Goal: Check status: Check status

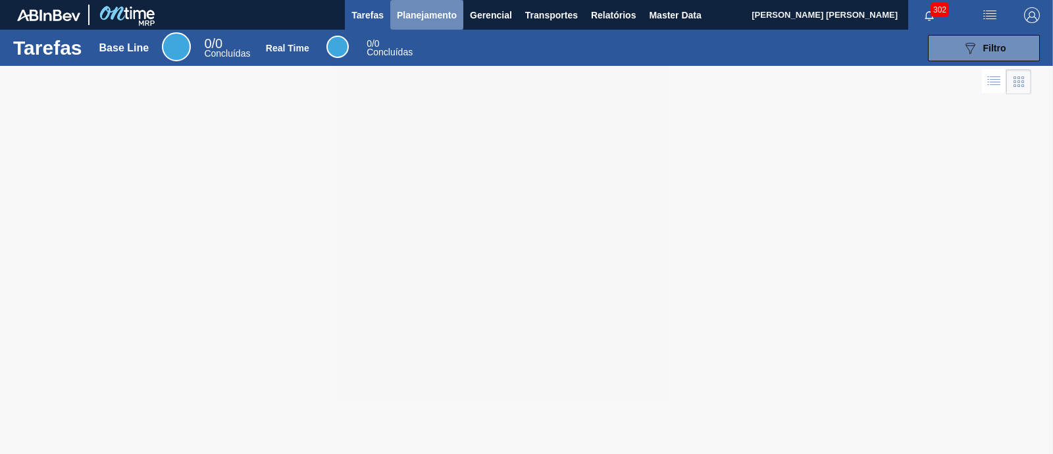
click at [426, 11] on span "Planejamento" at bounding box center [427, 15] width 60 height 16
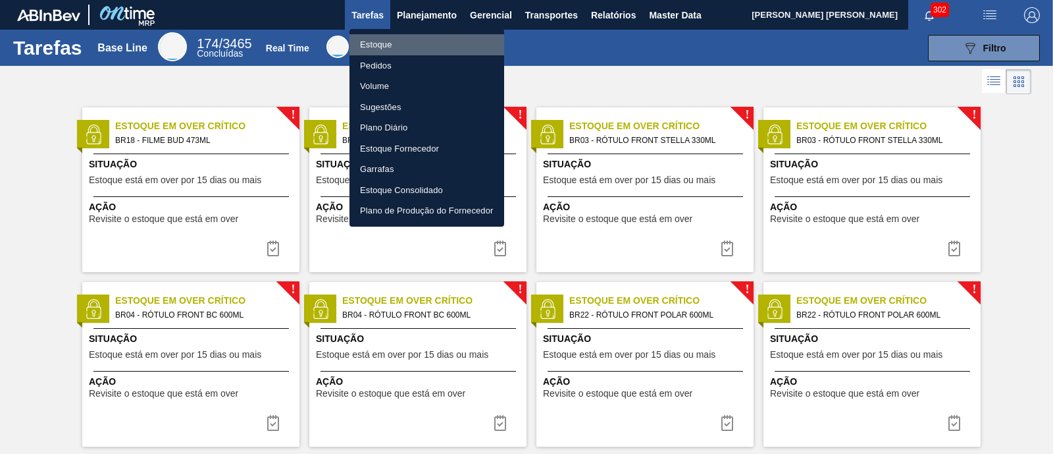
click at [392, 45] on li "Estoque" at bounding box center [427, 44] width 155 height 21
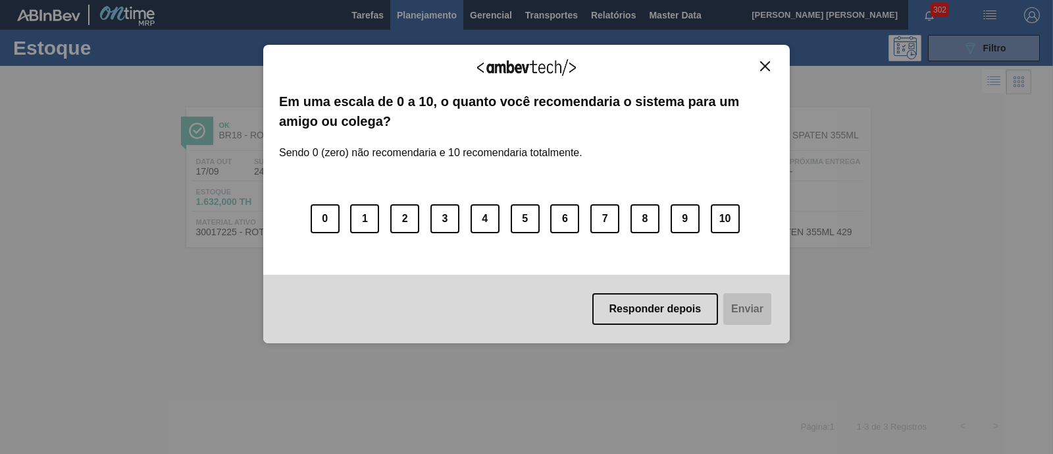
click at [760, 64] on button "Close" at bounding box center [765, 66] width 18 height 11
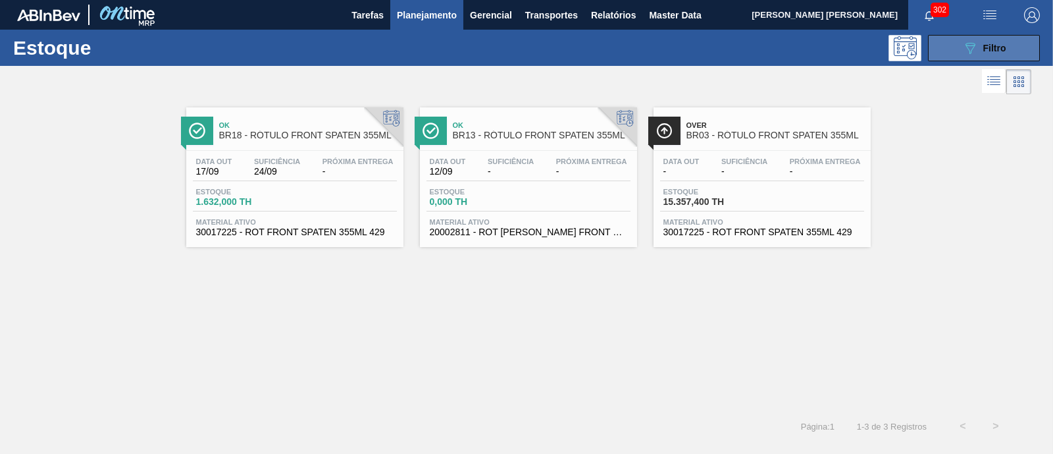
click at [955, 45] on button "089F7B8B-B2A5-4AFE-B5C0-19BA573D28AC Filtro" at bounding box center [984, 48] width 112 height 26
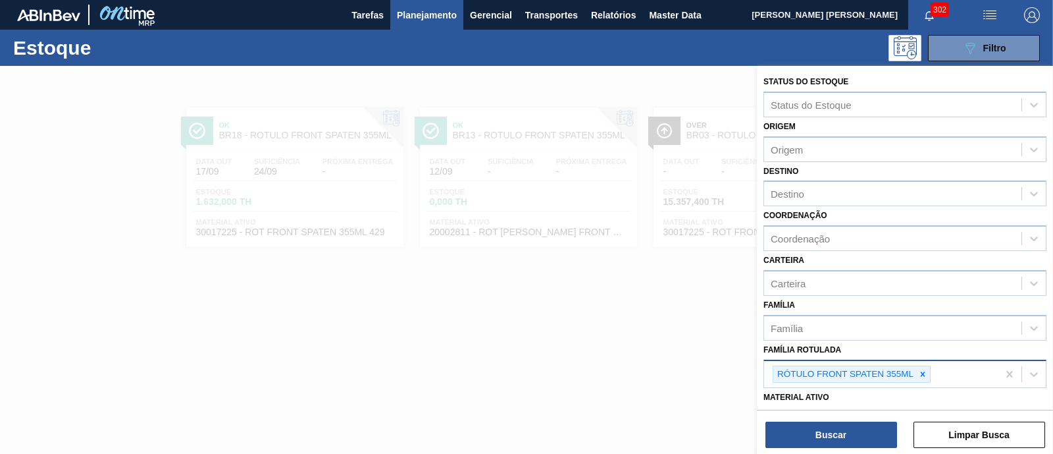
click at [916, 370] on div at bounding box center [923, 374] width 14 height 16
click at [915, 369] on div "Família Rotulada" at bounding box center [892, 372] width 257 height 19
paste Rotulada "CAIXA CARTAO SK BEATS SENSES 269ML LNC6"
type Rotulada "CAIXA CARTAO SK BEATS SENSES 269ML LNC6"
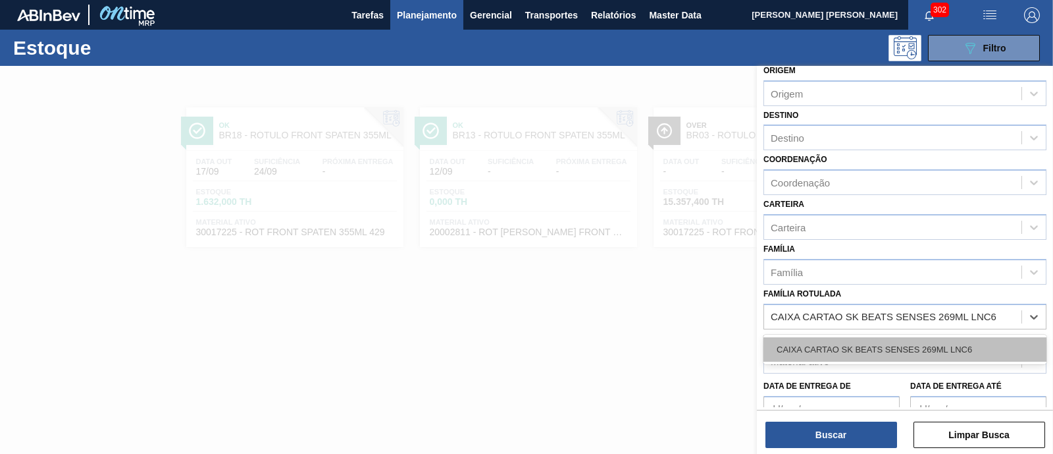
scroll to position [82, 0]
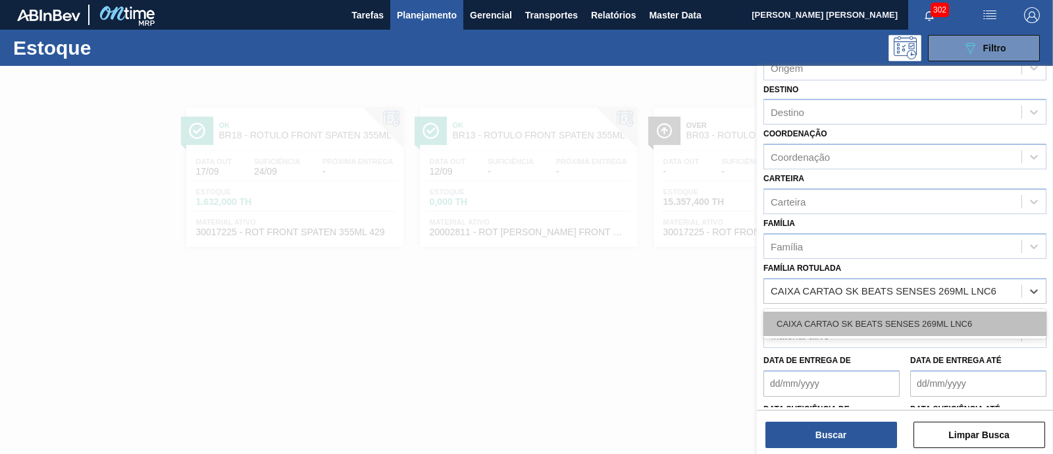
click at [870, 321] on div "CAIXA CARTAO SK BEATS SENSES 269ML LNC6" at bounding box center [905, 323] width 283 height 24
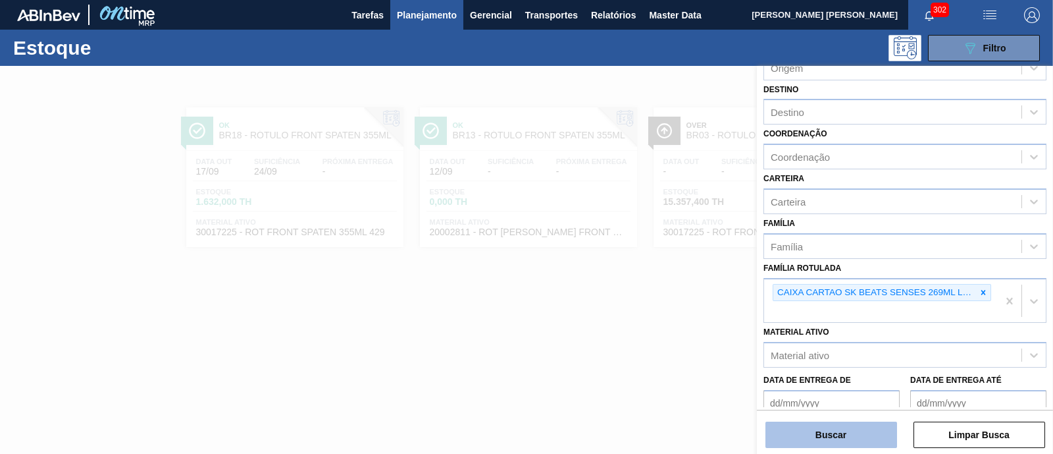
click at [839, 427] on button "Buscar" at bounding box center [832, 434] width 132 height 26
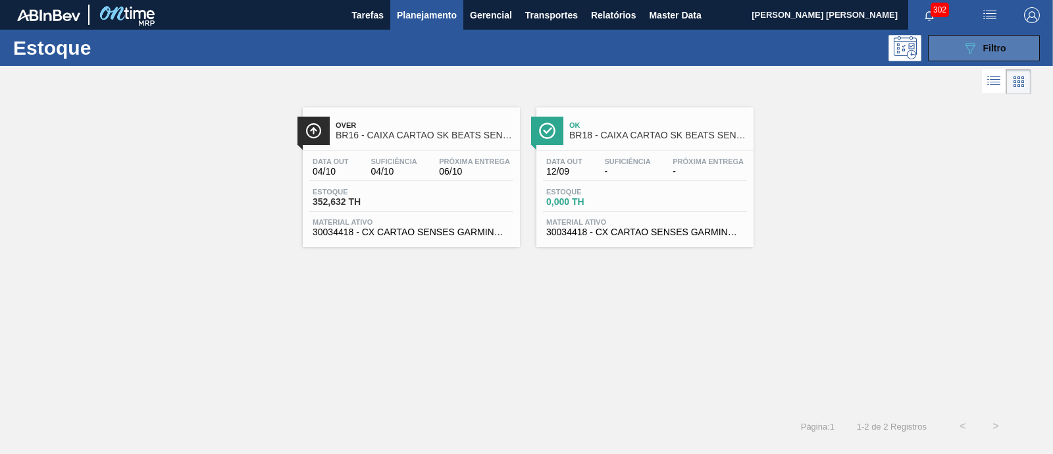
click at [973, 37] on button "089F7B8B-B2A5-4AFE-B5C0-19BA573D28AC Filtro" at bounding box center [984, 48] width 112 height 26
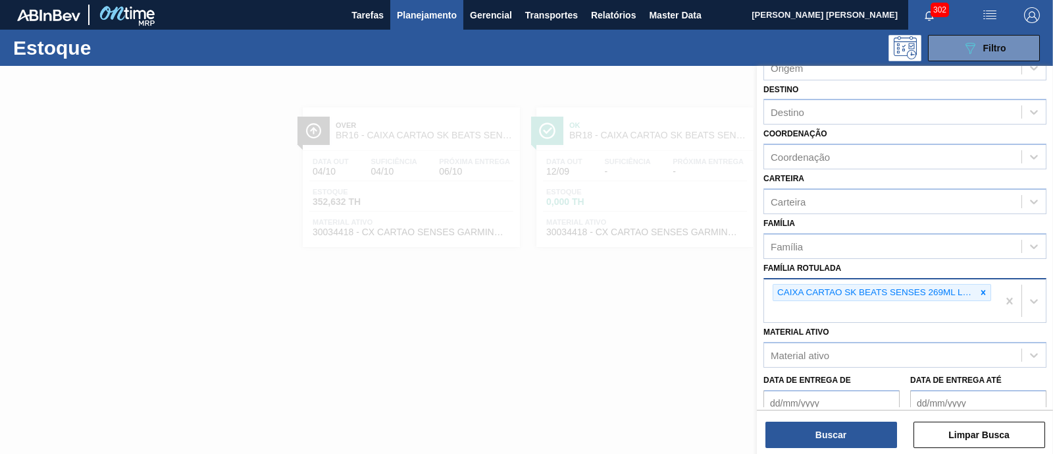
click at [972, 287] on div "CAIXA CARTAO SK BEATS SENSES 269ML LNC6" at bounding box center [875, 292] width 203 height 16
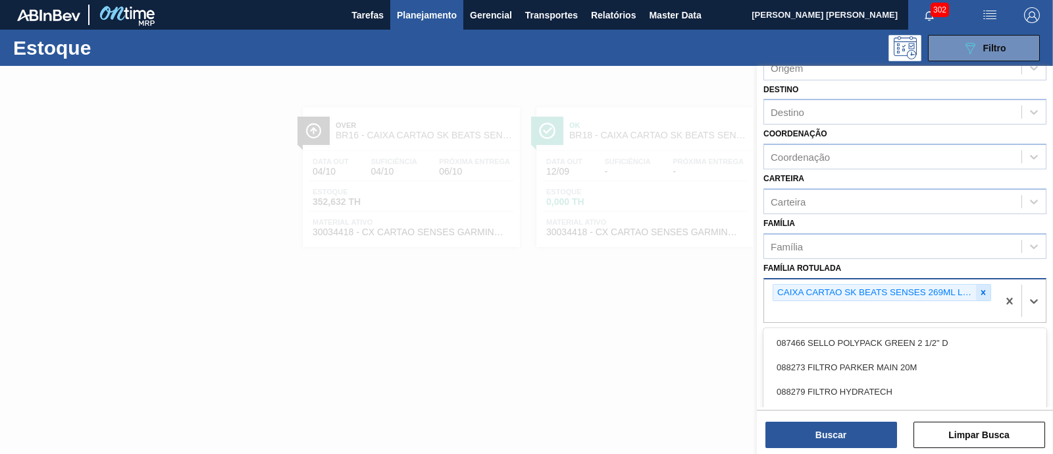
click at [976, 288] on div at bounding box center [983, 292] width 14 height 16
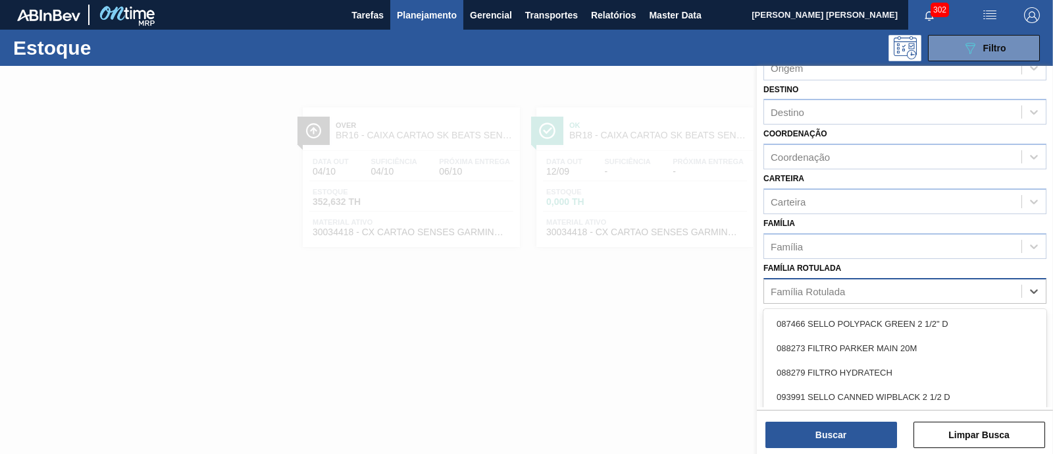
click at [971, 290] on div "Família Rotulada" at bounding box center [892, 290] width 257 height 19
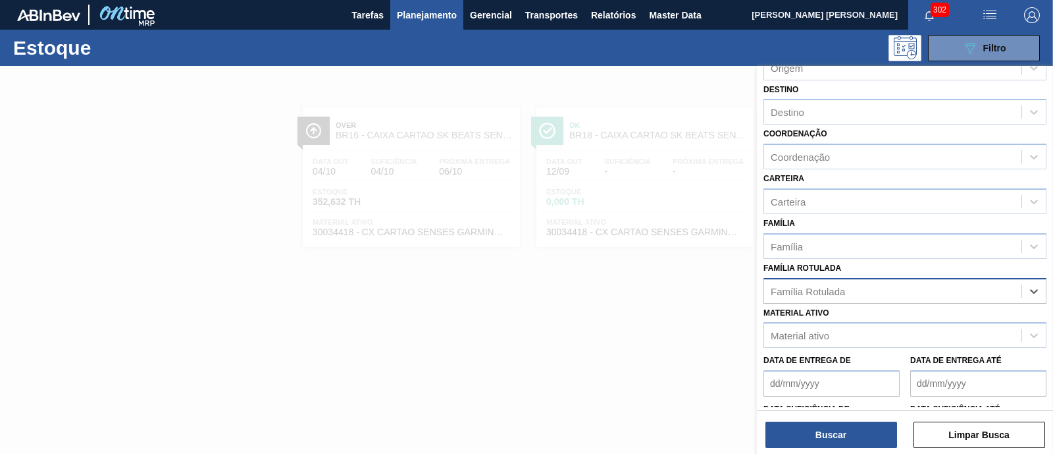
paste Rotulada "FILME BEATS SENSES 269ML C/8"
type Rotulada "FILME BEATS SENSES 269ML C/8"
drag, startPoint x: 925, startPoint y: 321, endPoint x: 909, endPoint y: 339, distance: 24.7
click at [924, 321] on div "FILME BEATS SENSES 269ML C/8" at bounding box center [905, 323] width 283 height 24
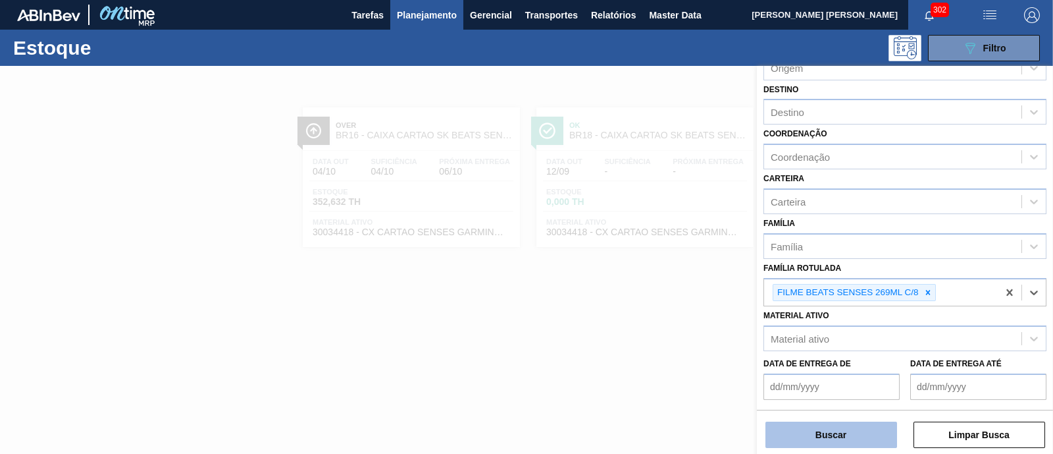
click at [851, 438] on button "Buscar" at bounding box center [832, 434] width 132 height 26
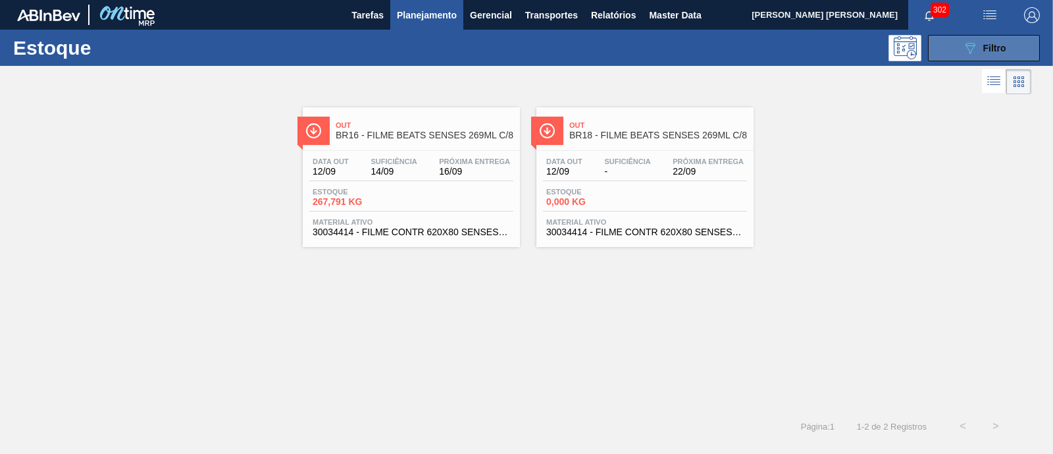
click at [984, 47] on span "Filtro" at bounding box center [995, 48] width 23 height 11
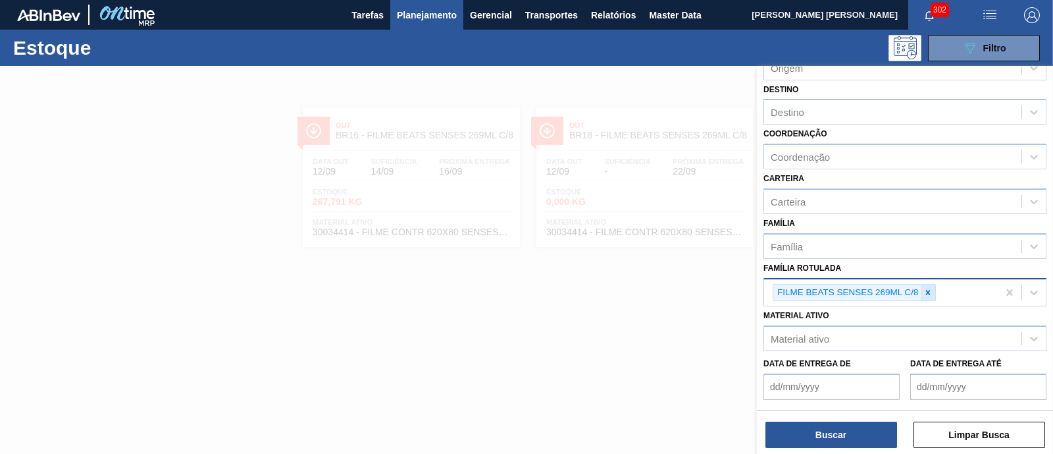
click at [928, 290] on icon at bounding box center [928, 292] width 5 height 5
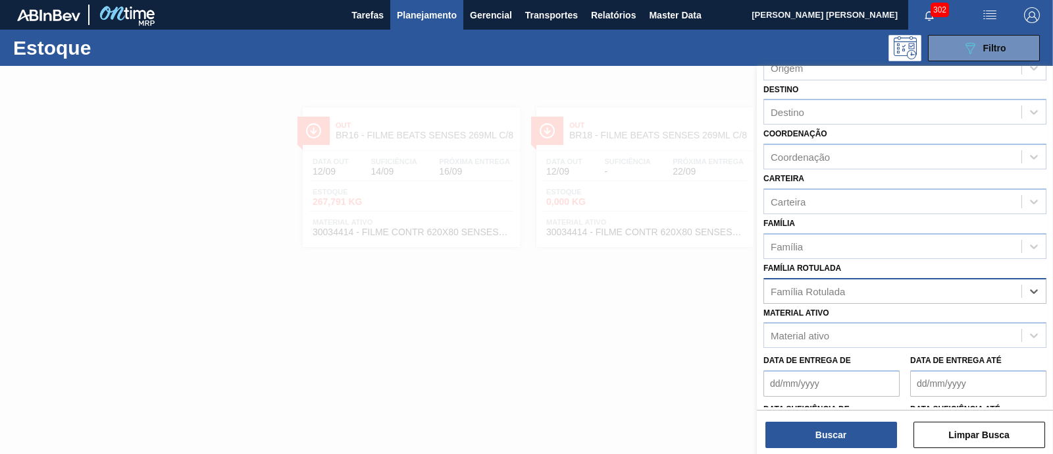
click at [928, 290] on div "Família Rotulada" at bounding box center [892, 290] width 257 height 19
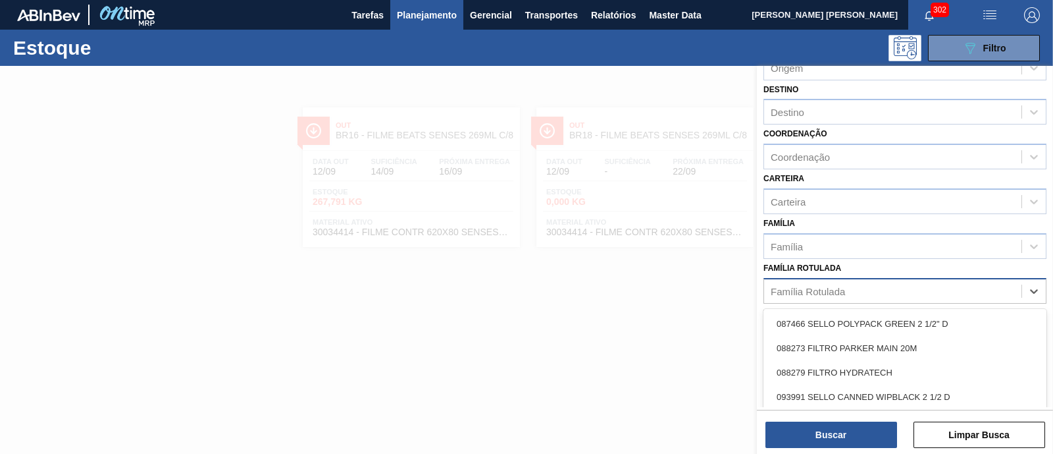
paste Rotulada "RÓTULO NECK SK BEATS SENSES LN 269ML"
type Rotulada "RÓTULO NECK SK BEATS SENSES LN 269ML"
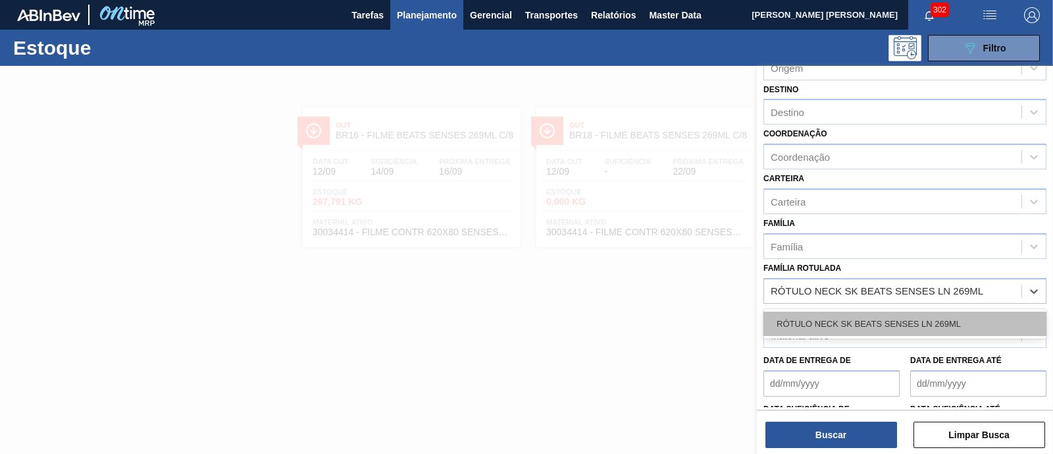
click at [920, 314] on div "RÓTULO NECK SK BEATS SENSES LN 269ML" at bounding box center [905, 323] width 283 height 24
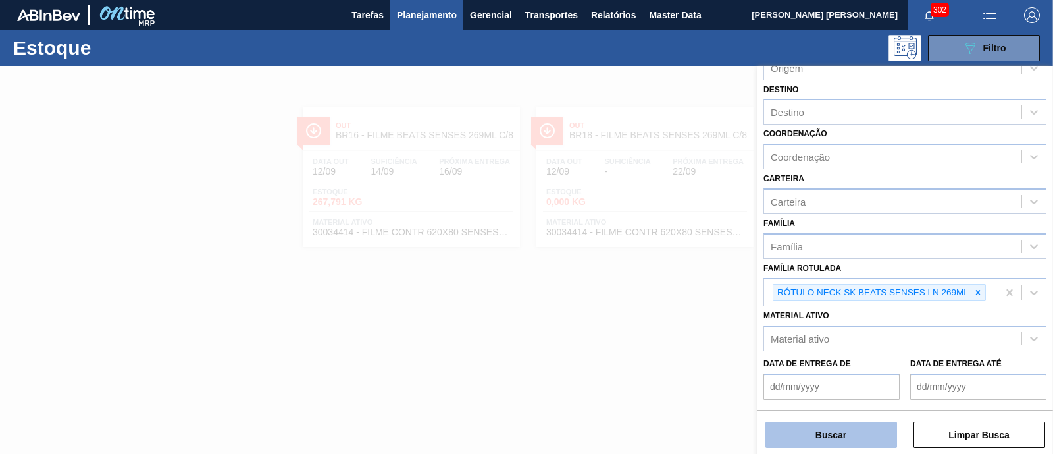
click at [847, 434] on button "Buscar" at bounding box center [832, 434] width 132 height 26
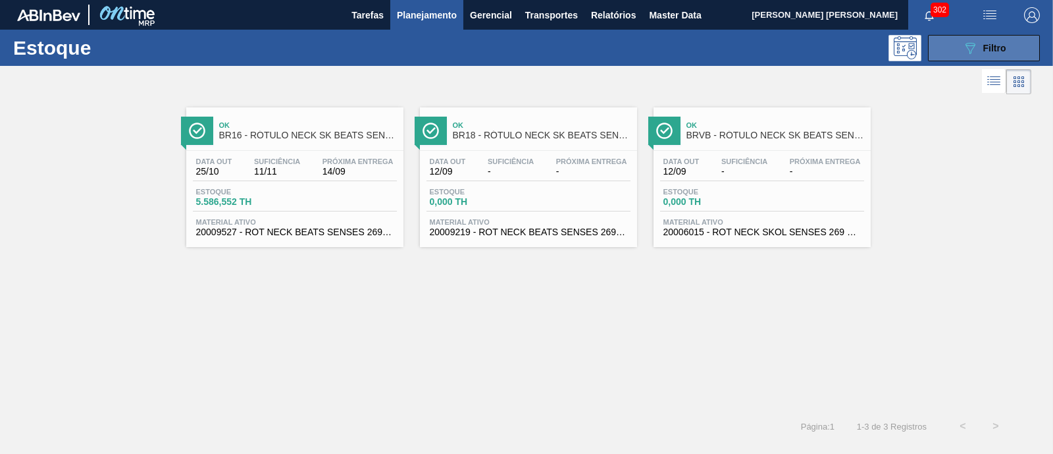
click at [1001, 45] on span "Filtro" at bounding box center [995, 48] width 23 height 11
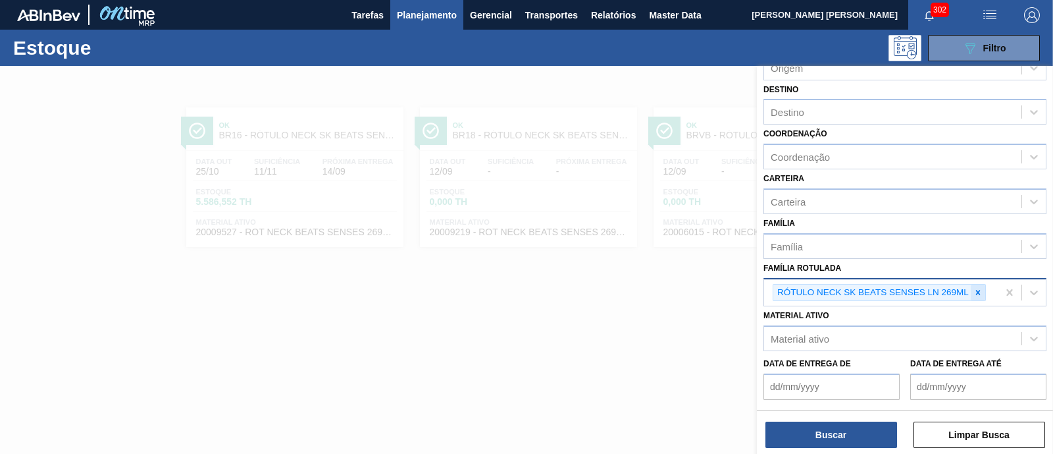
click at [976, 288] on icon at bounding box center [978, 292] width 9 height 9
click at [976, 284] on div "RÓTULO NECK SK BEATS SENSES LN 269ML" at bounding box center [881, 292] width 234 height 27
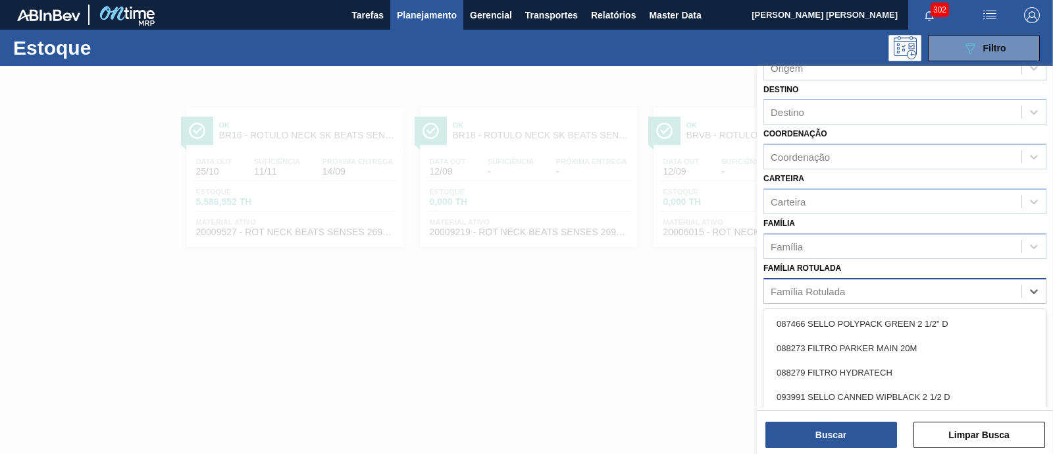
paste Rotulada "CAIXA CARTAO SK BEATS GT 269ML LN C6"
type Rotulada "CAIXA CARTAO SK BEATS GT 269ML LN C6"
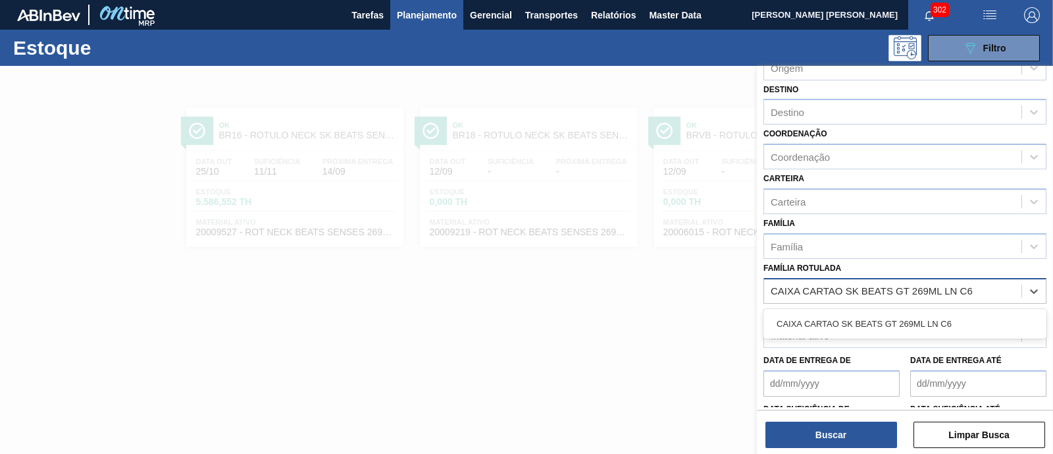
drag, startPoint x: 950, startPoint y: 315, endPoint x: 942, endPoint y: 325, distance: 13.1
click at [949, 315] on div "CAIXA CARTAO SK BEATS GT 269ML LN C6" at bounding box center [905, 323] width 283 height 24
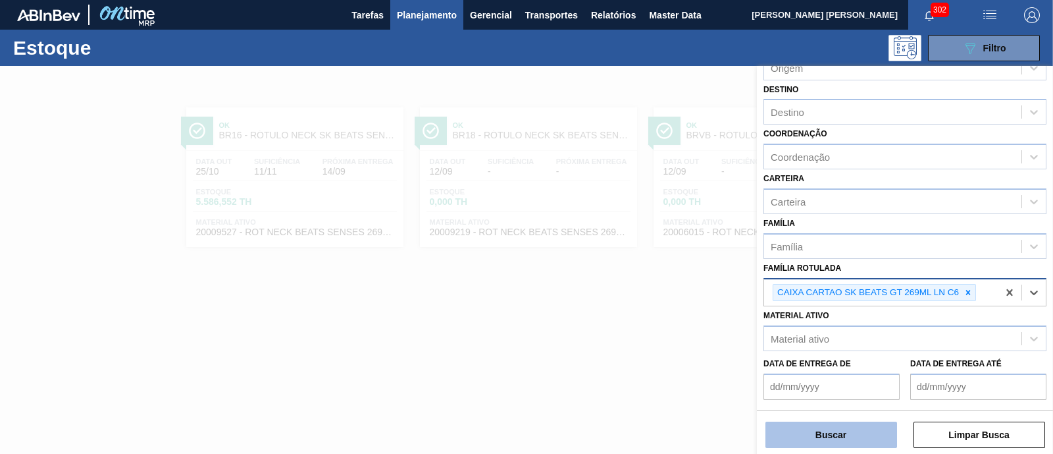
click at [835, 438] on button "Buscar" at bounding box center [832, 434] width 132 height 26
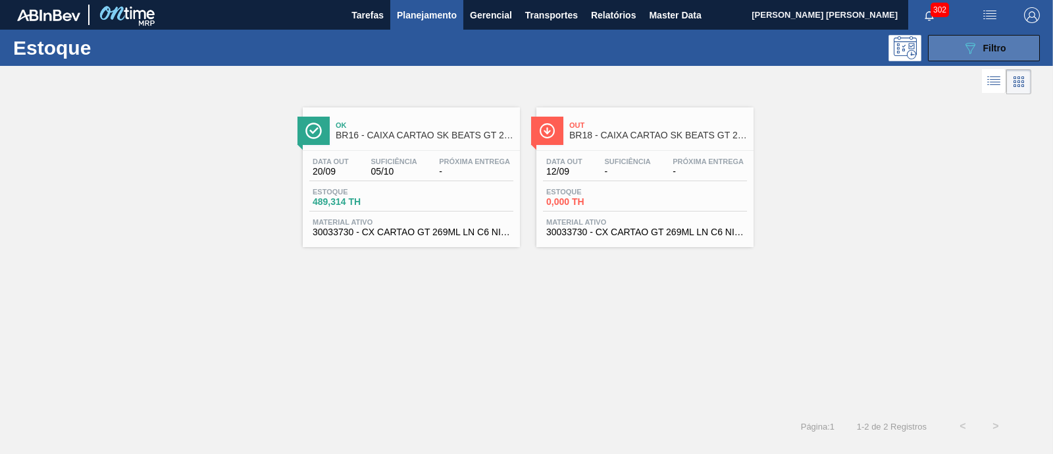
click at [1007, 47] on button "089F7B8B-B2A5-4AFE-B5C0-19BA573D28AC Filtro" at bounding box center [984, 48] width 112 height 26
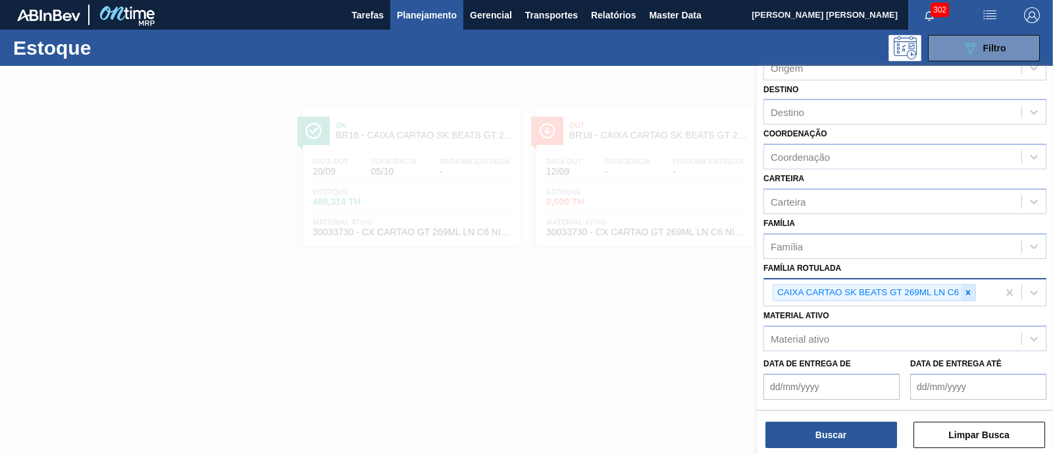
click at [966, 288] on icon at bounding box center [968, 292] width 9 height 9
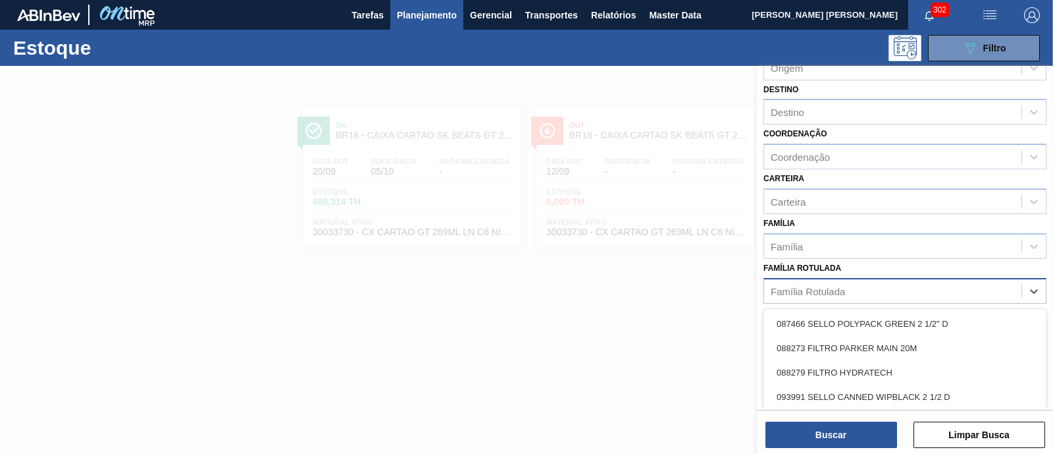
click at [965, 284] on div "Família Rotulada" at bounding box center [892, 290] width 257 height 19
paste Rotulada "FILME BEATS GT 269ML C/8"
type Rotulada "FILME BEATS GT 269ML C/8"
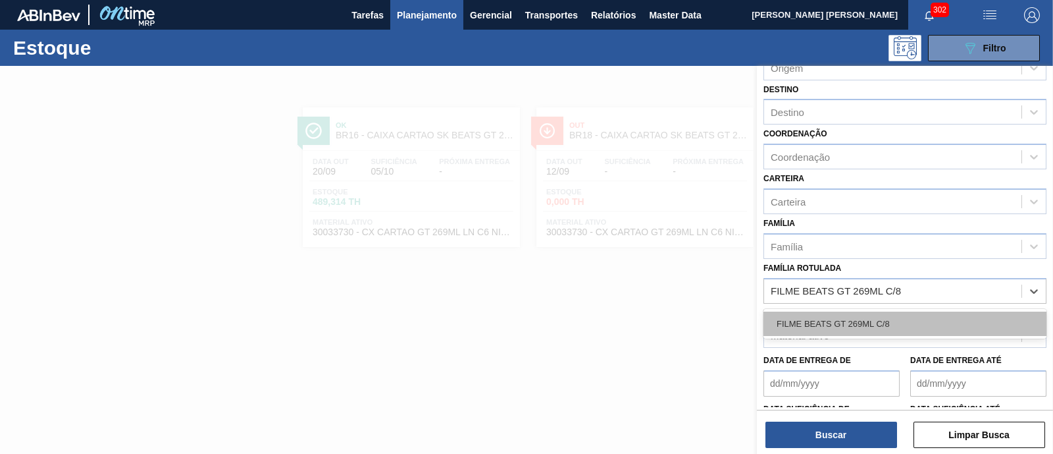
click at [932, 321] on div "FILME BEATS GT 269ML C/8" at bounding box center [905, 323] width 283 height 24
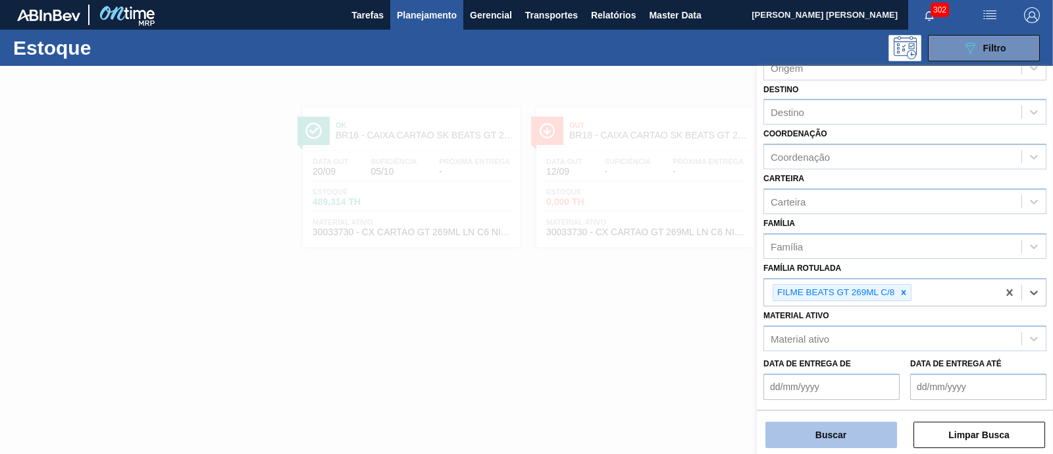
click at [829, 437] on button "Buscar" at bounding box center [832, 434] width 132 height 26
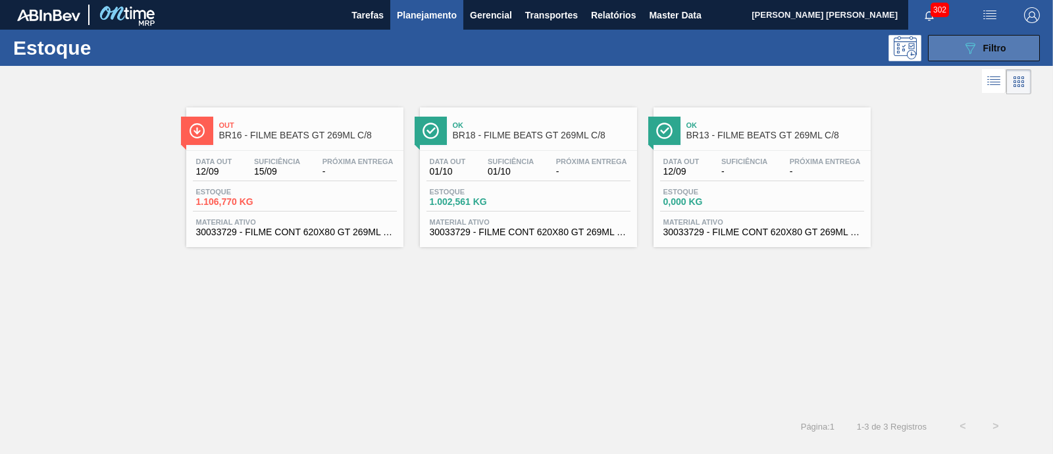
click at [972, 46] on icon "089F7B8B-B2A5-4AFE-B5C0-19BA573D28AC" at bounding box center [971, 48] width 16 height 16
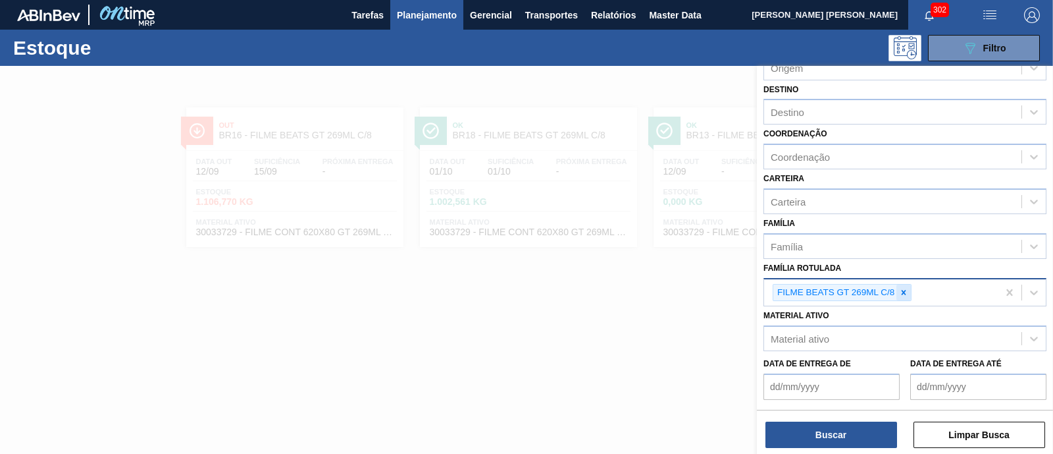
click at [907, 290] on icon at bounding box center [903, 292] width 9 height 9
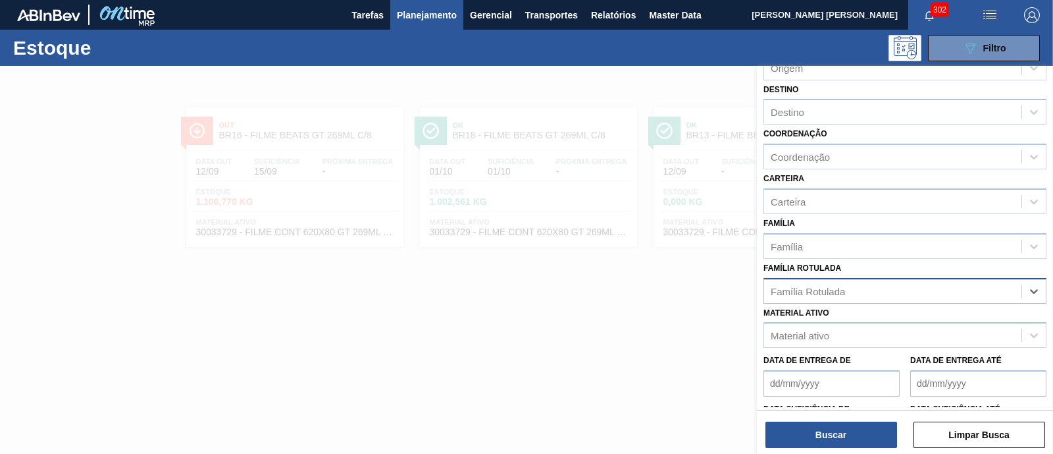
click at [907, 290] on div "Família Rotulada" at bounding box center [892, 290] width 257 height 19
paste Rotulada "RÓTULO NECK SKOL GT 269ML"
type Rotulada "RÓTULO NECK SKOL GT 269ML"
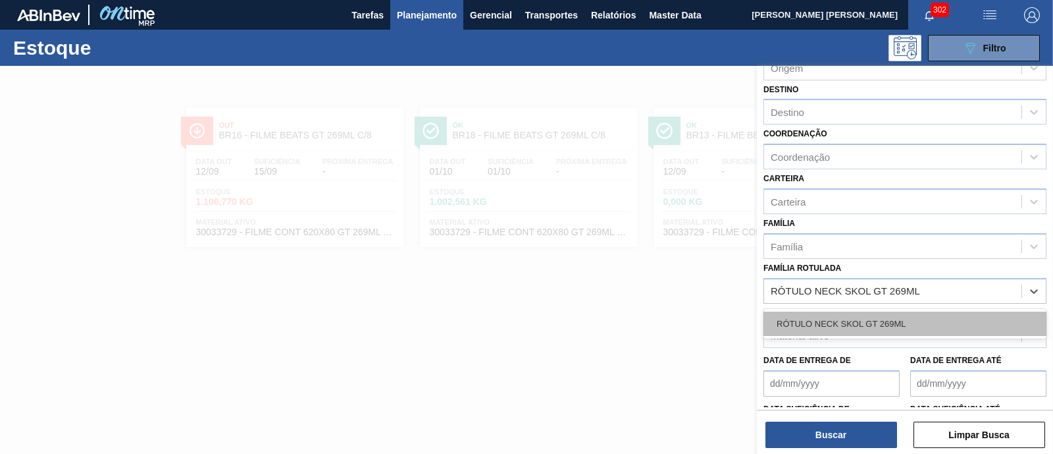
click at [902, 314] on div "RÓTULO NECK SKOL GT 269ML" at bounding box center [905, 323] width 283 height 24
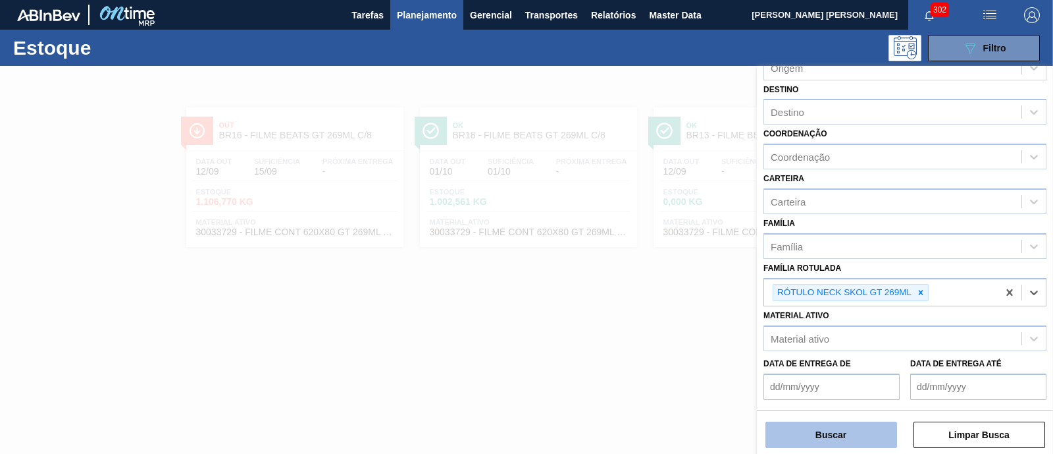
click at [861, 433] on button "Buscar" at bounding box center [832, 434] width 132 height 26
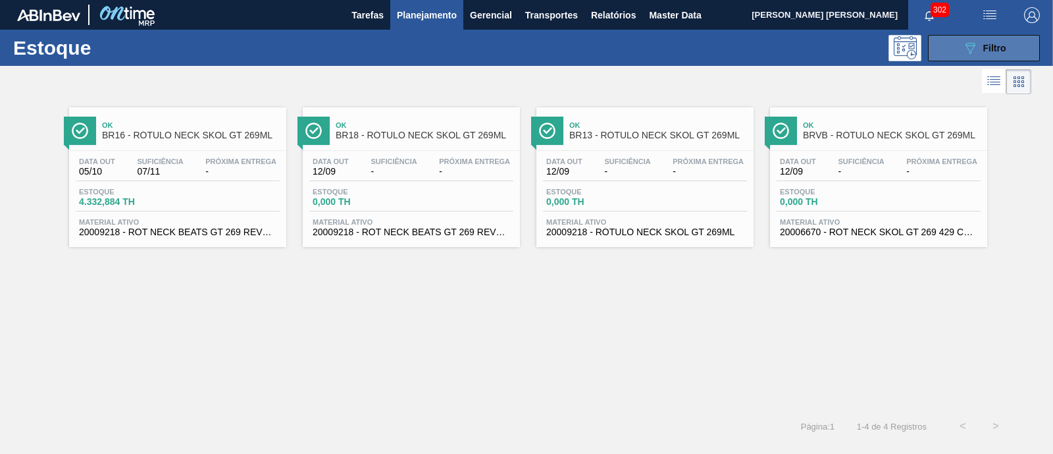
click at [970, 38] on button "089F7B8B-B2A5-4AFE-B5C0-19BA573D28AC Filtro" at bounding box center [984, 48] width 112 height 26
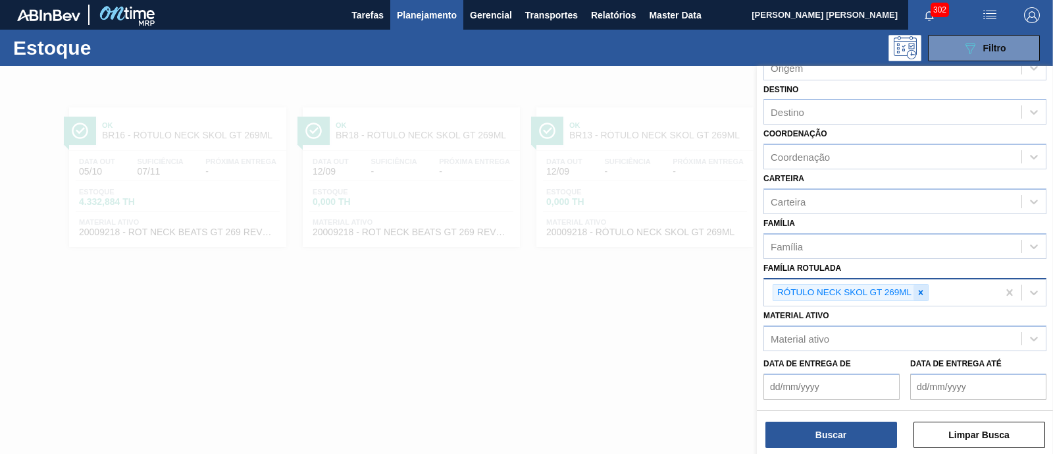
click at [920, 284] on div at bounding box center [921, 292] width 14 height 16
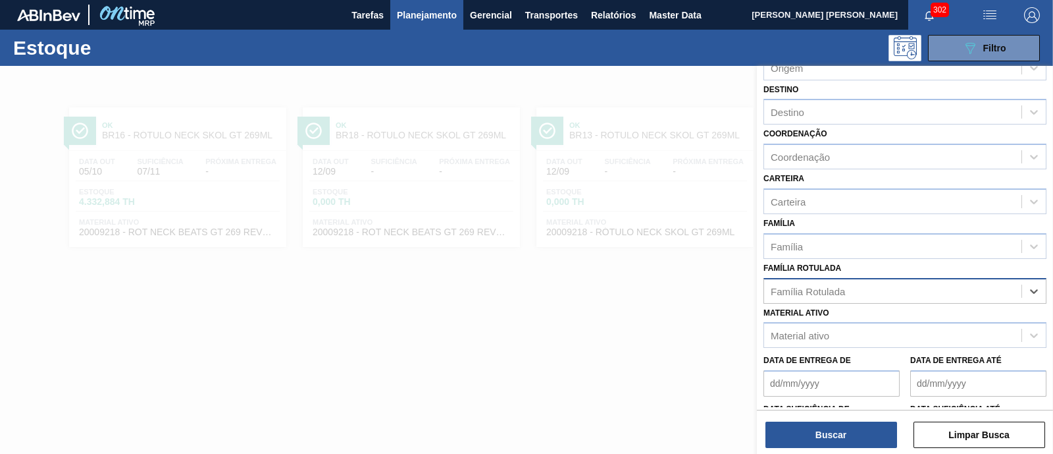
click at [920, 282] on div "Família Rotulada" at bounding box center [892, 290] width 257 height 19
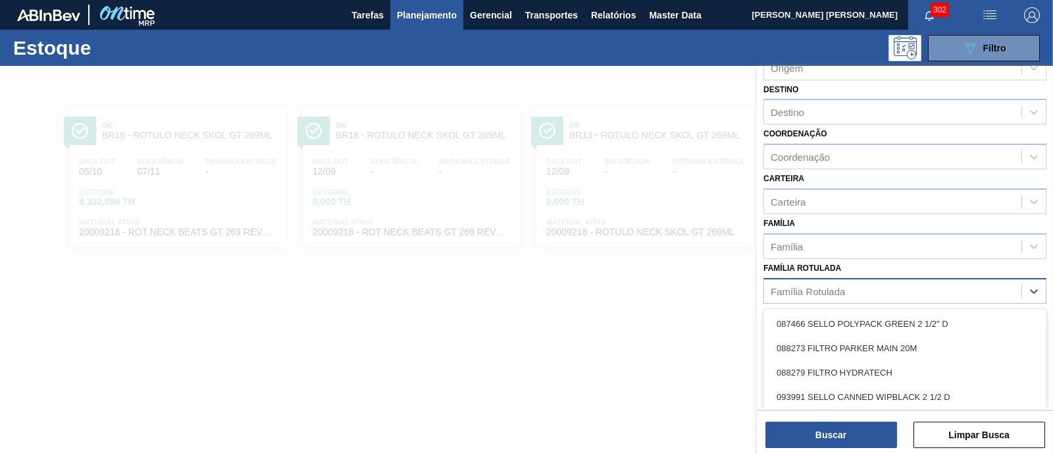
paste Rotulada "AROMA CARAMBOLA"
type Rotulada "AROMA CARAMBOLA"
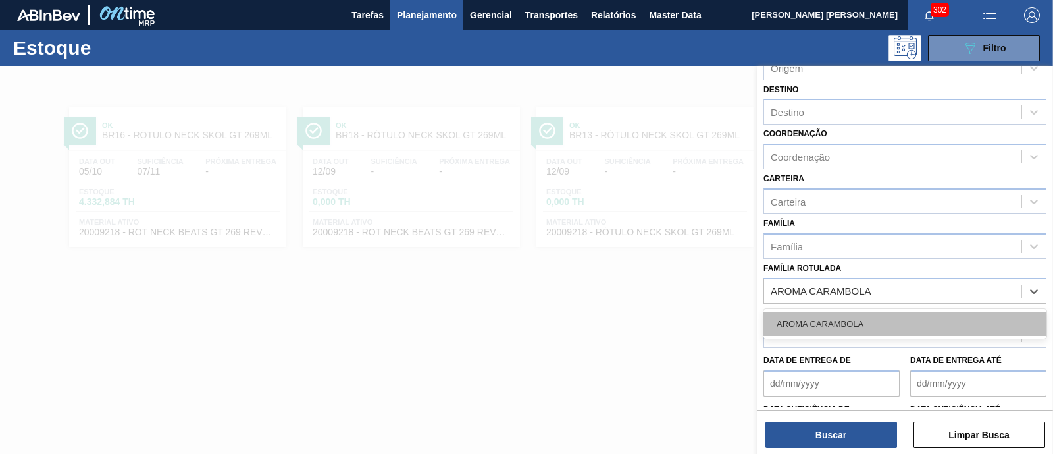
click at [901, 311] on div "AROMA CARAMBOLA" at bounding box center [905, 323] width 283 height 24
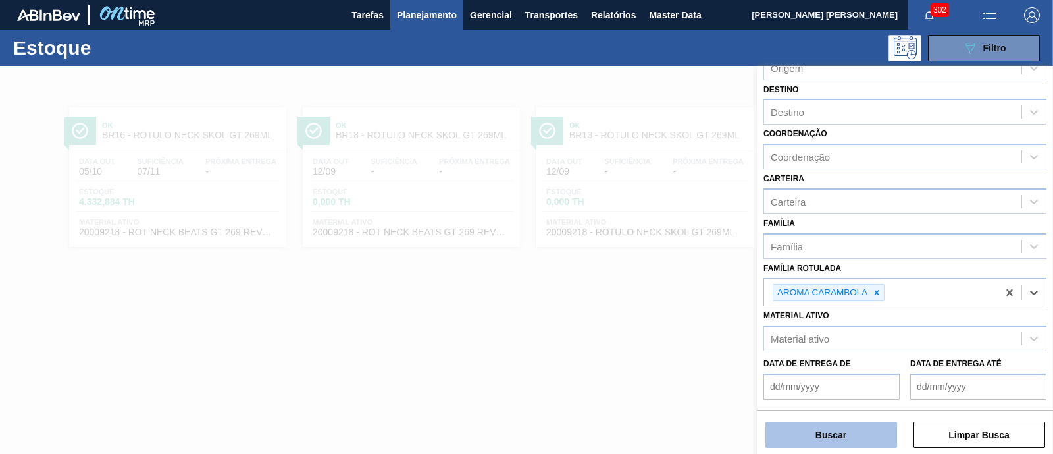
click at [824, 442] on button "Buscar" at bounding box center [832, 434] width 132 height 26
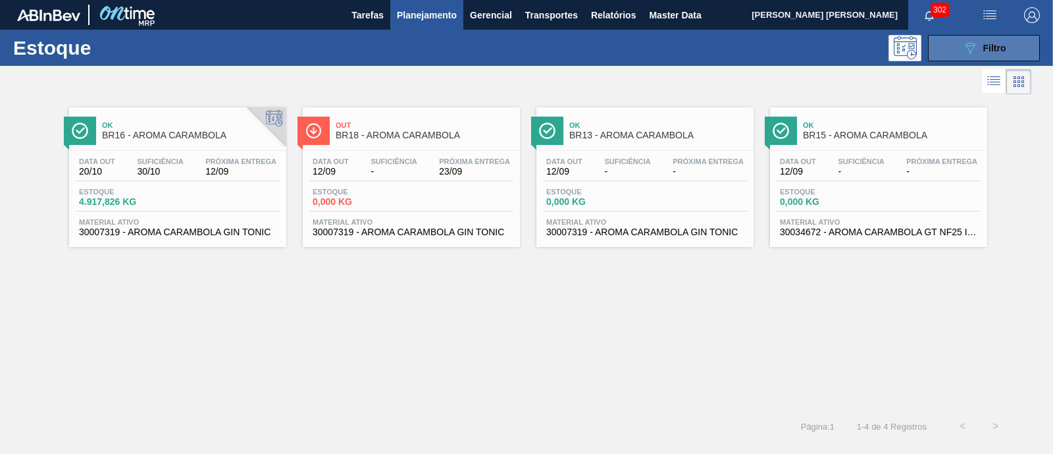
click at [990, 45] on span "Filtro" at bounding box center [995, 48] width 23 height 11
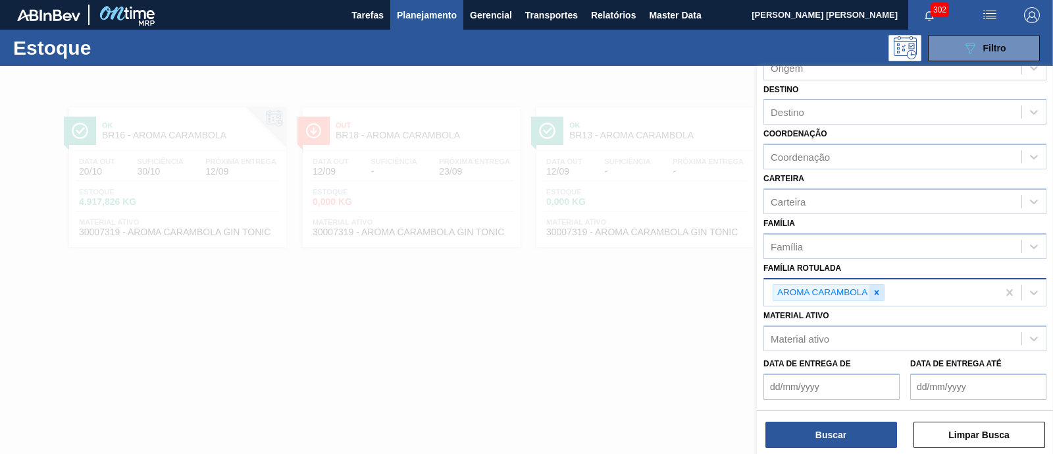
click at [880, 288] on icon at bounding box center [876, 292] width 9 height 9
click at [880, 288] on div "Família Rotulada" at bounding box center [892, 290] width 257 height 19
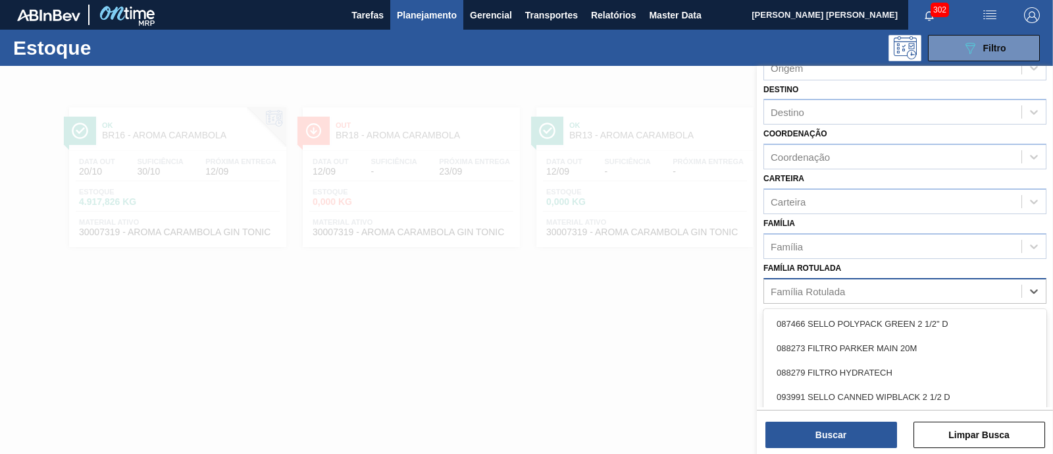
paste Rotulada "CX CT BEATS GT TROPICAL LN 269ML"
type Rotulada "CX CT BEATS GT TROPICAL LN 269ML"
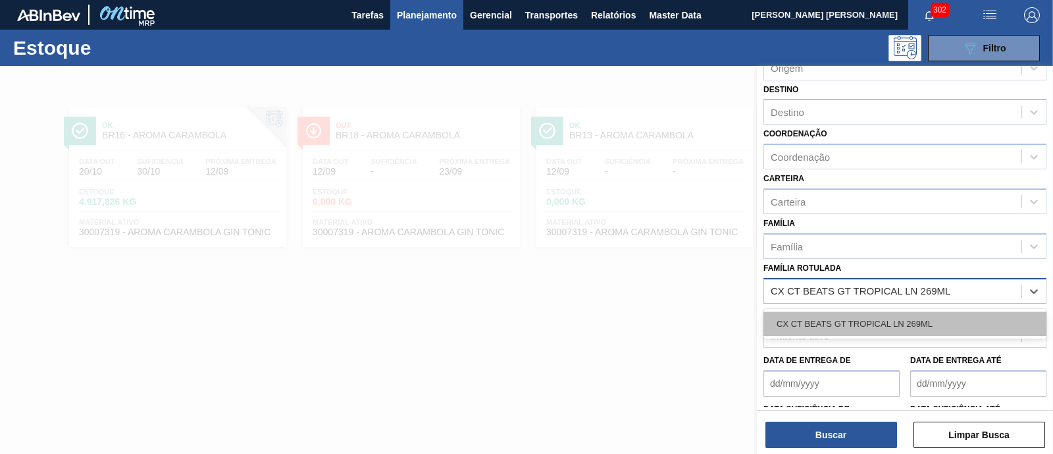
click at [869, 316] on div "CX CT BEATS GT TROPICAL LN 269ML" at bounding box center [905, 323] width 283 height 24
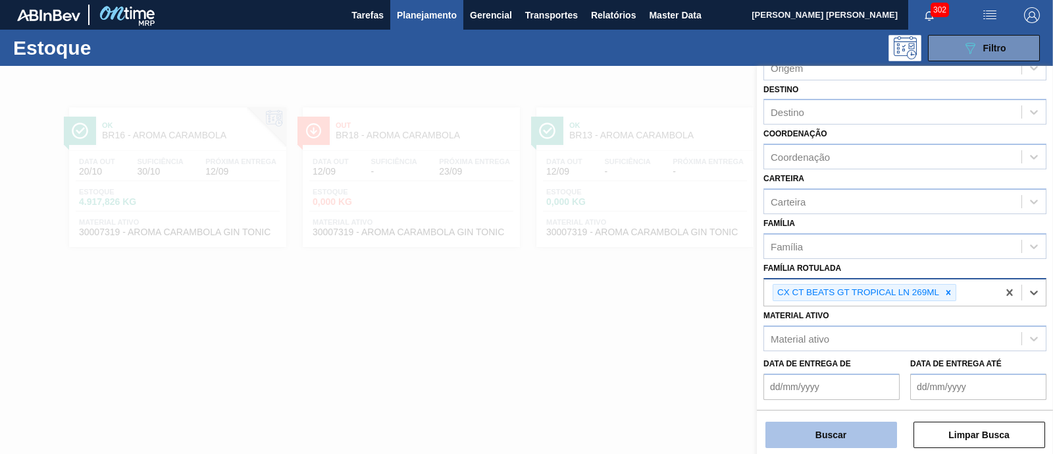
click at [827, 433] on button "Buscar" at bounding box center [832, 434] width 132 height 26
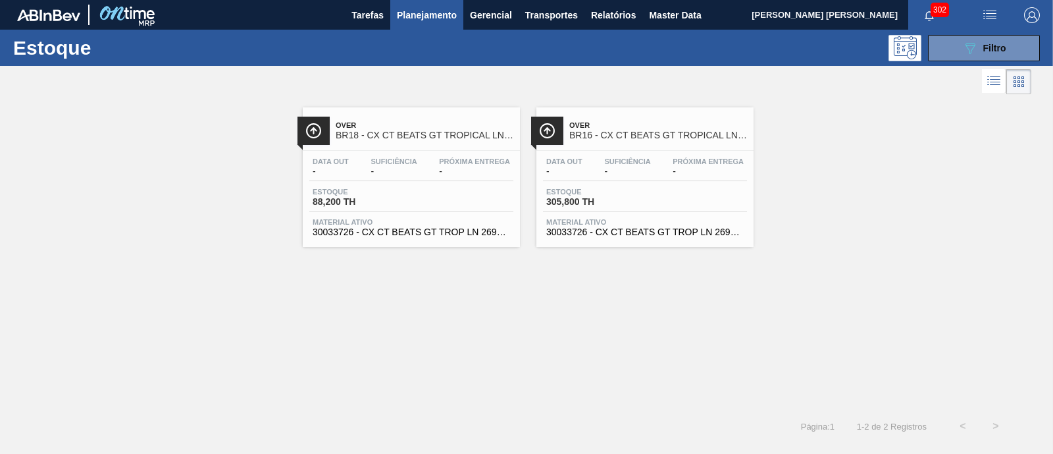
click at [996, 45] on span "Filtro" at bounding box center [995, 48] width 23 height 11
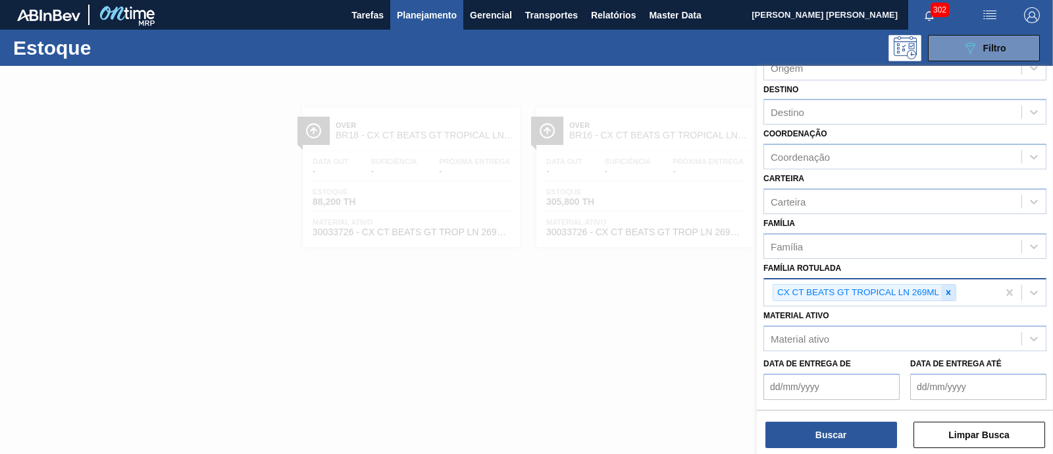
click at [945, 288] on icon at bounding box center [948, 292] width 9 height 9
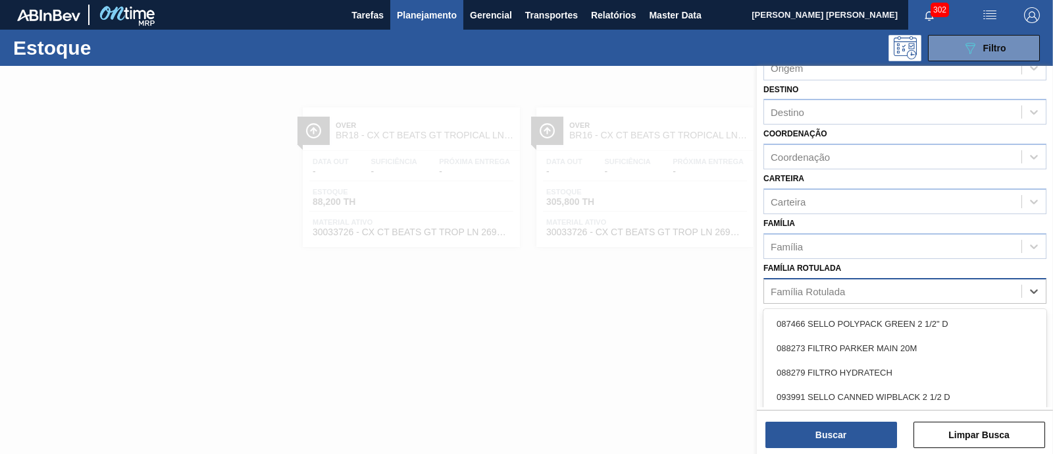
click at [945, 288] on div "Família Rotulada" at bounding box center [892, 290] width 257 height 19
paste Rotulada "FILME BEATS TROPICAL 269ML C/8"
type Rotulada "FILME BEATS TROPICAL 269ML C/8"
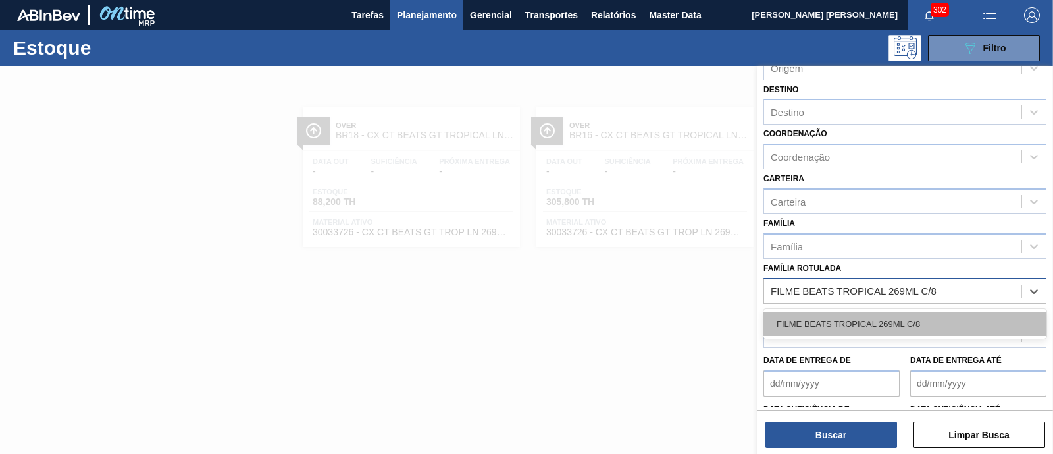
click at [920, 318] on div "FILME BEATS TROPICAL 269ML C/8" at bounding box center [905, 323] width 283 height 24
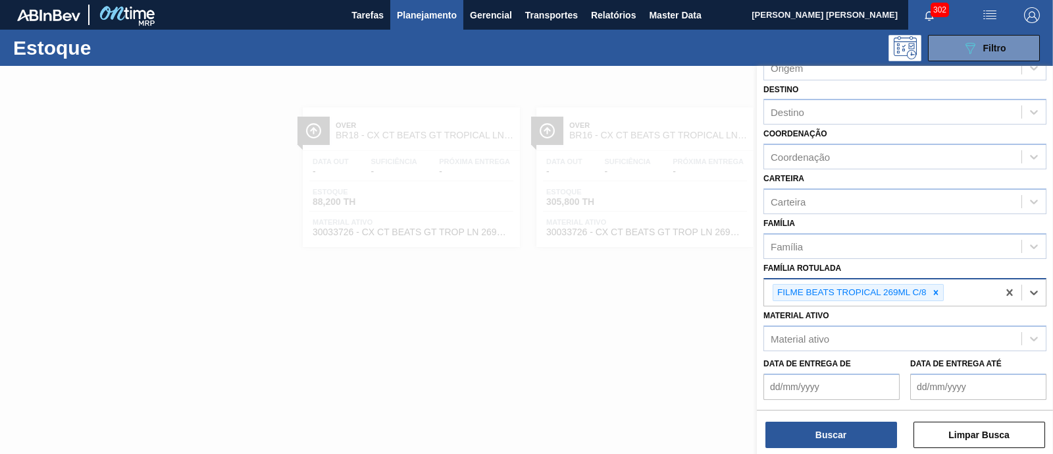
click at [862, 419] on div "Buscar Limpar Busca" at bounding box center [905, 428] width 296 height 37
click at [864, 425] on button "Buscar" at bounding box center [832, 434] width 132 height 26
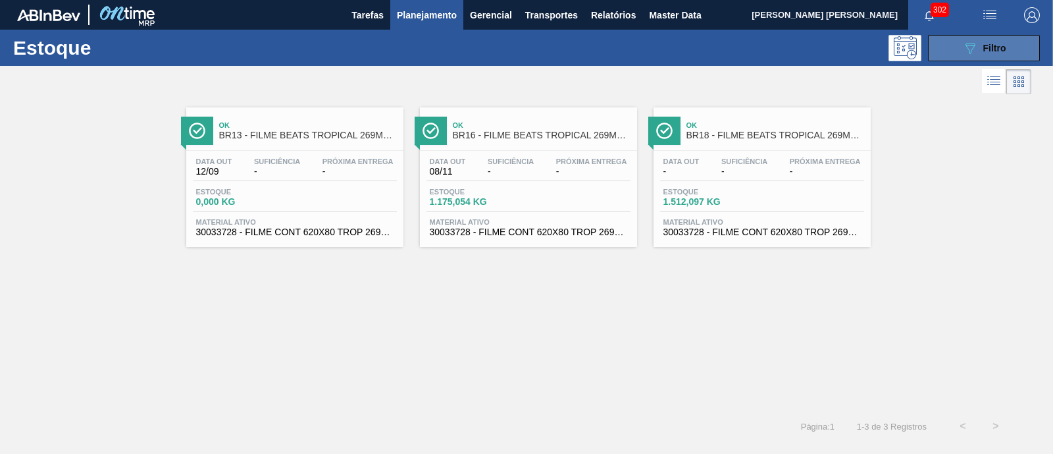
click at [1005, 41] on div "089F7B8B-B2A5-4AFE-B5C0-19BA573D28AC Filtro" at bounding box center [985, 48] width 44 height 16
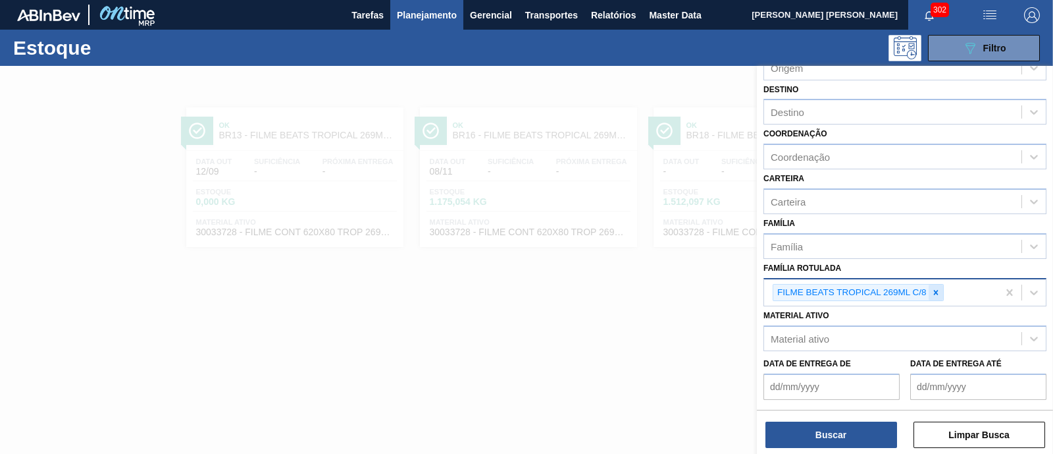
click at [936, 290] on icon at bounding box center [936, 292] width 5 height 5
click at [936, 288] on div "FILME BEATS TROPICAL 269ML C/8" at bounding box center [881, 292] width 234 height 27
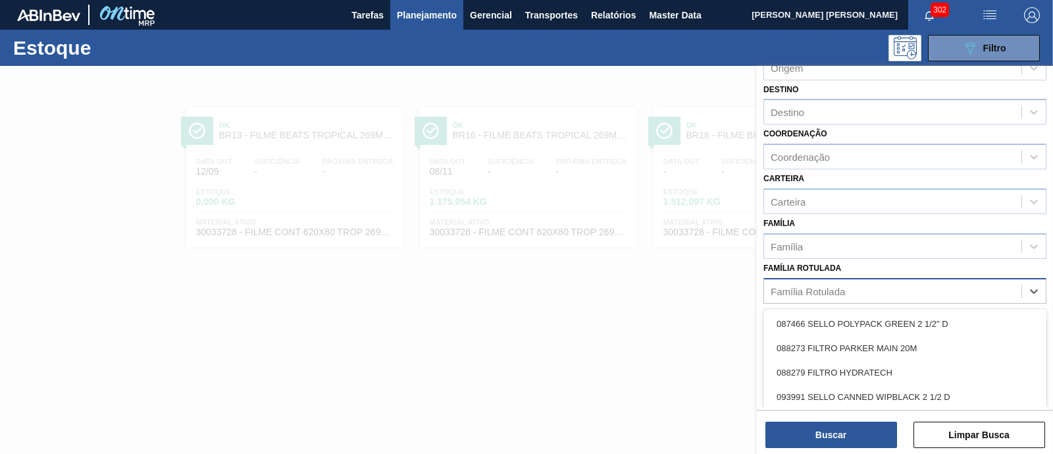
paste Rotulada "AROMA GIN TROPICAL"
type Rotulada "AROMA GIN TROPICAL"
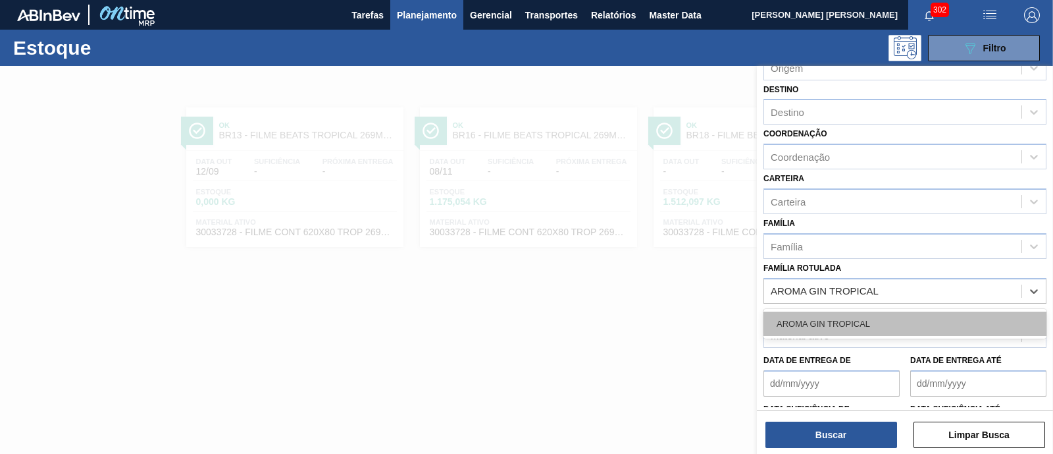
click at [913, 321] on div "AROMA GIN TROPICAL" at bounding box center [905, 323] width 283 height 24
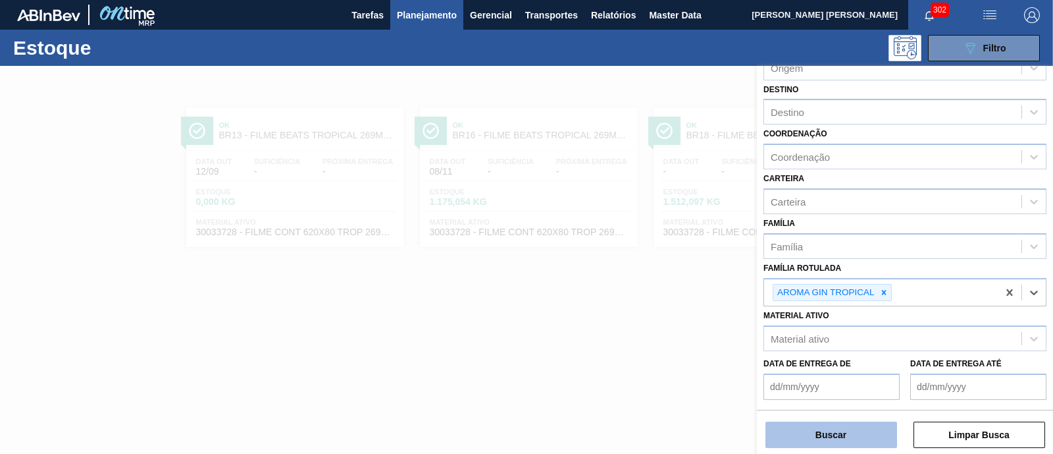
click at [864, 426] on button "Buscar" at bounding box center [832, 434] width 132 height 26
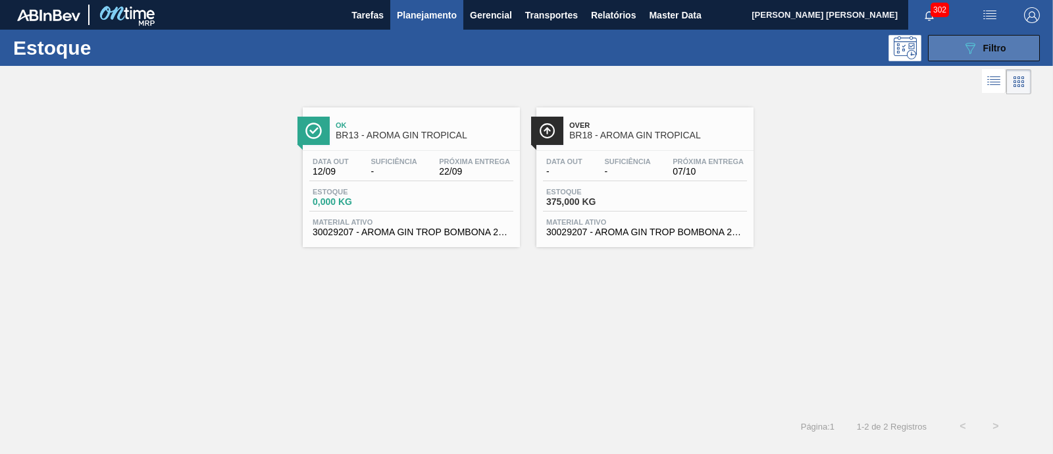
click at [979, 50] on div "089F7B8B-B2A5-4AFE-B5C0-19BA573D28AC Filtro" at bounding box center [985, 48] width 44 height 16
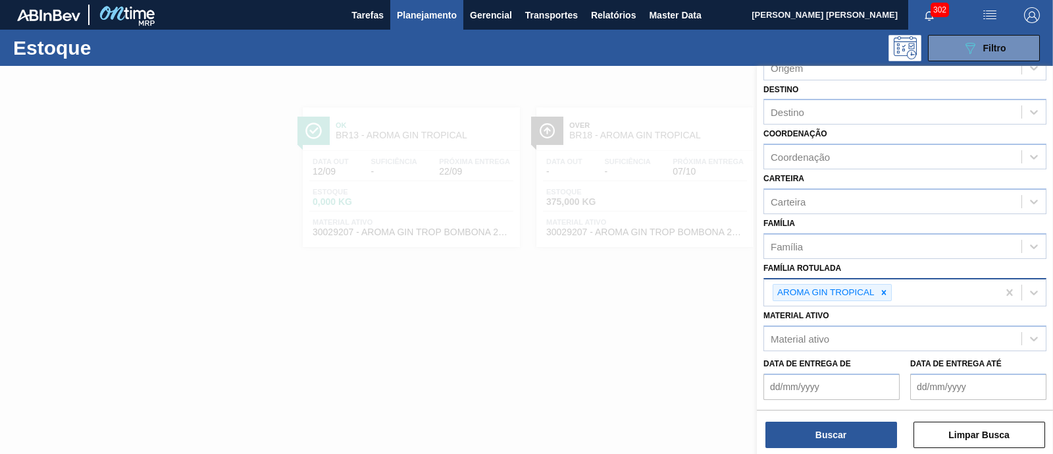
click at [889, 287] on div at bounding box center [884, 292] width 14 height 16
click at [889, 288] on div "AROMA GIN TROPICAL" at bounding box center [881, 292] width 234 height 27
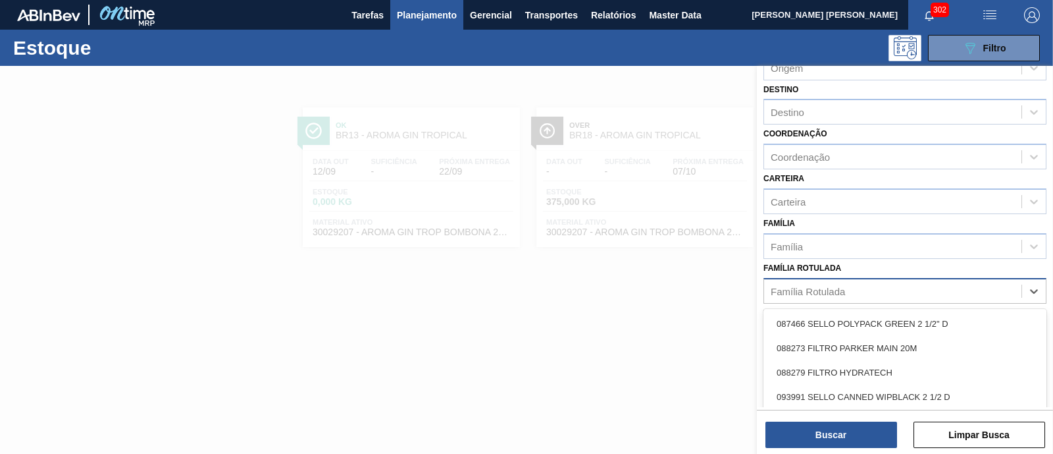
paste Rotulada "FILME BEATS TROPICAL 269ML C/8"
type Rotulada "FILME BEATS TROPICAL 269ML C/8"
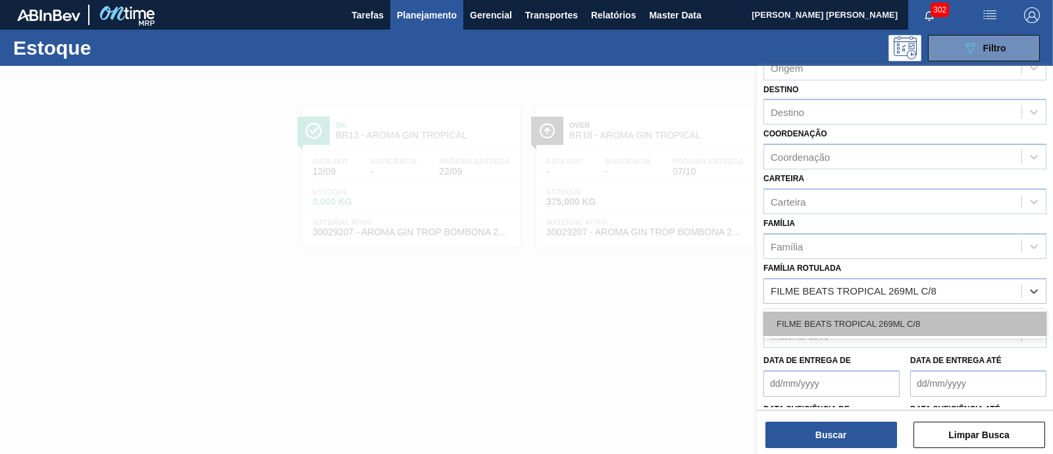
click at [889, 314] on div "FILME BEATS TROPICAL 269ML C/8" at bounding box center [905, 323] width 283 height 24
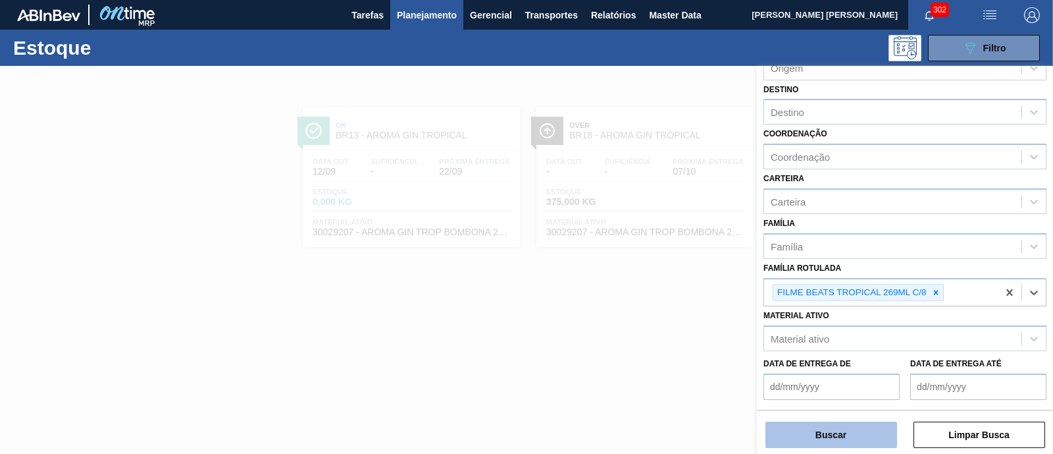
click at [861, 440] on button "Buscar" at bounding box center [832, 434] width 132 height 26
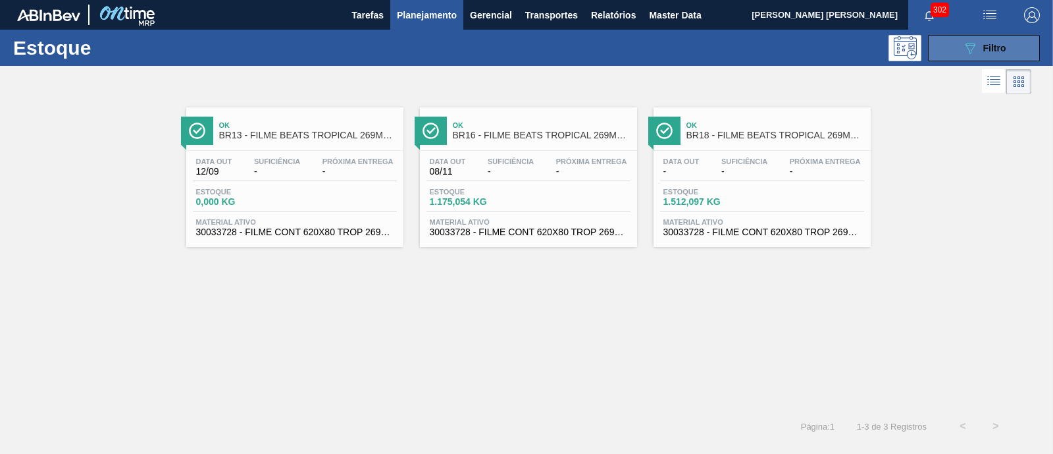
click at [977, 46] on icon "089F7B8B-B2A5-4AFE-B5C0-19BA573D28AC" at bounding box center [971, 48] width 16 height 16
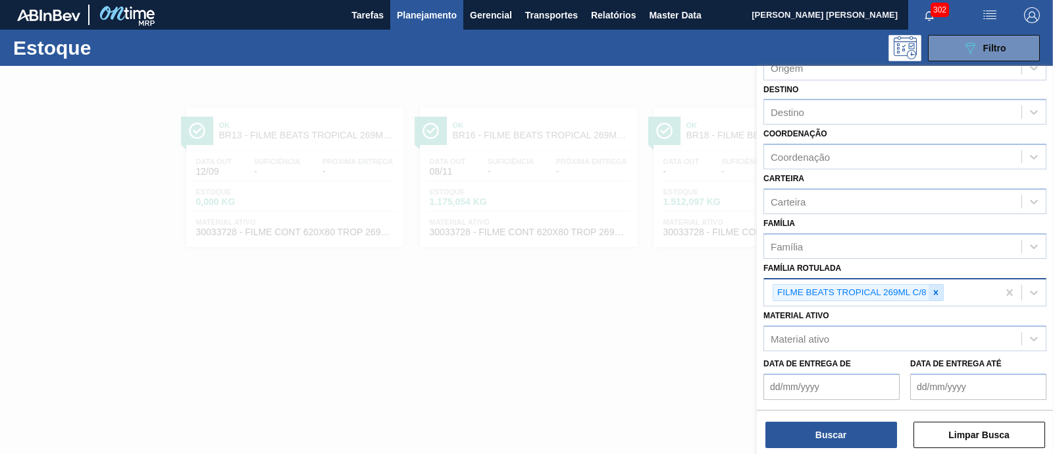
click at [934, 291] on icon at bounding box center [936, 292] width 5 height 5
click at [934, 291] on div "FILME BEATS TROPICAL 269ML C/8" at bounding box center [881, 292] width 234 height 27
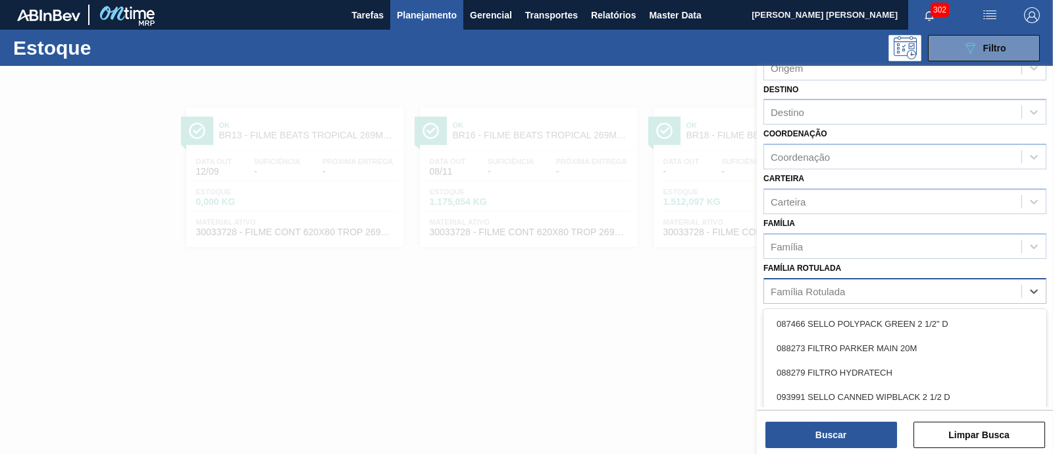
paste Rotulada "CAIXA CARTÃO SK BEATS SENSES 269ML"
type Rotulada "CAIXA CARTÃO SK BEATS SENSES 269ML"
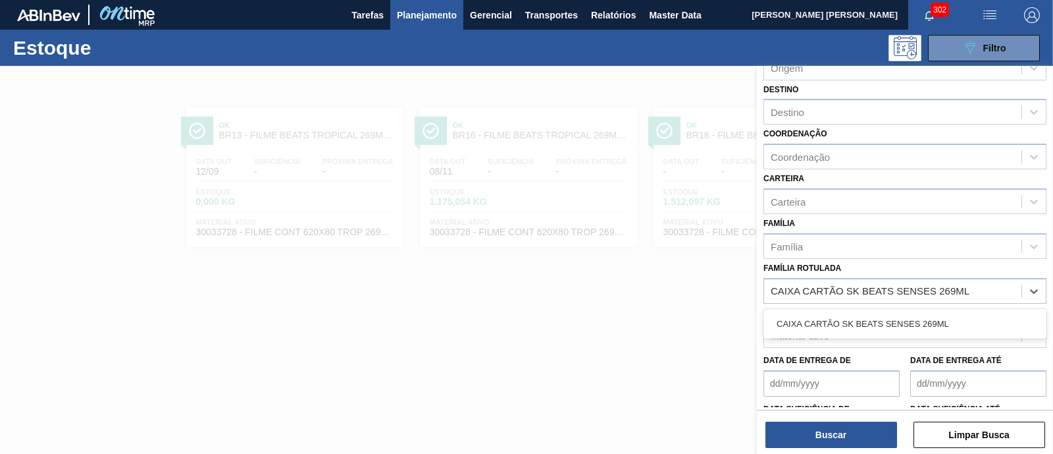
click at [913, 311] on div "CAIXA CARTÃO SK BEATS SENSES 269ML" at bounding box center [905, 323] width 283 height 24
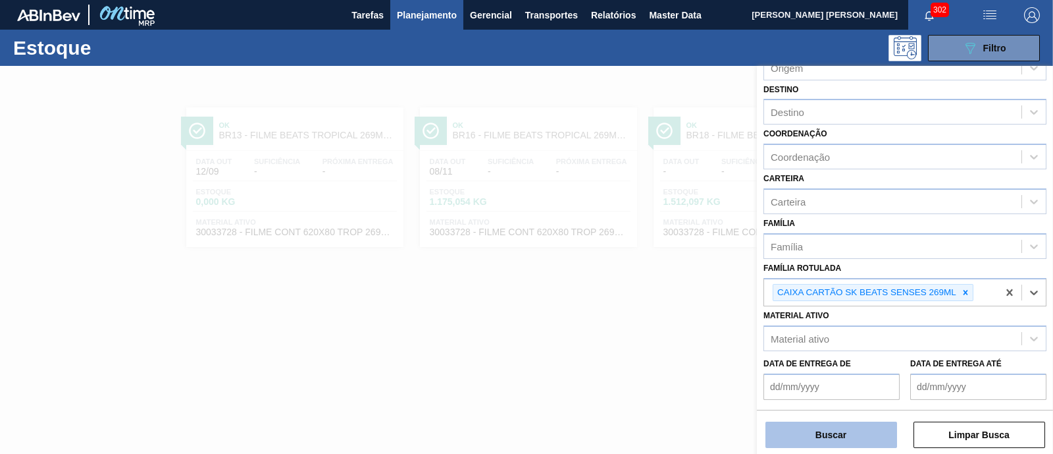
click at [850, 427] on button "Buscar" at bounding box center [832, 434] width 132 height 26
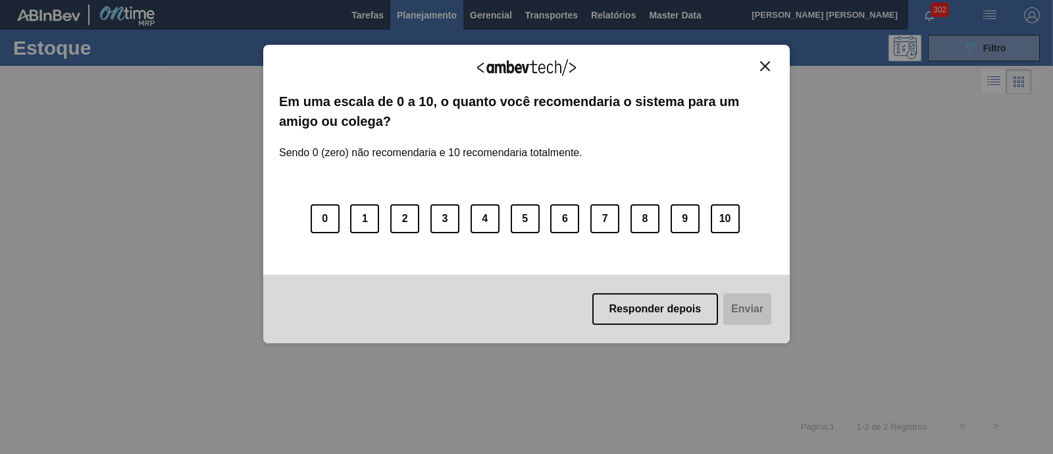
click at [760, 66] on img "Close" at bounding box center [765, 66] width 10 height 10
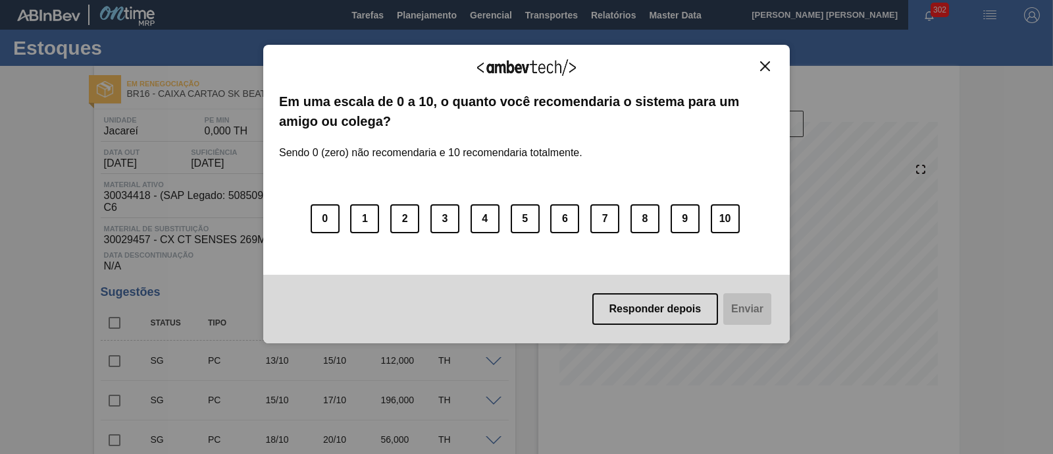
click at [770, 66] on button "Close" at bounding box center [765, 66] width 18 height 11
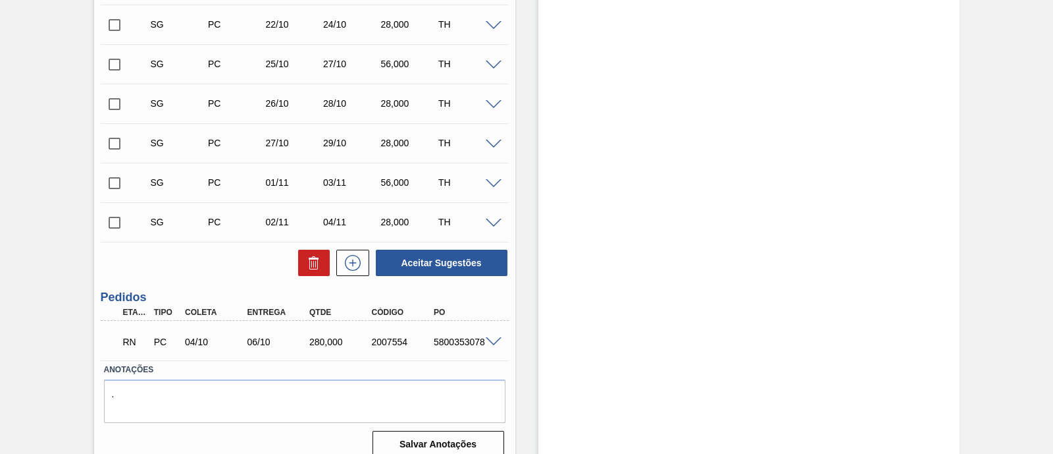
scroll to position [575, 0]
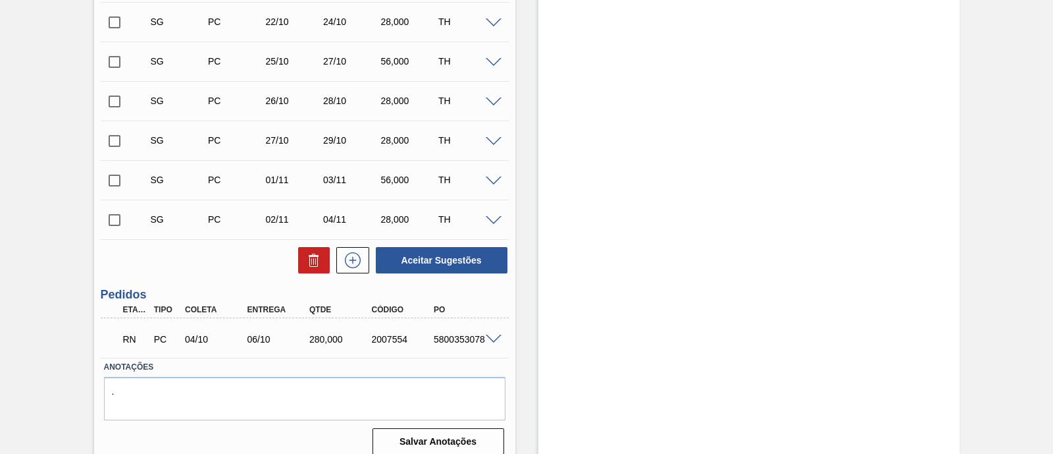
click at [494, 340] on span at bounding box center [494, 339] width 16 height 10
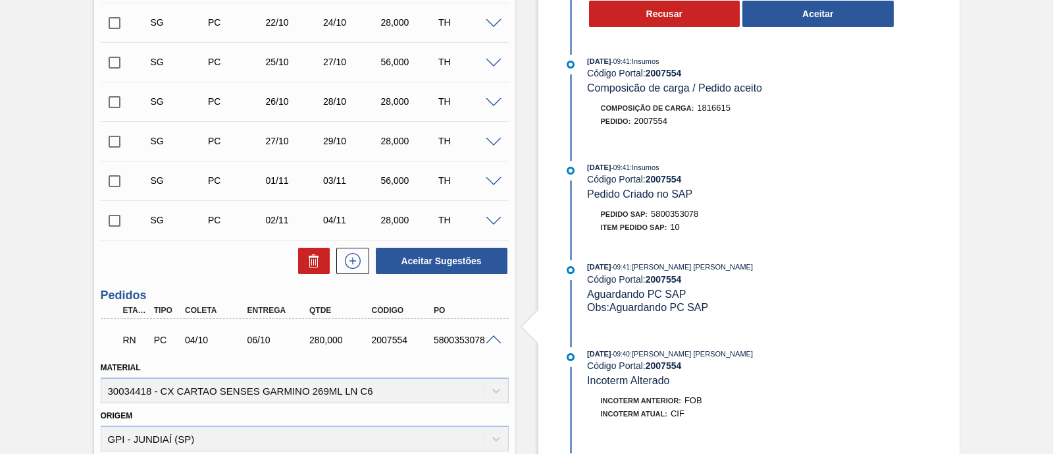
scroll to position [494, 0]
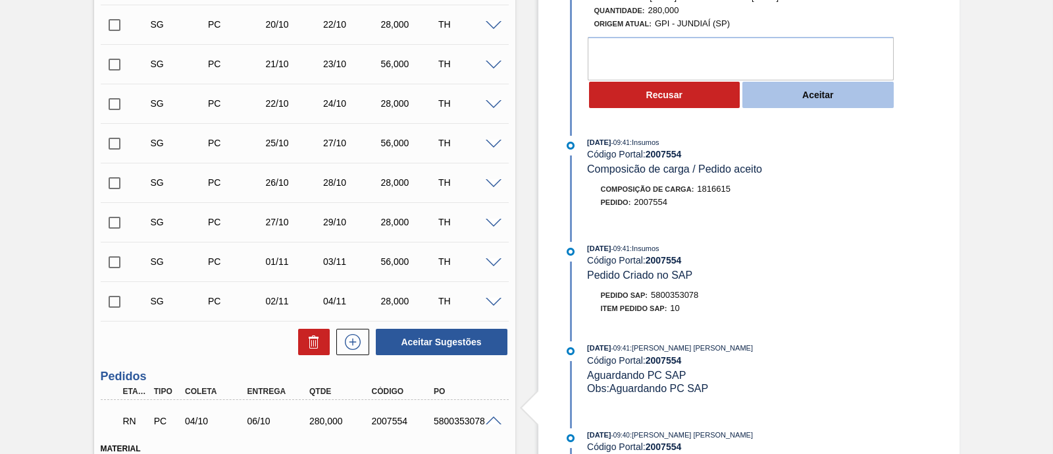
click at [836, 103] on button "Aceitar" at bounding box center [818, 95] width 151 height 26
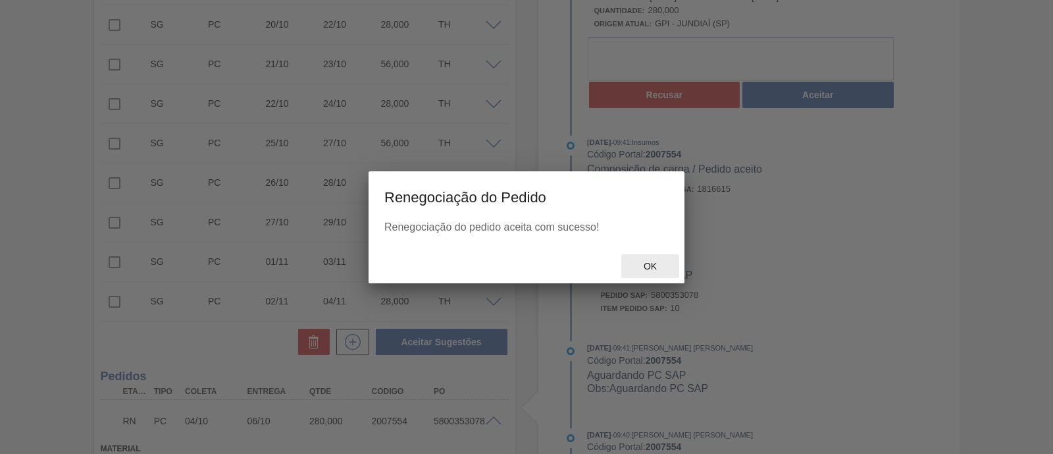
click at [660, 254] on div "Ok" at bounding box center [651, 266] width 58 height 24
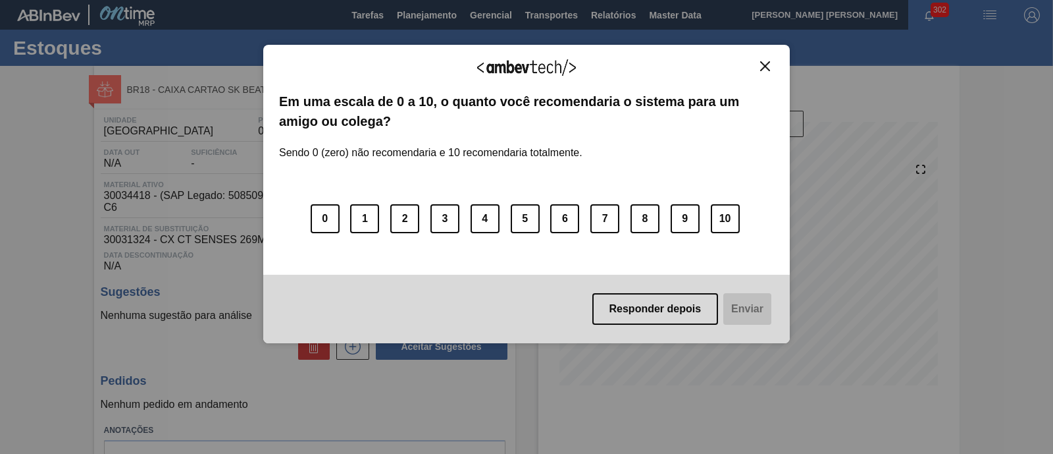
click at [768, 67] on img "Close" at bounding box center [765, 66] width 10 height 10
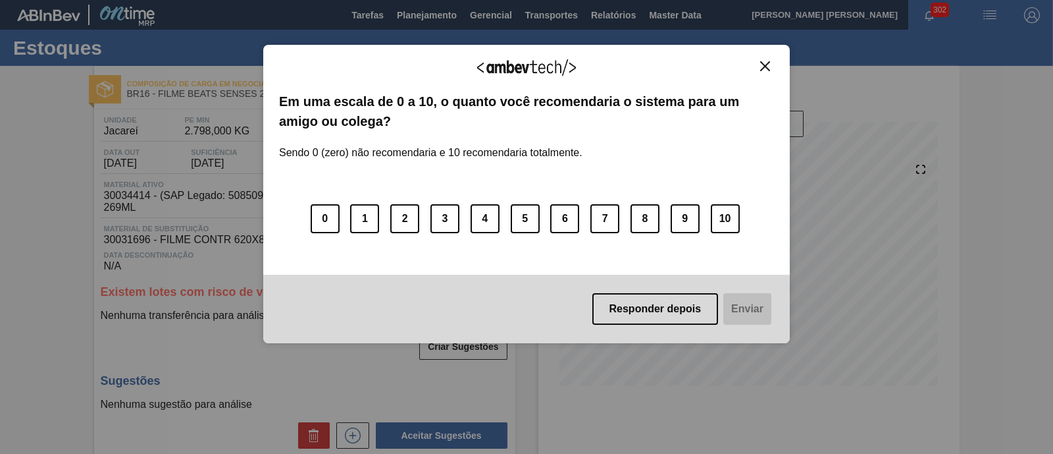
click at [767, 63] on img "Close" at bounding box center [765, 66] width 10 height 10
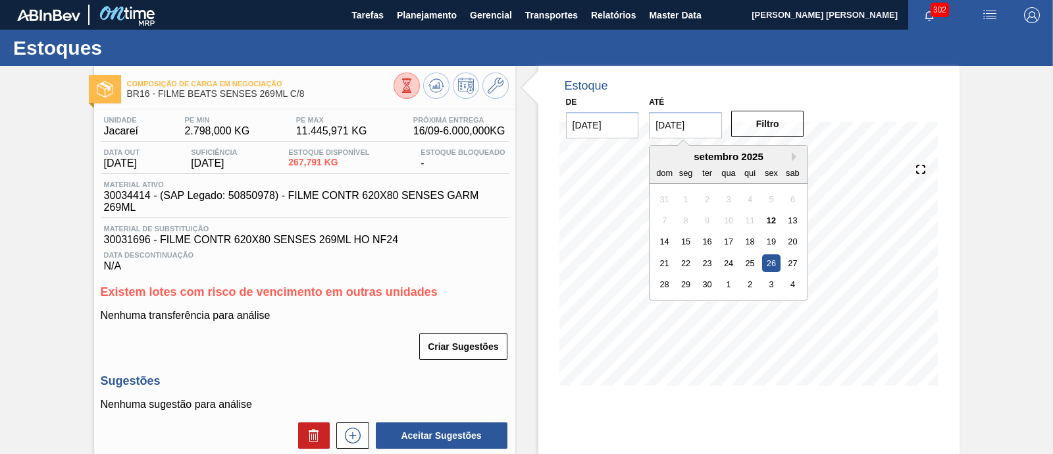
click at [681, 132] on input "[DATE]" at bounding box center [685, 125] width 73 height 26
click at [790, 157] on div "setembro 2025" at bounding box center [729, 156] width 158 height 11
click at [793, 158] on button "Next Month" at bounding box center [796, 156] width 9 height 9
click at [789, 279] on div "1" at bounding box center [793, 284] width 18 height 18
type input "[DATE]"
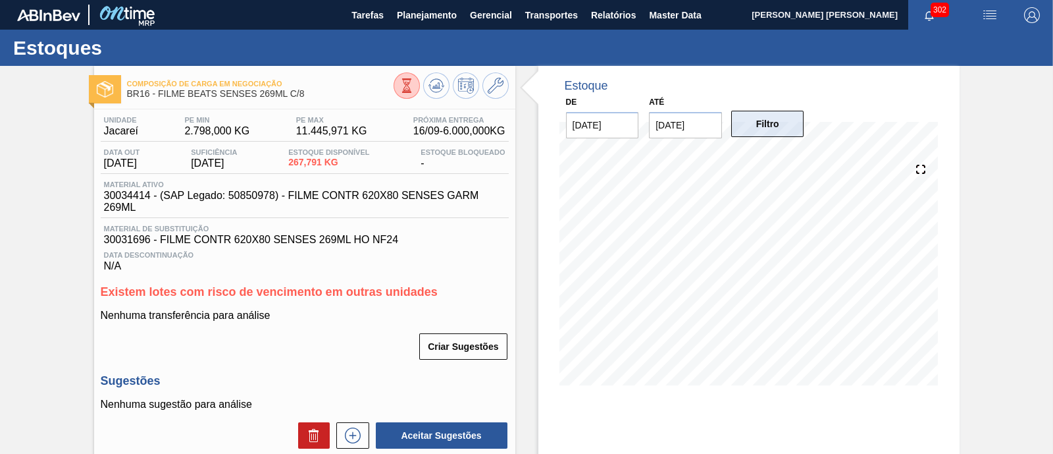
click at [778, 128] on button "Filtro" at bounding box center [767, 124] width 73 height 26
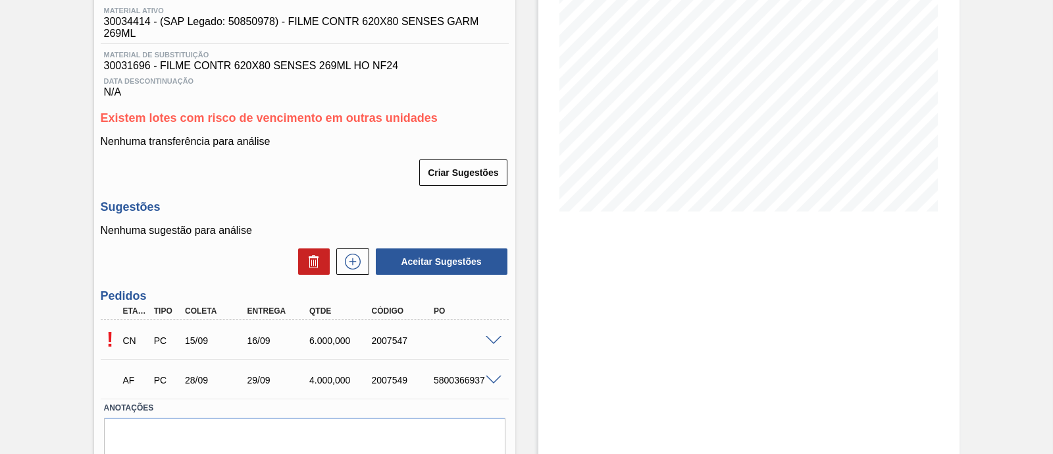
scroll to position [174, 0]
click at [489, 344] on span at bounding box center [494, 340] width 16 height 10
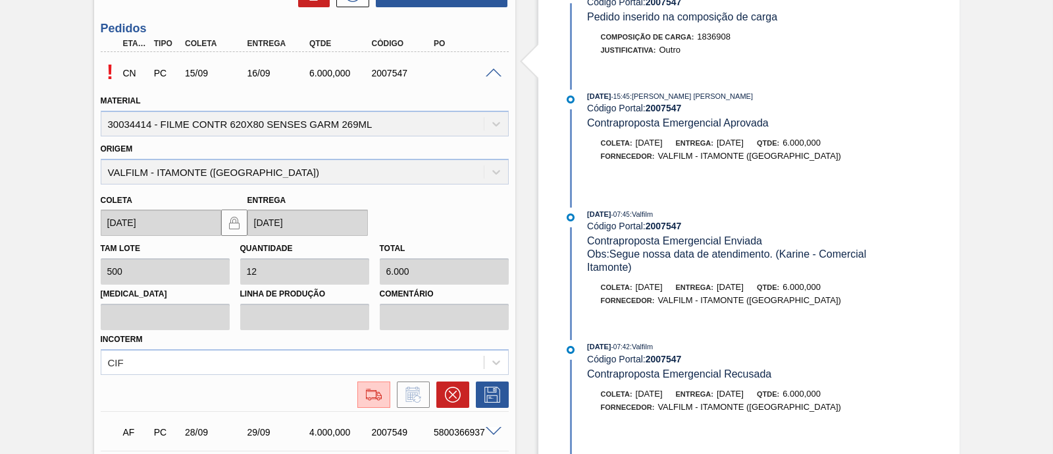
scroll to position [442, 0]
click at [362, 391] on div at bounding box center [374, 394] width 24 height 16
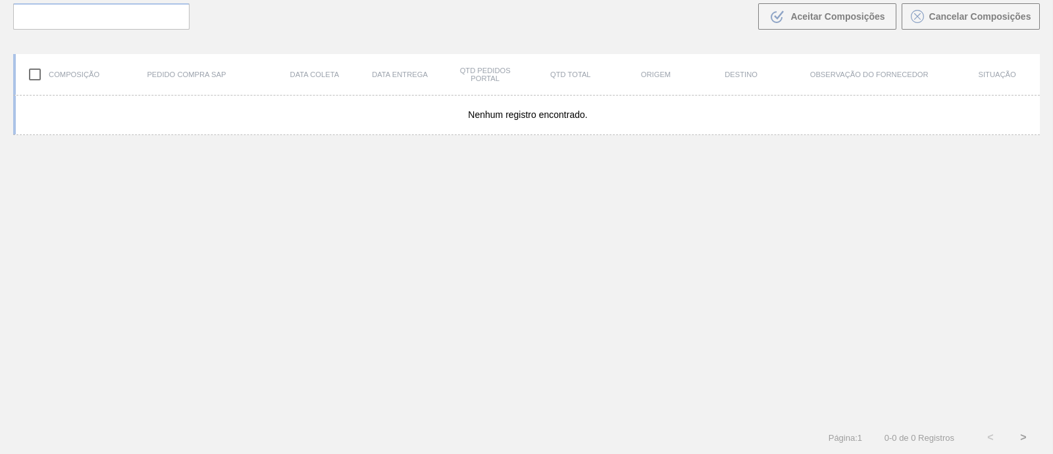
scroll to position [94, 0]
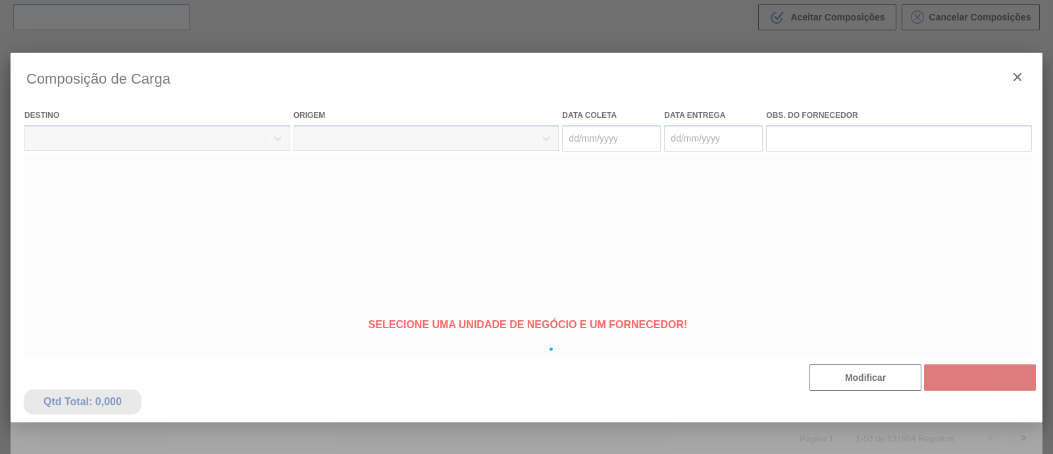
type coleta "15/09/2025"
type entrega "16/09/2025"
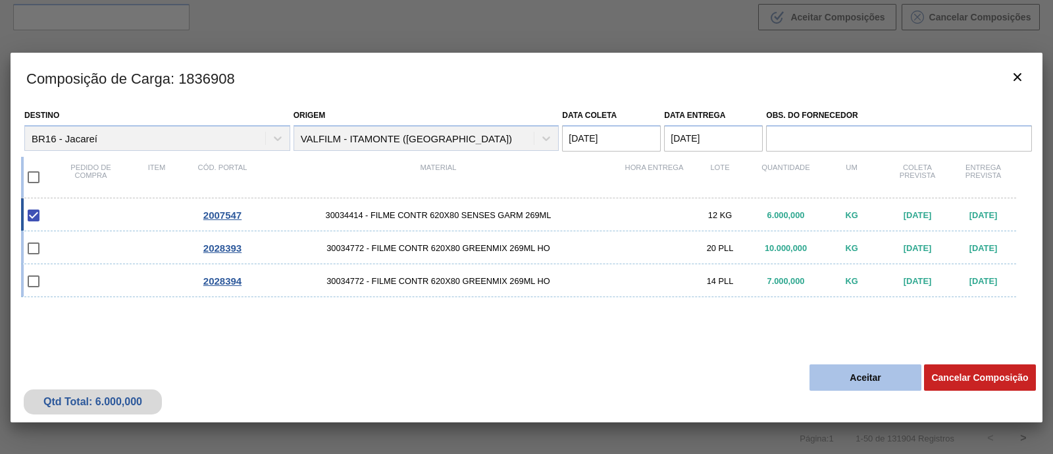
click at [885, 373] on button "Aceitar" at bounding box center [866, 377] width 112 height 26
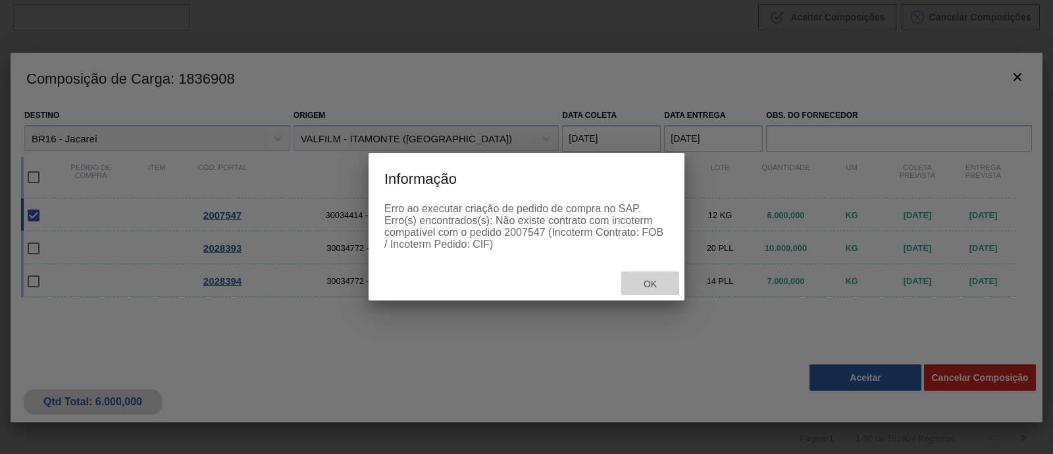
click at [659, 287] on span "Ok" at bounding box center [650, 284] width 34 height 11
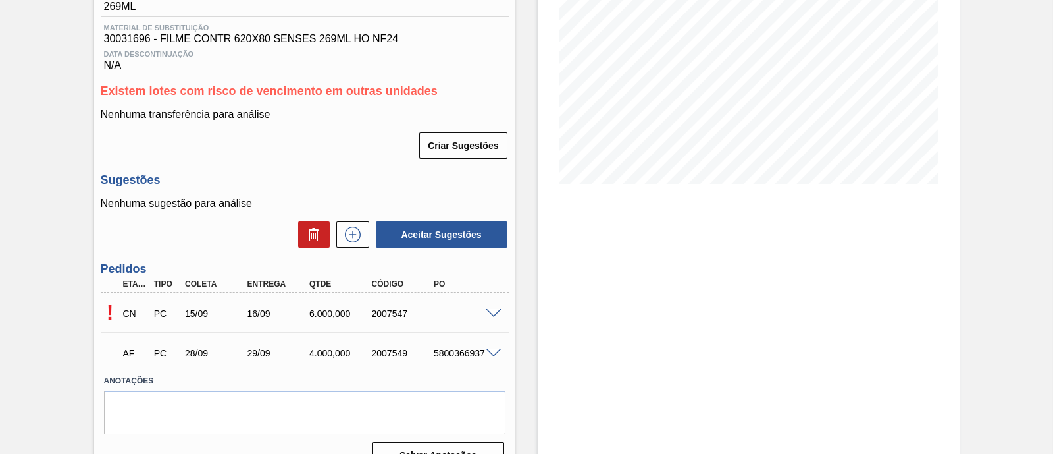
scroll to position [214, 0]
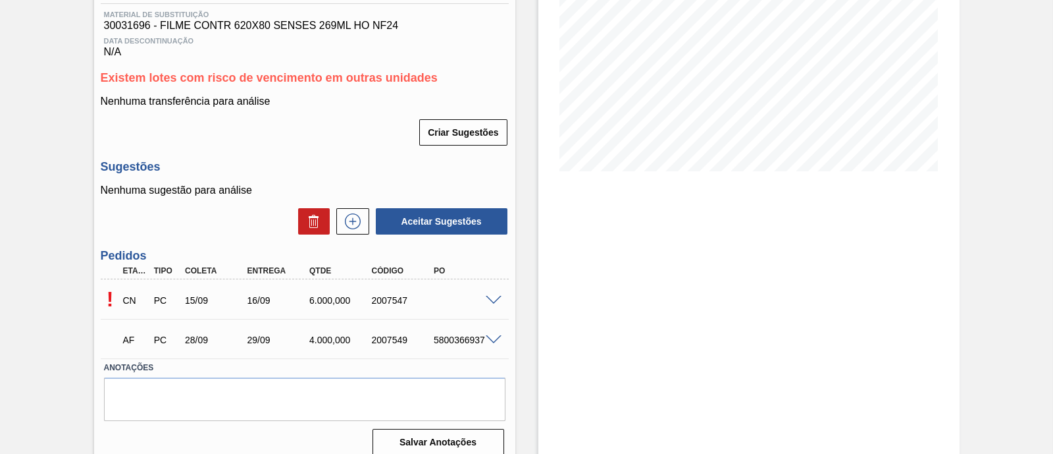
click at [487, 301] on span at bounding box center [494, 301] width 16 height 10
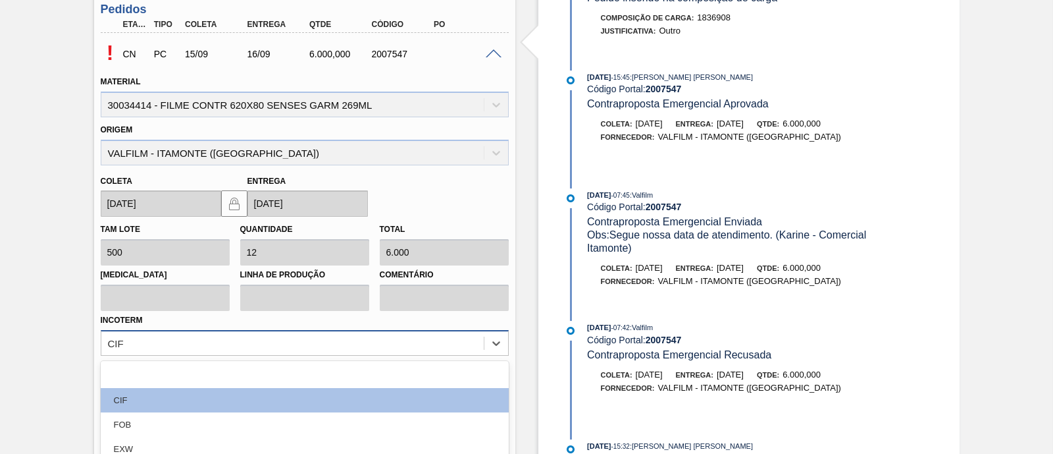
scroll to position [567, 0]
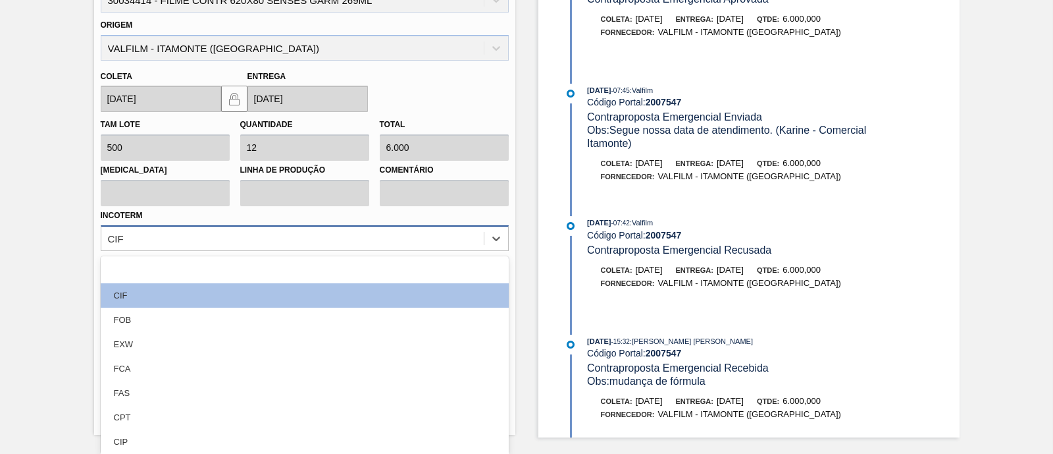
click at [372, 251] on div "option EXW focused, 4 of 12. 12 results available. Use Up and Down to choose op…" at bounding box center [305, 238] width 408 height 26
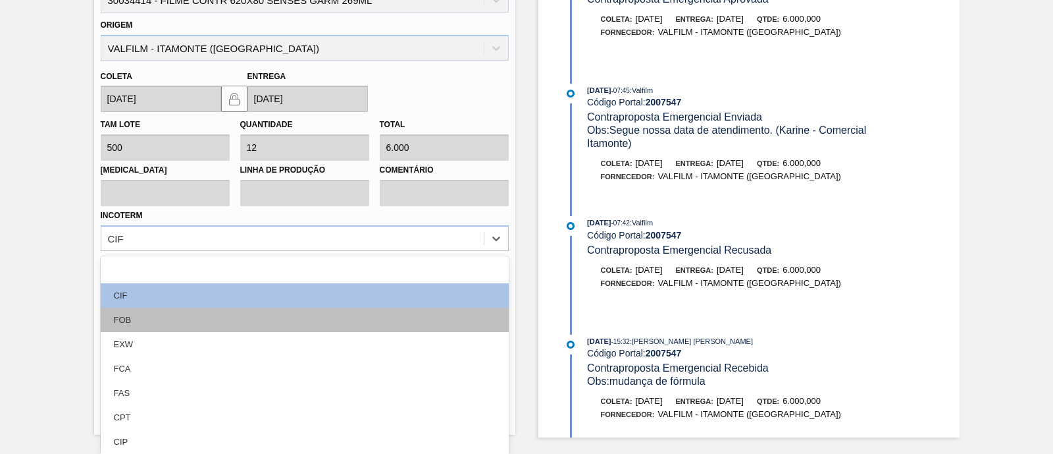
click at [313, 313] on div "FOB" at bounding box center [305, 319] width 408 height 24
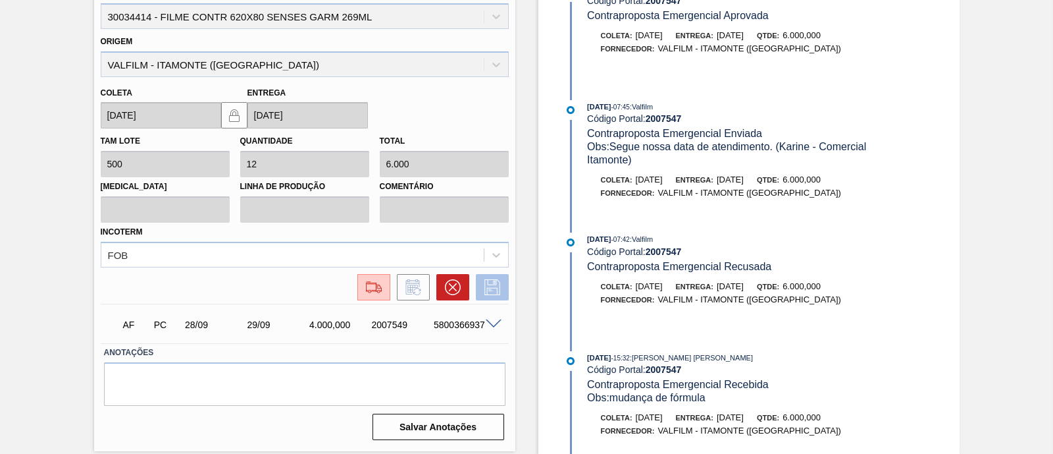
click at [489, 295] on icon at bounding box center [492, 287] width 21 height 16
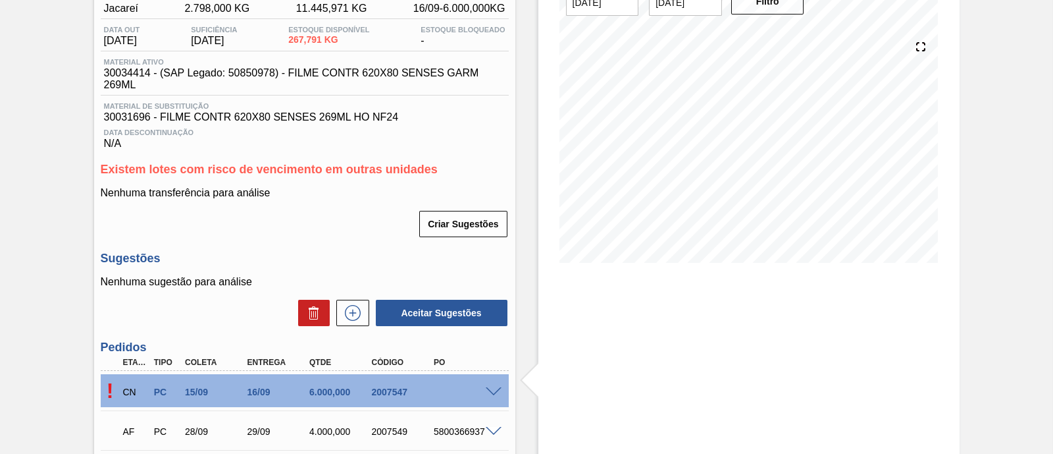
scroll to position [123, 0]
click at [490, 393] on span at bounding box center [494, 391] width 16 height 10
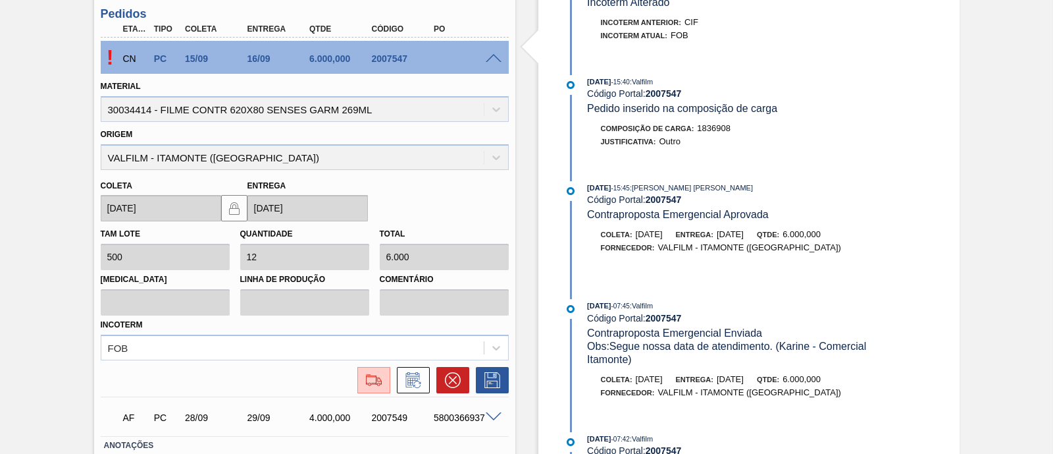
scroll to position [457, 0]
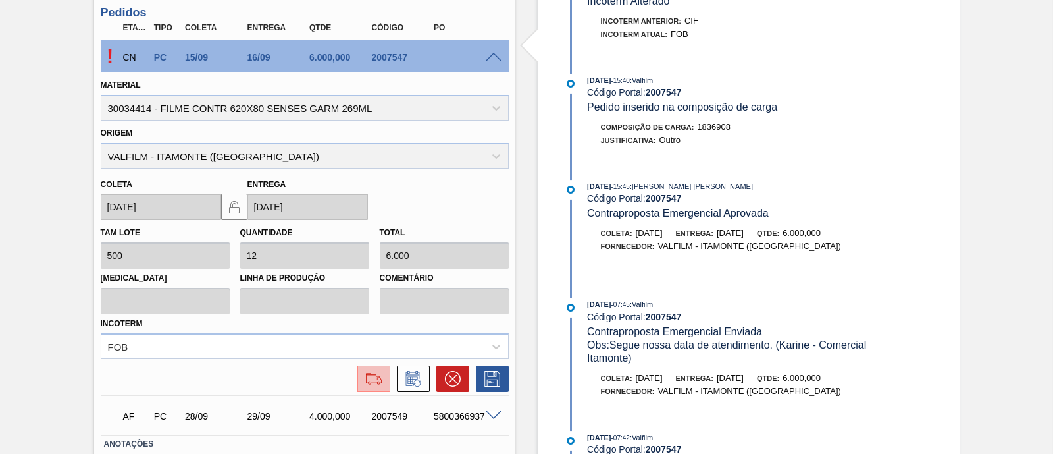
click at [375, 373] on img at bounding box center [373, 379] width 21 height 16
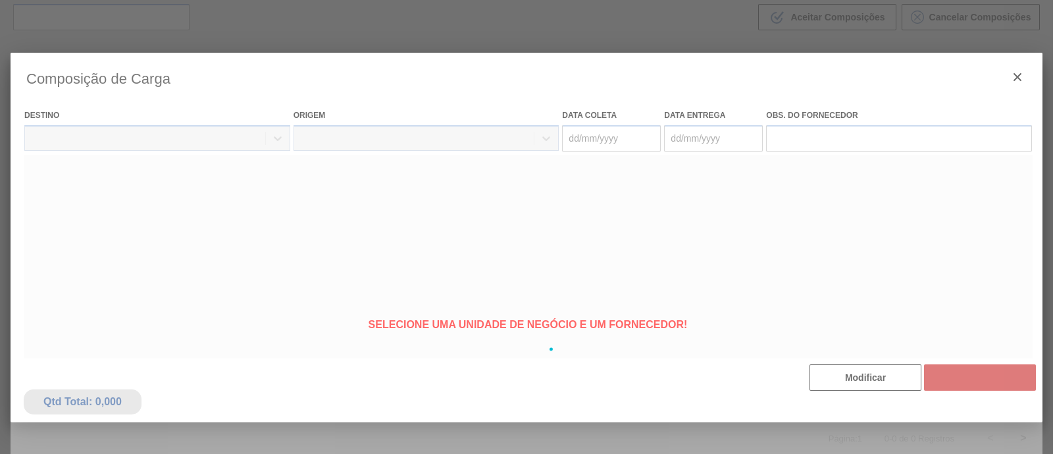
type coleta "15/09/2025"
type entrega "16/09/2025"
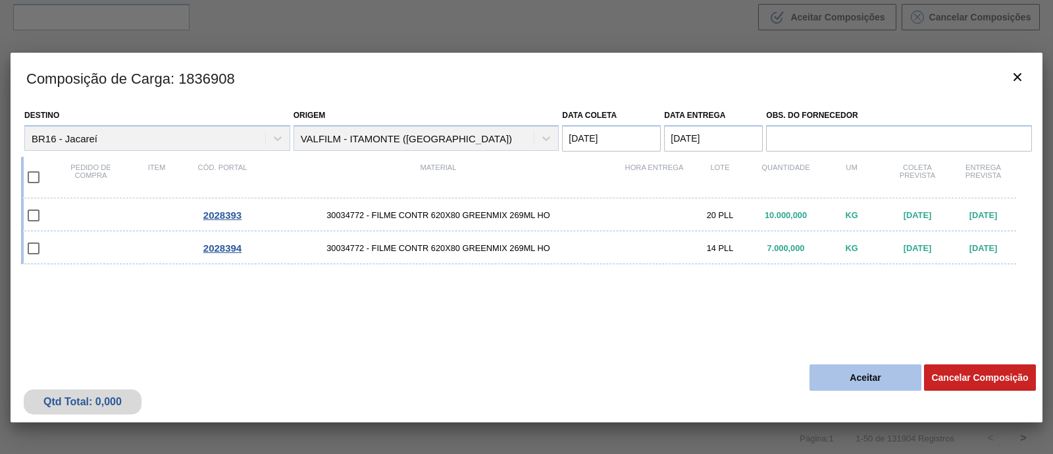
click at [846, 374] on button "Aceitar" at bounding box center [866, 377] width 112 height 26
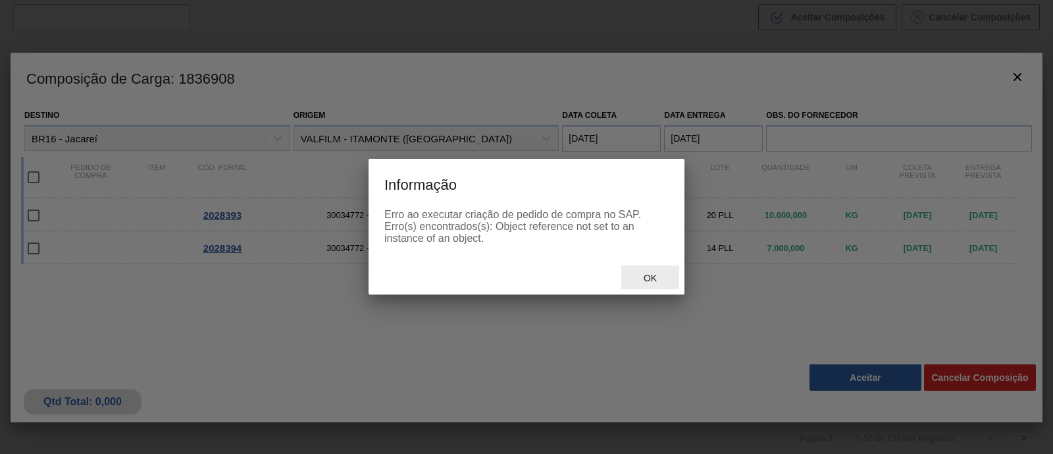
click at [646, 274] on span "Ok" at bounding box center [650, 278] width 34 height 11
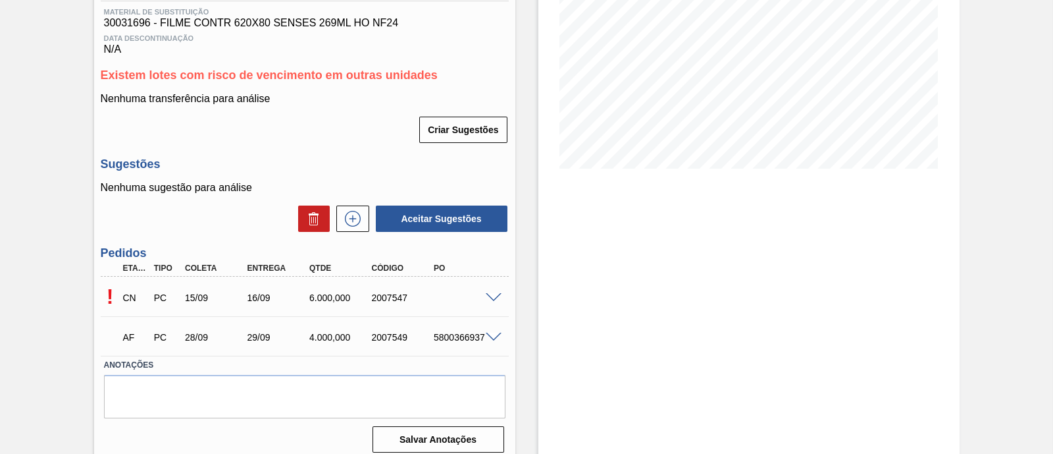
scroll to position [217, 0]
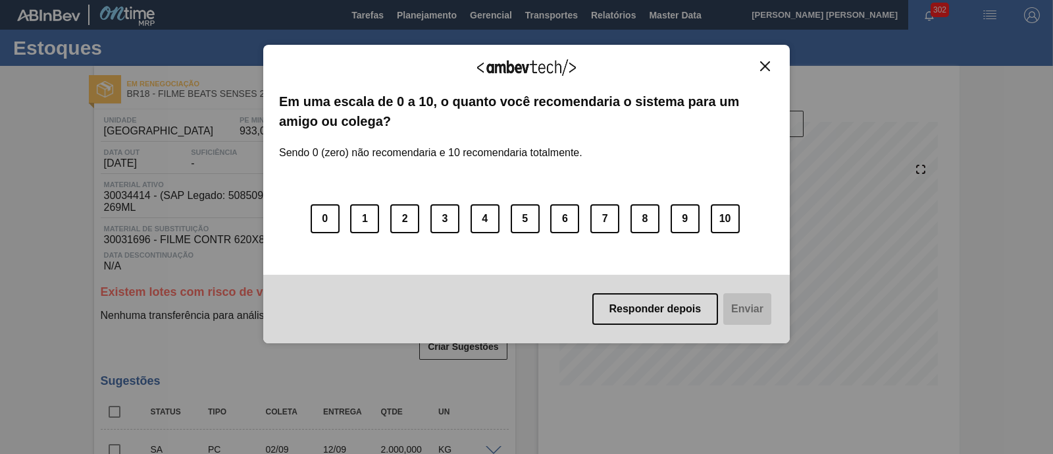
click at [761, 66] on img "Close" at bounding box center [765, 66] width 10 height 10
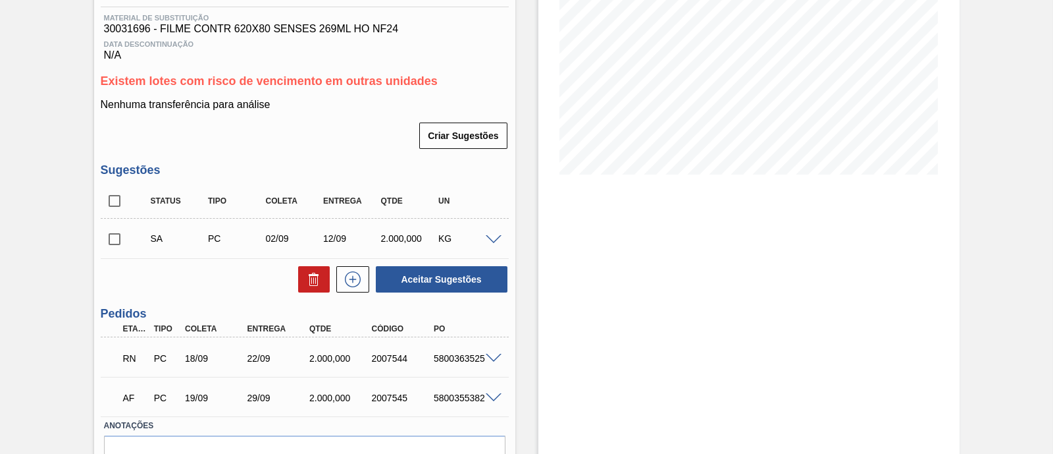
scroll to position [247, 0]
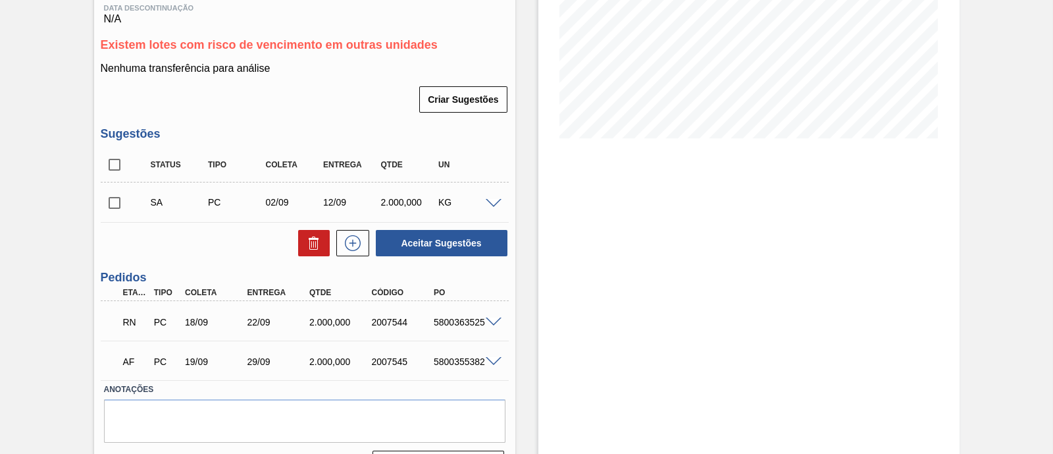
click at [496, 325] on span at bounding box center [494, 322] width 16 height 10
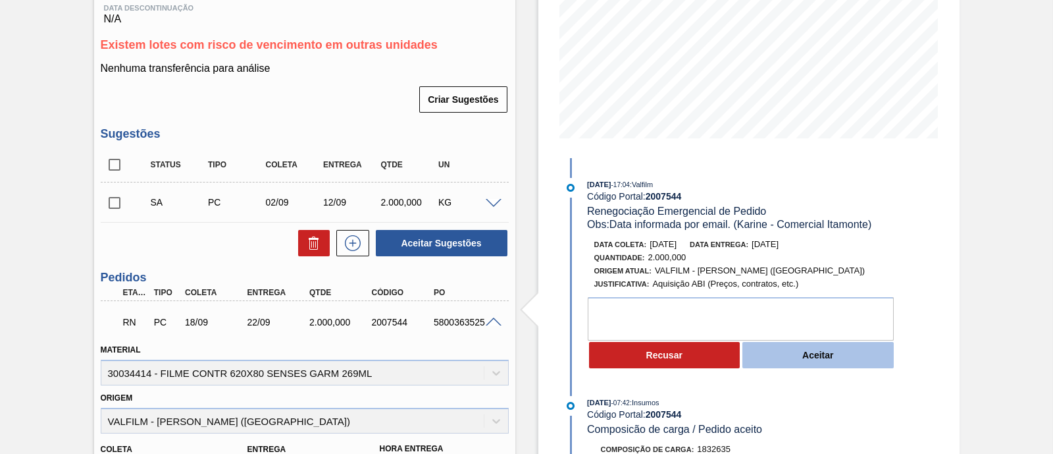
click at [786, 363] on button "Aceitar" at bounding box center [818, 355] width 151 height 26
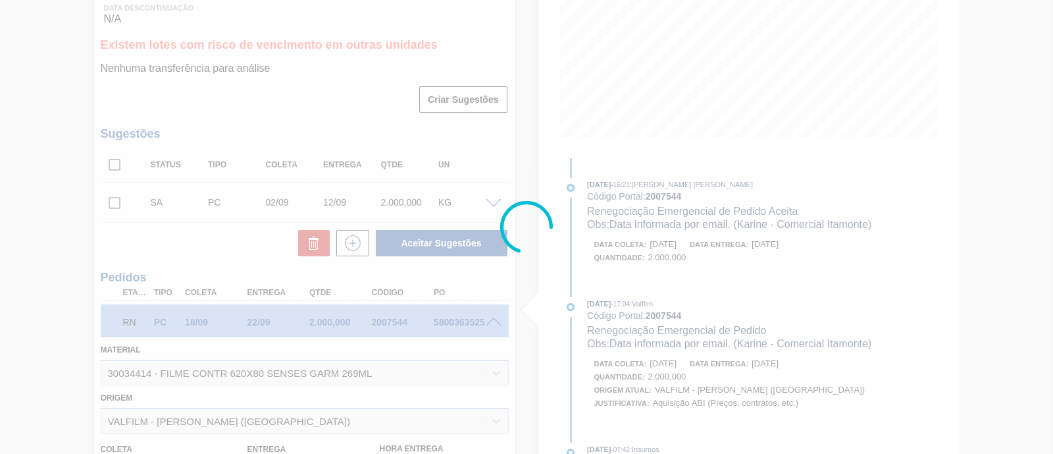
click at [662, 275] on div at bounding box center [526, 227] width 1053 height 454
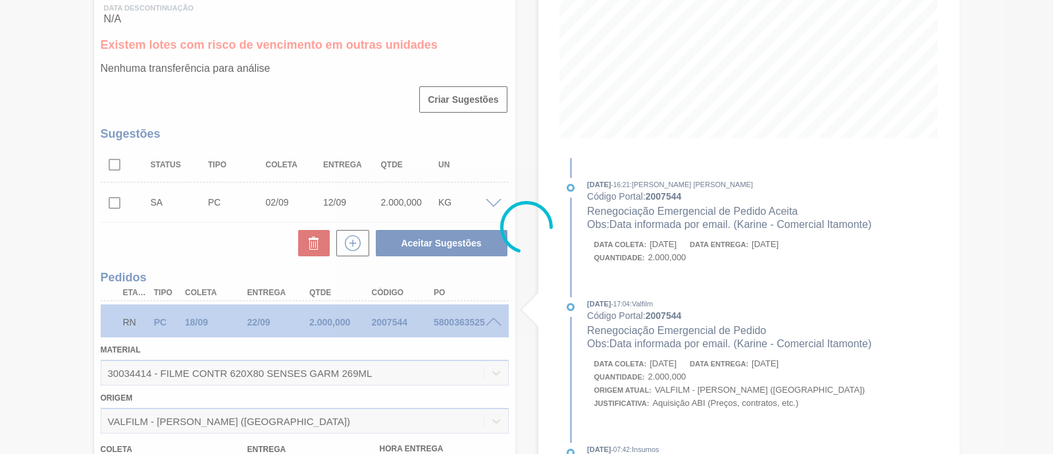
type input "Data informada por email. (Karine - Comercial Itamonte)"
type input "[DATE]"
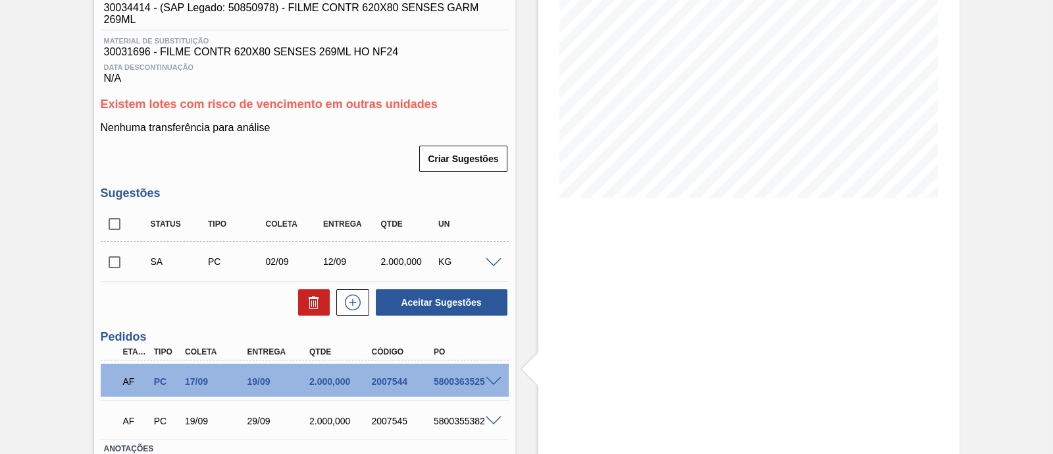
scroll to position [164, 0]
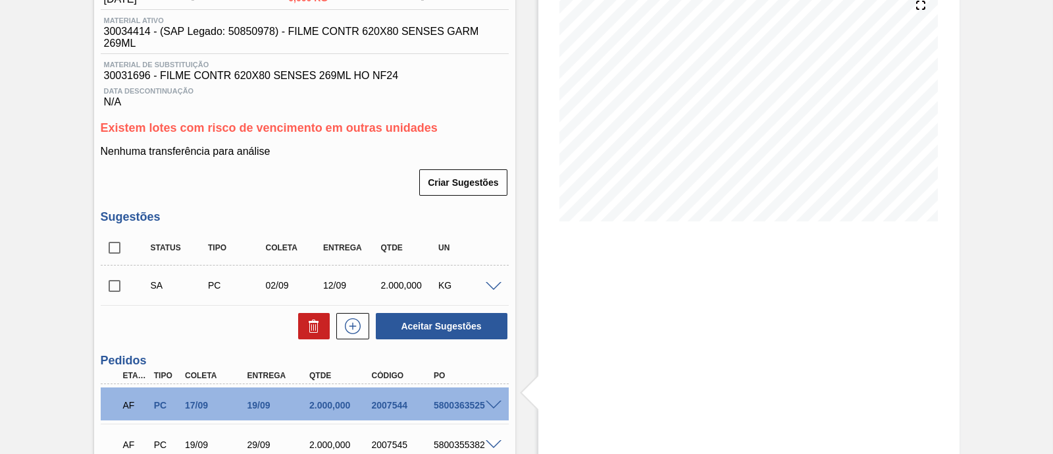
click at [113, 247] on input "checkbox" at bounding box center [115, 248] width 28 height 28
checkbox input "true"
click at [320, 324] on icon at bounding box center [314, 326] width 16 height 16
checkbox input "false"
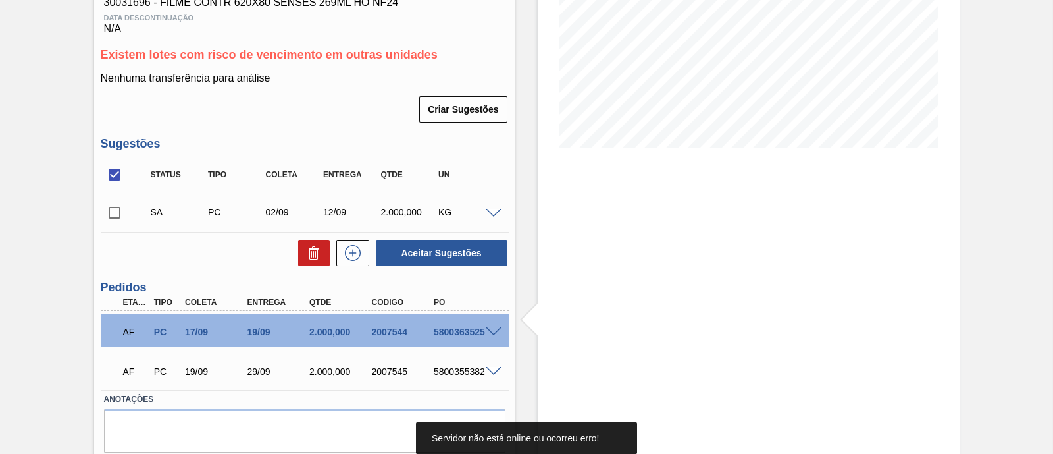
scroll to position [0, 0]
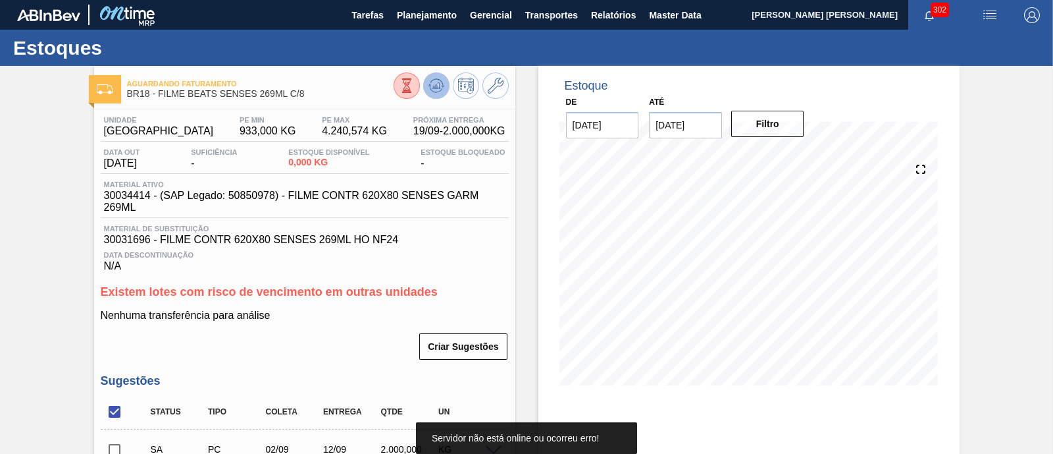
click at [446, 80] on button at bounding box center [436, 85] width 26 height 26
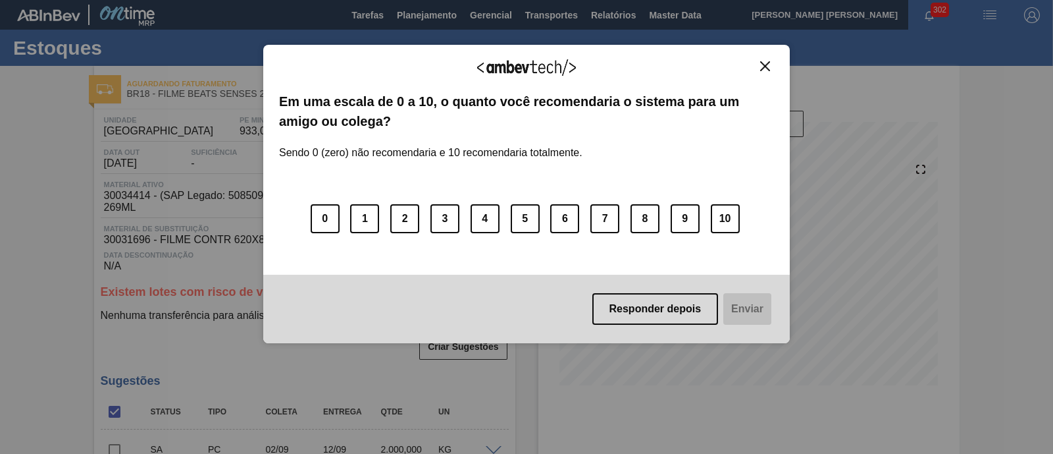
click at [767, 64] on img "Close" at bounding box center [765, 66] width 10 height 10
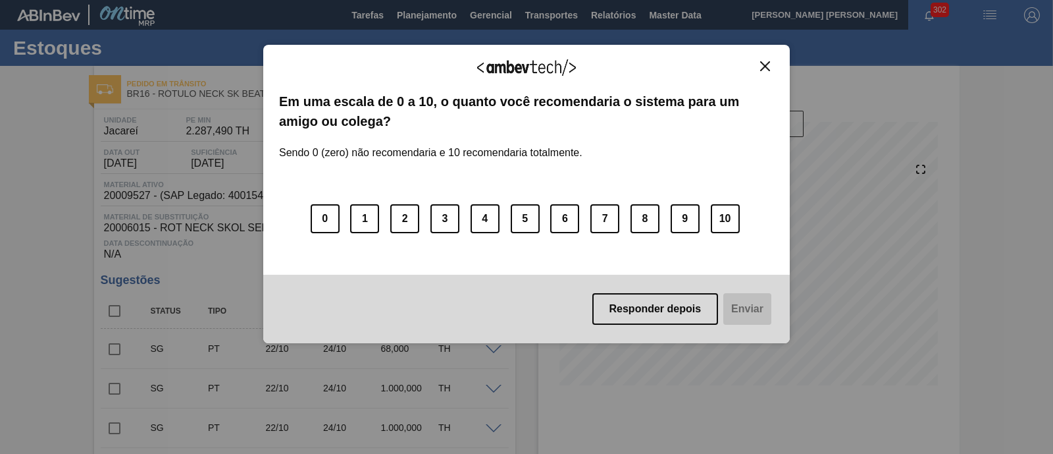
click at [761, 68] on img "Close" at bounding box center [765, 66] width 10 height 10
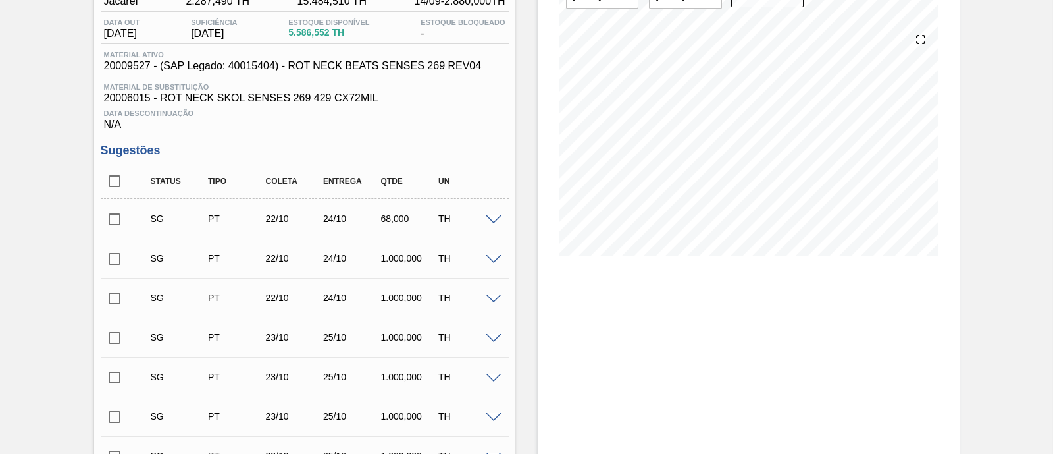
scroll to position [47, 0]
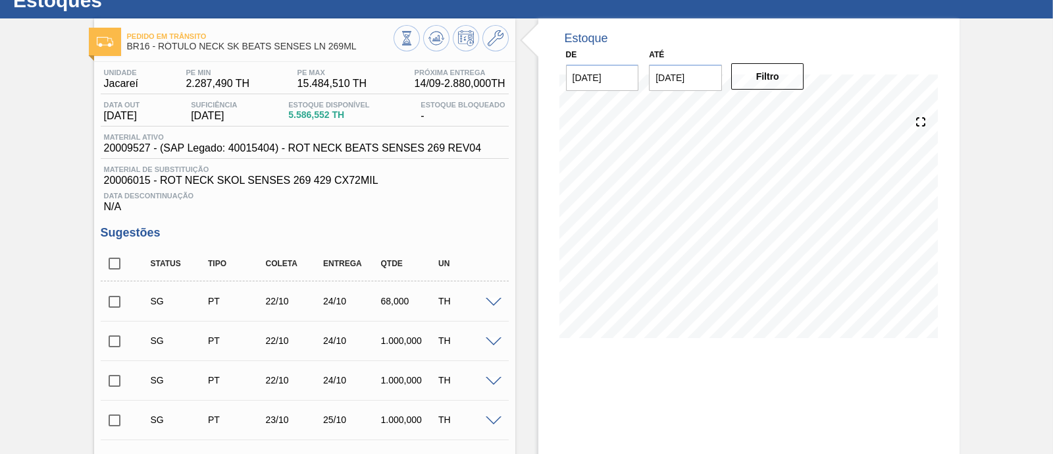
click at [706, 86] on input "[DATE]" at bounding box center [685, 78] width 73 height 26
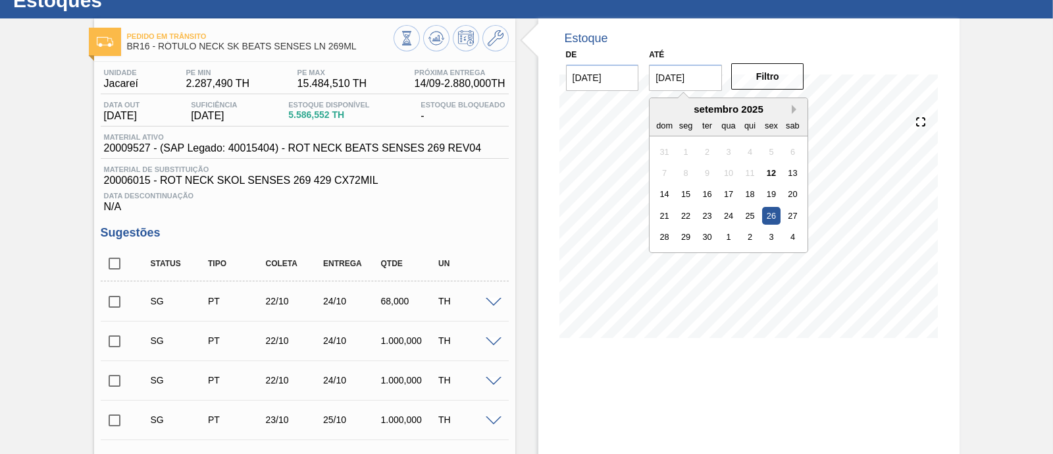
click at [792, 107] on button "Next Month" at bounding box center [796, 109] width 9 height 9
click at [793, 238] on div "1" at bounding box center [793, 237] width 18 height 18
type input "[DATE]"
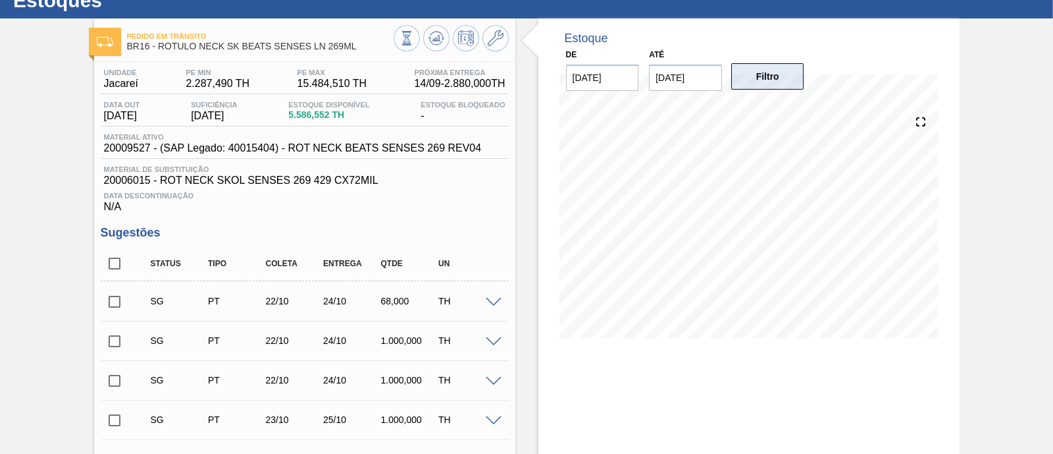
click at [783, 78] on button "Filtro" at bounding box center [767, 76] width 73 height 26
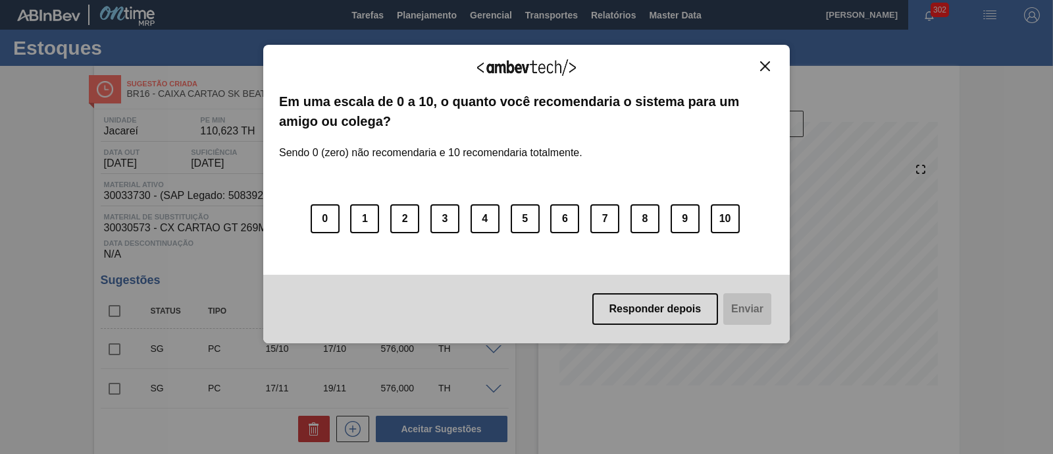
click at [768, 66] on img "Close" at bounding box center [765, 66] width 10 height 10
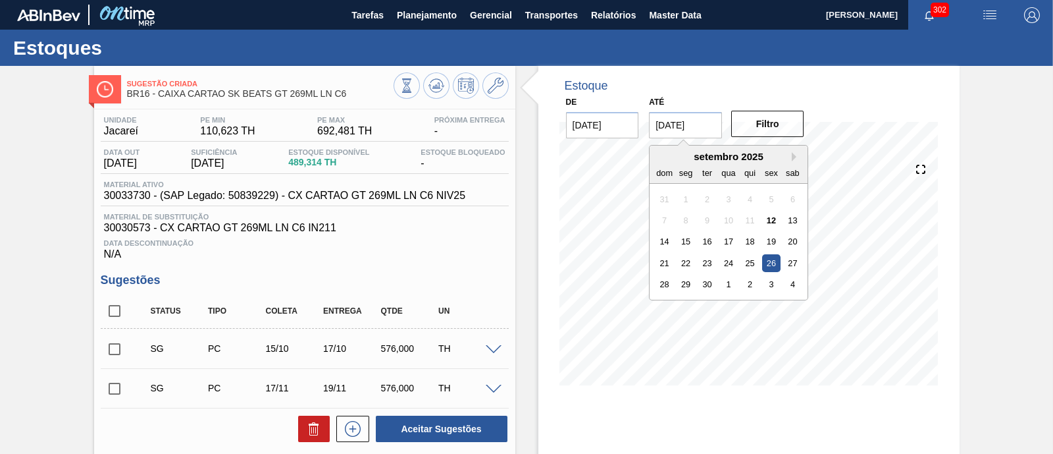
click at [681, 120] on input "[DATE]" at bounding box center [685, 125] width 73 height 26
click at [797, 154] on button "Next Month" at bounding box center [796, 156] width 9 height 9
click at [797, 280] on div "1" at bounding box center [793, 284] width 18 height 18
type input "[DATE]"
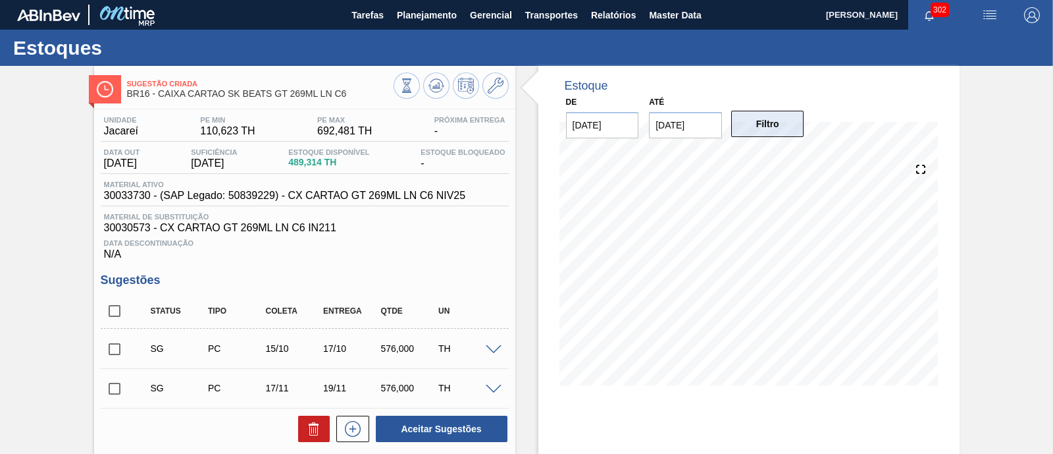
click at [773, 123] on button "Filtro" at bounding box center [767, 124] width 73 height 26
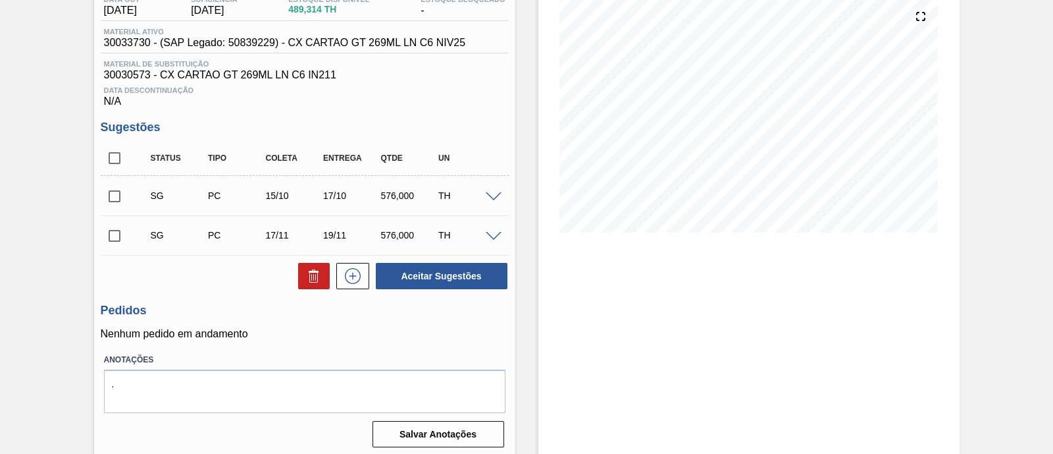
scroll to position [160, 0]
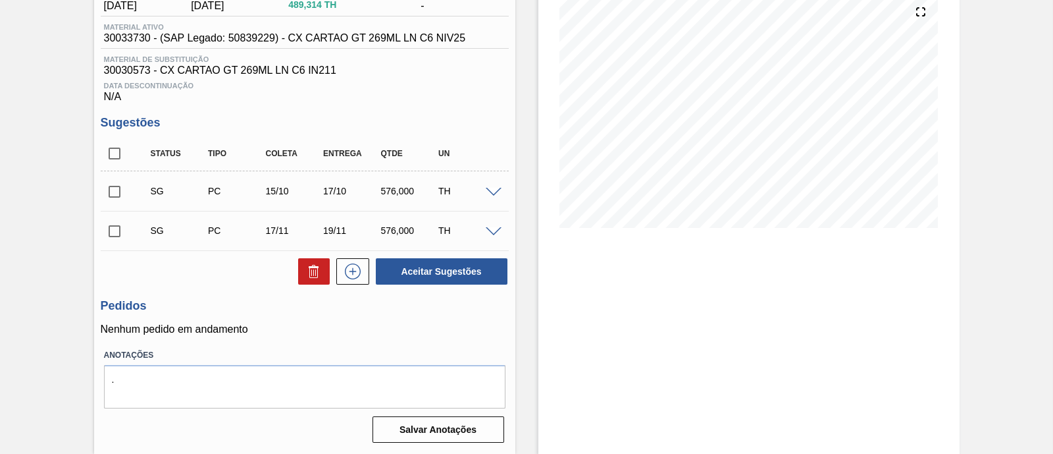
click at [495, 188] on span at bounding box center [494, 193] width 16 height 10
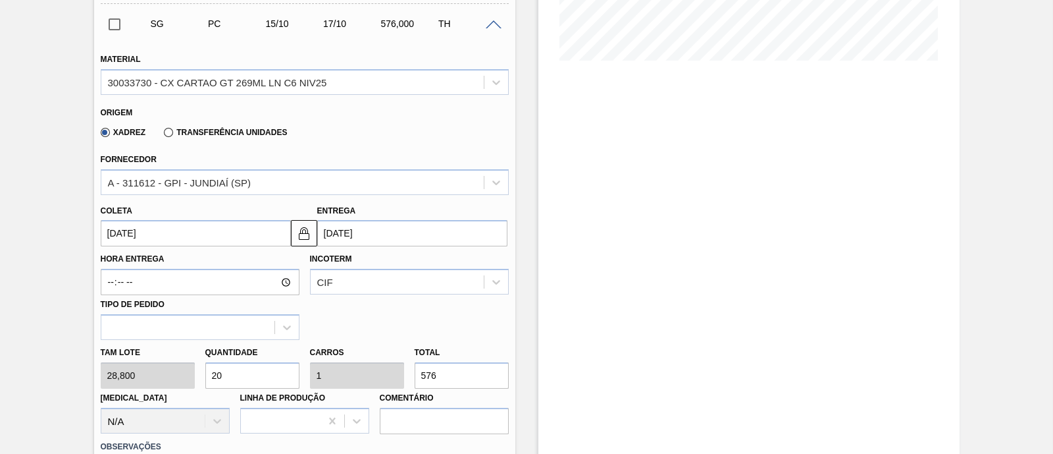
scroll to position [407, 0]
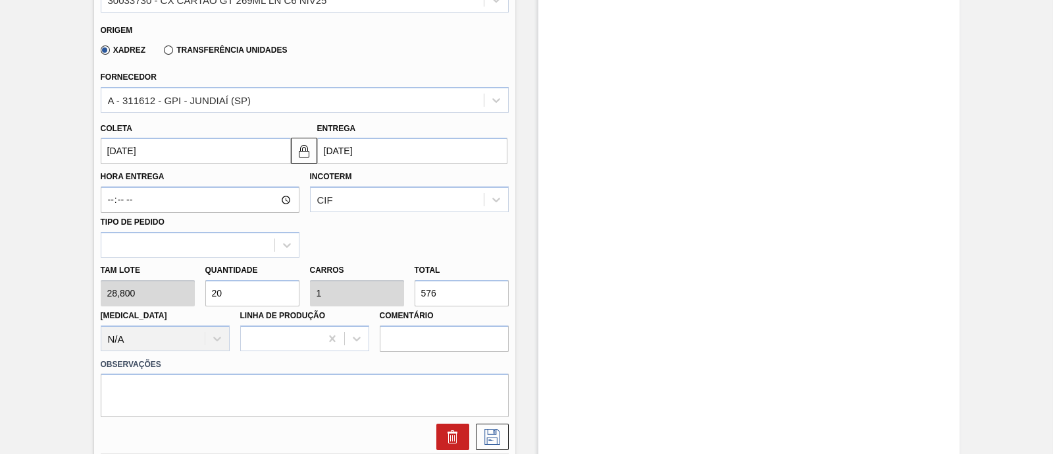
click at [180, 300] on div "Tam lote 28,800 Quantidade 20 Carros 1 Total 576 [MEDICAL_DATA] N/A Linha de Pr…" at bounding box center [304, 304] width 419 height 94
type input "1"
type input "0,05"
type input "28,8"
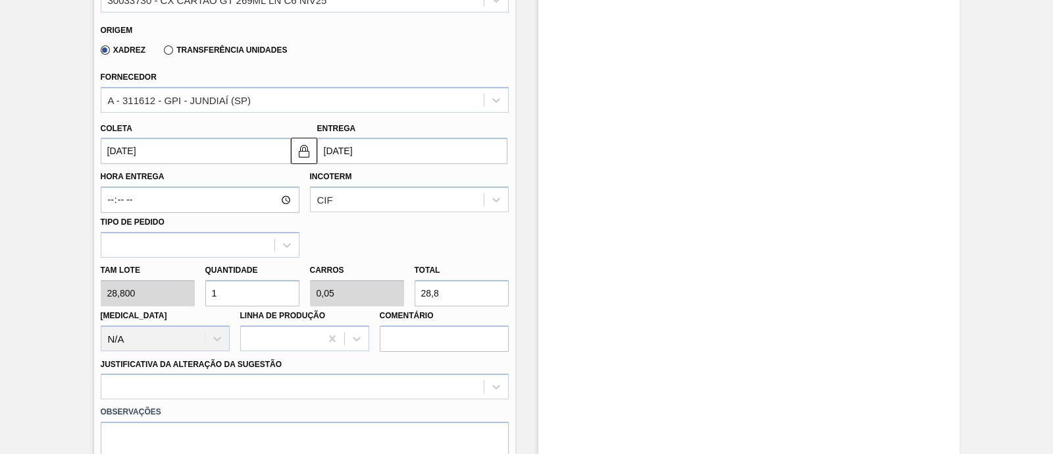
type input "10"
type input "0,5"
type input "288"
type input "10"
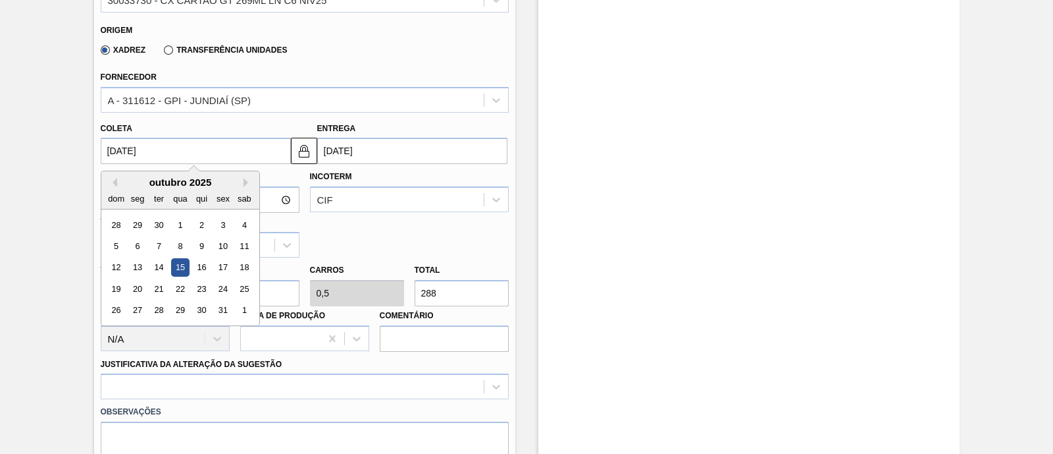
click at [221, 153] on input "15/10/2025" at bounding box center [196, 151] width 190 height 26
click at [180, 225] on div "1" at bounding box center [180, 225] width 18 height 18
type input "01/10/2025"
type input "03/10/2025"
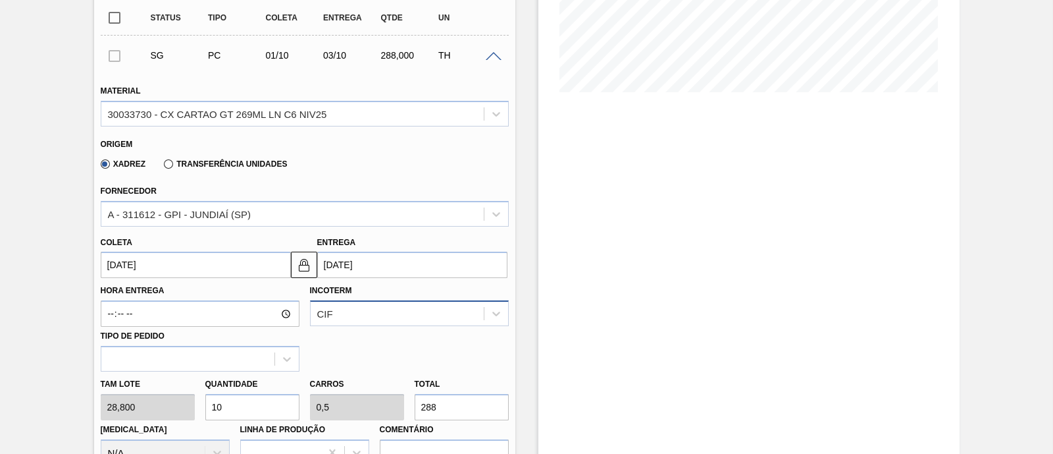
scroll to position [242, 0]
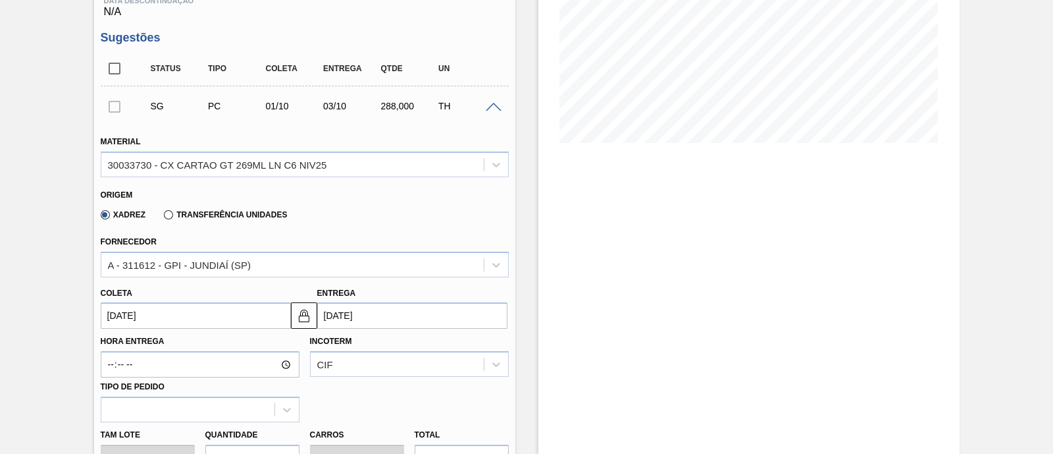
click at [164, 319] on input "01/10/2025" at bounding box center [196, 315] width 190 height 26
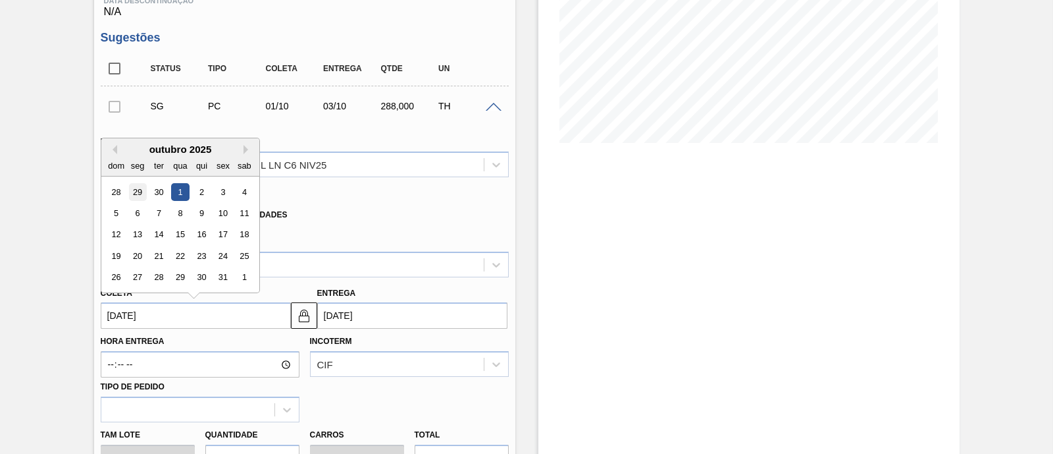
click at [129, 194] on div "29" at bounding box center [137, 192] width 18 height 18
type input "29/09/2025"
type input "01/10/2025"
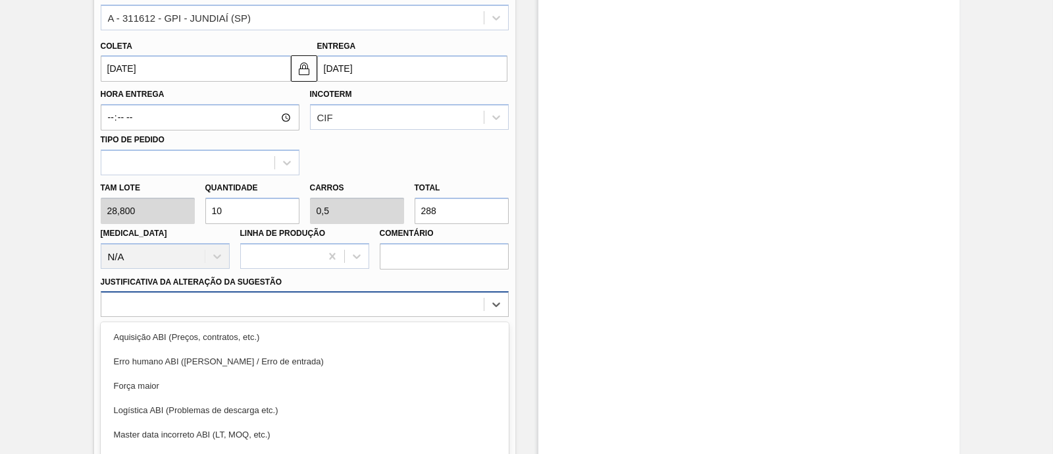
click at [216, 303] on div "option Força maior focused, 3 of 18. 18 results available. Use Up and Down to c…" at bounding box center [305, 304] width 408 height 26
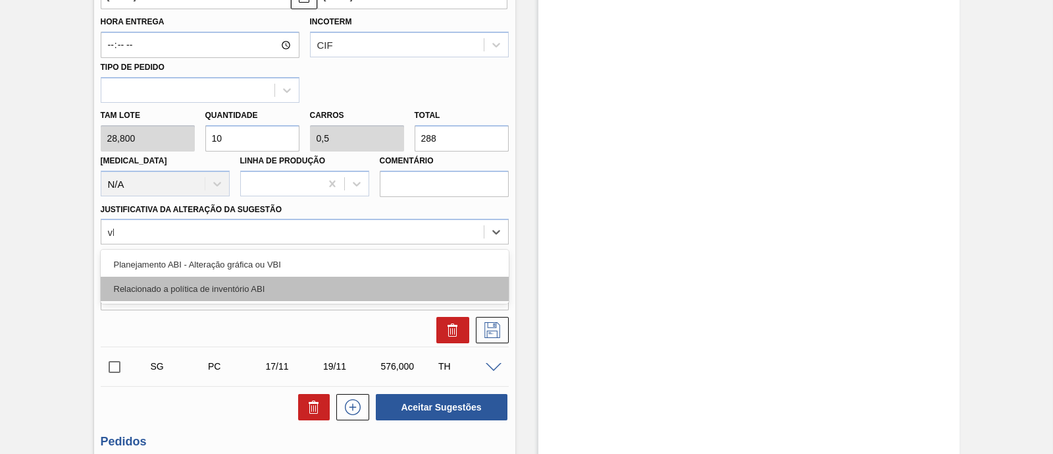
type Sugestão "vbi"
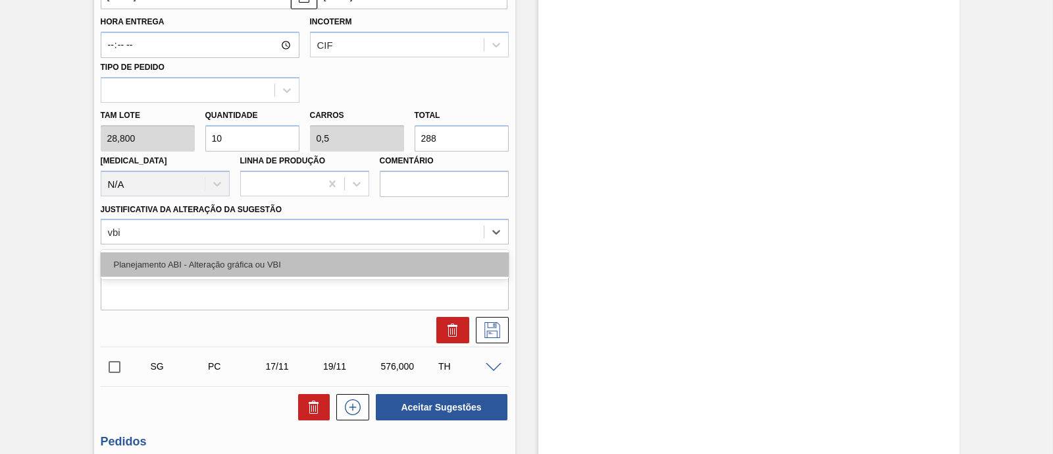
click at [270, 260] on div "Planejamento ABI - Alteração gráfica ou VBI" at bounding box center [305, 264] width 408 height 24
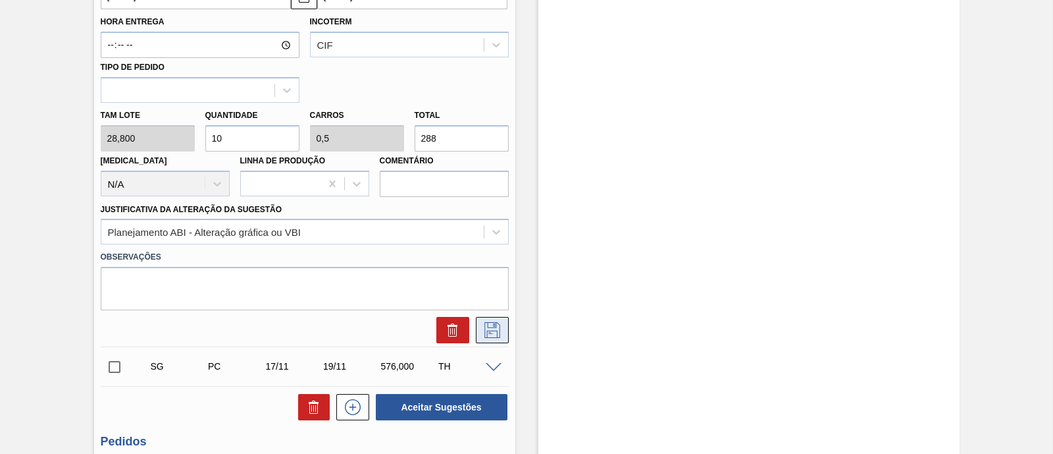
click at [504, 334] on button at bounding box center [492, 330] width 33 height 26
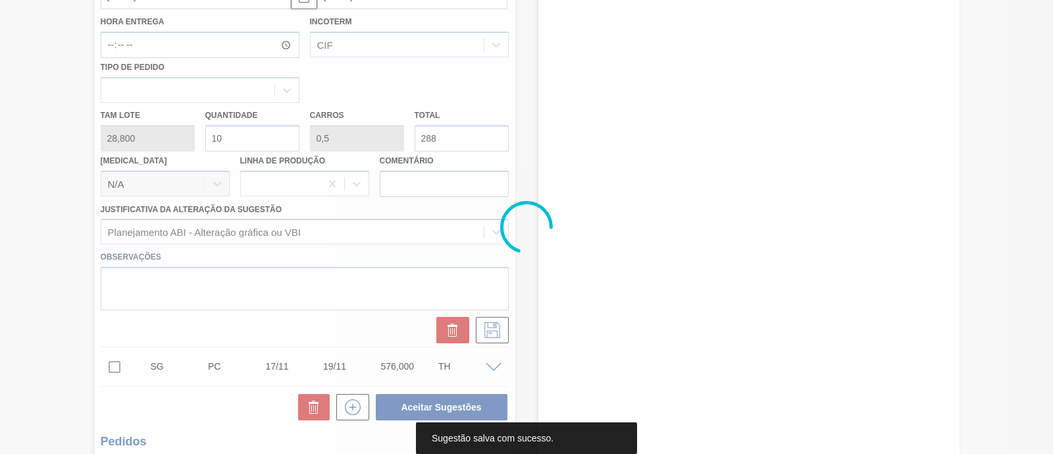
scroll to position [160, 0]
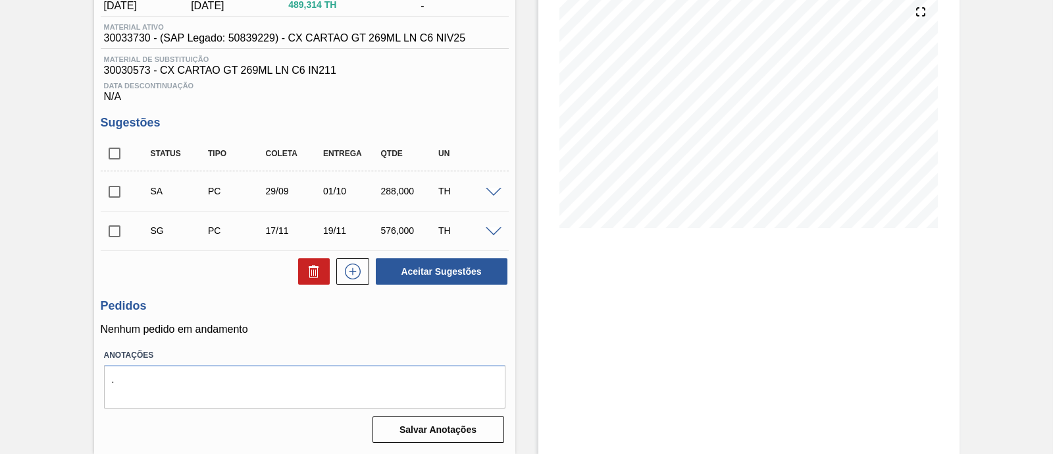
click at [491, 189] on span at bounding box center [494, 193] width 16 height 10
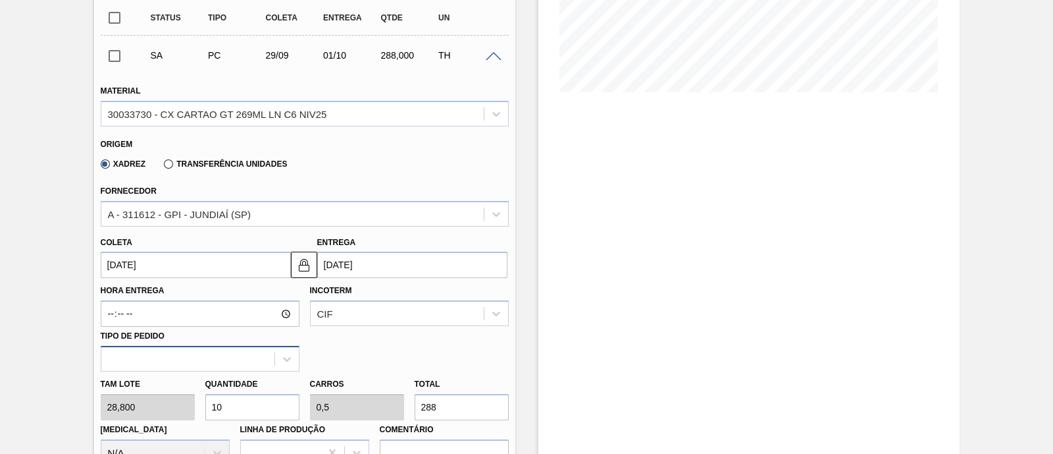
scroll to position [407, 0]
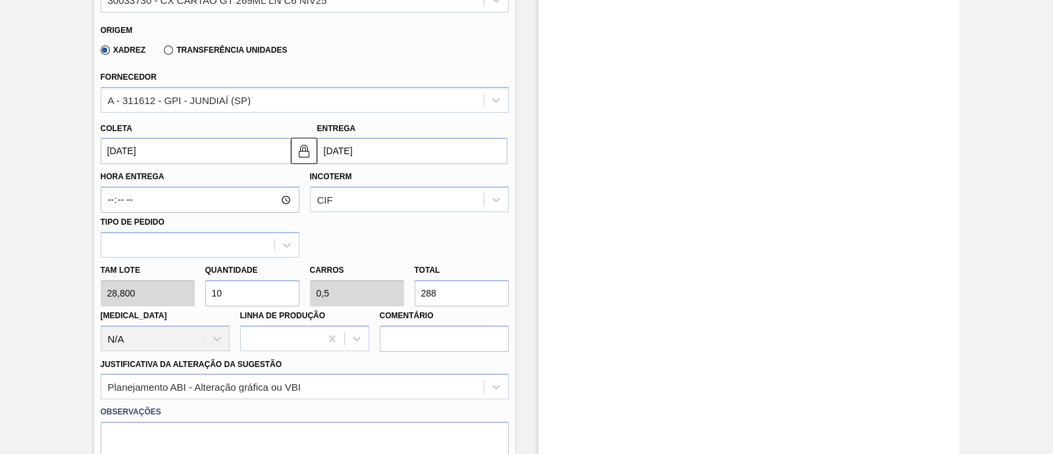
click at [171, 298] on div "Tam lote 28,800 Quantidade 10 Carros 0,5 Total 288 Doca N/A Linha de Produção C…" at bounding box center [304, 304] width 419 height 94
type input "5"
type input "0,25"
type input "144"
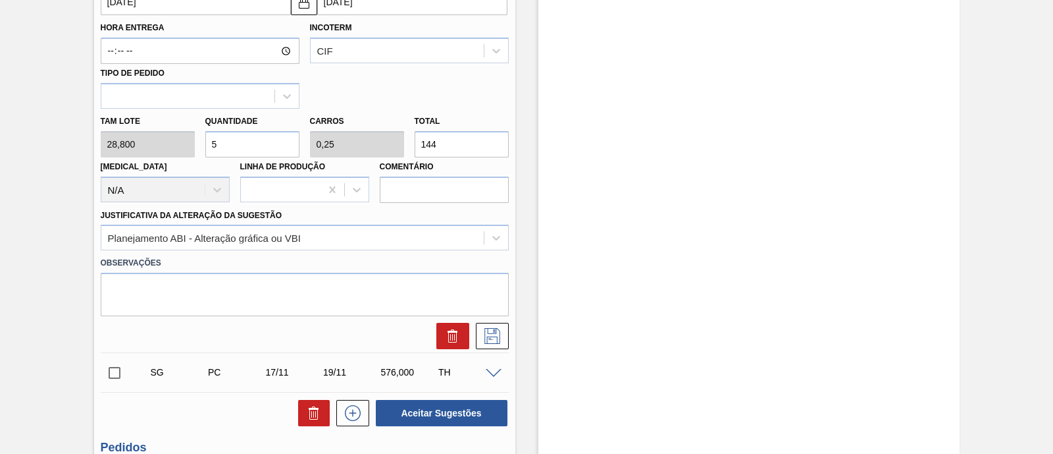
scroll to position [571, 0]
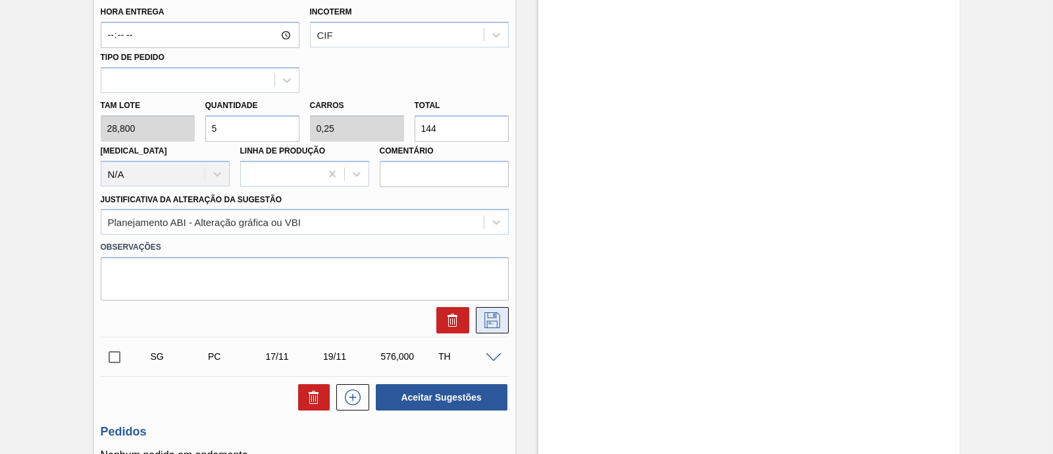
click at [490, 317] on icon at bounding box center [492, 320] width 21 height 16
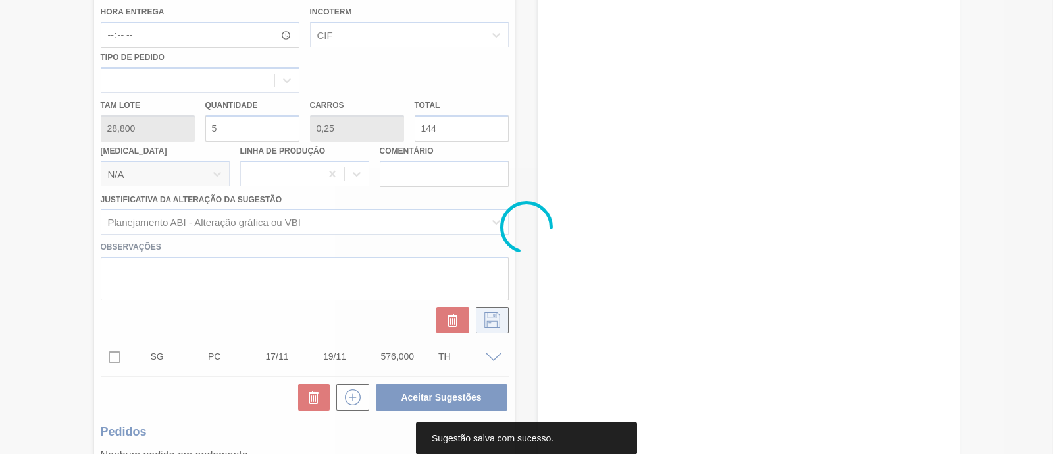
scroll to position [160, 0]
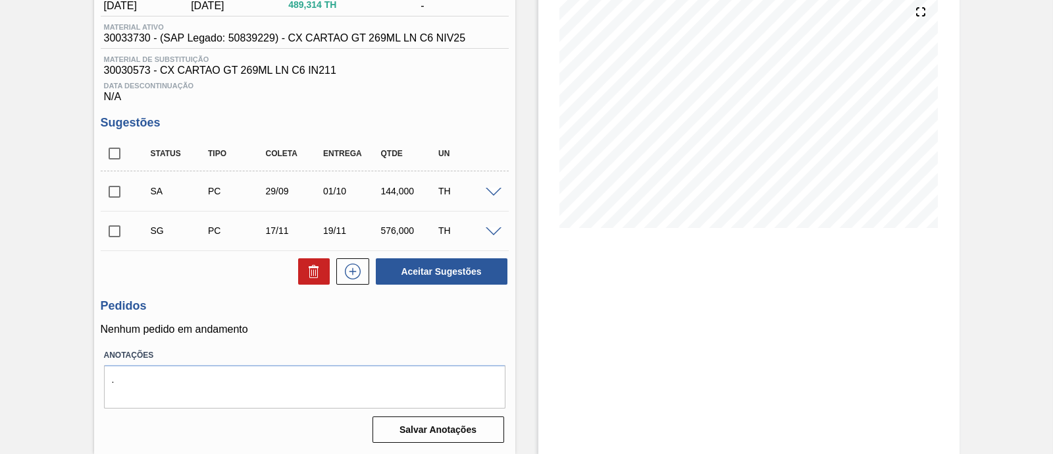
click at [490, 193] on span at bounding box center [494, 193] width 16 height 10
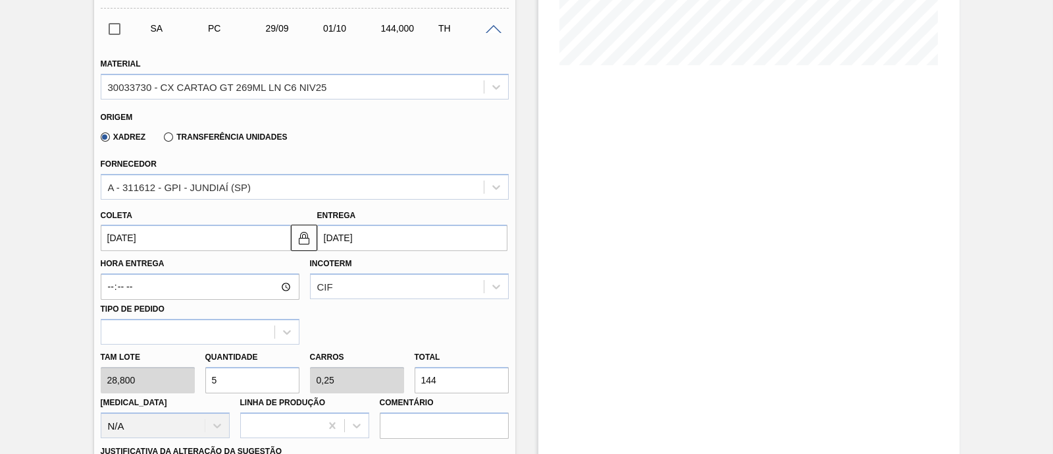
scroll to position [325, 0]
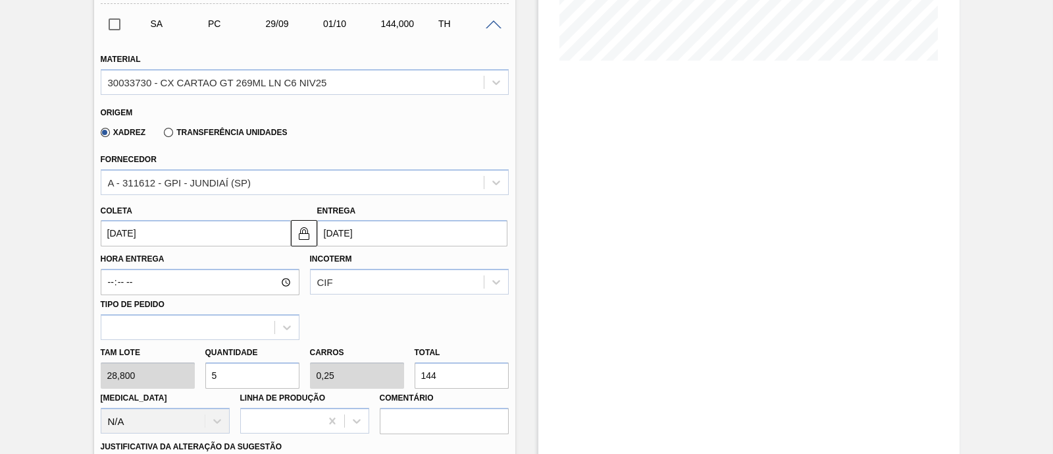
click at [420, 380] on input "144" at bounding box center [462, 375] width 94 height 26
drag, startPoint x: 213, startPoint y: 377, endPoint x: 196, endPoint y: 377, distance: 17.8
click at [196, 377] on div "Tam lote 28,800 Quantidade 5 Carros 0,25 Total 144 Doca N/A Linha de Produção C…" at bounding box center [304, 387] width 419 height 94
type input "1"
type input "0,05"
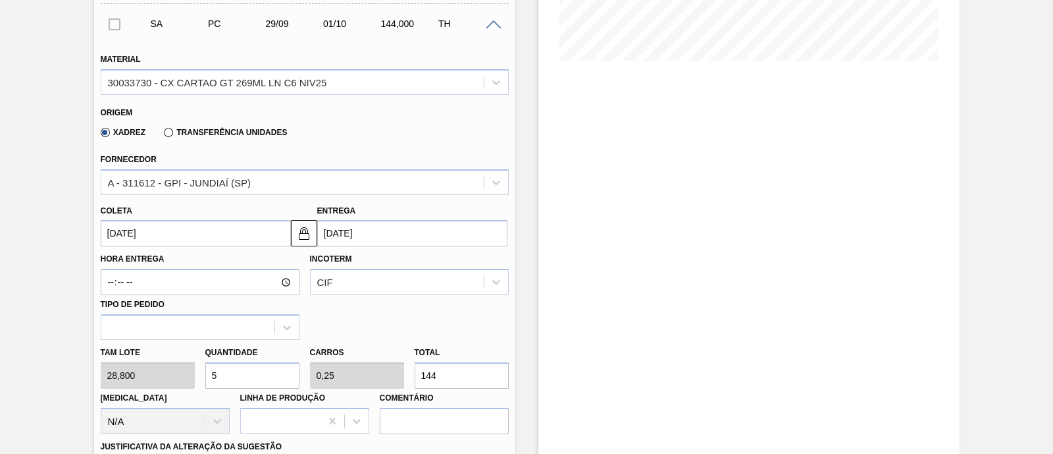
type input "28,8"
type input "10"
type input "0,5"
type input "288"
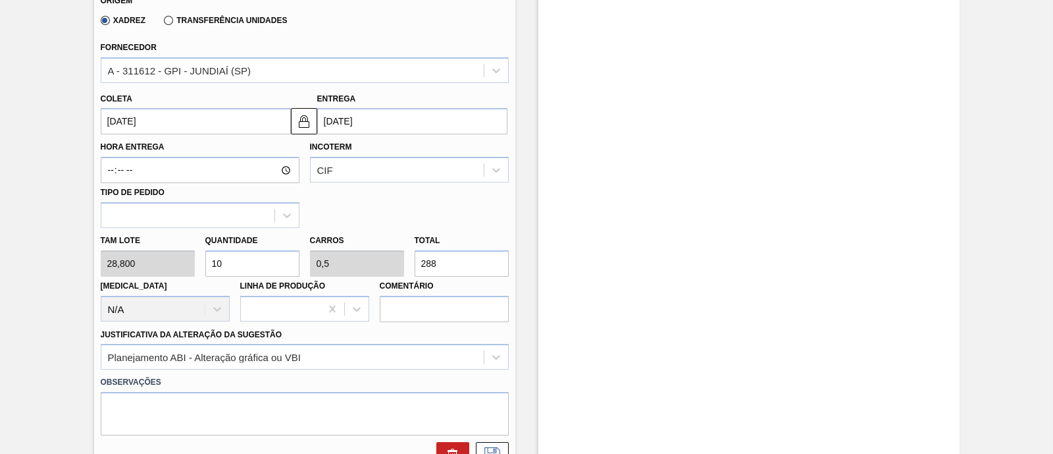
scroll to position [489, 0]
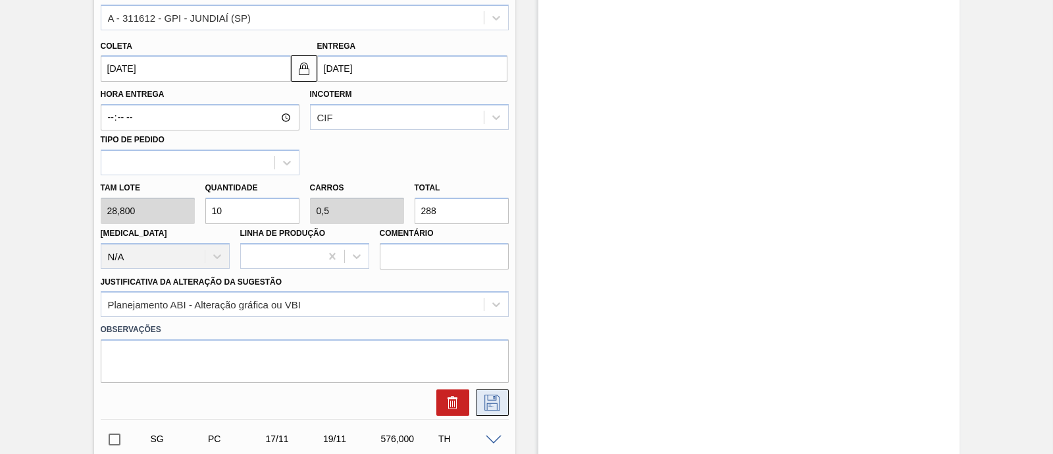
type input "10"
click at [497, 400] on icon at bounding box center [492, 402] width 21 height 16
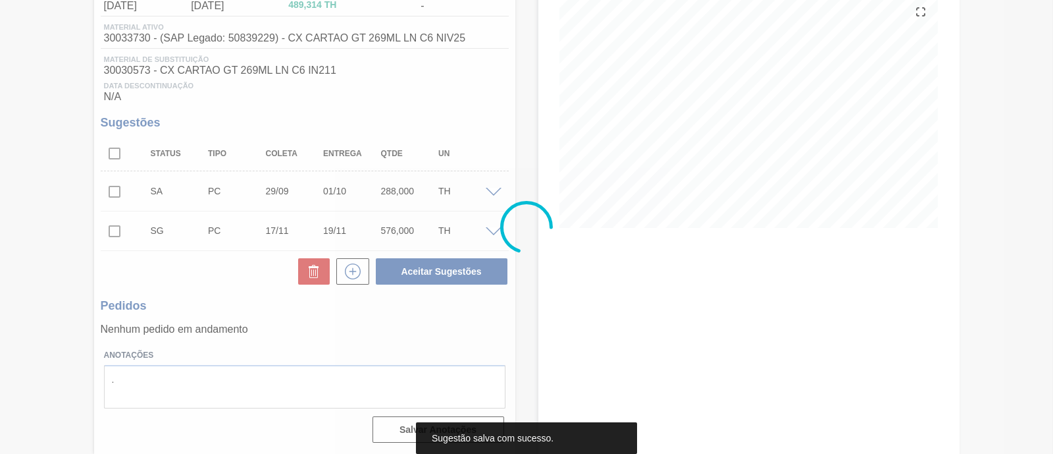
scroll to position [160, 0]
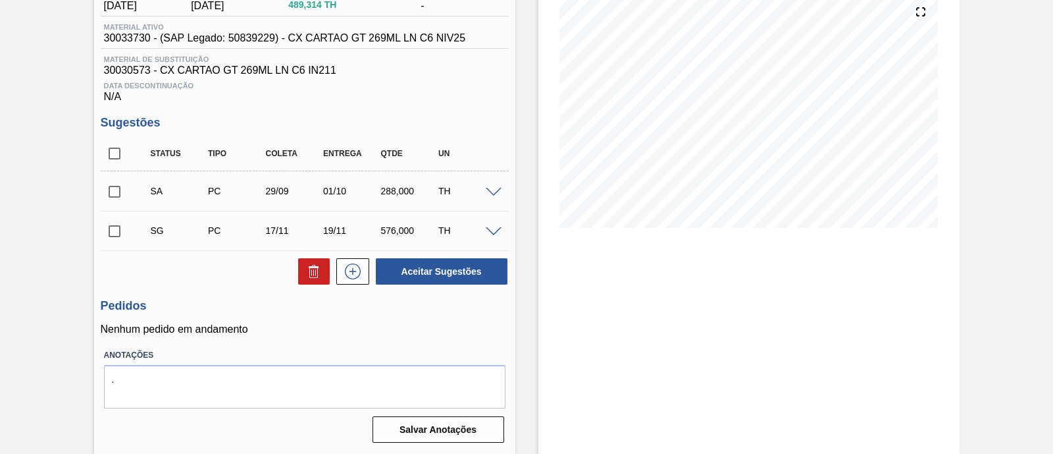
click at [111, 188] on input "checkbox" at bounding box center [115, 192] width 28 height 28
click at [410, 273] on button "Aceitar Sugestões" at bounding box center [442, 271] width 132 height 26
checkbox input "false"
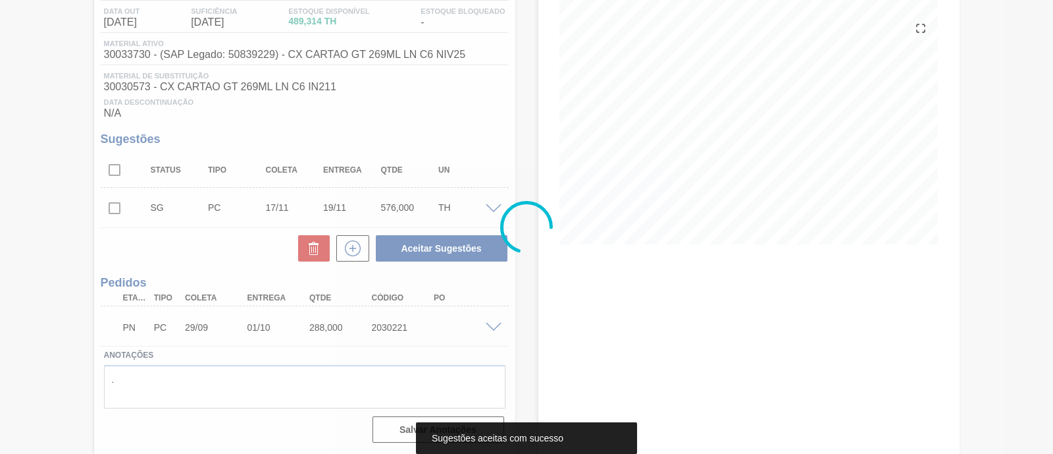
scroll to position [143, 0]
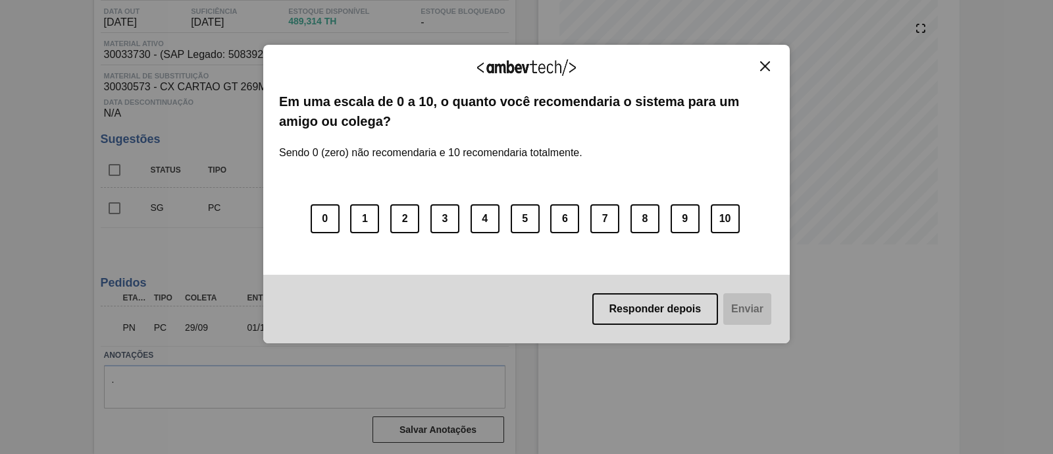
click at [764, 66] on img "Close" at bounding box center [765, 66] width 10 height 10
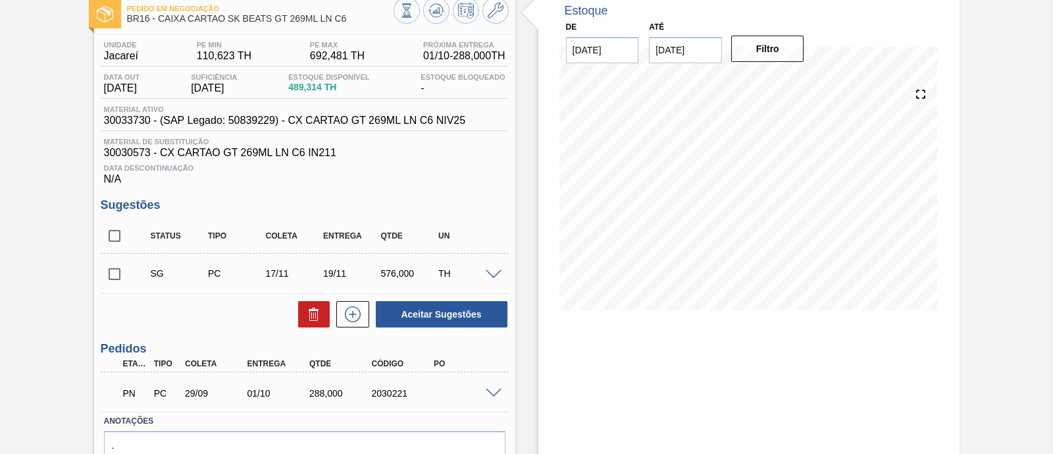
scroll to position [0, 0]
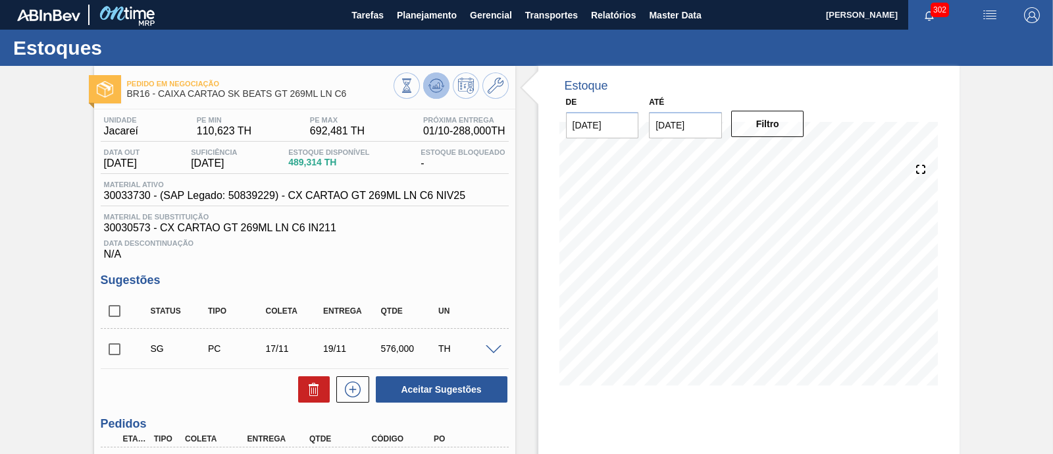
click at [430, 82] on icon at bounding box center [437, 86] width 16 height 16
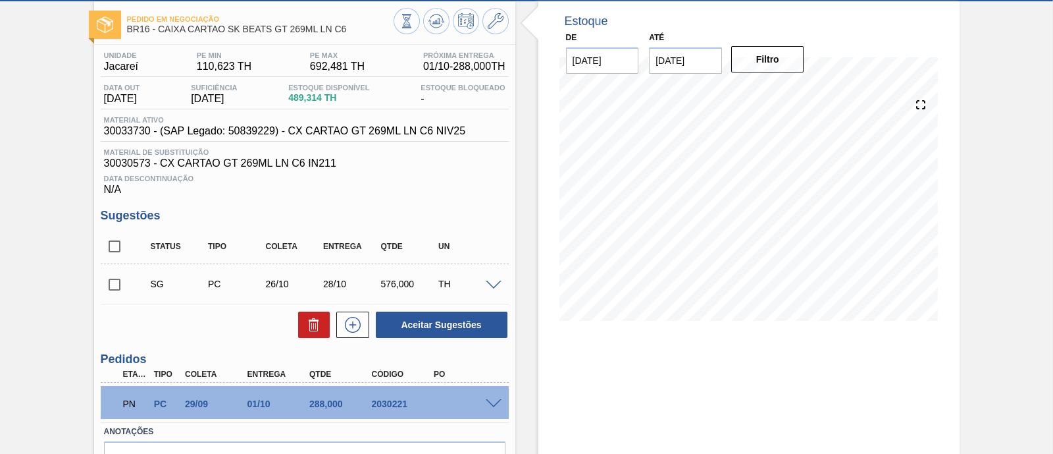
scroll to position [143, 0]
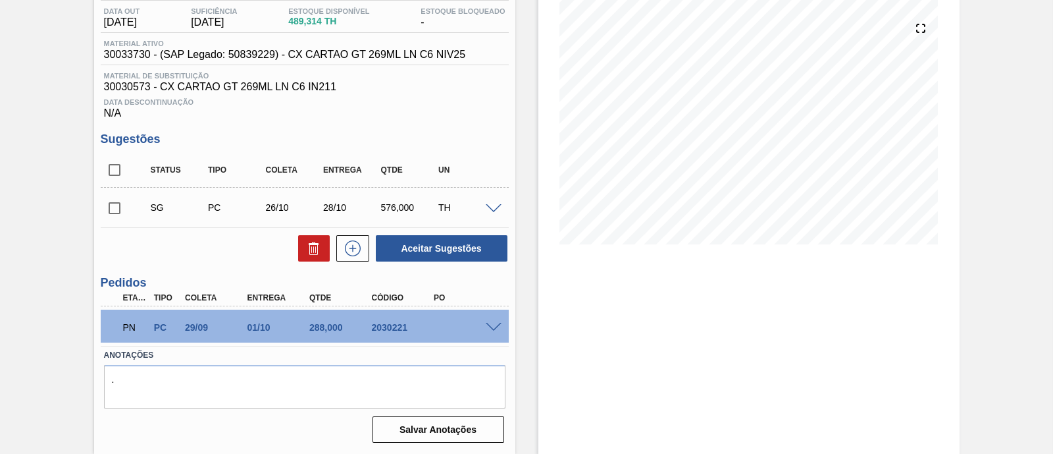
click at [497, 325] on span at bounding box center [494, 328] width 16 height 10
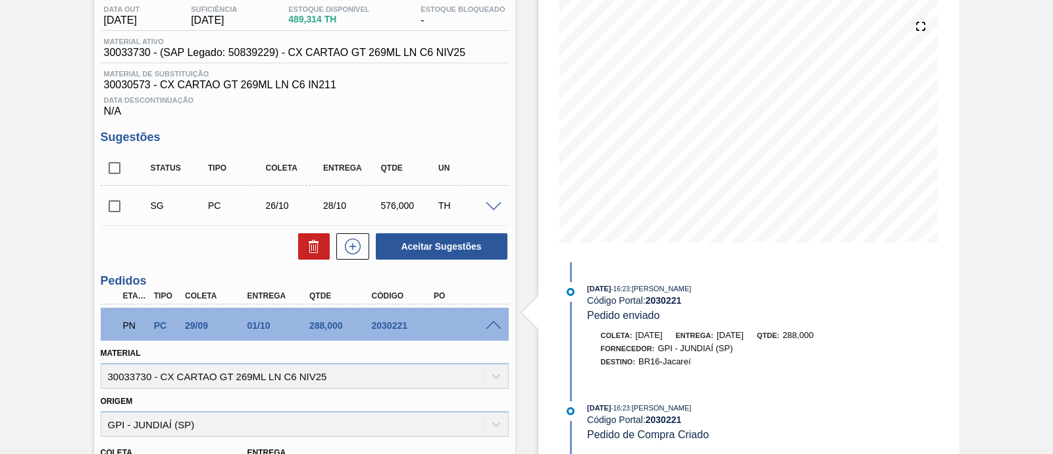
click at [497, 325] on span at bounding box center [494, 326] width 16 height 10
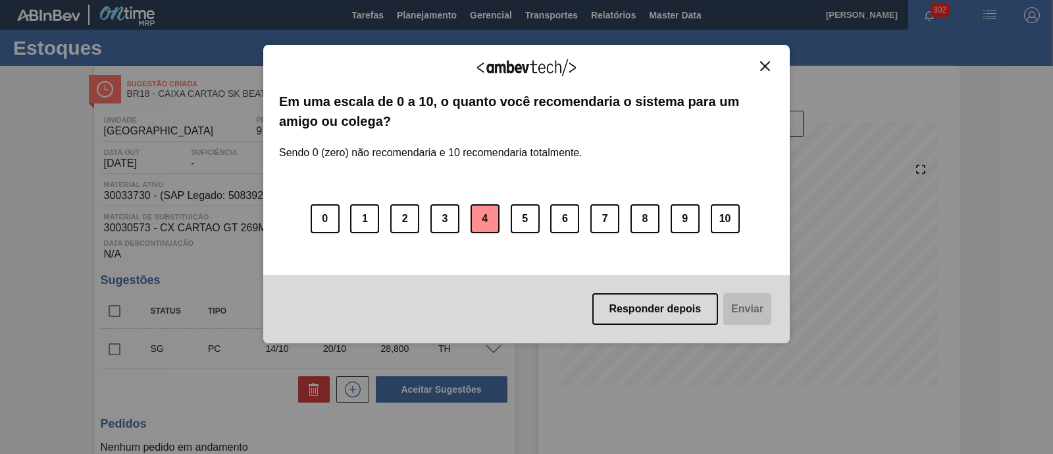
click at [482, 222] on button "4" at bounding box center [485, 218] width 29 height 29
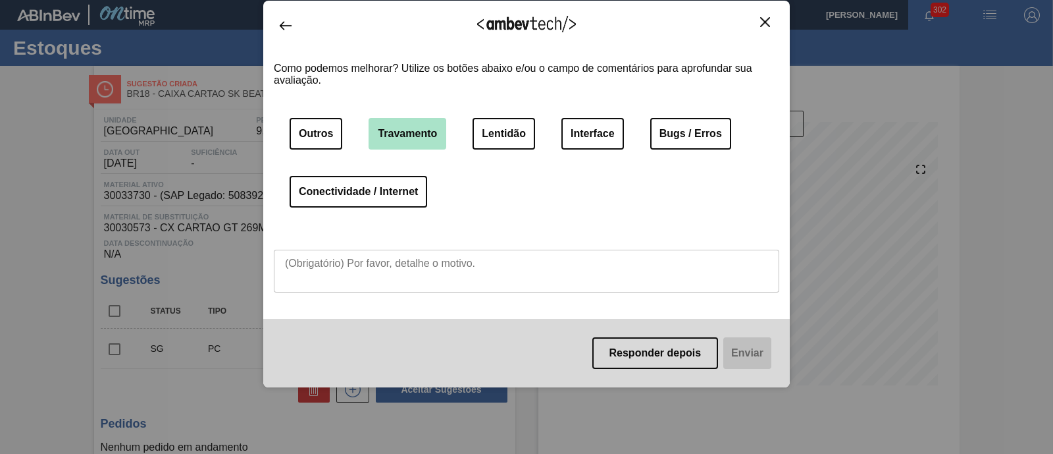
click at [424, 140] on button "Travamento" at bounding box center [408, 134] width 78 height 32
click at [514, 134] on button "Lentidão" at bounding box center [504, 134] width 63 height 32
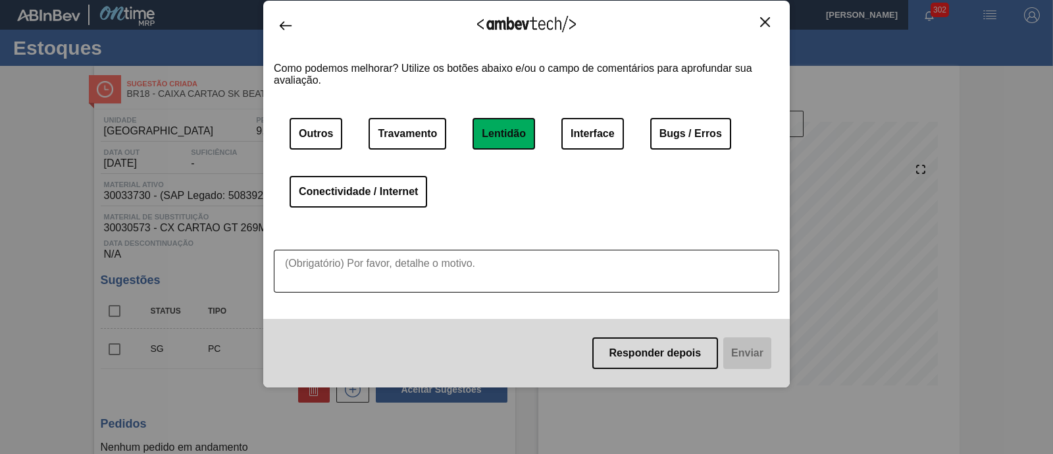
click at [634, 265] on textarea at bounding box center [527, 271] width 506 height 43
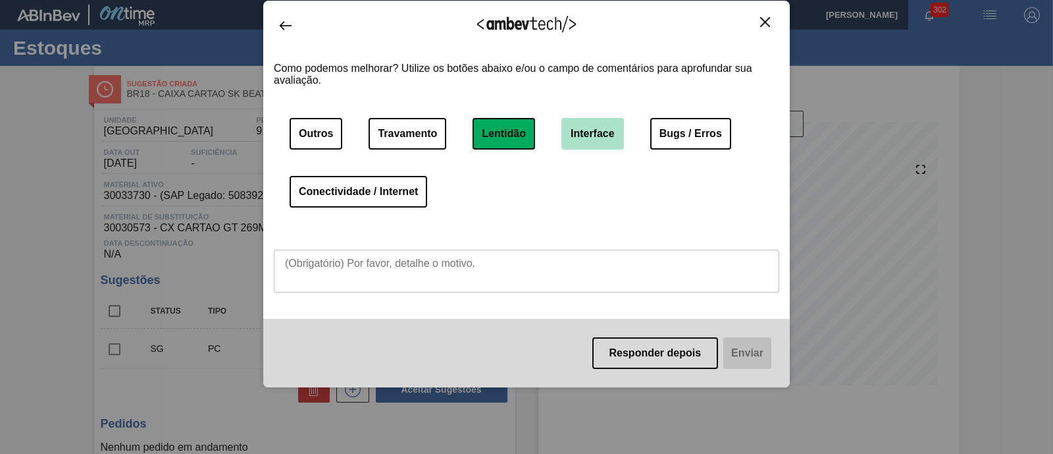
click at [596, 144] on button "Interface" at bounding box center [593, 134] width 63 height 32
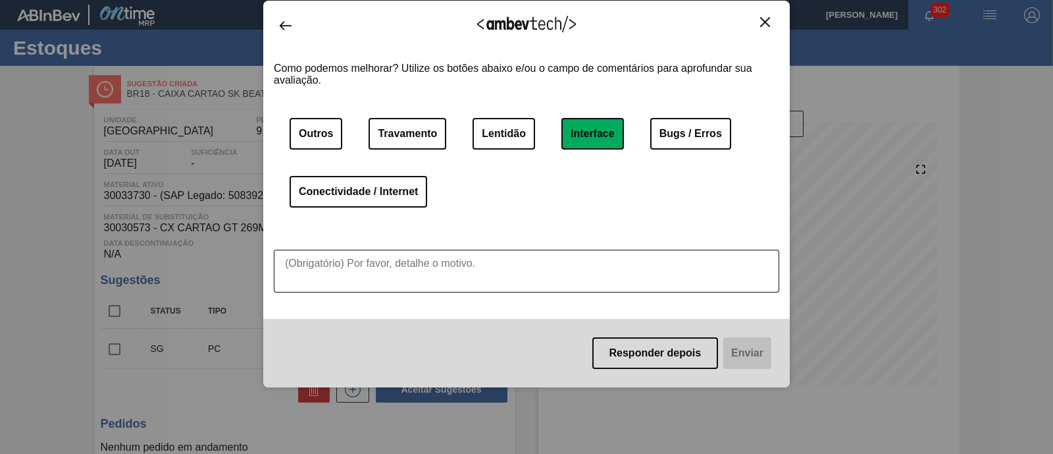
click at [589, 284] on textarea at bounding box center [527, 271] width 506 height 43
type textarea "m"
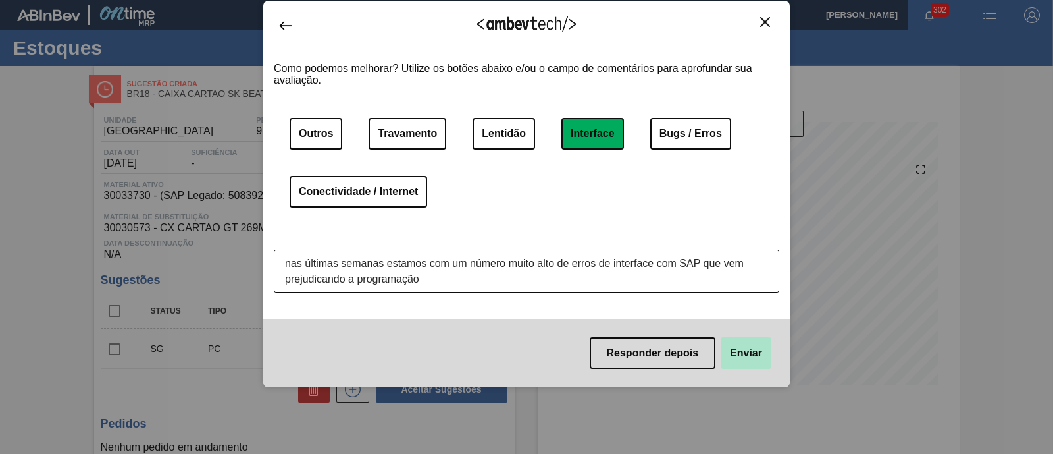
type textarea "nas últimas semanas estamos com um número muito alto de erros de interface com …"
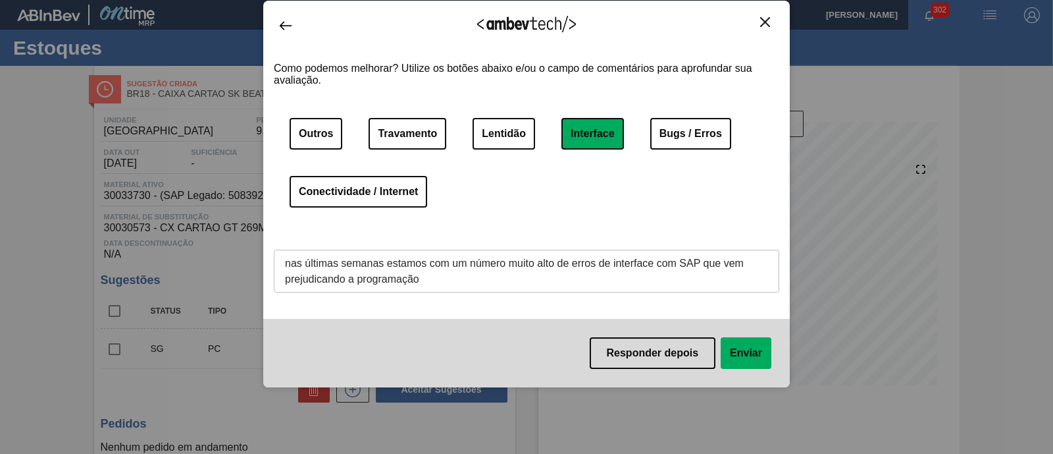
click at [748, 354] on button "Enviar" at bounding box center [746, 353] width 51 height 32
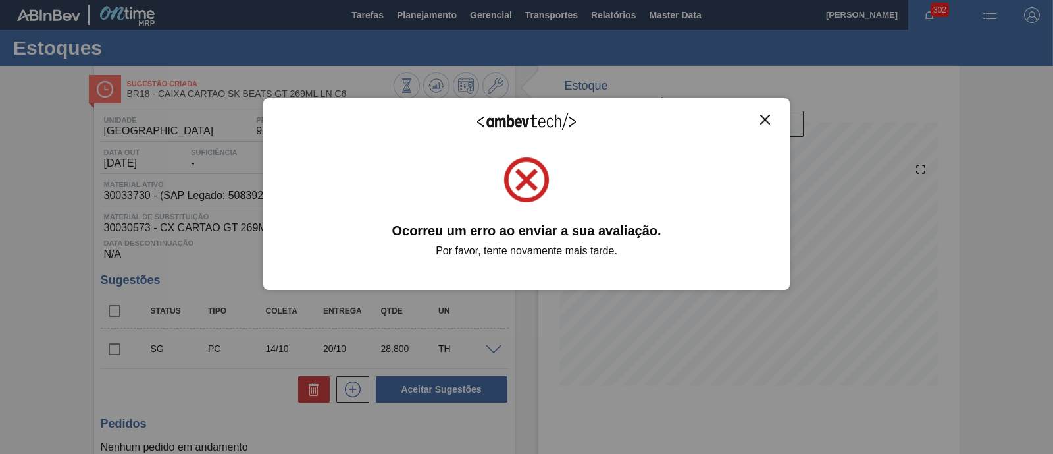
click at [772, 120] on button "Close" at bounding box center [765, 119] width 18 height 11
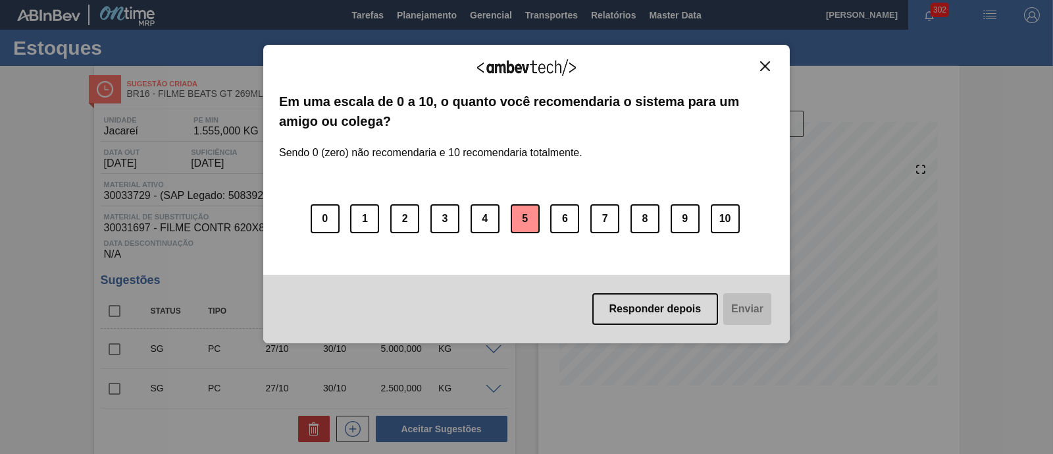
click at [523, 223] on button "5" at bounding box center [525, 218] width 29 height 29
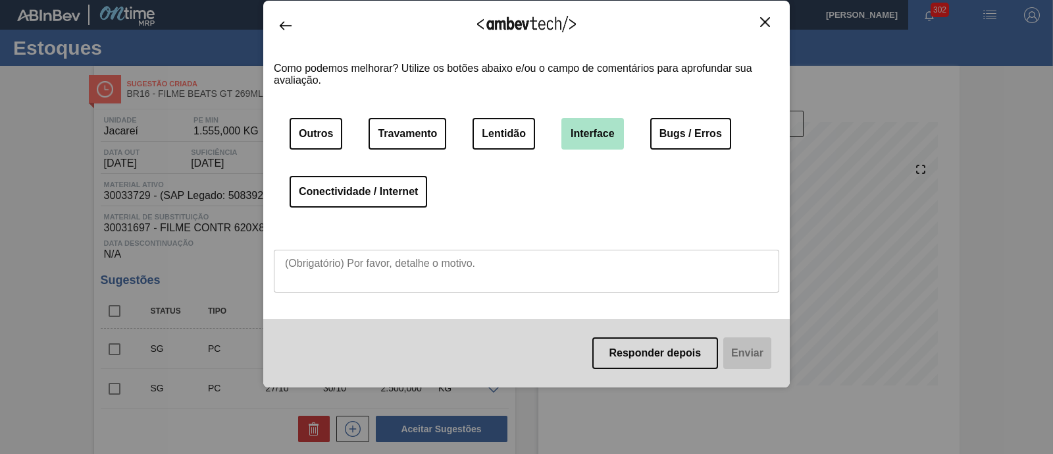
click at [585, 132] on button "Interface" at bounding box center [593, 134] width 63 height 32
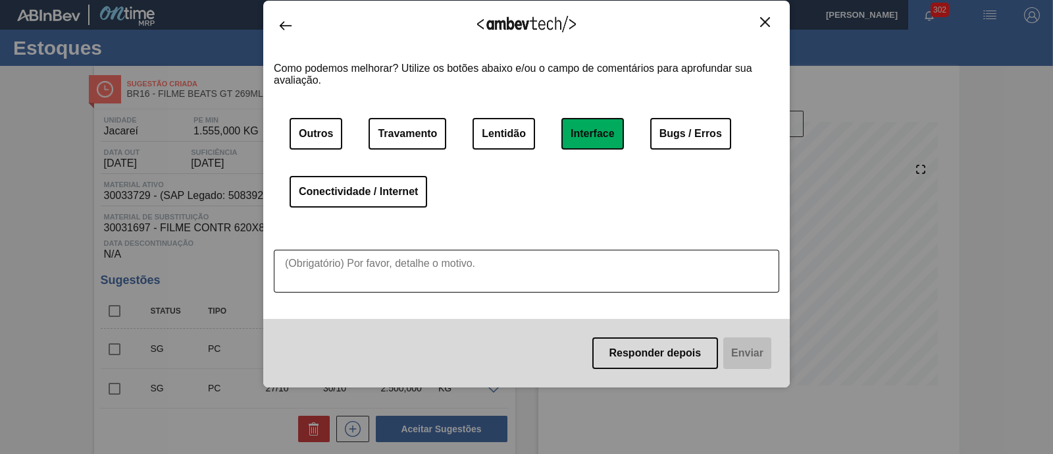
click at [441, 261] on textarea at bounding box center [527, 271] width 506 height 43
click at [670, 267] on textarea at bounding box center [527, 271] width 506 height 43
type textarea "erros de interface com SAP atrapalham nossa programação"
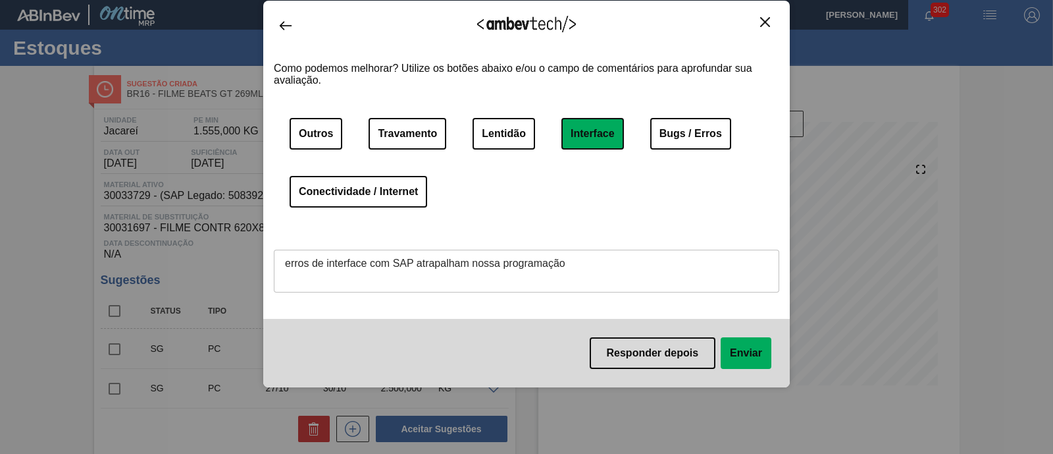
click at [760, 361] on button "Enviar" at bounding box center [746, 353] width 51 height 32
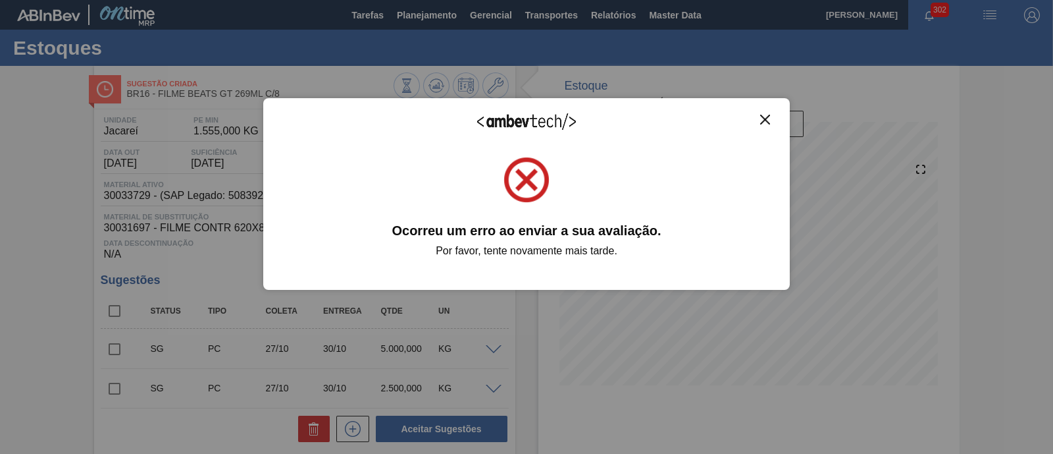
click at [764, 122] on img "Close" at bounding box center [765, 120] width 10 height 10
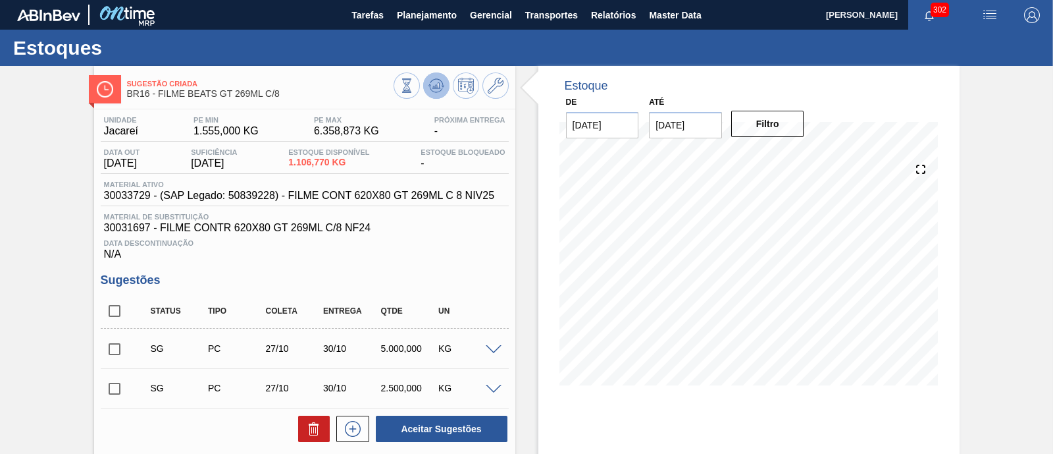
click at [440, 78] on icon at bounding box center [437, 86] width 16 height 16
click at [679, 134] on input "[DATE]" at bounding box center [685, 125] width 73 height 26
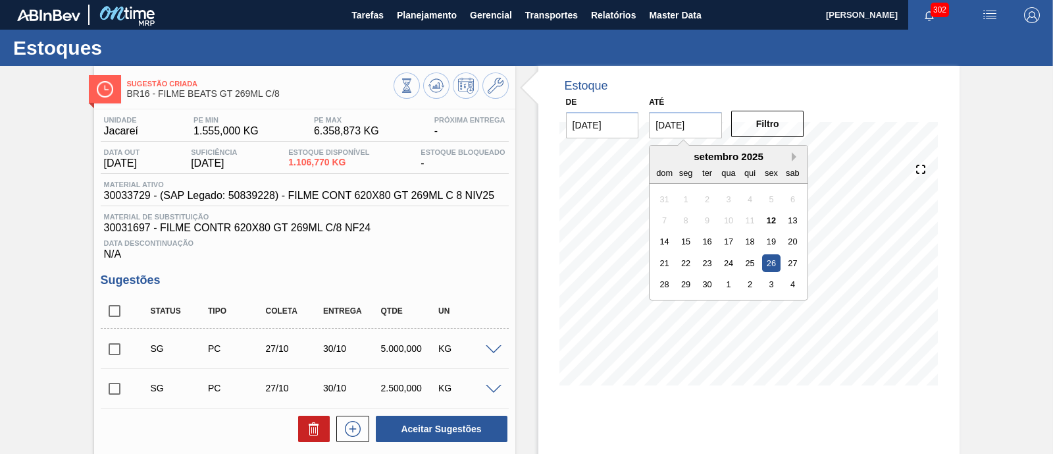
click at [794, 158] on button "Next Month" at bounding box center [796, 156] width 9 height 9
click at [797, 282] on div "1" at bounding box center [793, 284] width 18 height 18
type input "[DATE]"
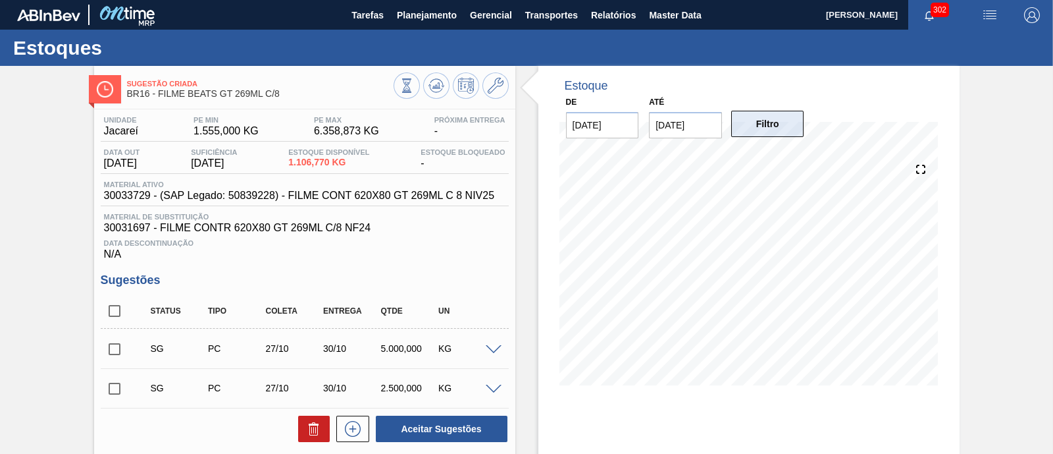
click at [783, 127] on button "Filtro" at bounding box center [767, 124] width 73 height 26
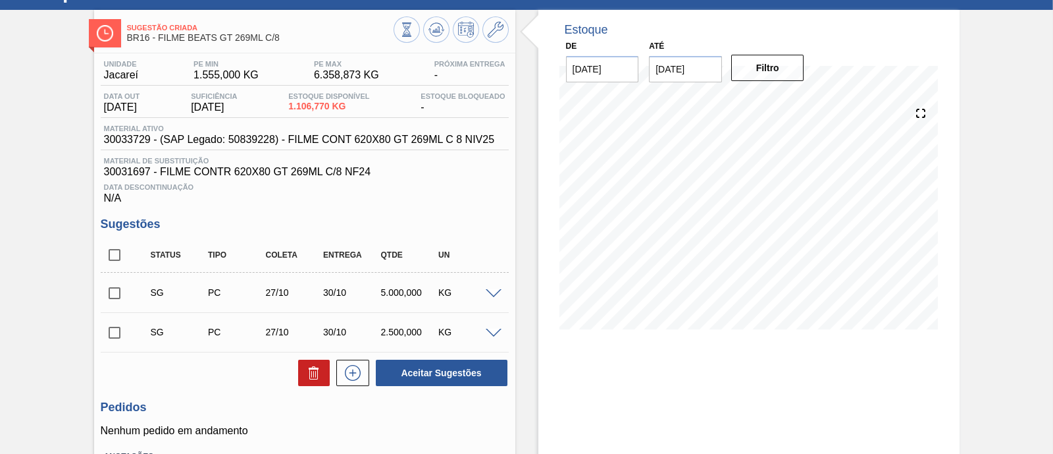
scroll to position [82, 0]
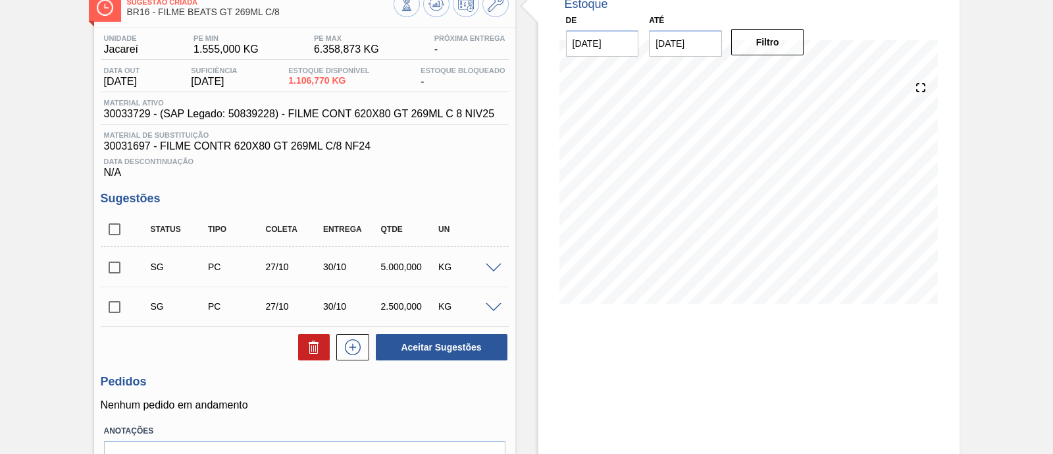
click at [491, 306] on span at bounding box center [494, 308] width 16 height 10
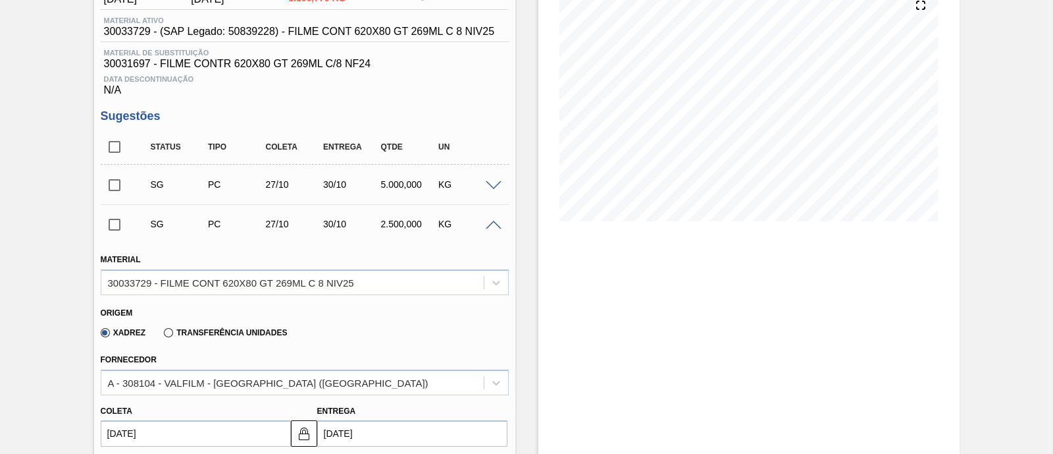
scroll to position [247, 0]
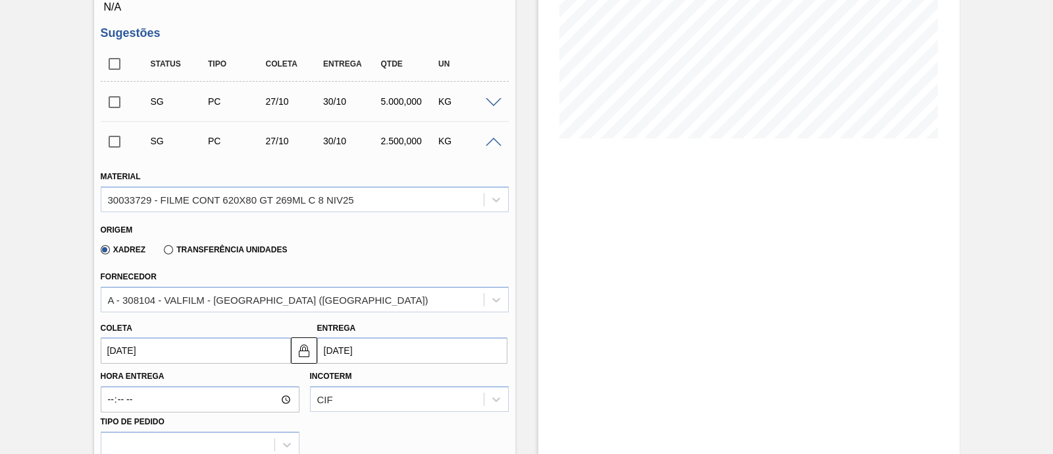
click at [211, 358] on input "[DATE]" at bounding box center [196, 350] width 190 height 26
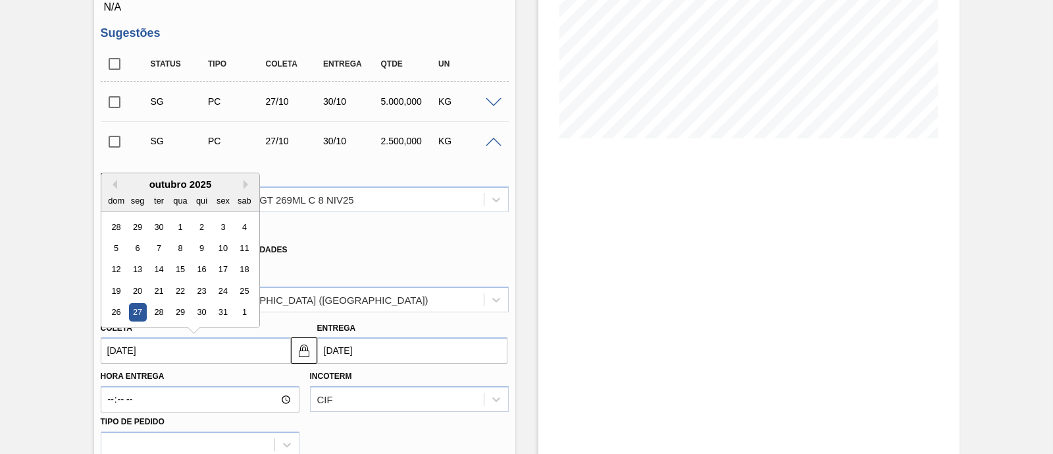
click at [211, 358] on input "[DATE]" at bounding box center [196, 350] width 190 height 26
click at [428, 258] on div "Xadrez Transferência Unidades" at bounding box center [299, 247] width 397 height 26
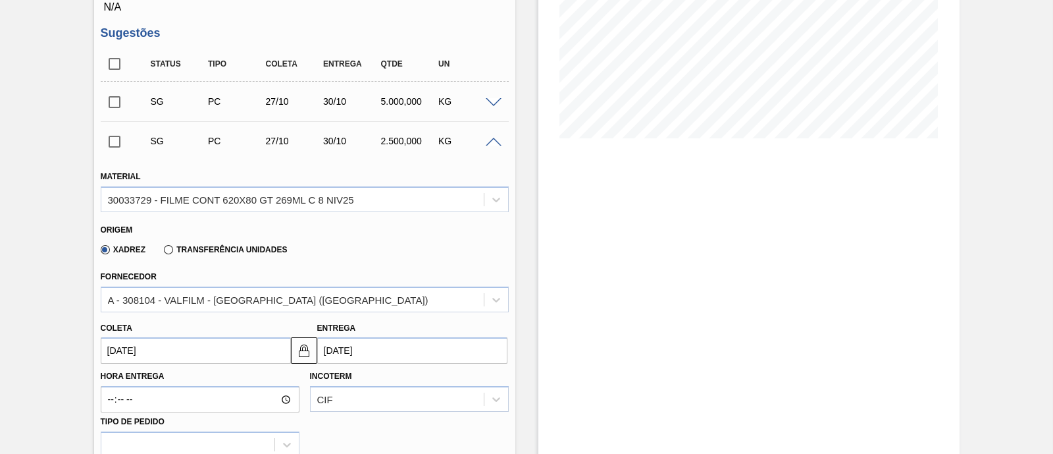
click at [180, 352] on input "[DATE]" at bounding box center [196, 350] width 190 height 26
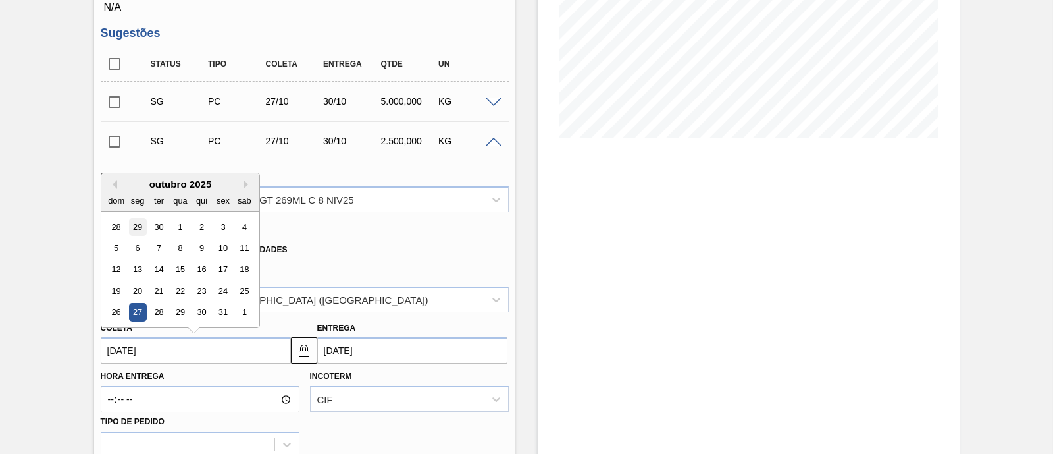
click at [140, 224] on div "29" at bounding box center [137, 227] width 18 height 18
type input "29/09/2025"
type input "02/10/2025"
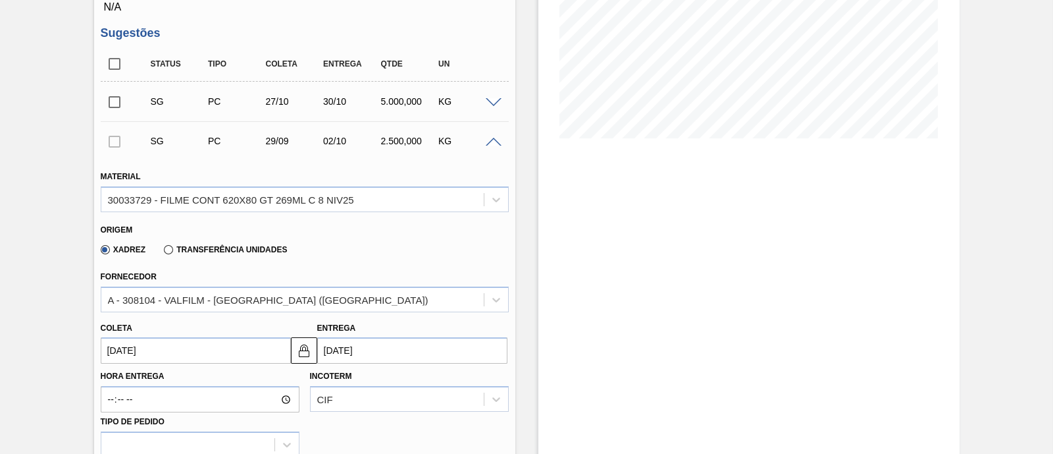
click at [383, 347] on input "02/10/2025" at bounding box center [412, 350] width 190 height 26
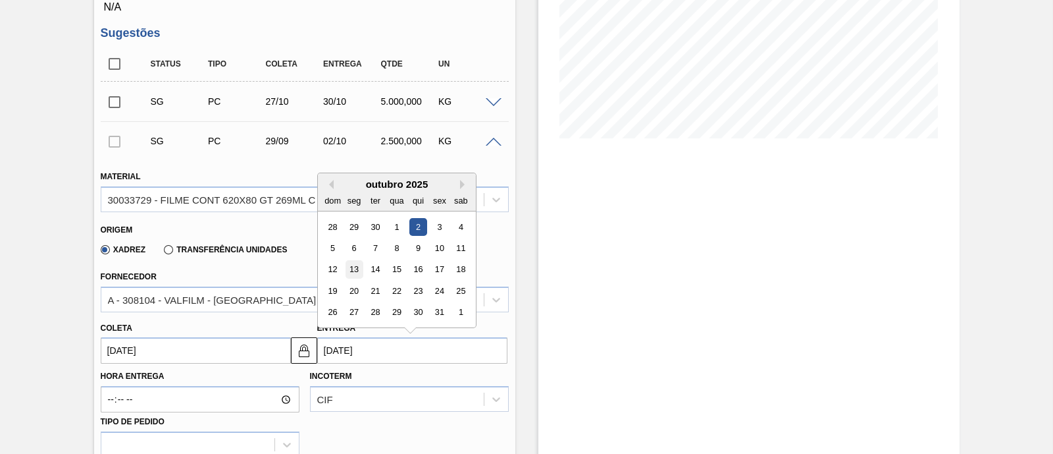
click at [352, 271] on div "13" at bounding box center [354, 270] width 18 height 18
type input "[DATE]"
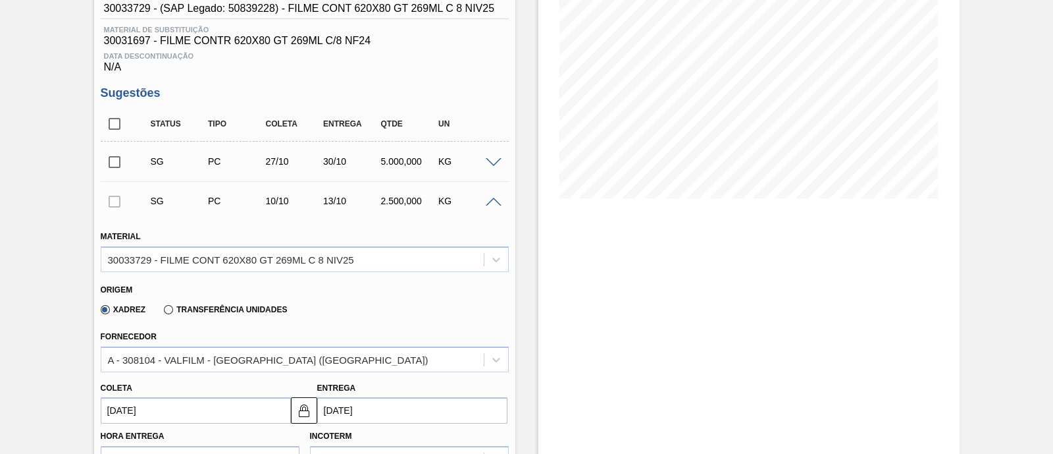
scroll to position [164, 0]
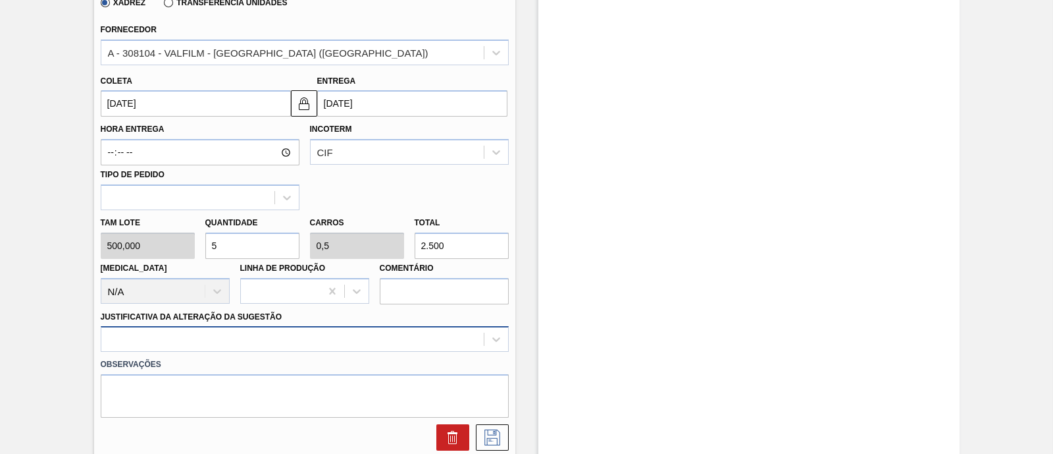
click at [302, 339] on div at bounding box center [305, 339] width 408 height 26
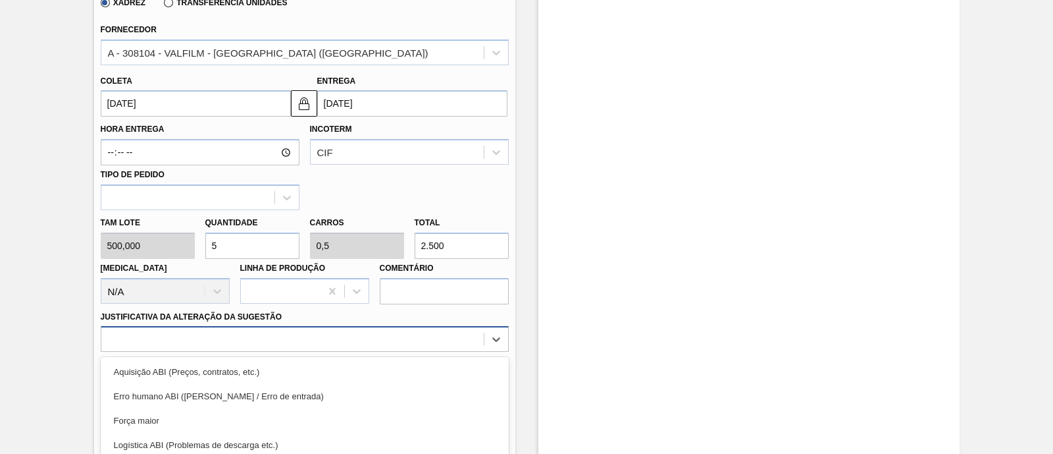
scroll to position [601, 0]
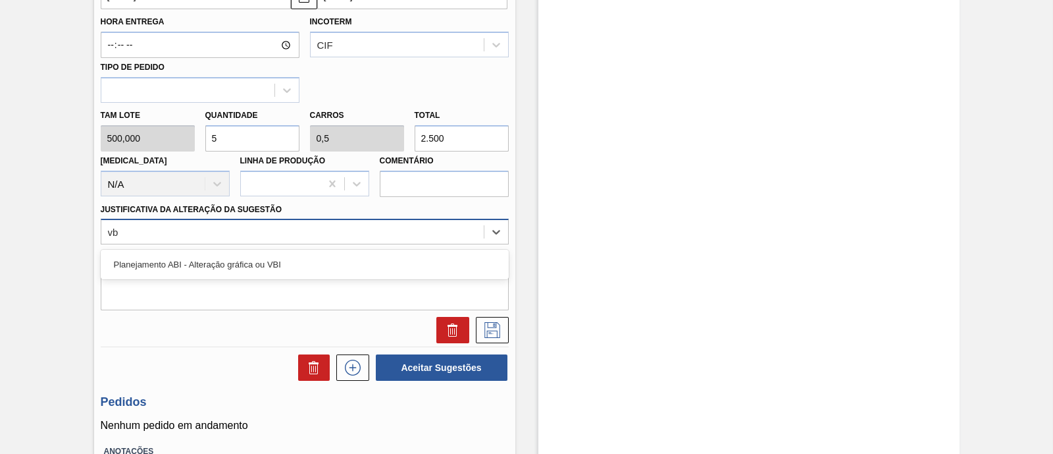
type Sugestão "vbi"
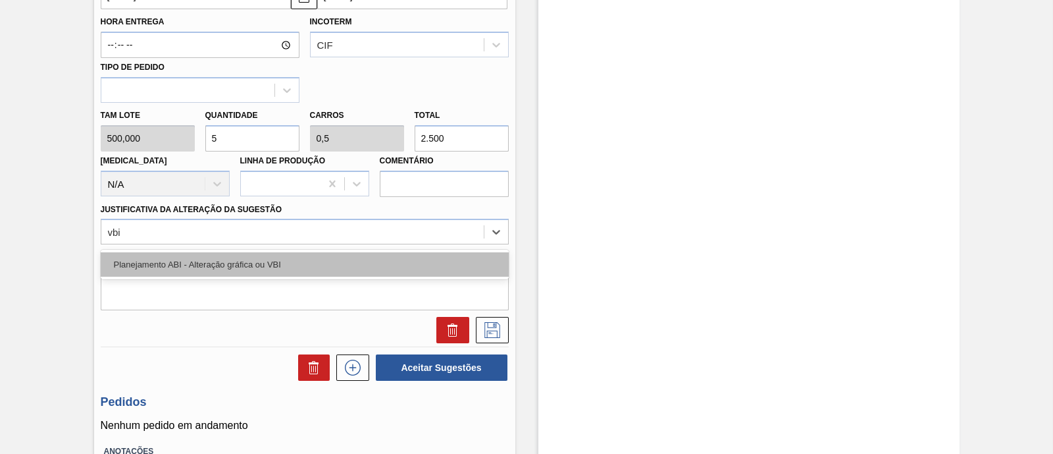
click at [304, 269] on div "Planejamento ABI - Alteração gráfica ou VBI" at bounding box center [305, 264] width 408 height 24
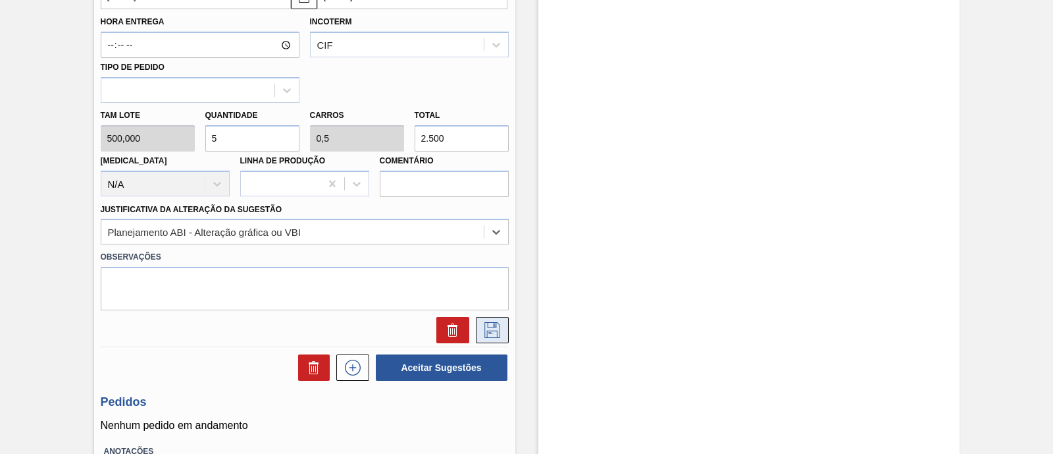
click at [489, 337] on icon at bounding box center [492, 330] width 21 height 16
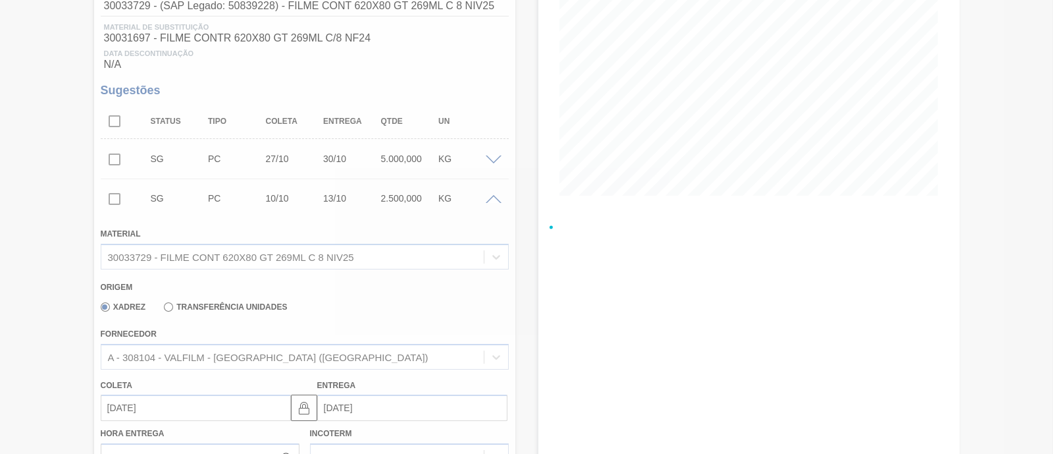
scroll to position [160, 0]
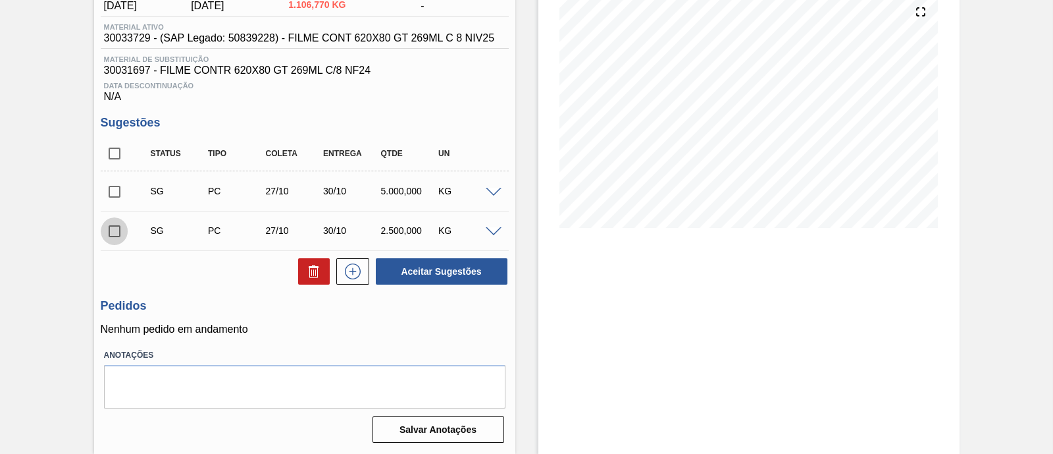
click at [114, 226] on input "checkbox" at bounding box center [115, 231] width 28 height 28
click at [491, 229] on span at bounding box center [494, 232] width 16 height 10
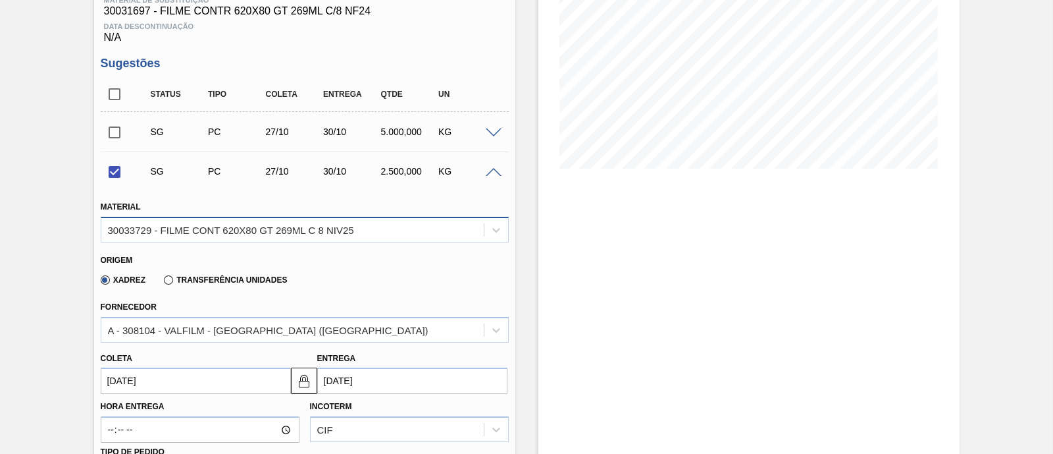
scroll to position [242, 0]
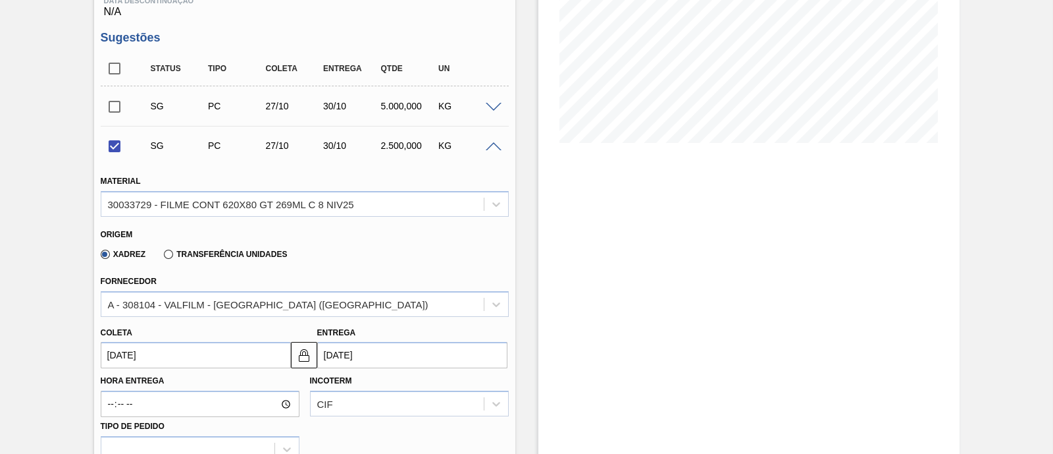
click at [346, 356] on input "[DATE]" at bounding box center [412, 355] width 190 height 26
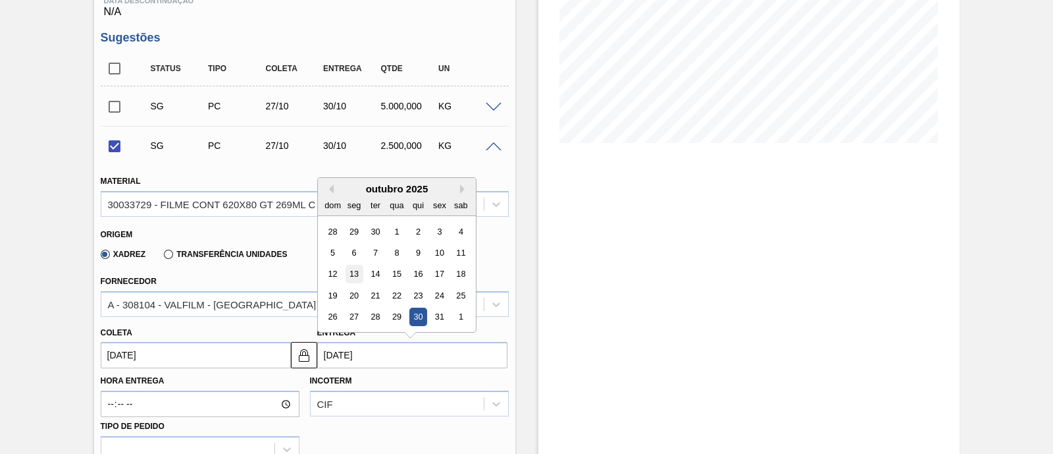
click at [359, 271] on div "13" at bounding box center [354, 274] width 18 height 18
checkbox input "false"
type input "[DATE]"
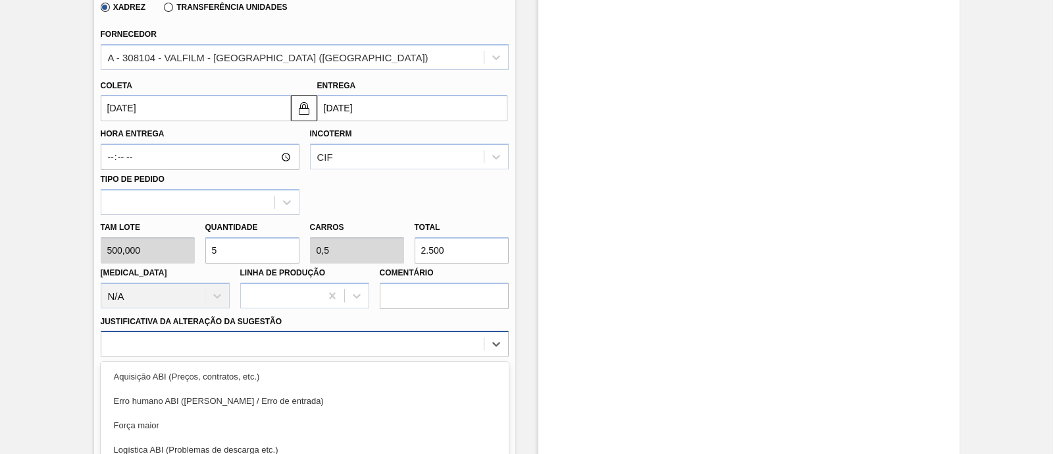
click at [252, 347] on div "option Logística ABI (Problemas de descarga etc.) focused, 4 of 18. 18 results …" at bounding box center [305, 344] width 408 height 26
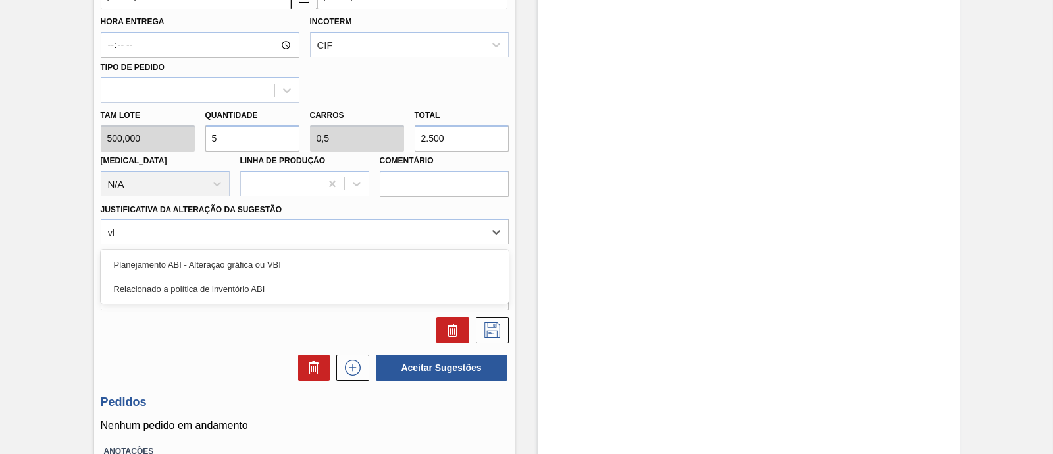
type Sugestão "vbi"
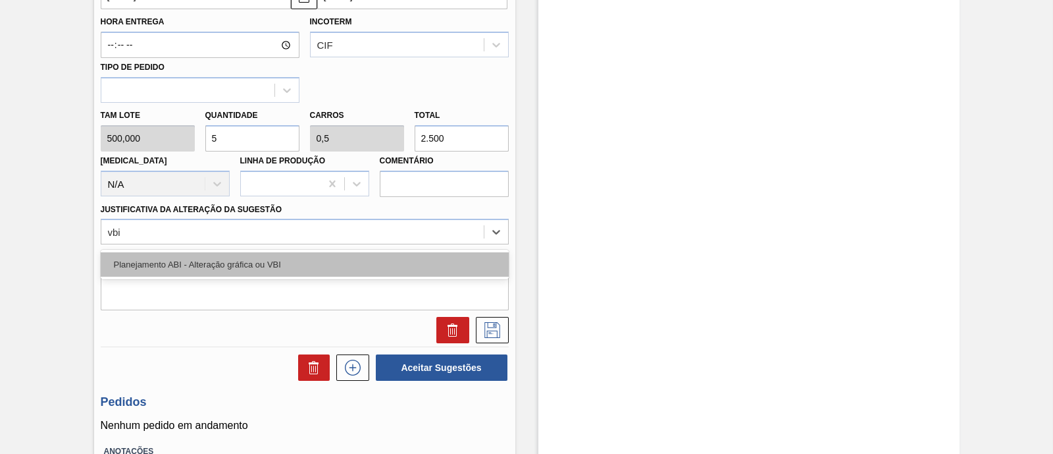
click at [261, 268] on div "Planejamento ABI - Alteração gráfica ou VBI" at bounding box center [305, 264] width 408 height 24
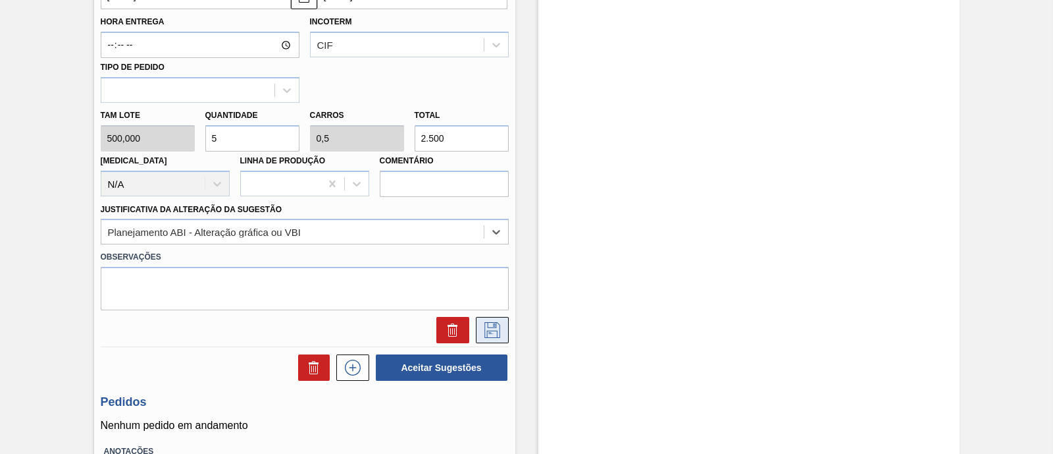
click at [503, 334] on button at bounding box center [492, 330] width 33 height 26
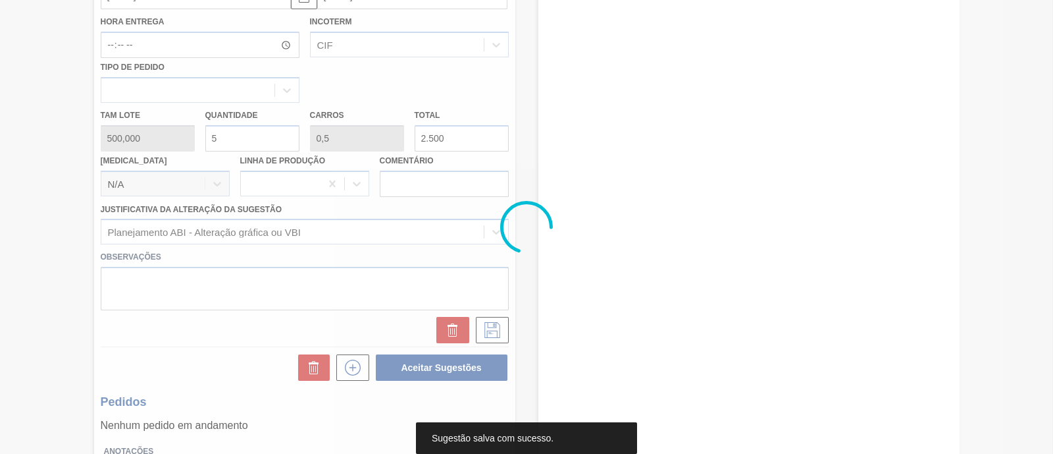
scroll to position [160, 0]
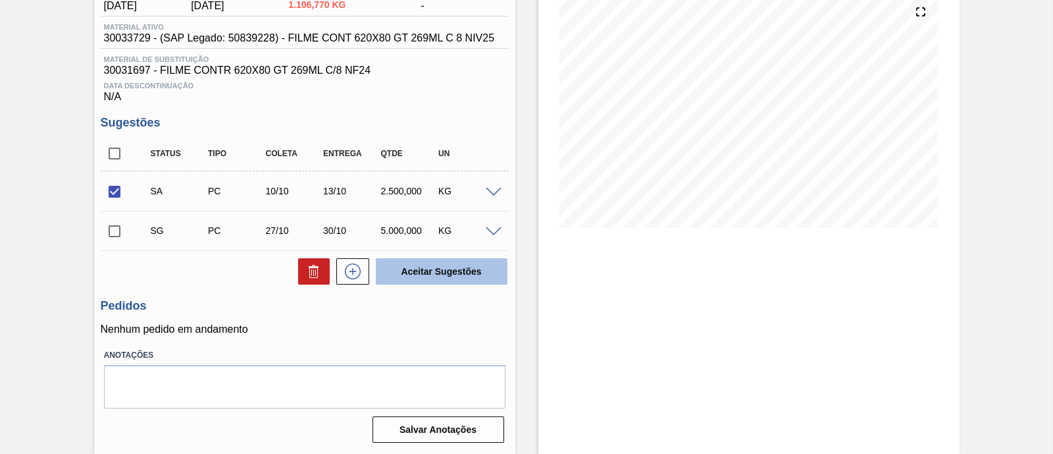
click at [406, 271] on button "Aceitar Sugestões" at bounding box center [442, 271] width 132 height 26
checkbox input "false"
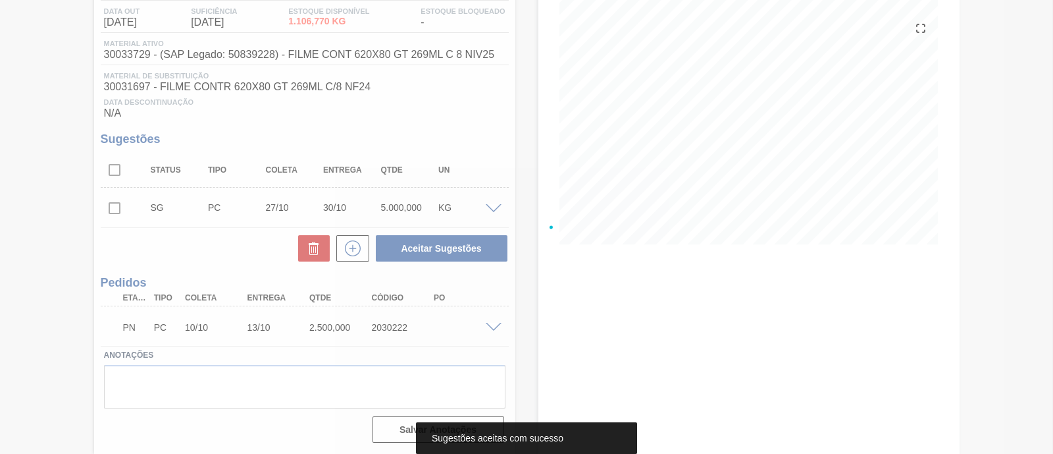
scroll to position [143, 0]
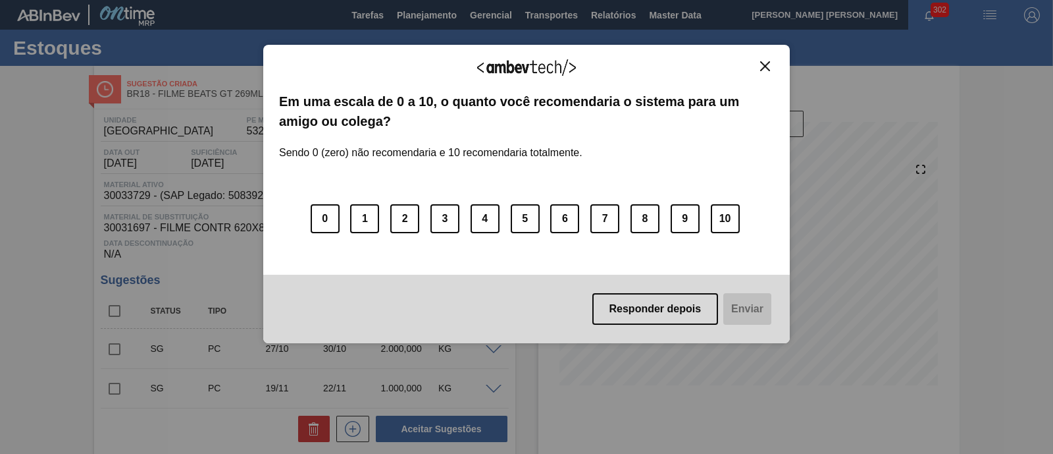
click at [767, 65] on img "Close" at bounding box center [765, 66] width 10 height 10
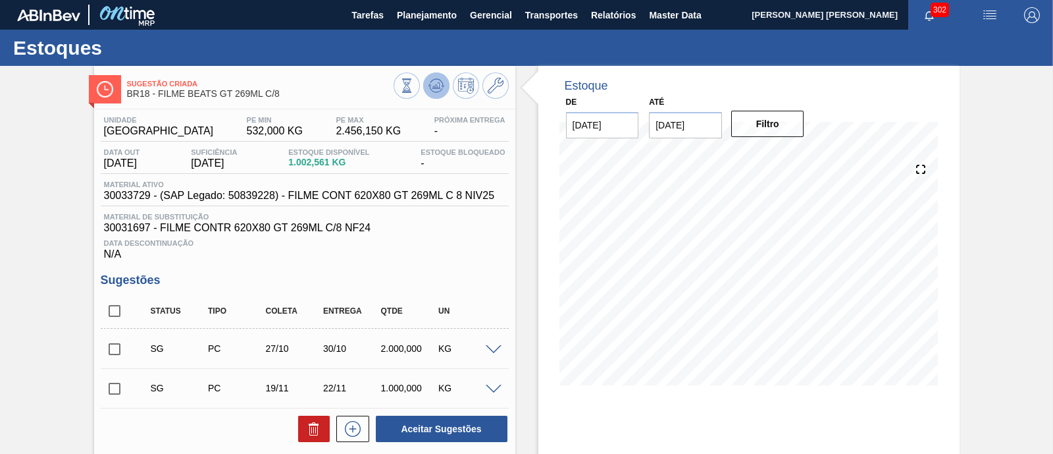
click at [425, 82] on button at bounding box center [436, 85] width 26 height 26
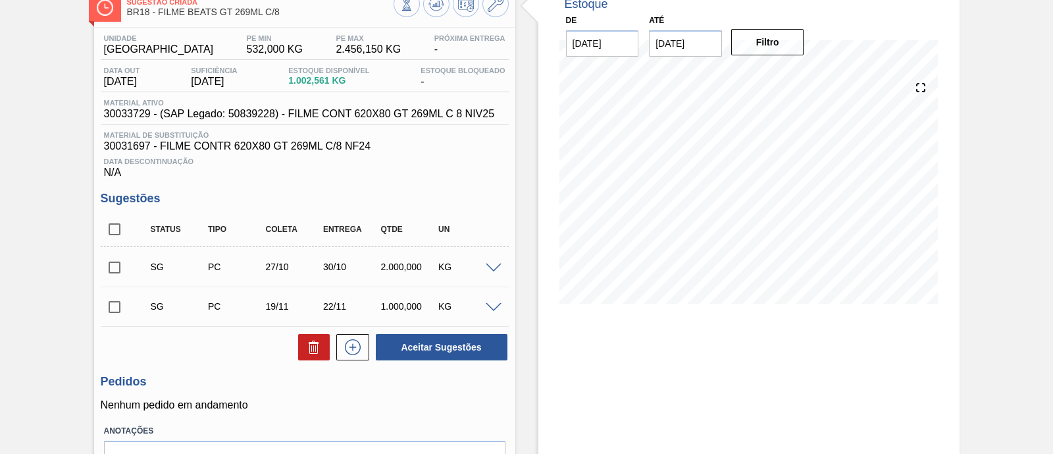
click at [685, 42] on input "[DATE]" at bounding box center [685, 43] width 73 height 26
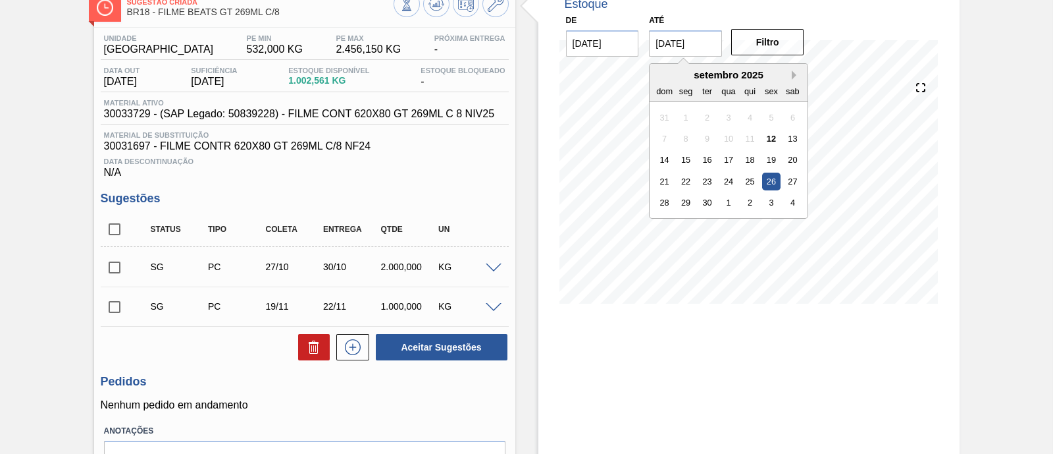
click at [797, 74] on button "Next Month" at bounding box center [796, 74] width 9 height 9
click at [791, 201] on div "1" at bounding box center [793, 203] width 18 height 18
type input "01/11/2025"
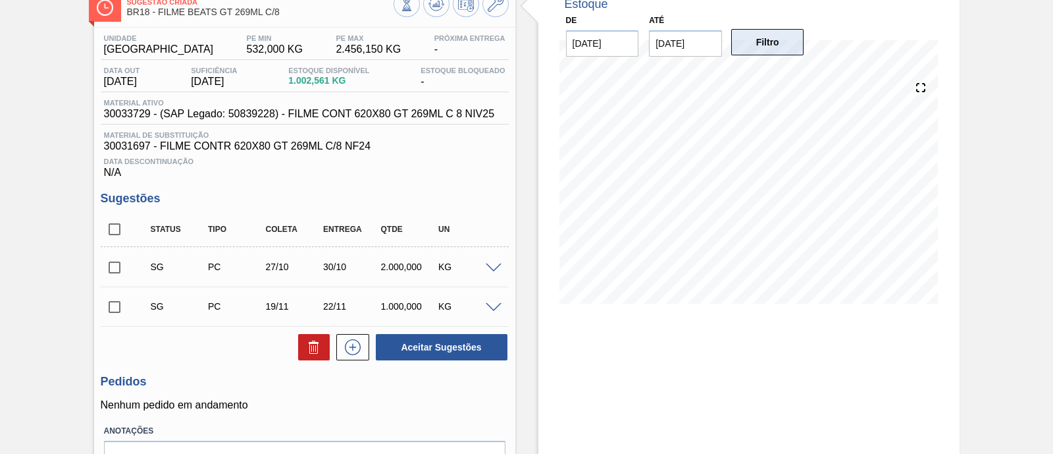
click at [788, 41] on button "Filtro" at bounding box center [767, 42] width 73 height 26
click at [491, 305] on span at bounding box center [494, 308] width 16 height 10
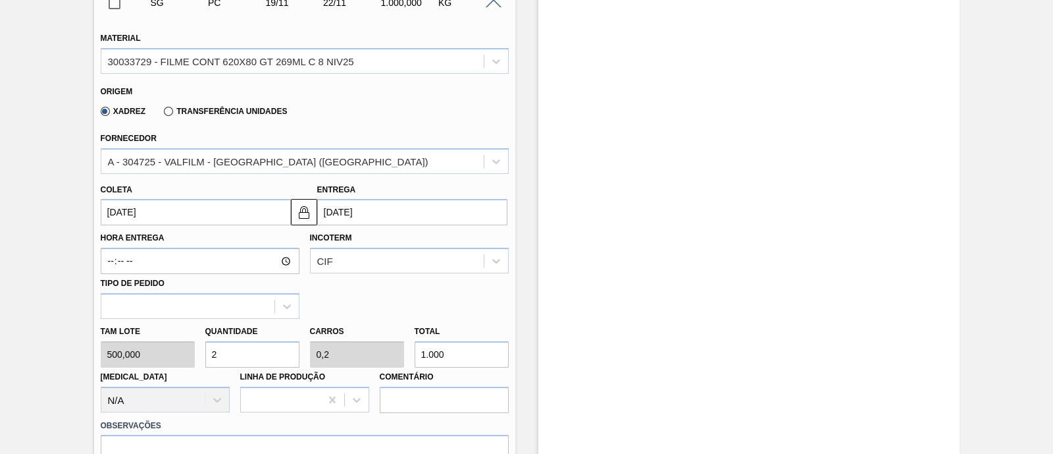
scroll to position [411, 0]
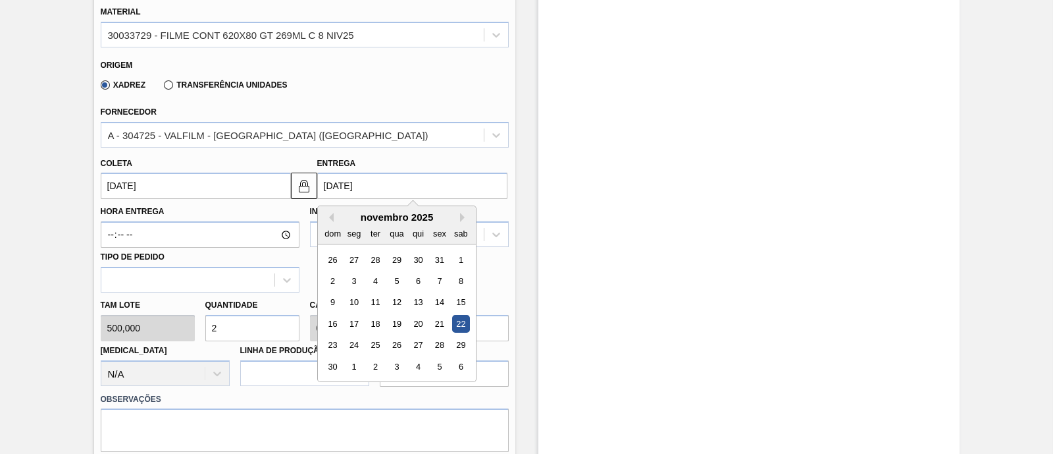
click at [398, 192] on input "22/11/2025" at bounding box center [412, 185] width 190 height 26
click at [331, 219] on button "Previous Month" at bounding box center [329, 217] width 9 height 9
click at [355, 305] on div "13" at bounding box center [354, 303] width 18 height 18
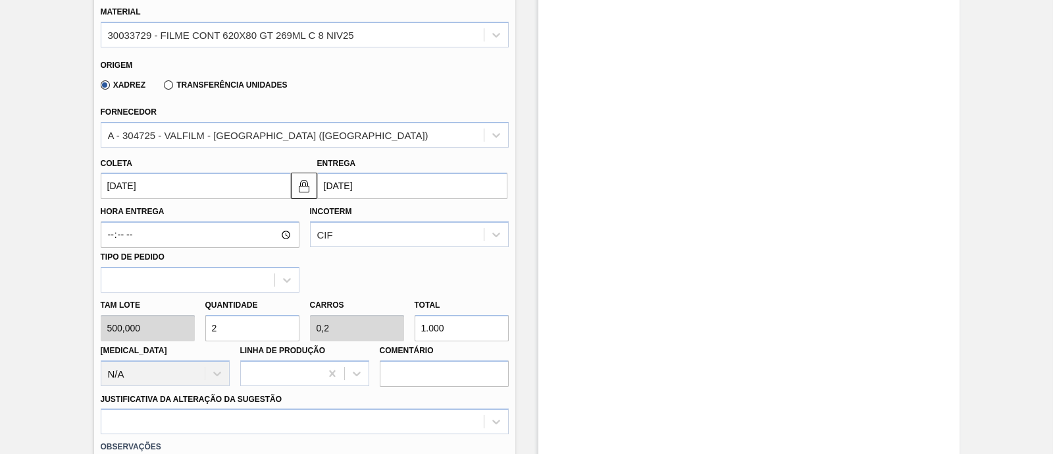
type input "10/10/2025"
type input "13/10/2025"
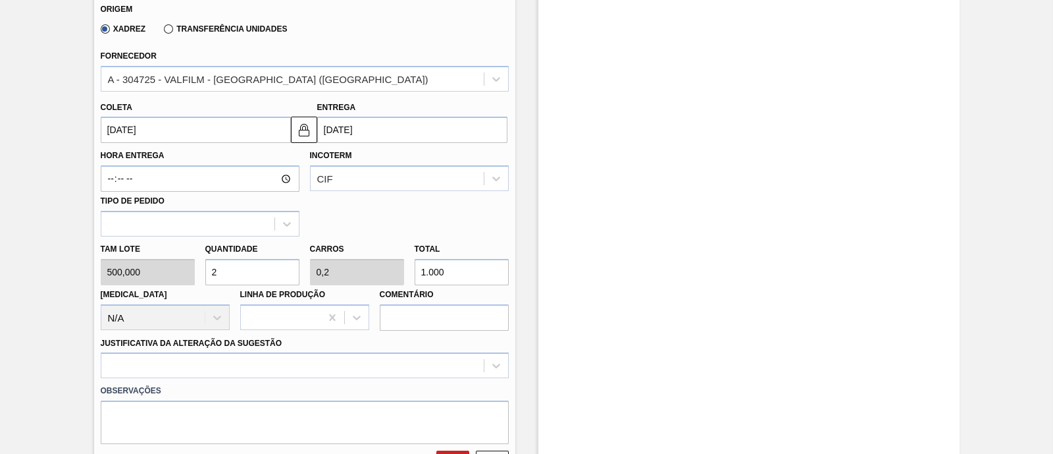
scroll to position [494, 0]
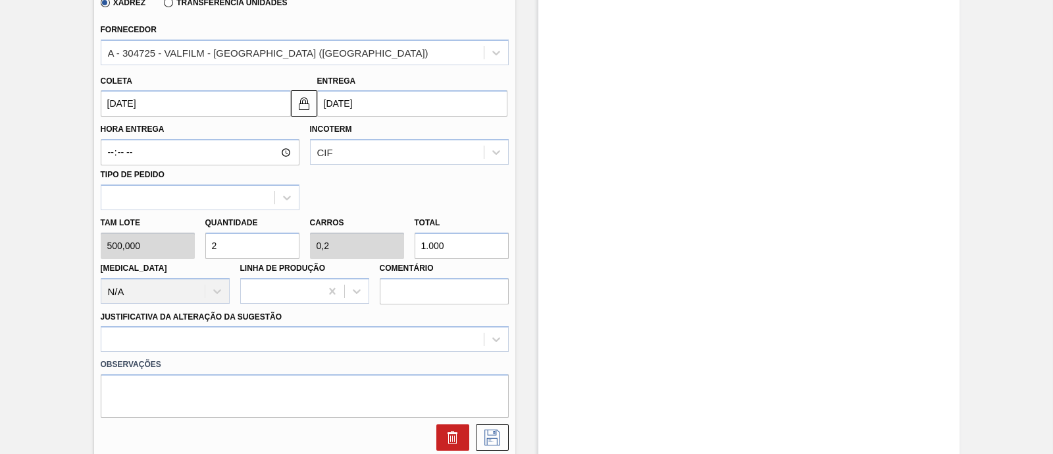
click at [336, 110] on input "13/10/2025" at bounding box center [412, 103] width 190 height 26
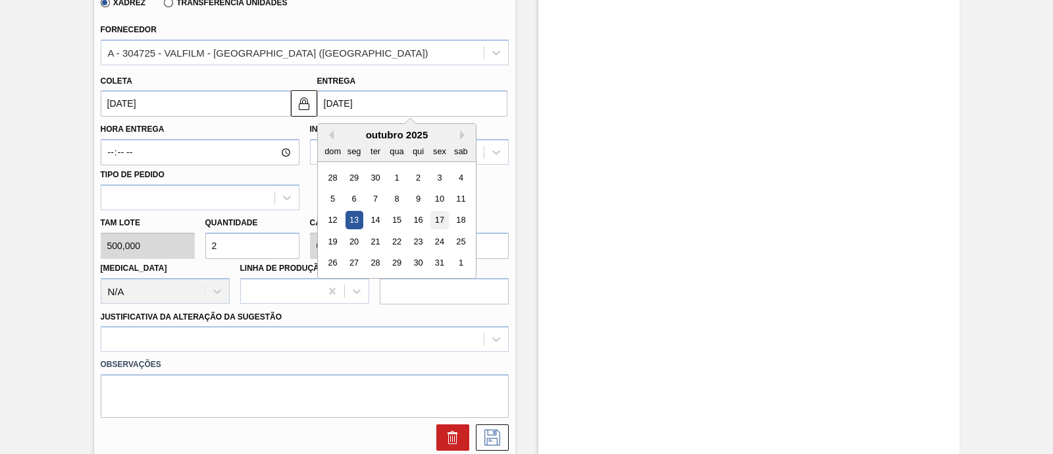
click at [435, 215] on div "17" at bounding box center [440, 220] width 18 height 18
type input "14/10/2025"
type input "17/10/2025"
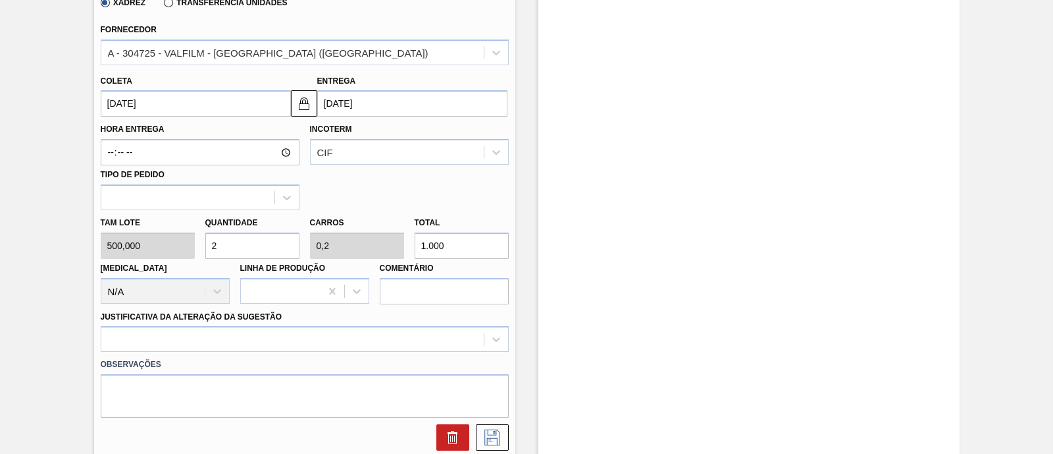
click at [256, 323] on div "Justificativa da Alteração da Sugestão" at bounding box center [305, 329] width 408 height 45
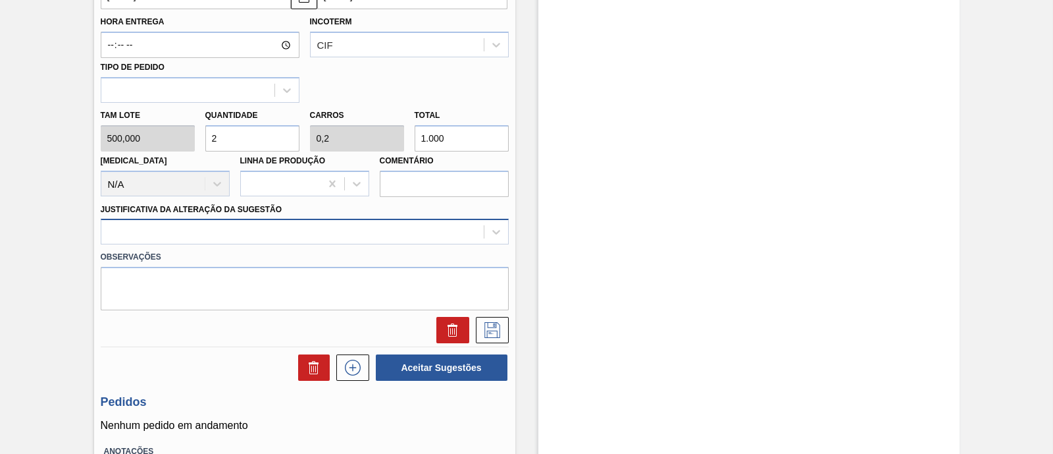
click at [256, 244] on div at bounding box center [305, 232] width 408 height 26
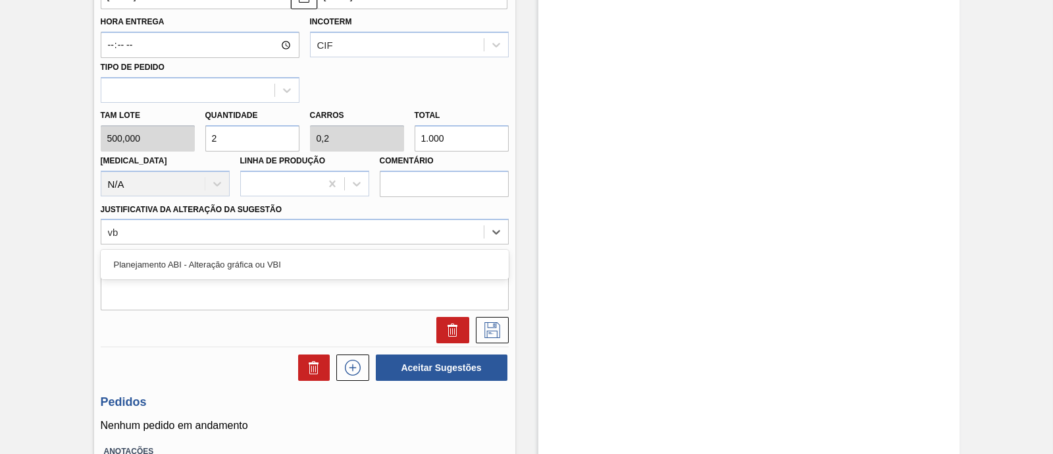
type Sugestão "vbi"
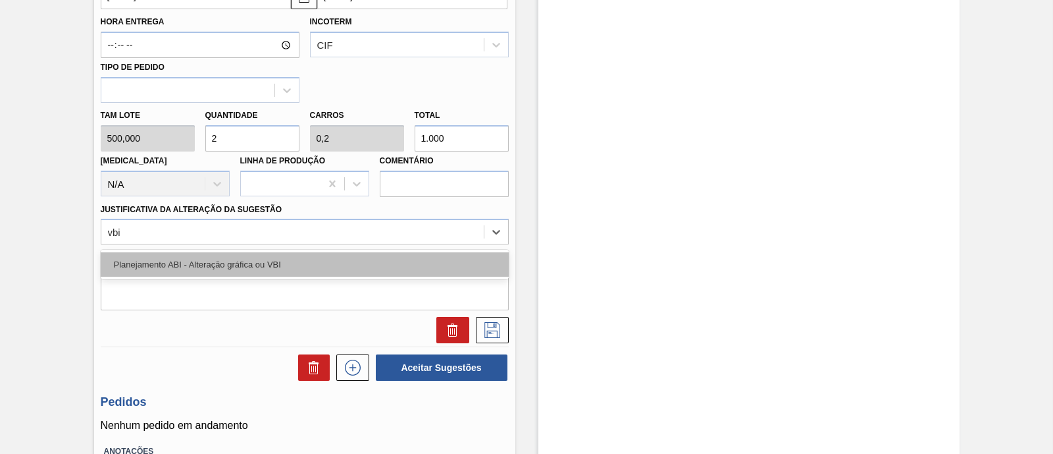
click at [309, 271] on div "Planejamento ABI - Alteração gráfica ou VBI" at bounding box center [305, 264] width 408 height 24
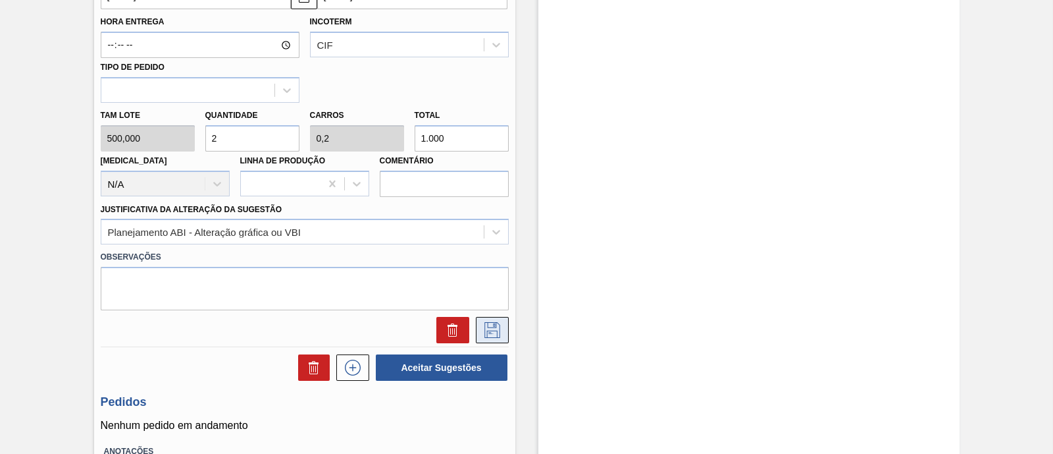
click at [496, 334] on icon at bounding box center [493, 330] width 16 height 16
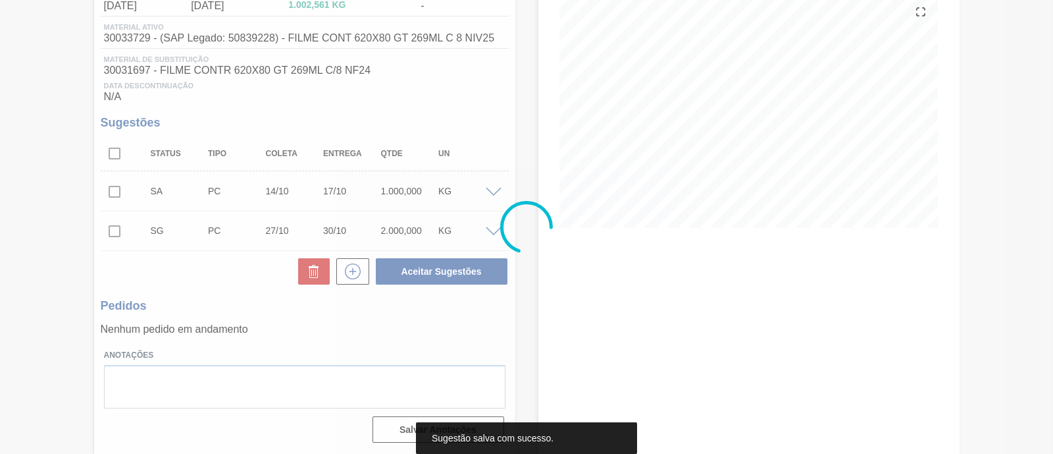
scroll to position [160, 0]
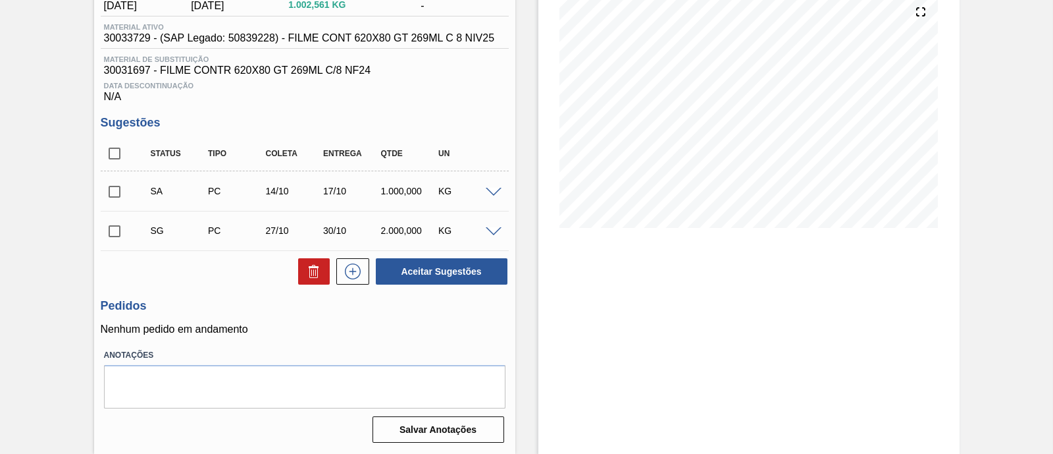
click at [106, 191] on input "checkbox" at bounding box center [115, 192] width 28 height 28
click at [437, 268] on button "Aceitar Sugestões" at bounding box center [442, 271] width 132 height 26
checkbox input "false"
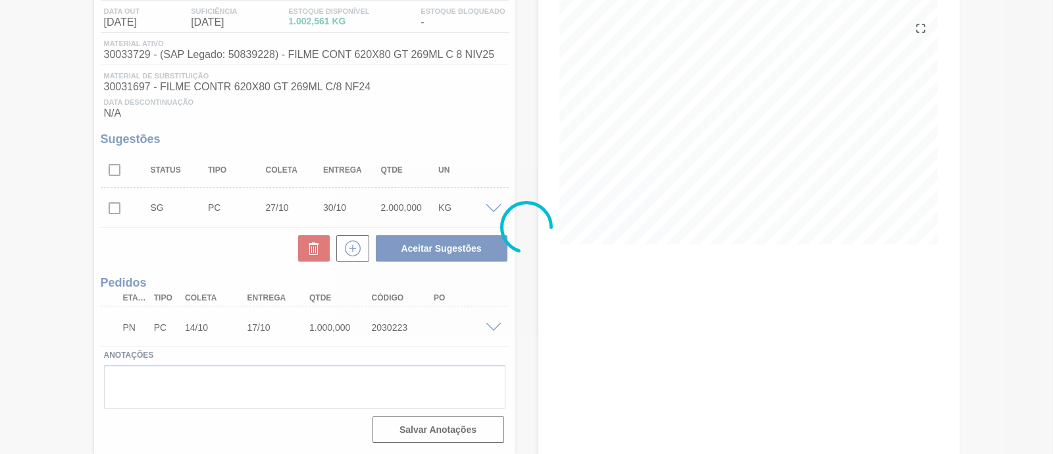
scroll to position [143, 0]
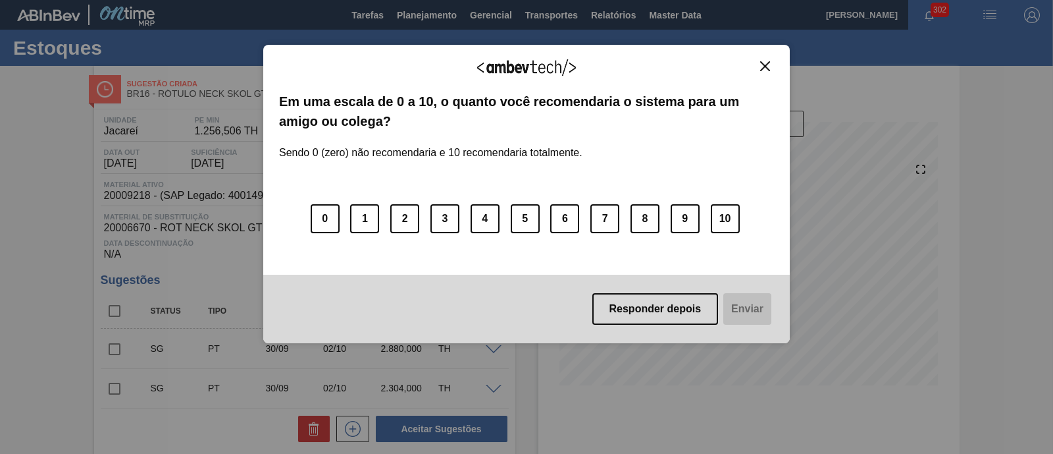
click at [766, 64] on img "Close" at bounding box center [765, 66] width 10 height 10
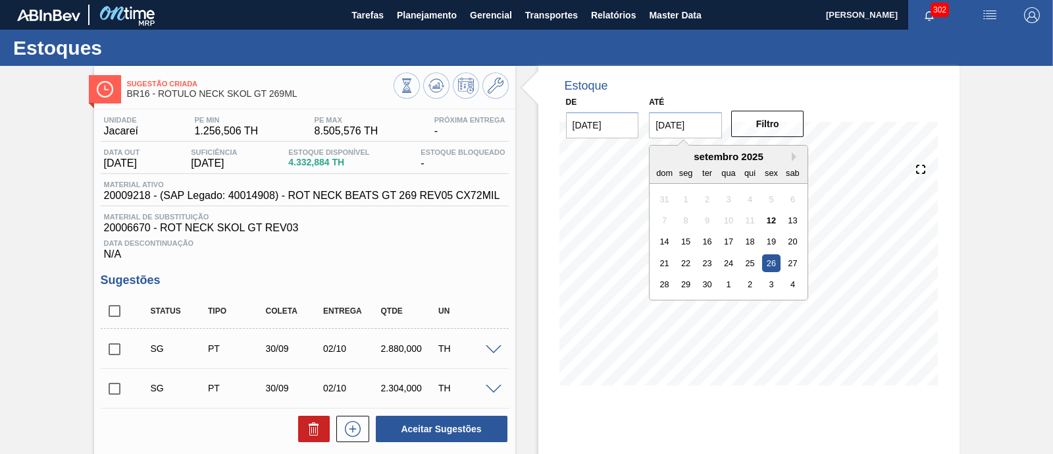
click at [710, 128] on input "[DATE]" at bounding box center [685, 125] width 73 height 26
click at [797, 159] on button "Next Month" at bounding box center [796, 156] width 9 height 9
click at [790, 279] on div "1" at bounding box center [793, 284] width 18 height 18
type input "01/11/2025"
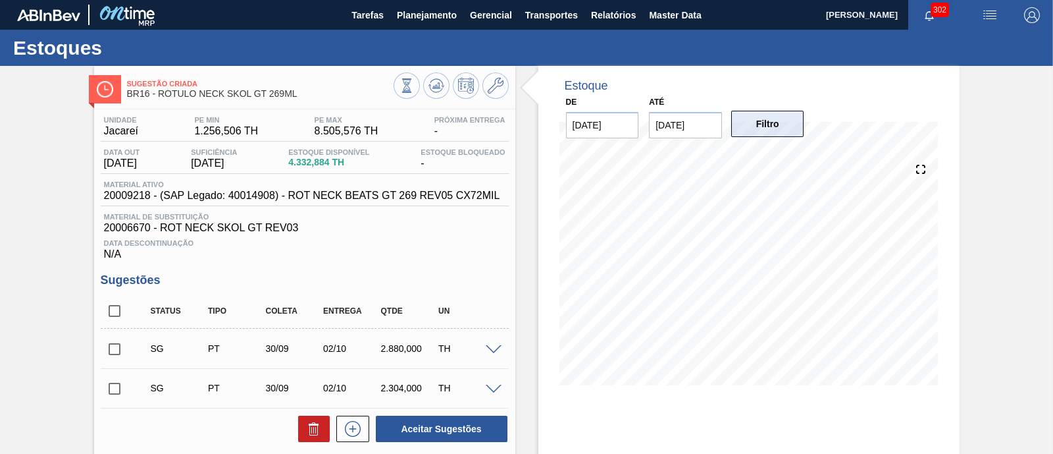
click at [768, 114] on button "Filtro" at bounding box center [767, 124] width 73 height 26
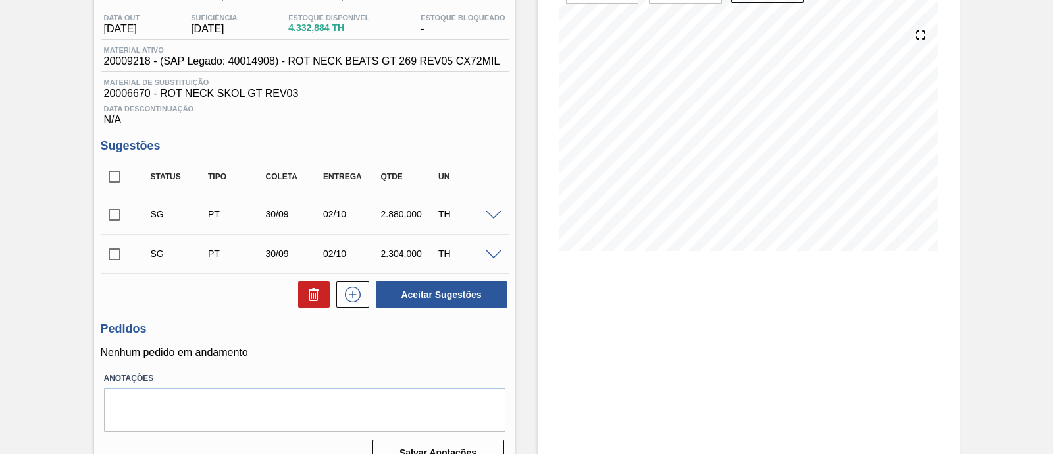
scroll to position [160, 0]
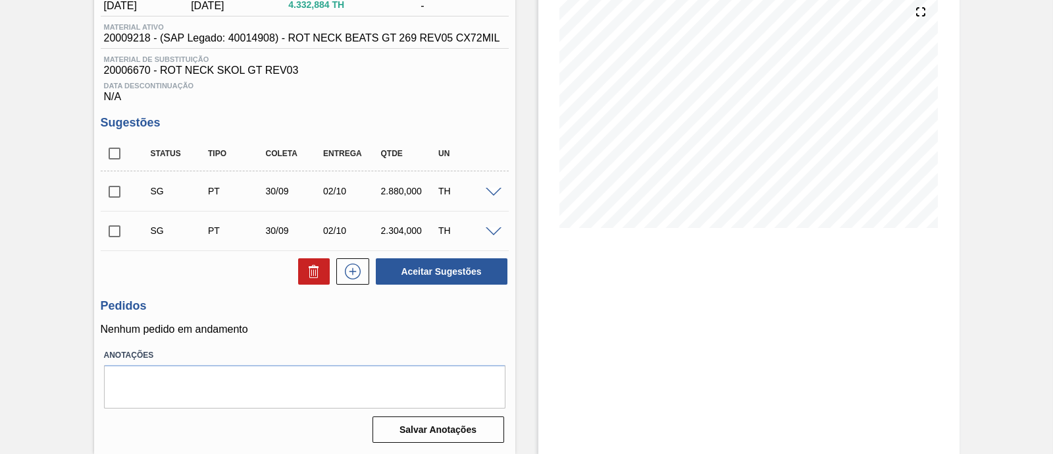
click at [489, 190] on span at bounding box center [494, 193] width 16 height 10
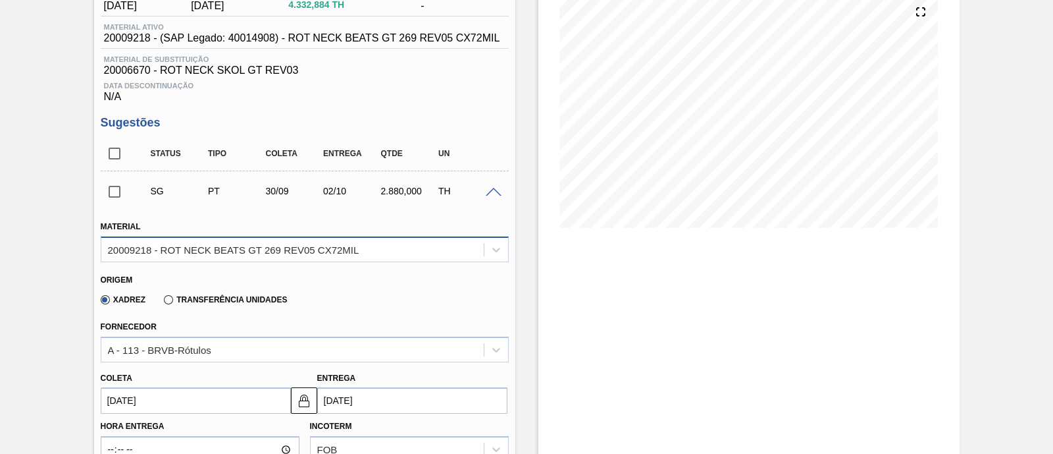
scroll to position [75, 0]
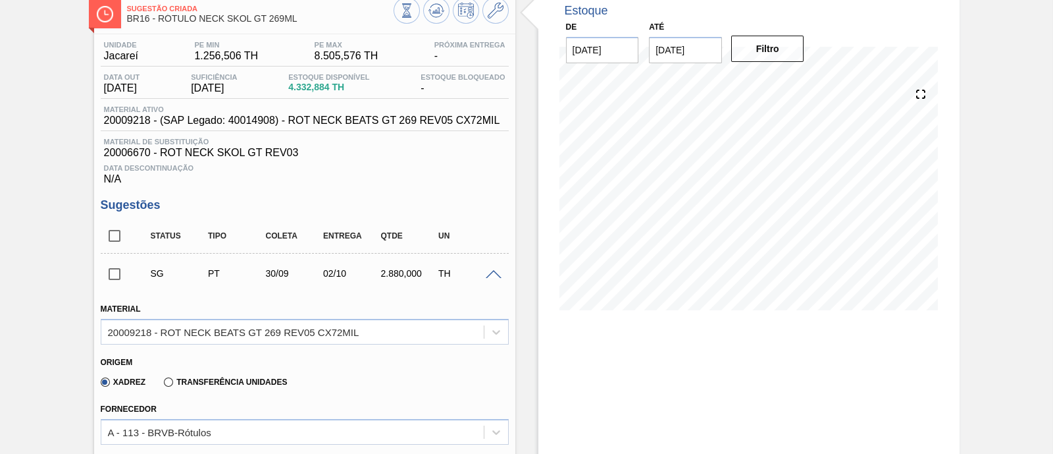
click at [115, 235] on input "checkbox" at bounding box center [115, 236] width 28 height 28
checkbox input "true"
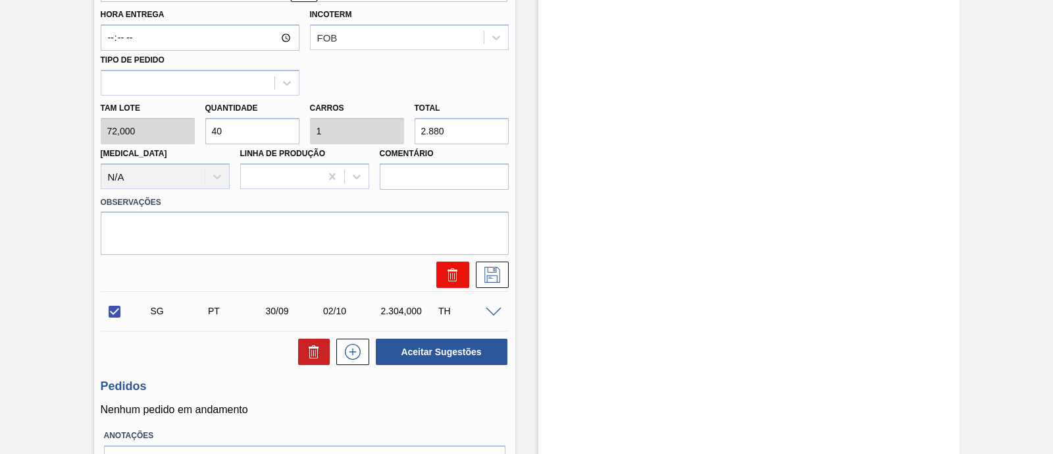
click at [463, 279] on button at bounding box center [453, 274] width 33 height 26
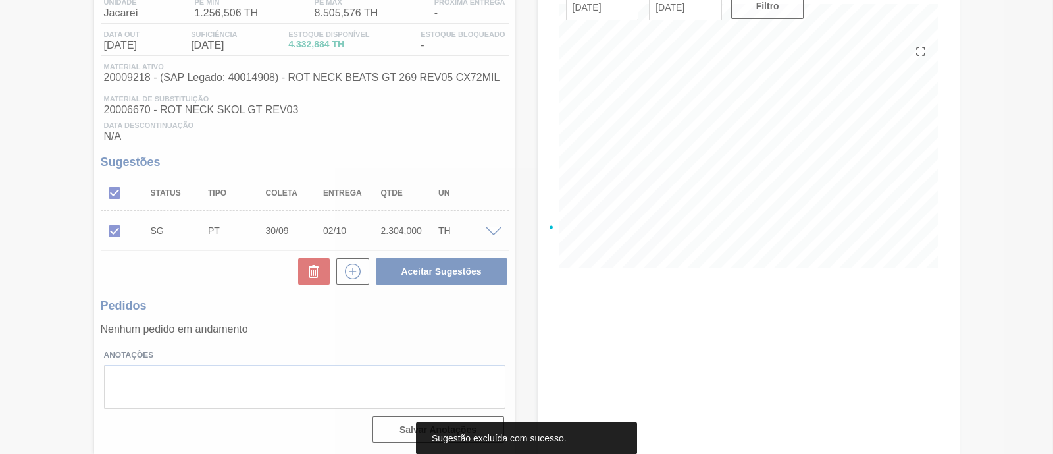
scroll to position [39, 0]
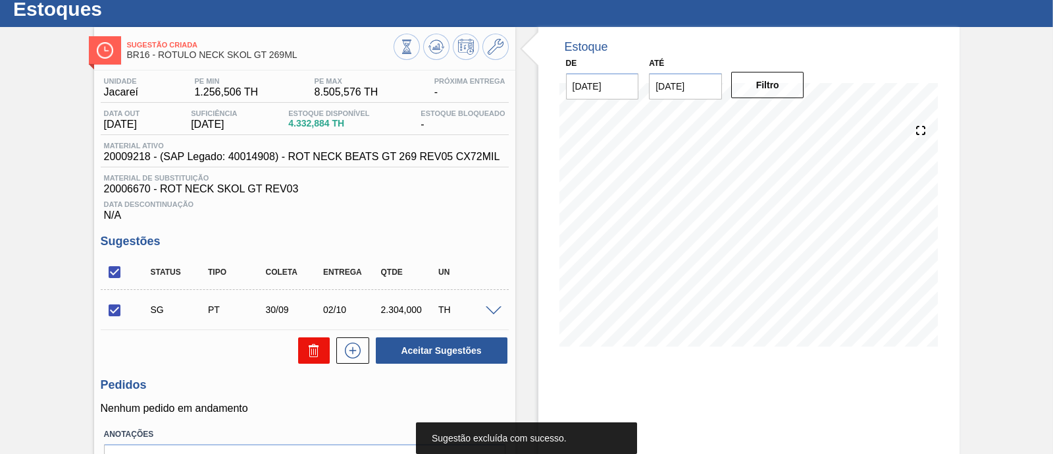
click at [319, 355] on icon at bounding box center [314, 350] width 16 height 16
checkbox input "false"
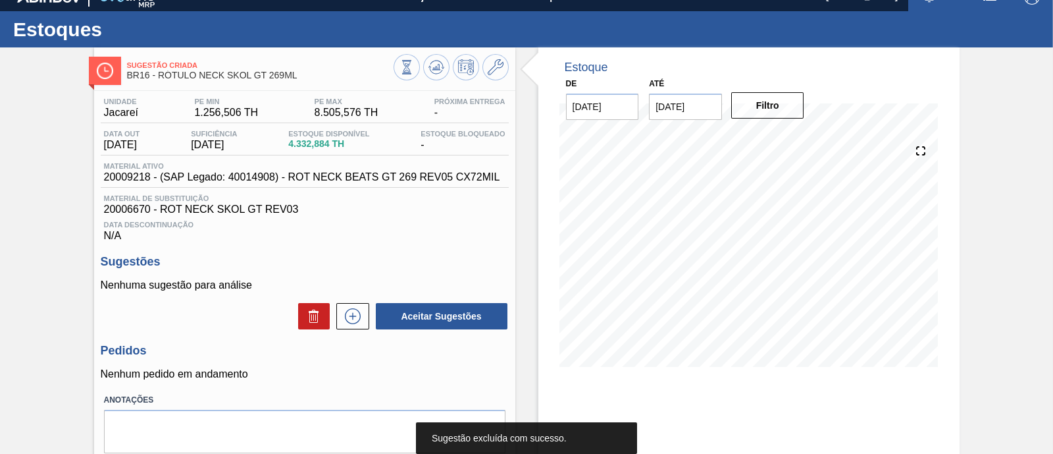
scroll to position [0, 0]
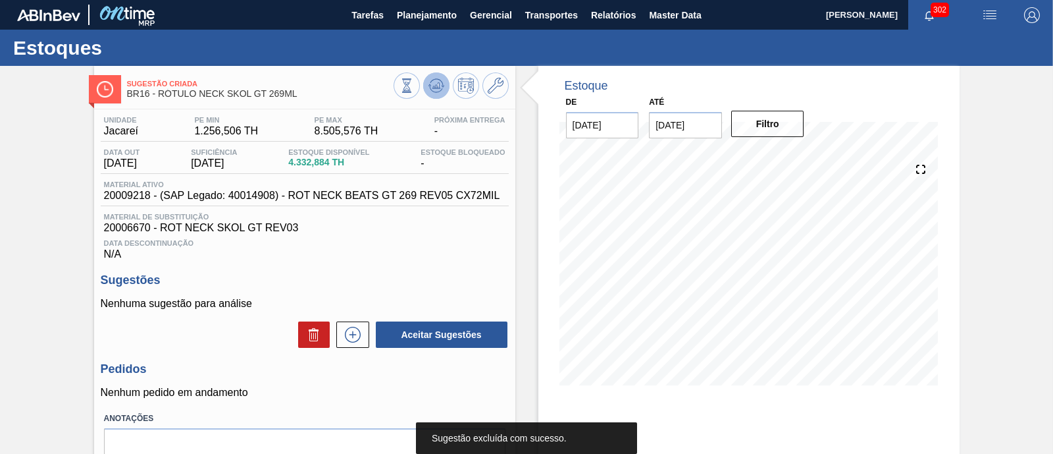
click at [442, 87] on icon at bounding box center [437, 86] width 16 height 16
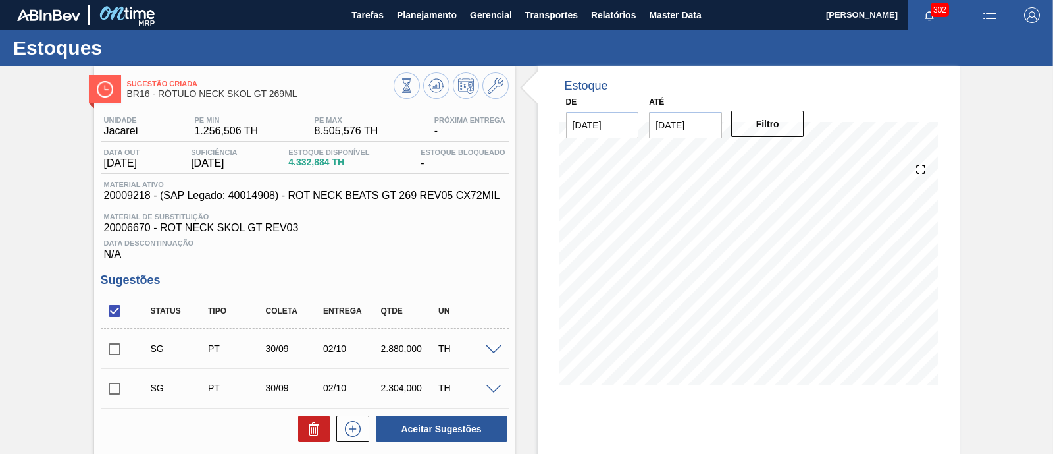
click at [117, 311] on input "checkbox" at bounding box center [115, 311] width 28 height 28
click at [115, 313] on input "checkbox" at bounding box center [115, 311] width 28 height 28
checkbox input "true"
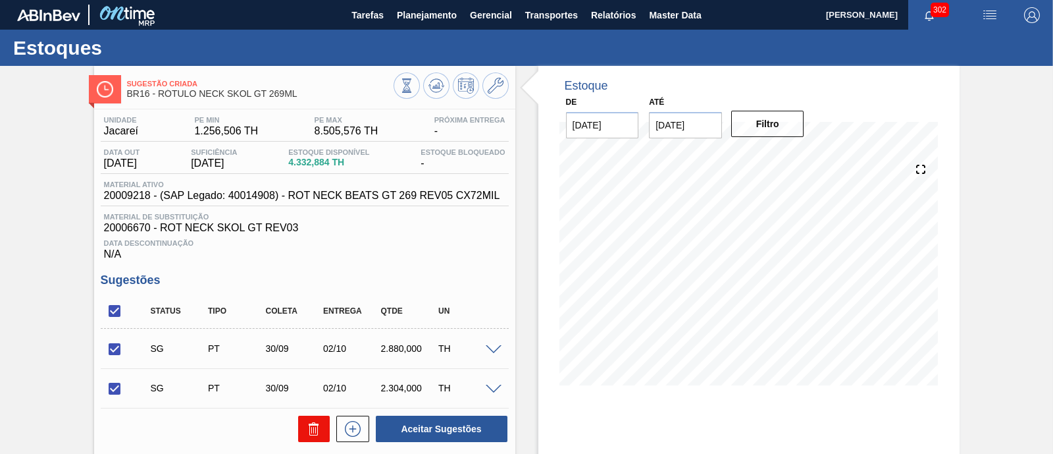
click at [317, 427] on icon at bounding box center [314, 429] width 16 height 16
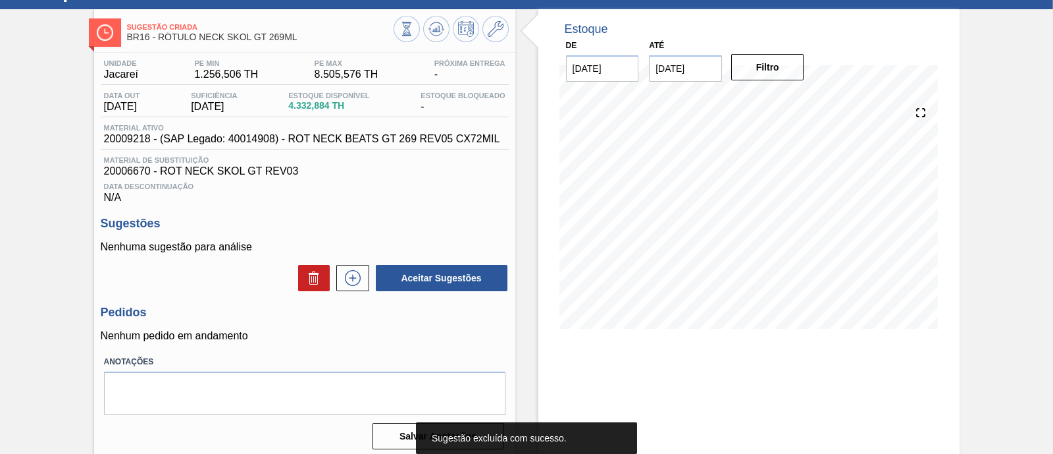
scroll to position [82, 0]
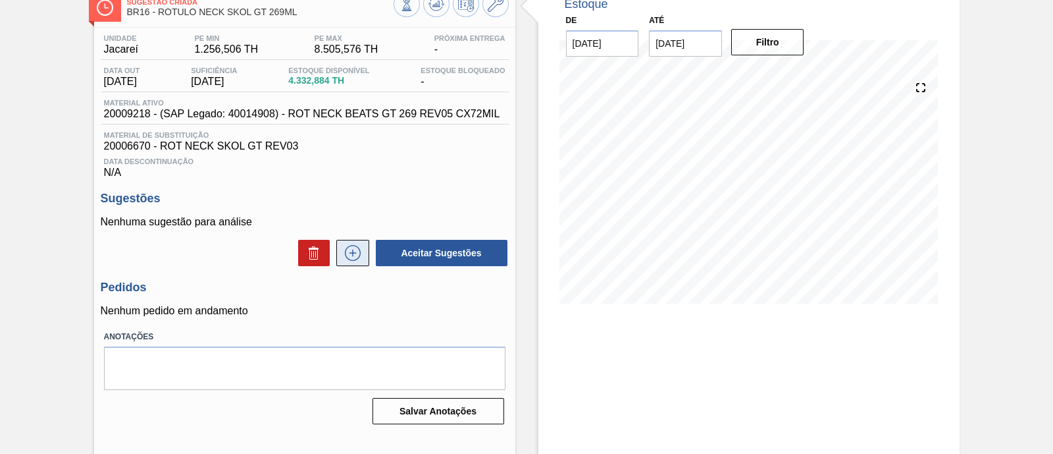
click at [349, 259] on icon at bounding box center [352, 253] width 21 height 16
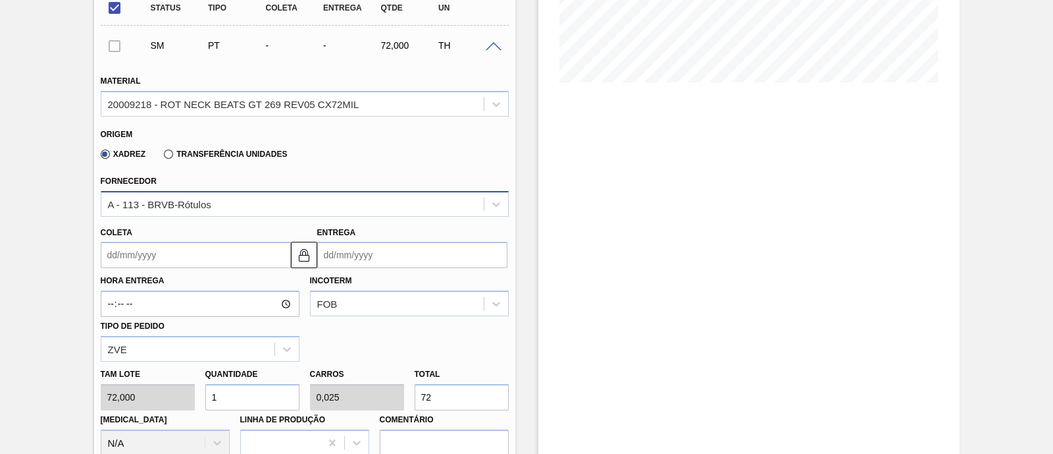
scroll to position [329, 0]
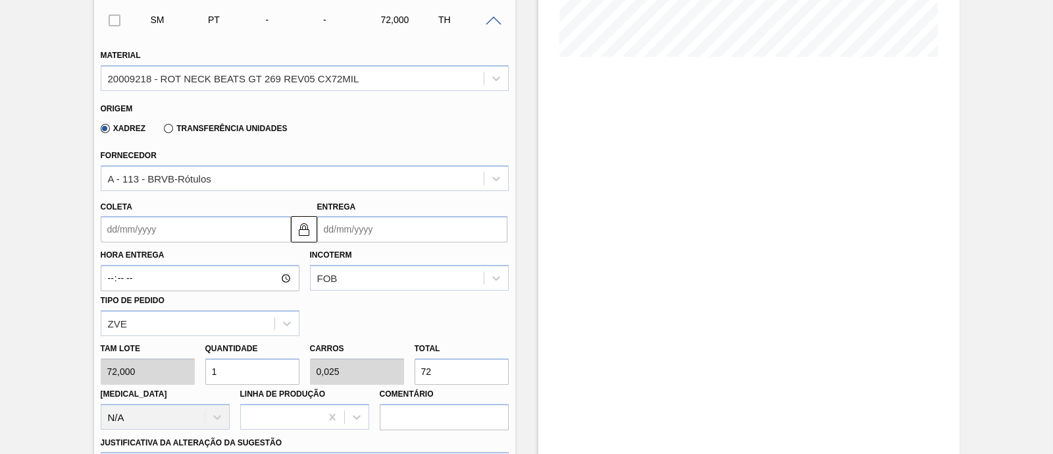
click at [383, 375] on div "Tam lote 72,000 Quantidade 1 Carros 0,025 Total 72 Doca N/A Linha de Produção C…" at bounding box center [304, 383] width 419 height 94
type input "0,069"
type input "0,002"
type input "5"
type input "0,694"
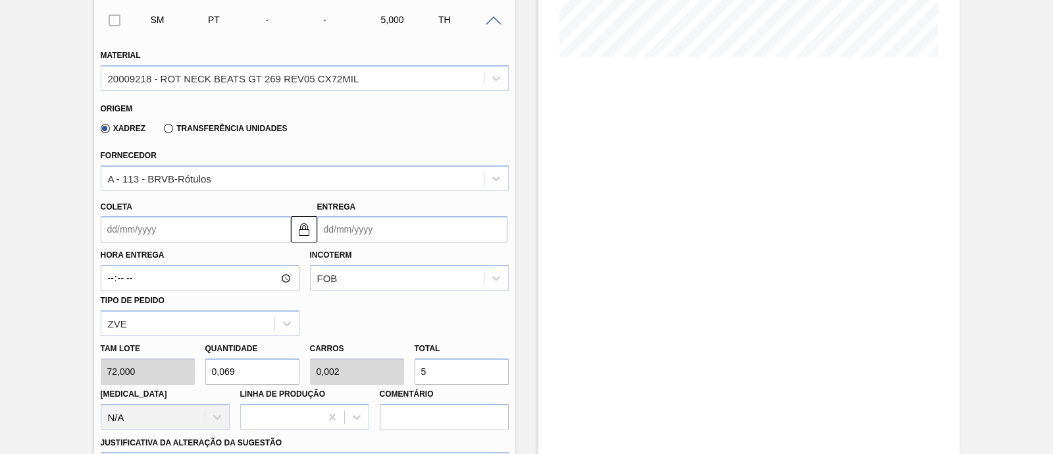
type input "0,017"
type input "50"
type input "6,944"
type input "0,174"
type input "500"
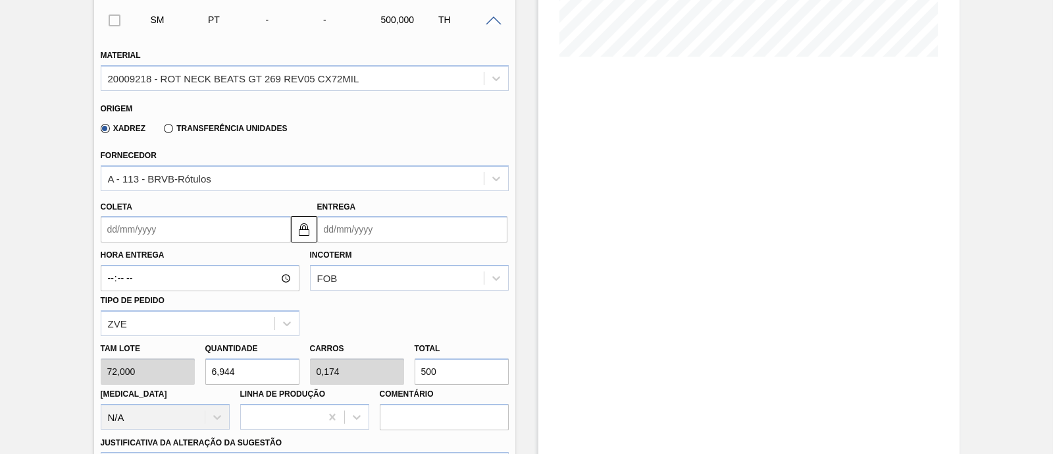
click at [186, 364] on div "Tam lote 72,000 Quantidade 6,944 Carros 0,174 Total 500 Doca N/A Linha de Produ…" at bounding box center [304, 383] width 419 height 94
type input "3"
type input "0,075"
type input "216"
type input "0"
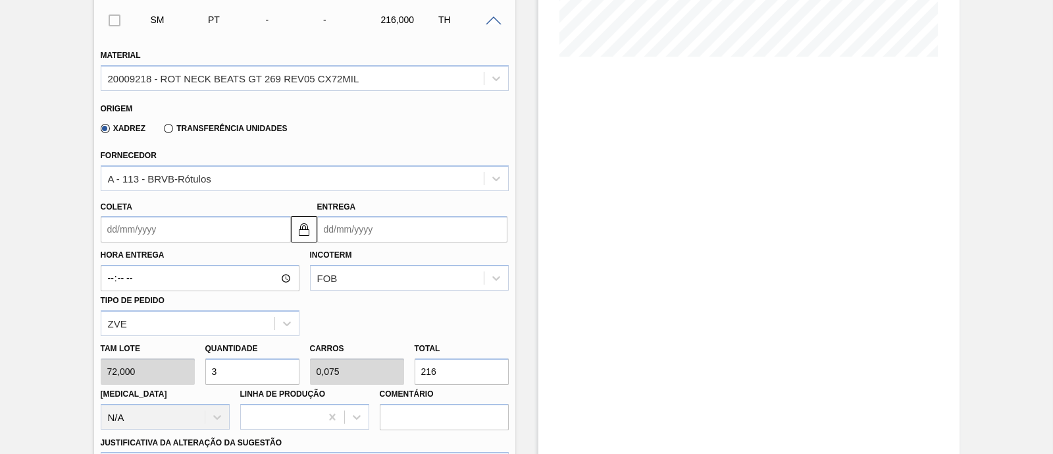
type input "0"
type input "4"
type input "0,1"
type input "288"
type input "0"
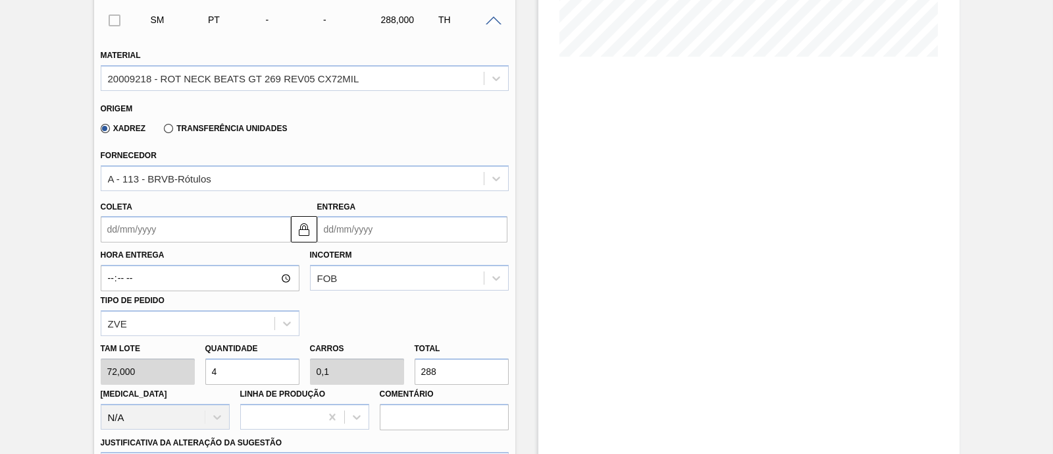
type input "0"
type input "5"
type input "0,125"
type input "360"
type input "5"
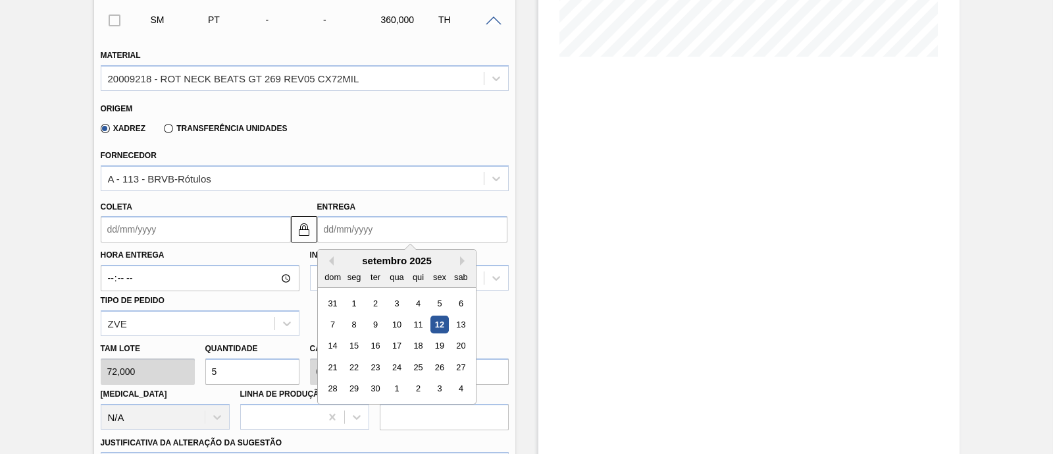
click at [398, 226] on input "Entrega" at bounding box center [412, 229] width 190 height 26
click at [462, 261] on button "Next Month" at bounding box center [464, 260] width 9 height 9
click at [435, 302] on div "3" at bounding box center [440, 303] width 18 height 18
type input "01/10/2025"
type input "03/10/2025"
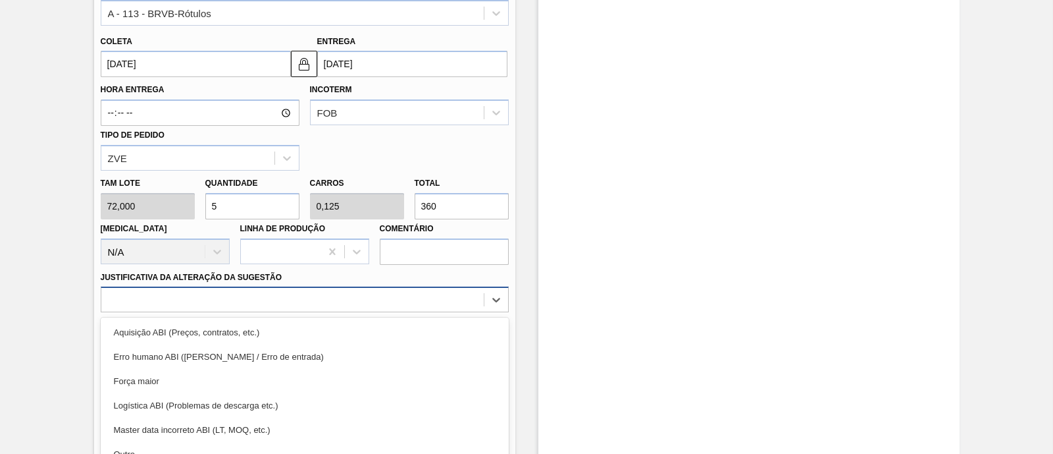
click at [234, 291] on div "option Erro humano ABI (Cálculo / Erro de entrada) focused, 2 of 18. 18 results…" at bounding box center [305, 299] width 408 height 26
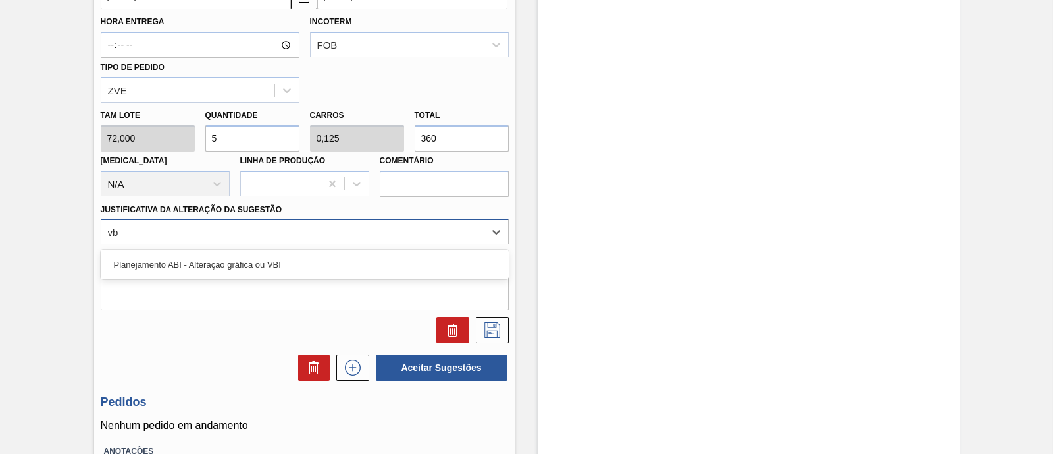
type Sugestão "vbi"
click at [186, 252] on div "Planejamento ABI - Alteração gráfica ou VBI" at bounding box center [305, 265] width 408 height 30
click at [184, 259] on div "Planejamento ABI - Alteração gráfica ou VBI" at bounding box center [305, 264] width 408 height 24
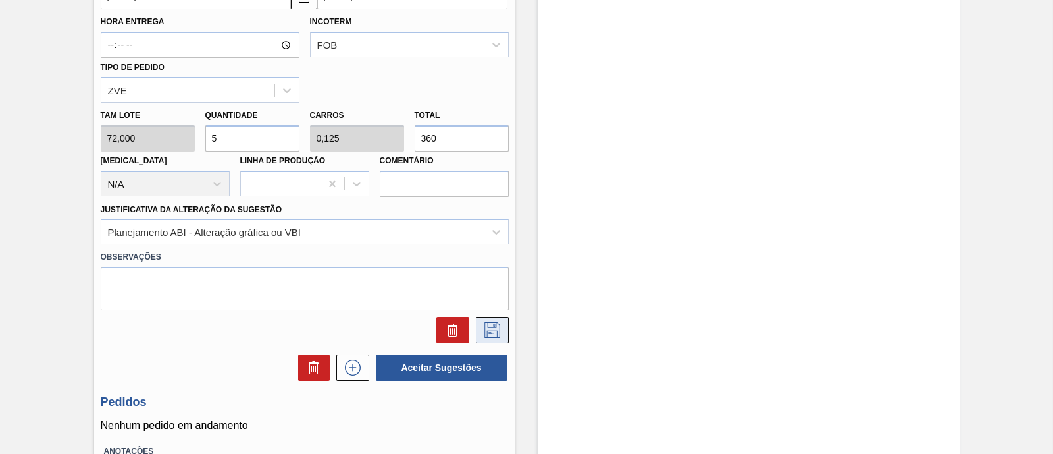
click at [496, 333] on icon at bounding box center [492, 330] width 21 height 16
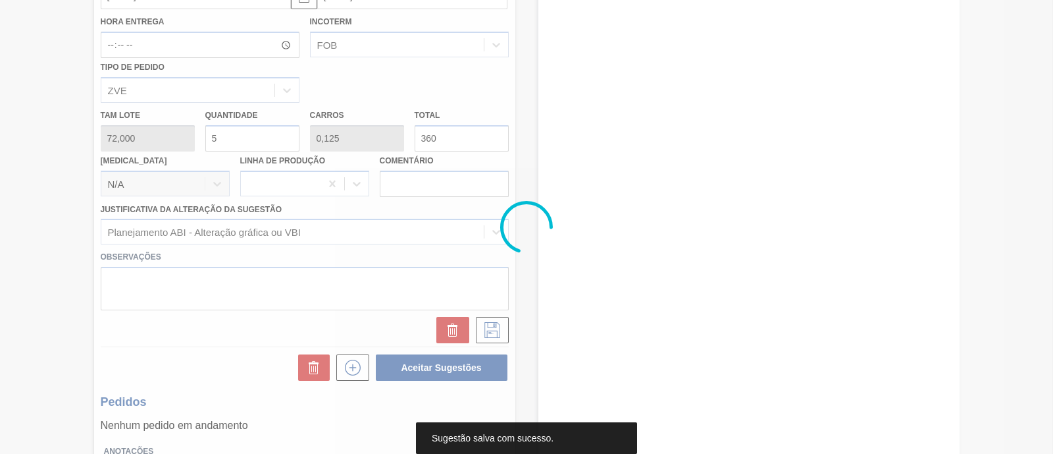
scroll to position [120, 0]
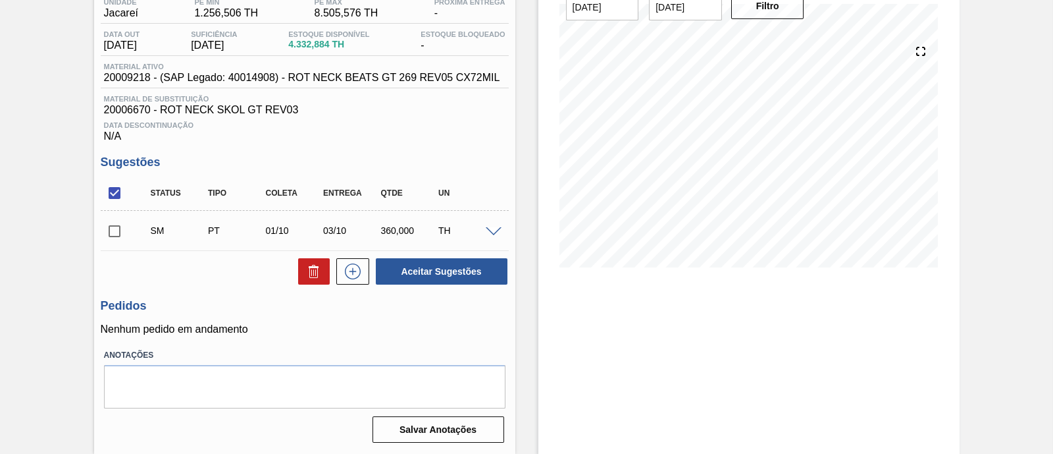
click at [494, 230] on span at bounding box center [494, 232] width 16 height 10
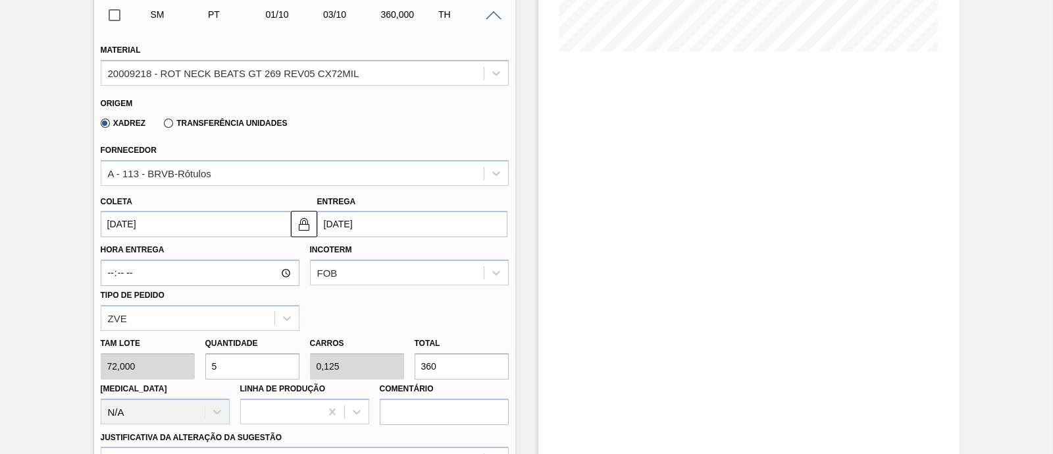
scroll to position [367, 0]
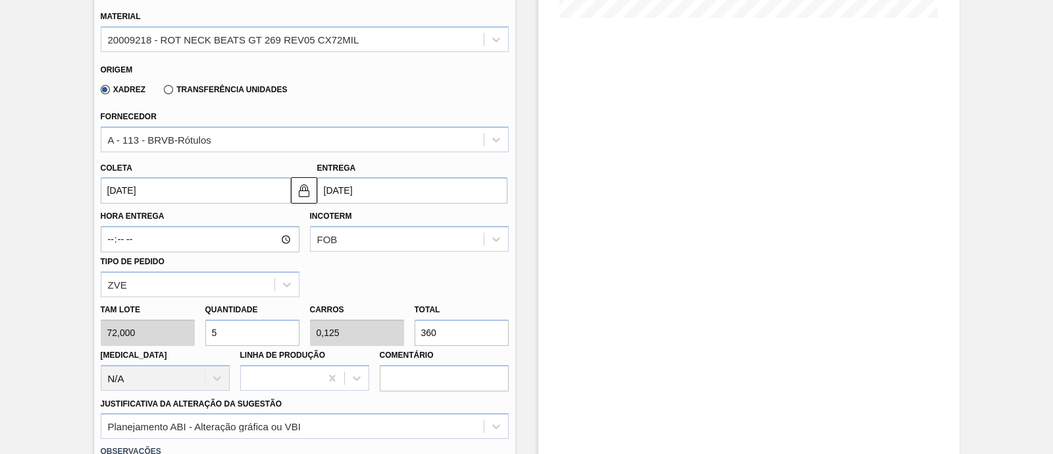
click at [191, 332] on div "Tam lote 72,000 Quantidade 5 Carros 0,125 Total 360 Doca N/A Linha de Produção …" at bounding box center [304, 344] width 419 height 94
type input "7"
type input "0,175"
type input "504"
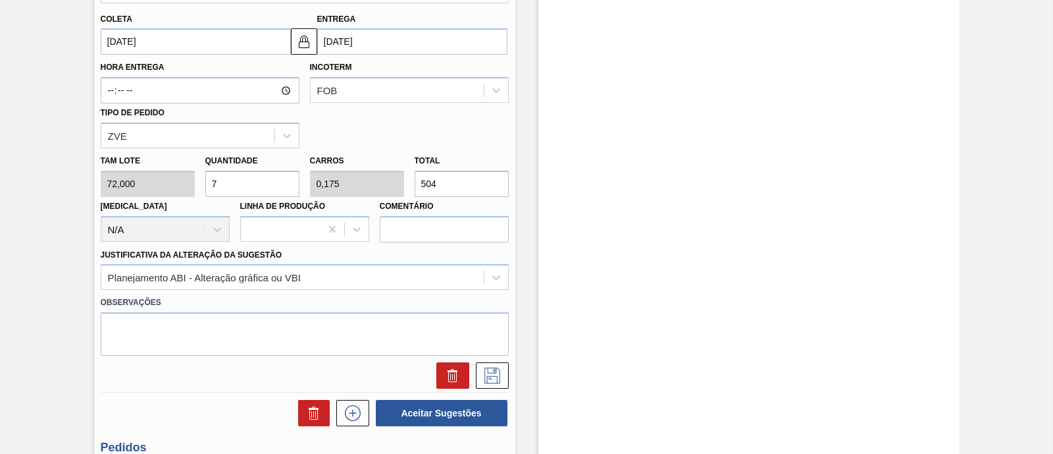
scroll to position [532, 0]
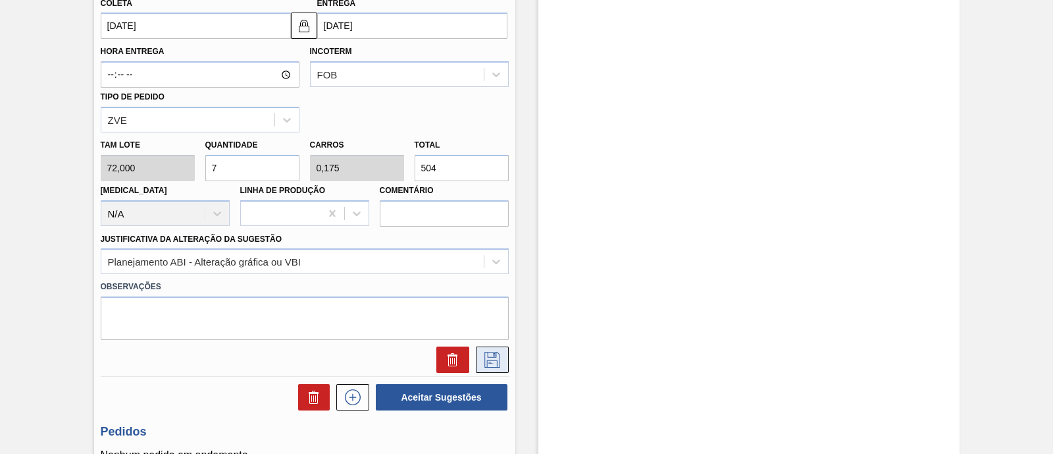
type input "7"
click at [501, 364] on icon at bounding box center [492, 360] width 21 height 16
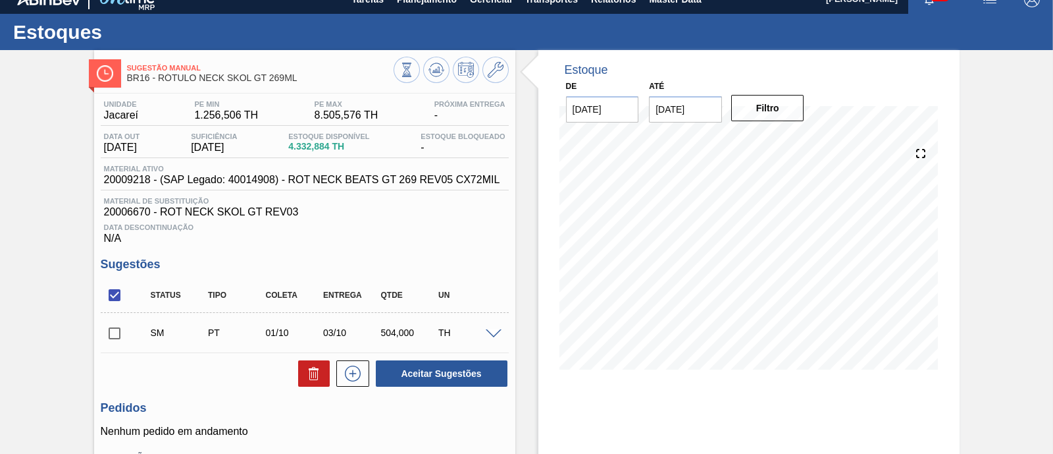
scroll to position [0, 0]
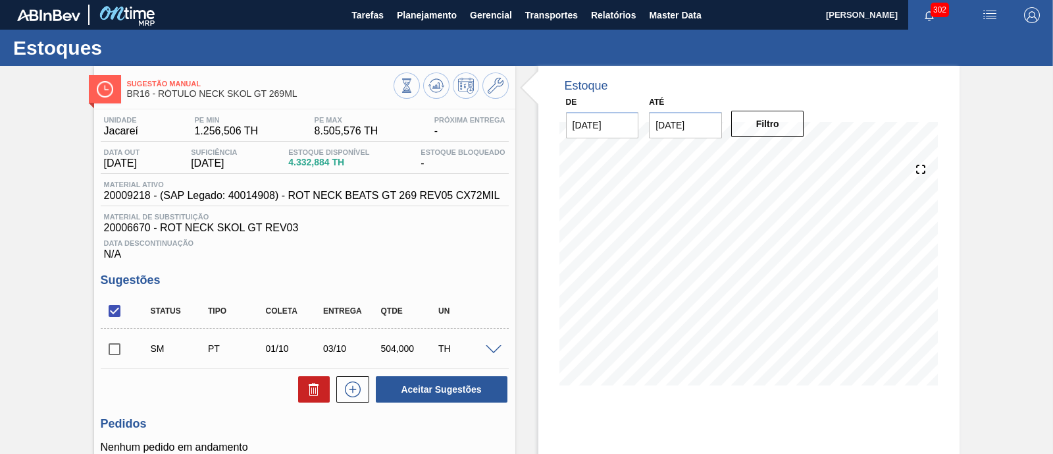
click at [120, 350] on input "checkbox" at bounding box center [115, 349] width 28 height 28
checkbox input "true"
click at [472, 386] on button "Aceitar Sugestões" at bounding box center [442, 389] width 132 height 26
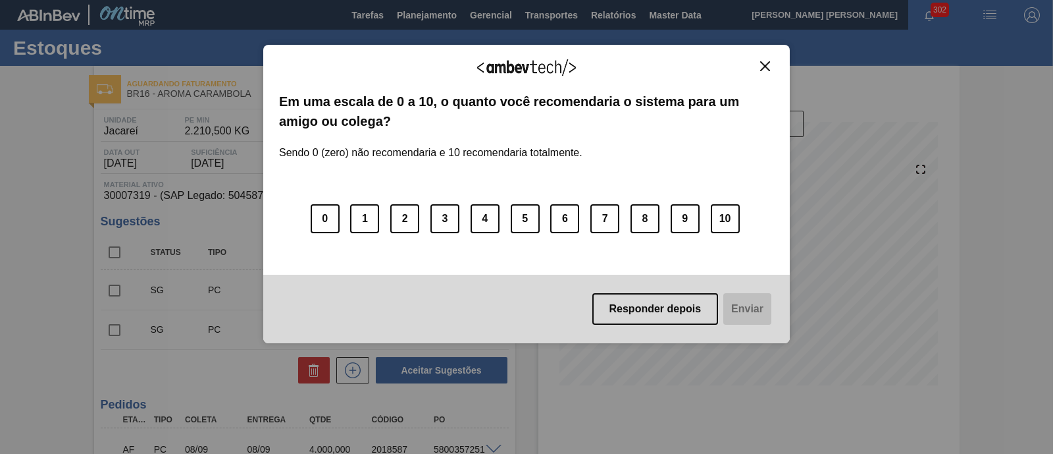
click at [772, 66] on button "Close" at bounding box center [765, 66] width 18 height 11
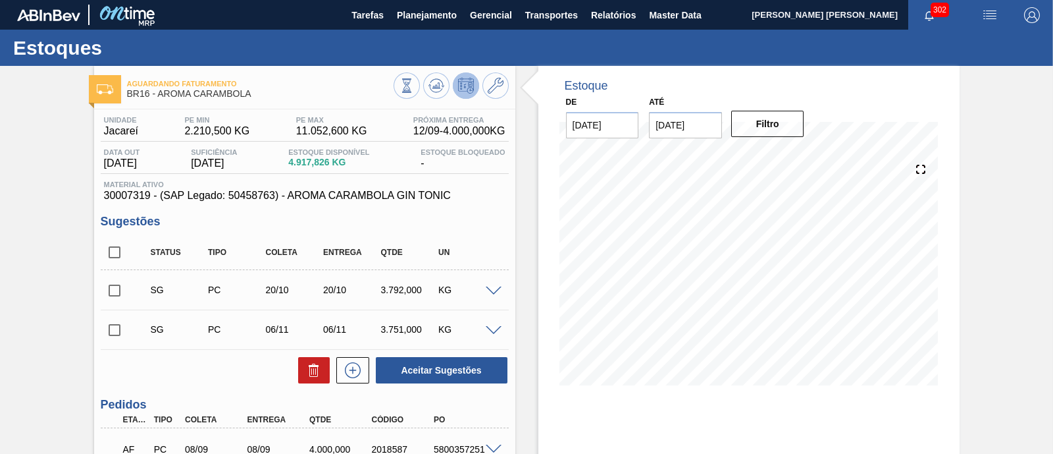
click at [695, 134] on input "[DATE]" at bounding box center [685, 125] width 73 height 26
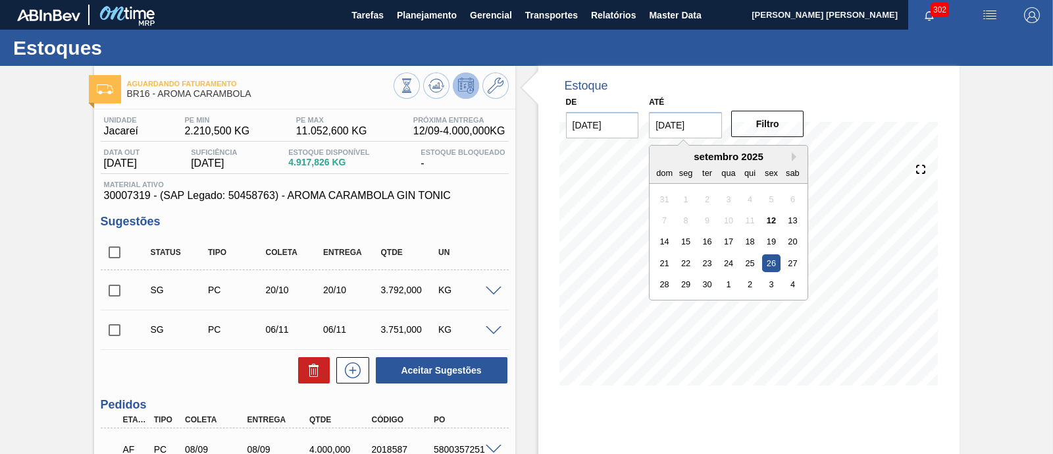
click at [787, 160] on div "setembro 2025" at bounding box center [729, 156] width 158 height 11
click at [791, 159] on div "setembro 2025" at bounding box center [729, 156] width 158 height 11
click at [793, 156] on button "Next Month" at bounding box center [796, 156] width 9 height 9
click at [800, 287] on div "1" at bounding box center [793, 284] width 18 height 18
type input "[DATE]"
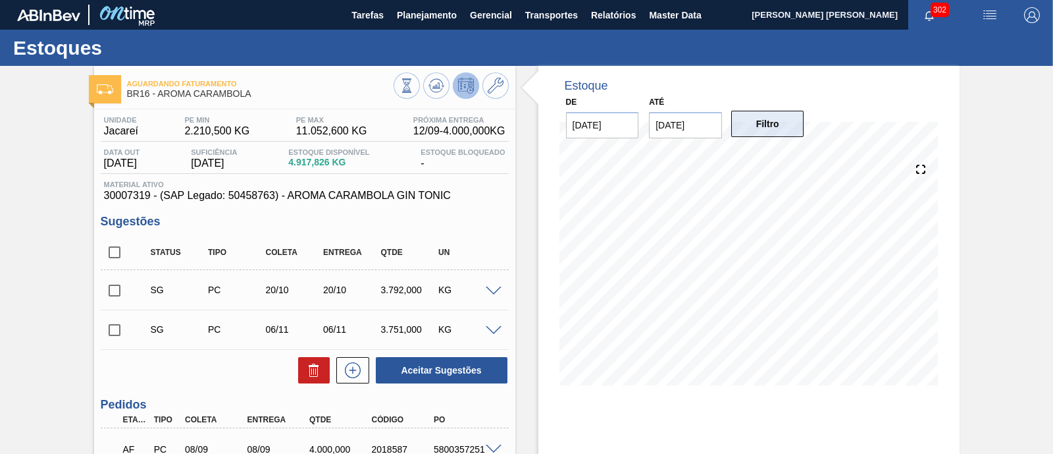
click at [788, 128] on button "Filtro" at bounding box center [767, 124] width 73 height 26
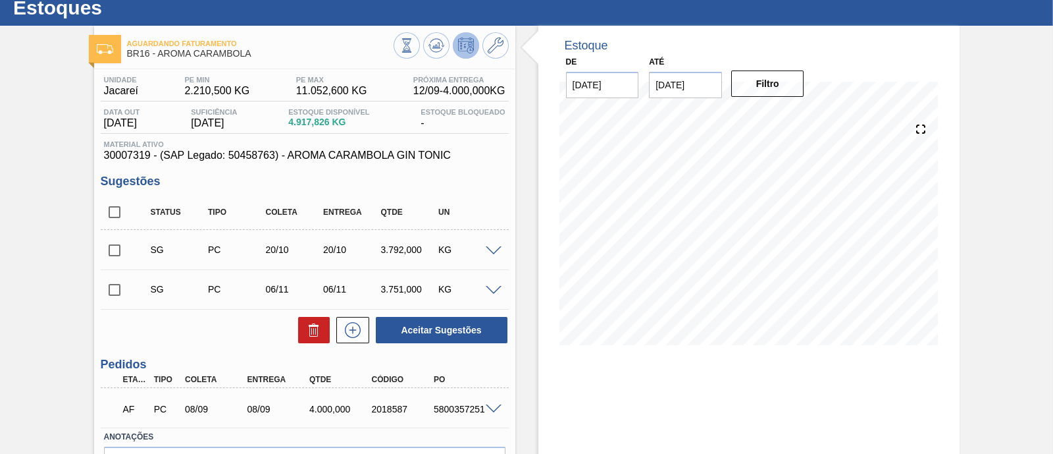
scroll to position [122, 0]
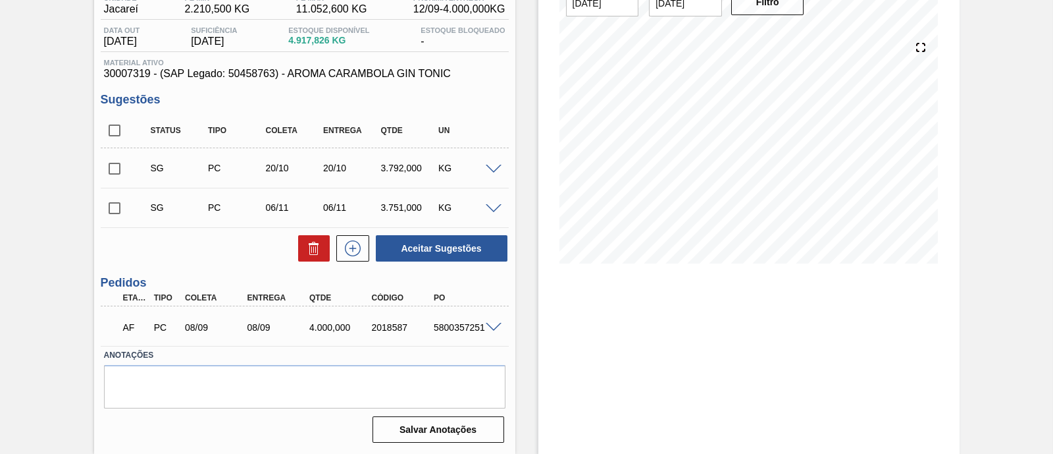
click at [494, 329] on span at bounding box center [494, 328] width 16 height 10
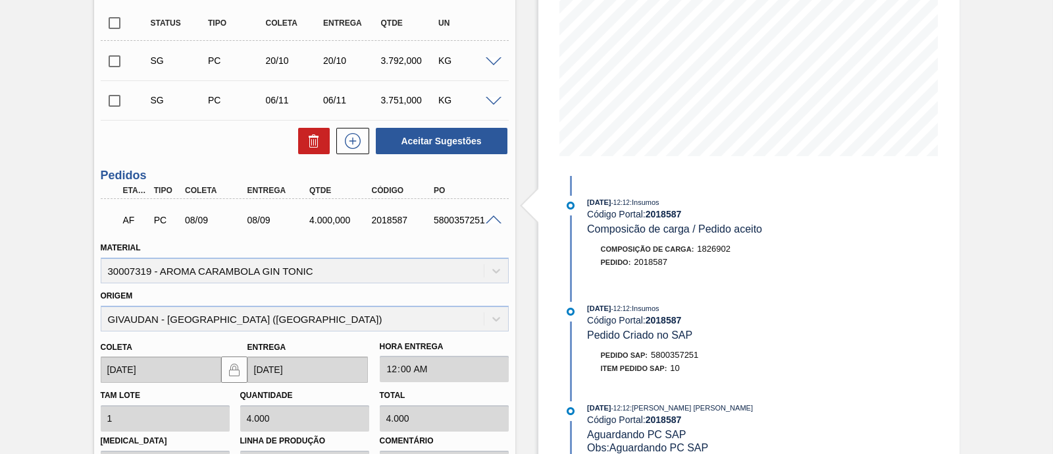
scroll to position [369, 0]
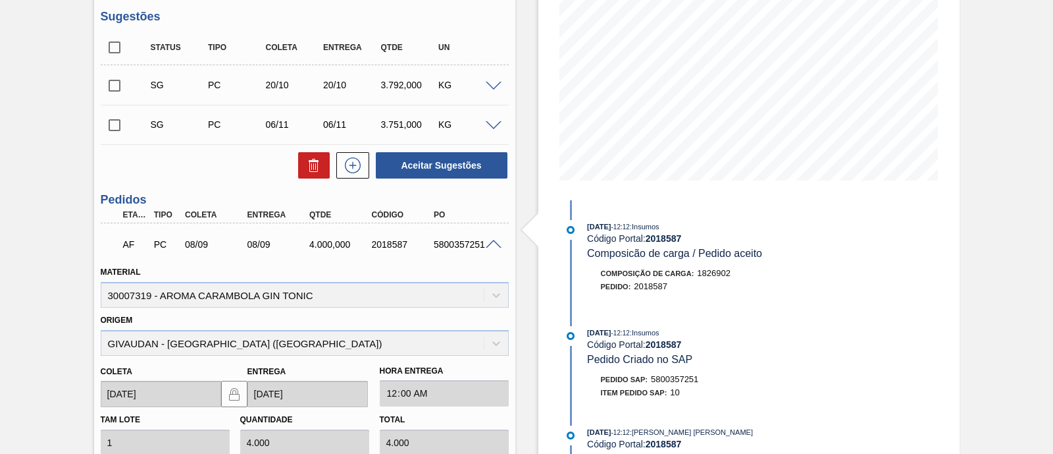
click at [495, 242] on span at bounding box center [494, 245] width 16 height 10
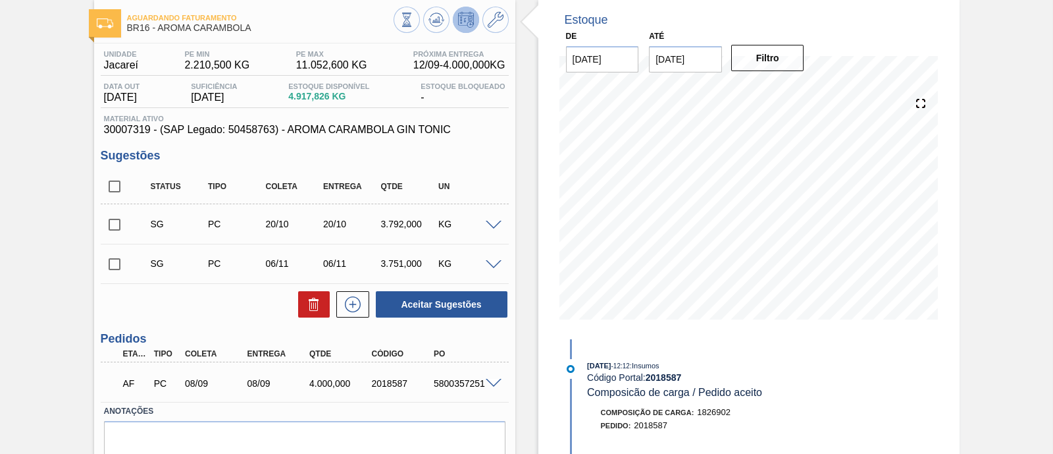
scroll to position [41, 0]
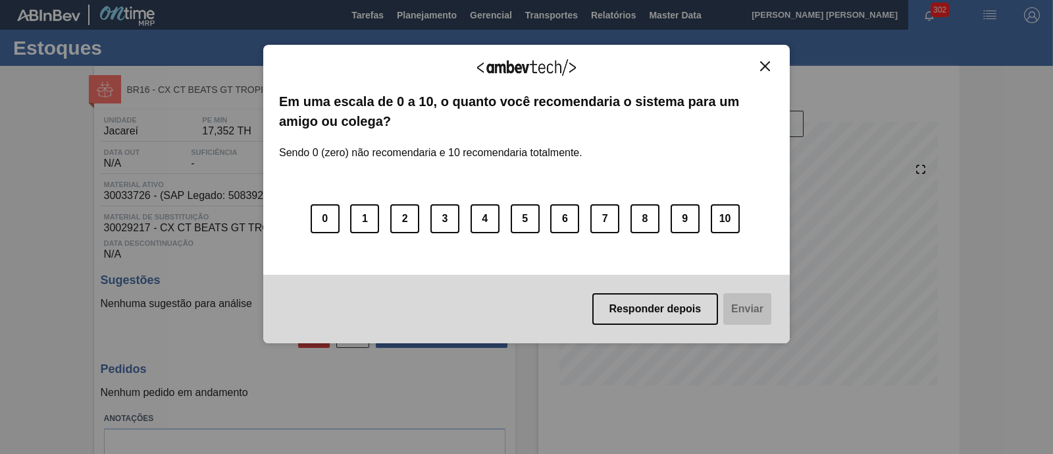
click at [764, 65] on img "Close" at bounding box center [765, 66] width 10 height 10
click at [771, 65] on button "Close" at bounding box center [765, 66] width 18 height 11
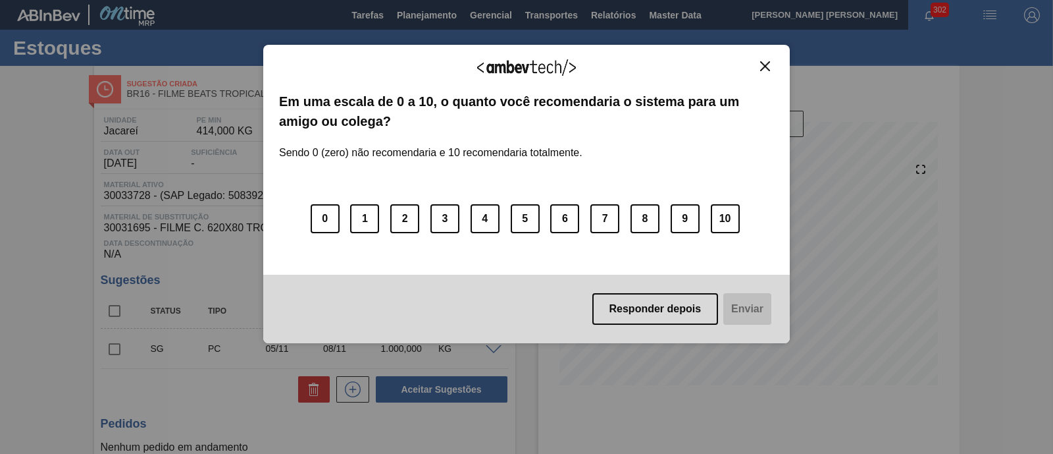
click at [766, 68] on img "Close" at bounding box center [765, 66] width 10 height 10
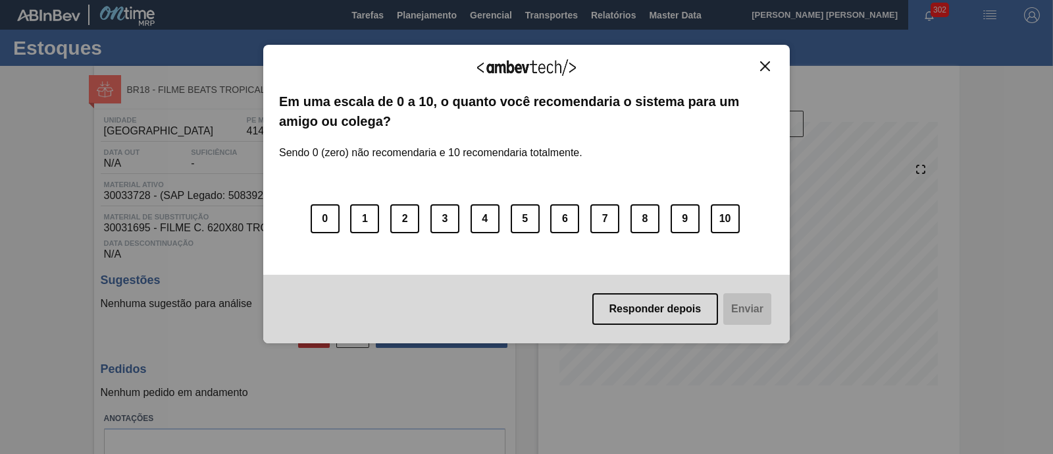
click at [760, 69] on img "Close" at bounding box center [765, 66] width 10 height 10
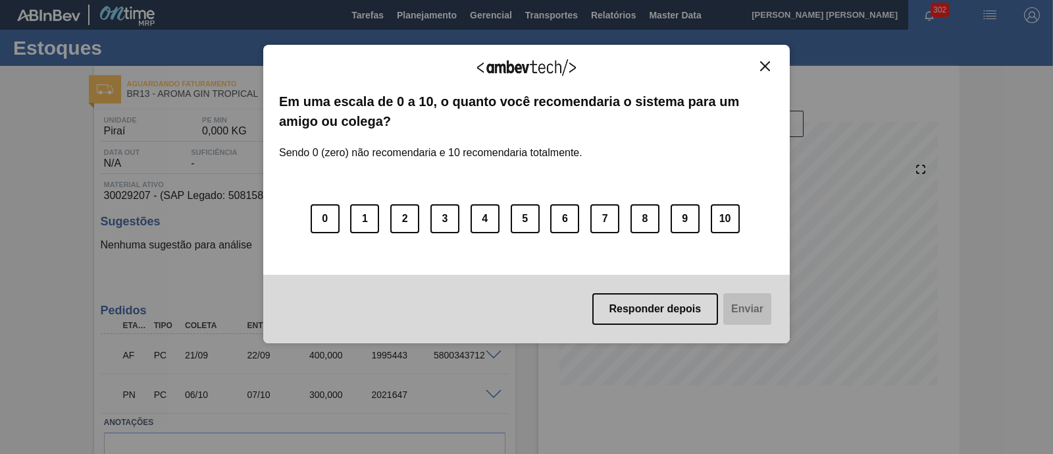
click at [772, 67] on button "Close" at bounding box center [765, 66] width 18 height 11
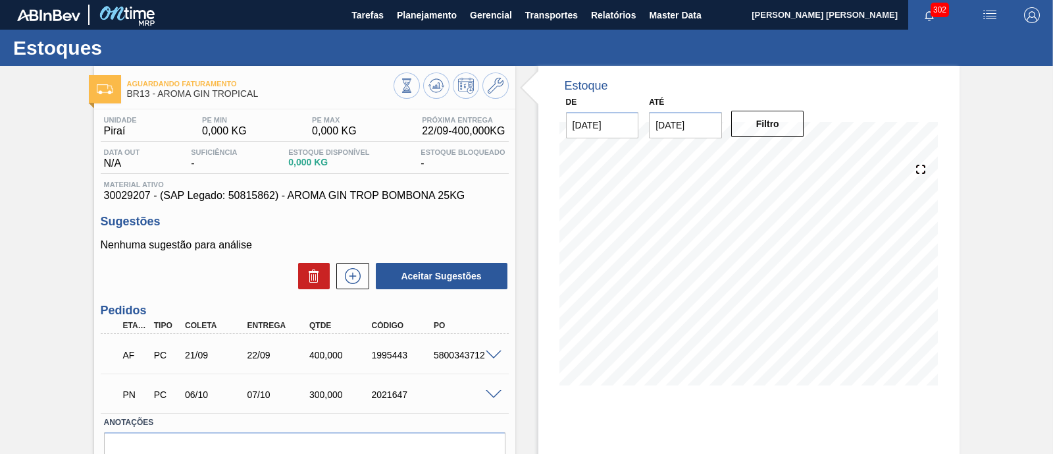
click at [489, 388] on div "PN PC 06/10 07/10 300,000 2021647" at bounding box center [305, 393] width 408 height 33
click at [491, 393] on span at bounding box center [494, 395] width 16 height 10
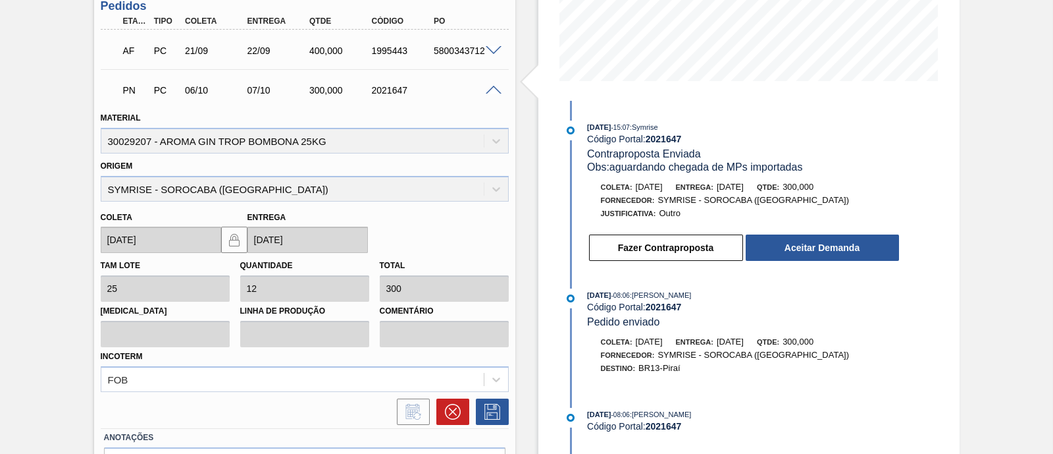
scroll to position [140, 0]
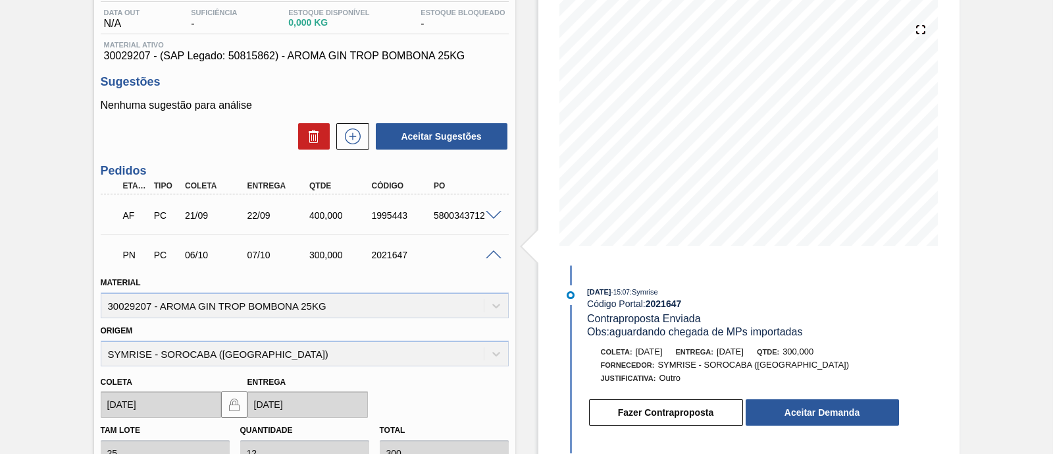
click at [501, 214] on div at bounding box center [496, 214] width 26 height 10
click at [493, 215] on span at bounding box center [494, 216] width 16 height 10
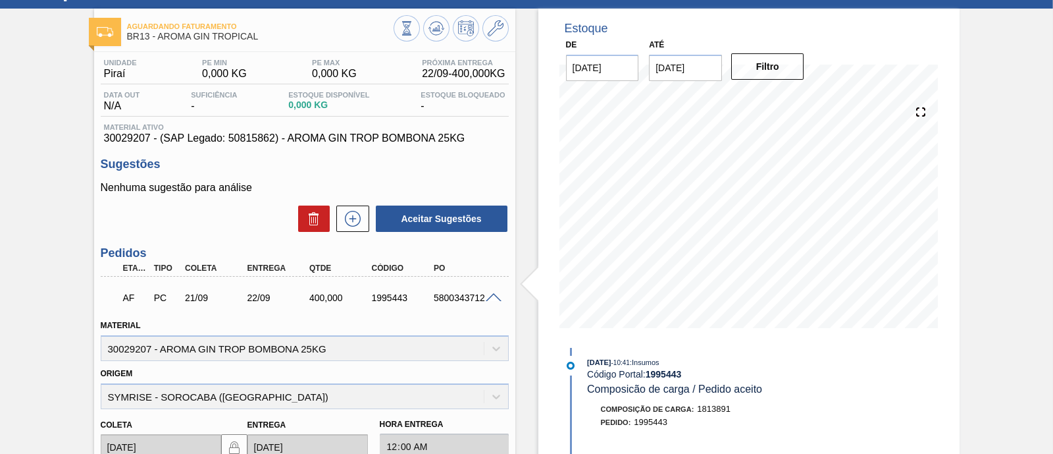
scroll to position [0, 0]
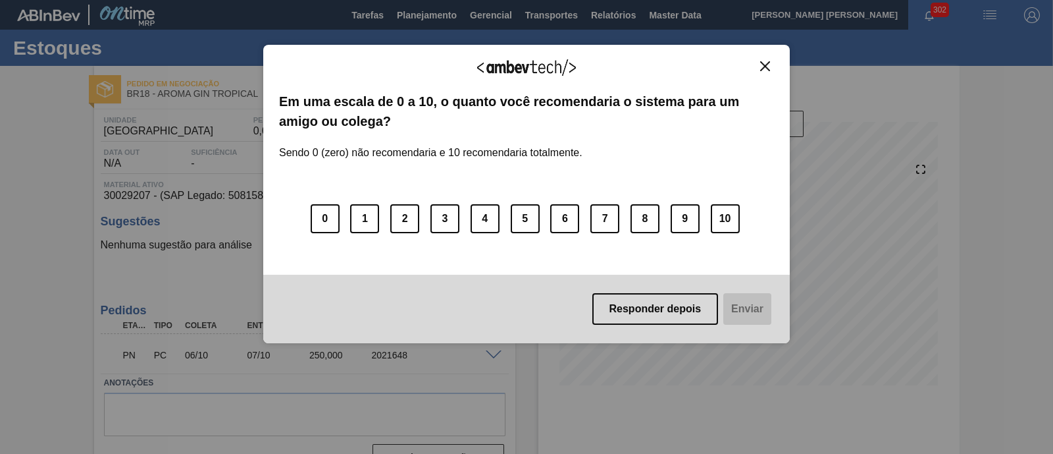
click at [764, 70] on button "Close" at bounding box center [765, 66] width 18 height 11
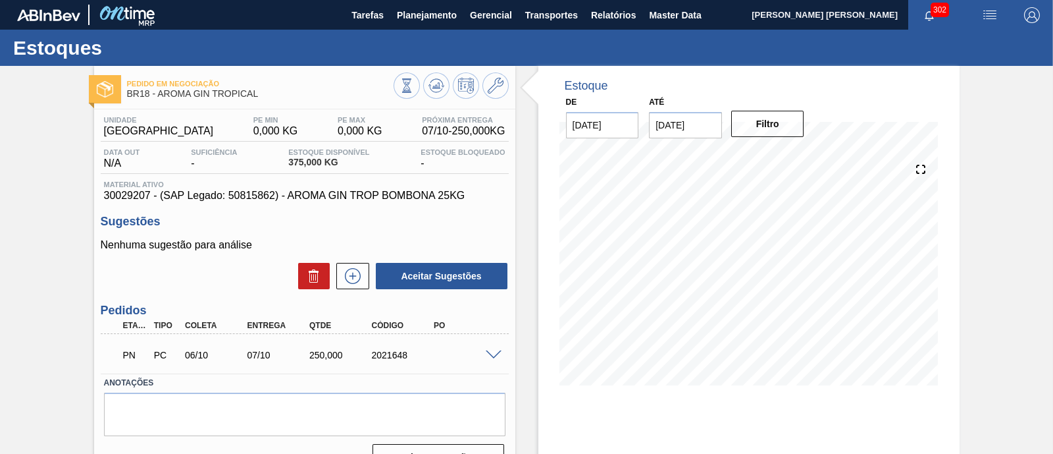
click at [496, 357] on span at bounding box center [494, 355] width 16 height 10
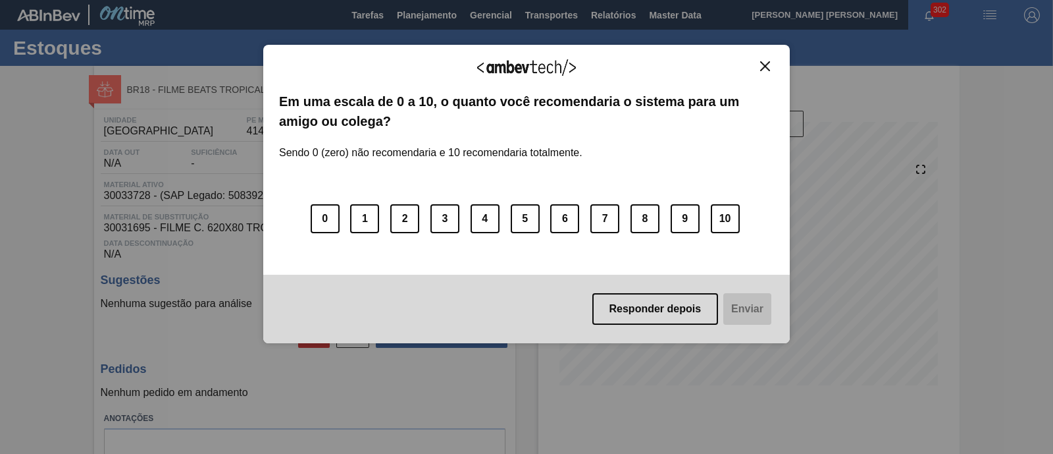
click at [764, 63] on img "Close" at bounding box center [765, 66] width 10 height 10
click at [760, 72] on div "Agradecemos seu feedback!" at bounding box center [526, 76] width 495 height 31
click at [767, 57] on div "Agradecemos seu feedback! Em uma escala de 0 a 10, o quanto você recomendaria o…" at bounding box center [526, 194] width 527 height 299
click at [766, 62] on img "Close" at bounding box center [765, 66] width 10 height 10
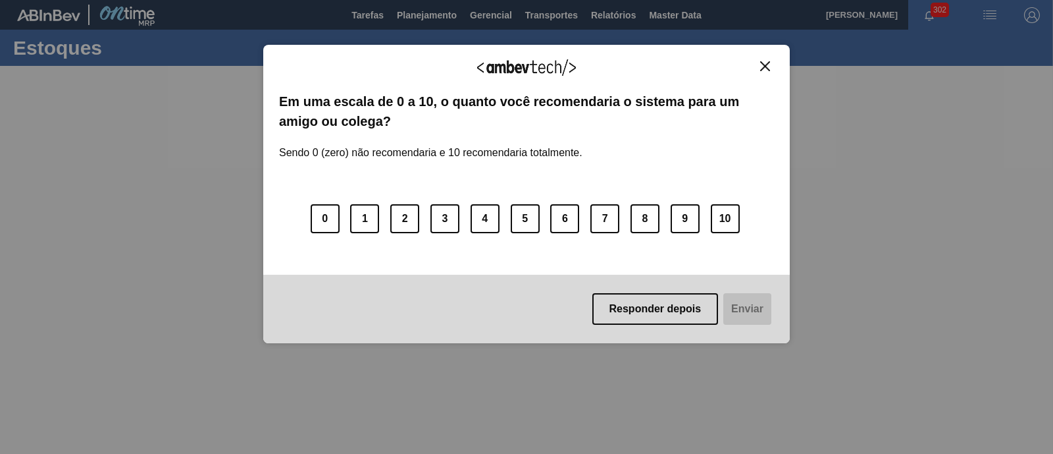
click at [770, 68] on img "Close" at bounding box center [765, 66] width 10 height 10
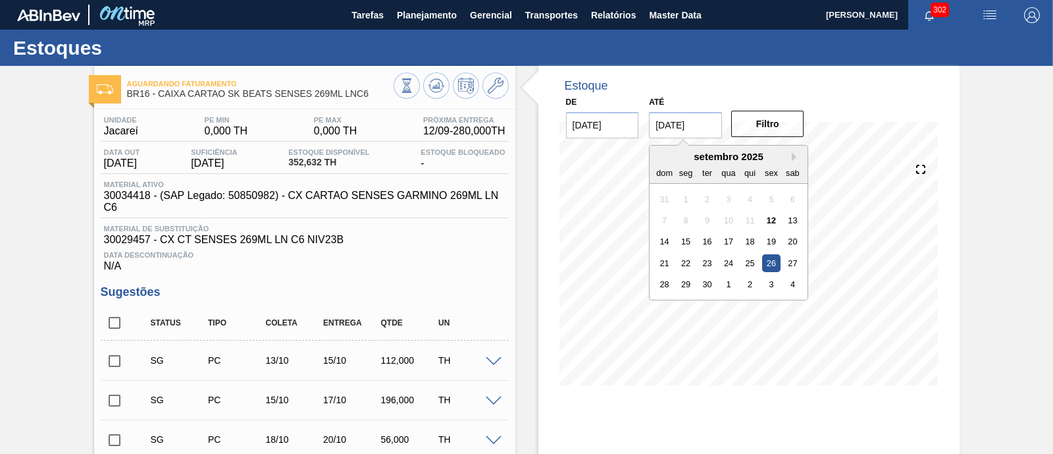
click at [697, 133] on input "[DATE]" at bounding box center [685, 125] width 73 height 26
click at [793, 153] on button "Next Month" at bounding box center [796, 156] width 9 height 9
click at [791, 300] on div "6" at bounding box center [793, 306] width 18 height 18
type input "[DATE]"
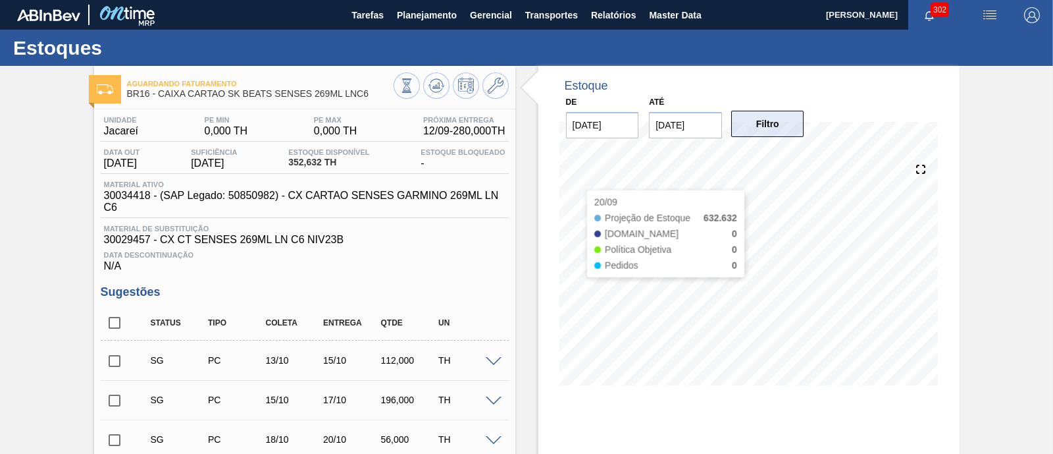
click at [772, 124] on button "Filtro" at bounding box center [767, 124] width 73 height 26
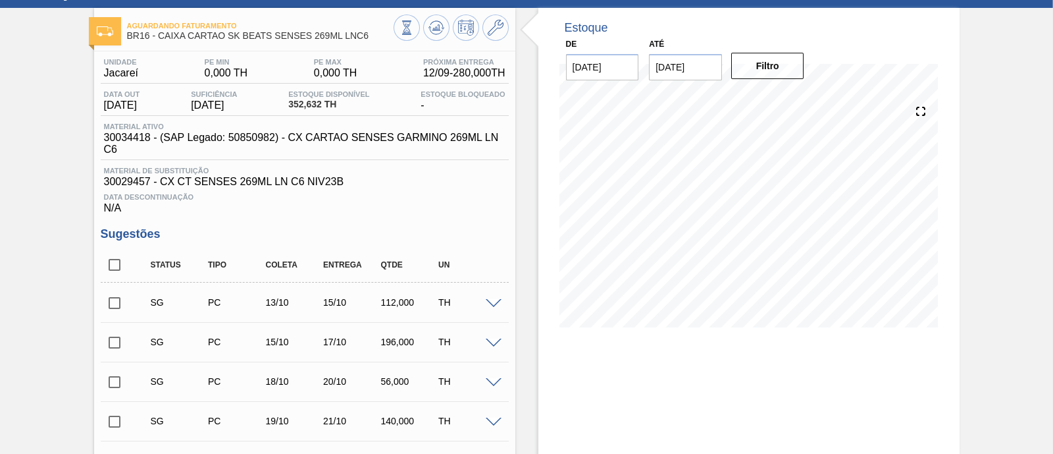
scroll to position [82, 0]
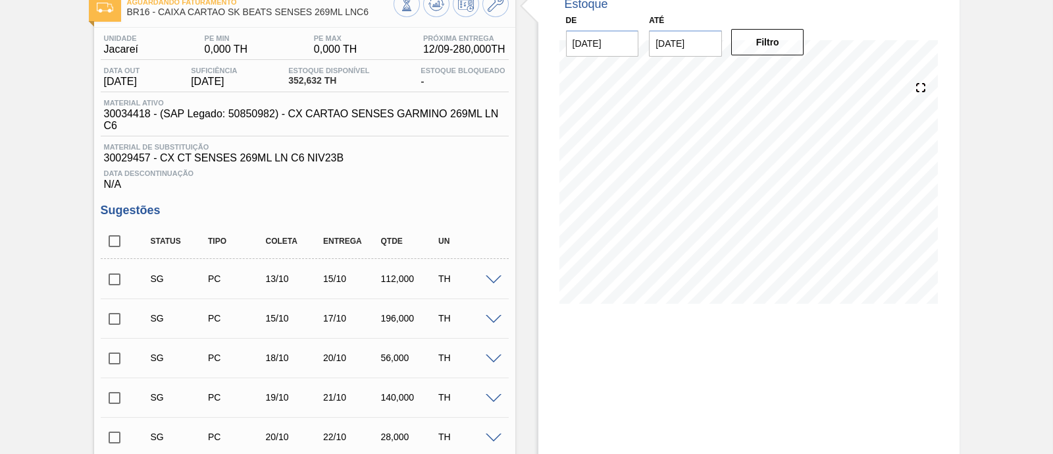
click at [494, 279] on span at bounding box center [494, 280] width 16 height 10
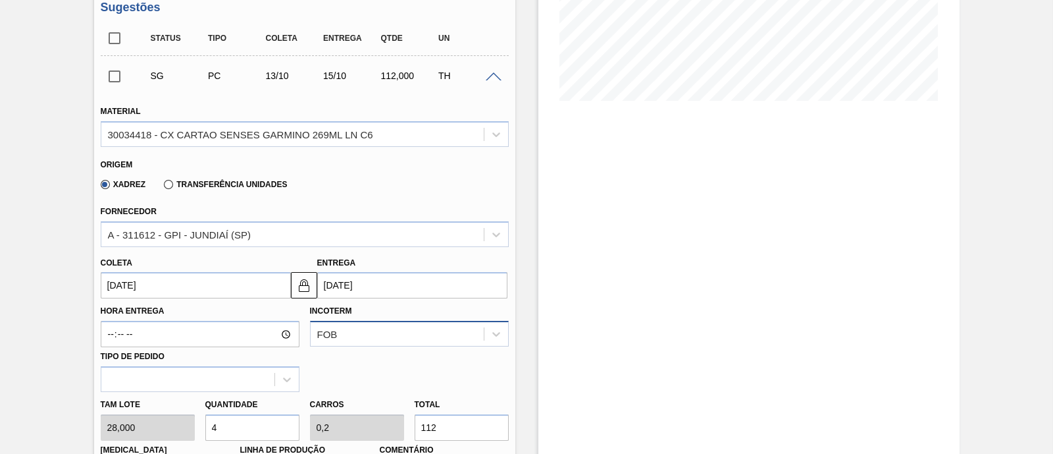
scroll to position [329, 0]
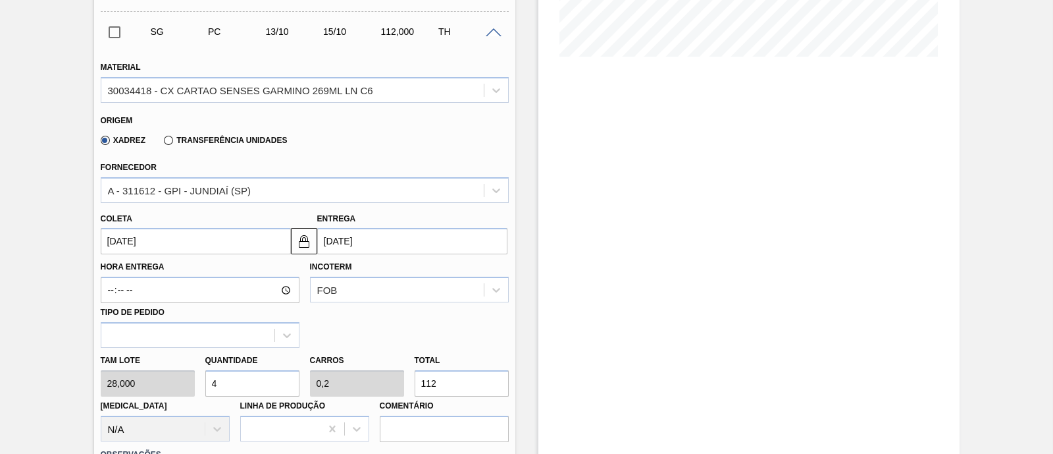
click at [386, 246] on input "[DATE]" at bounding box center [412, 241] width 190 height 26
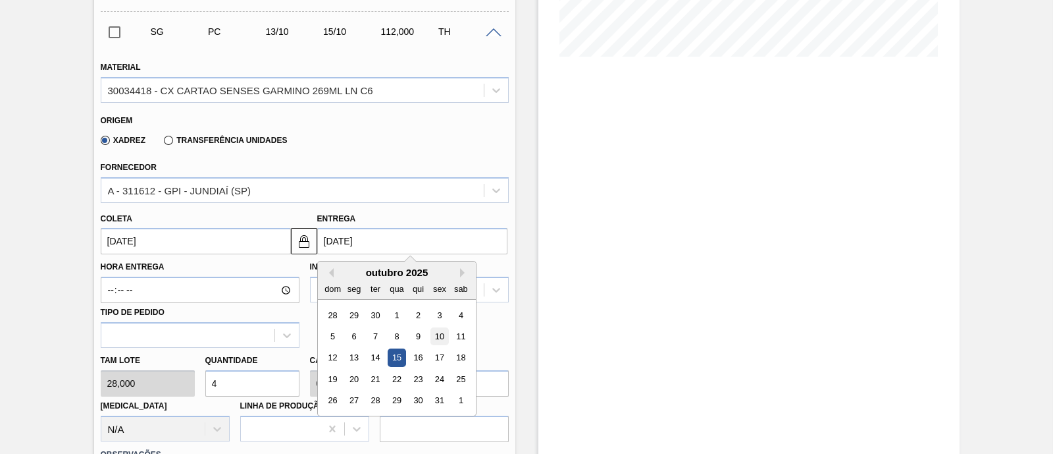
click at [442, 338] on div "10" at bounding box center [440, 336] width 18 height 18
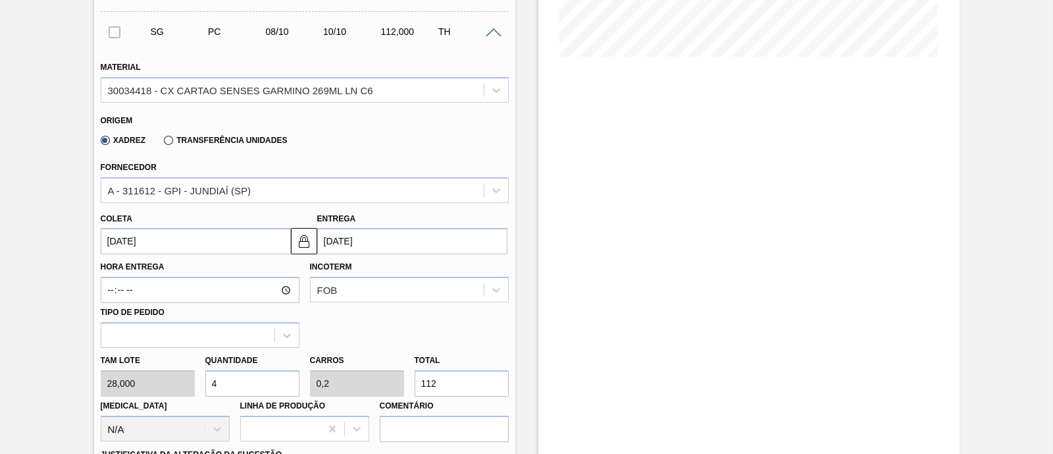
type input "[DATE]"
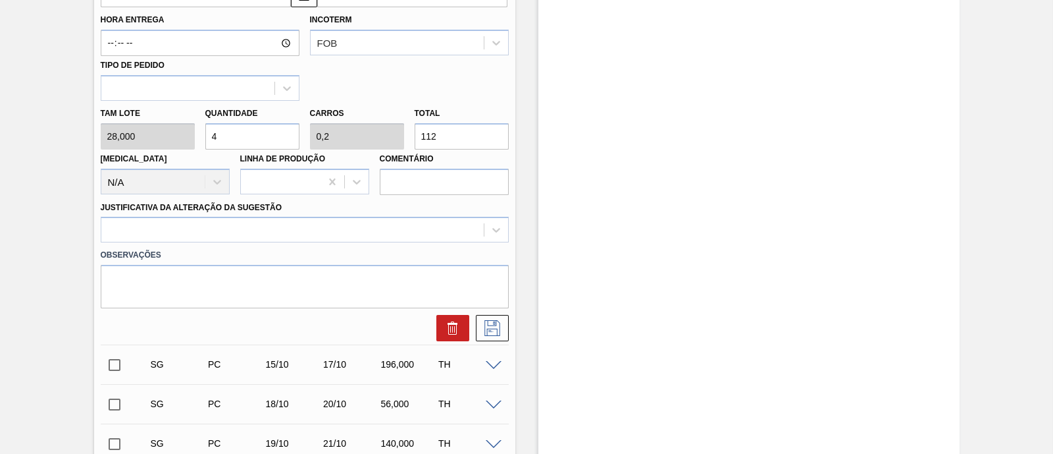
drag, startPoint x: 225, startPoint y: 139, endPoint x: 201, endPoint y: 139, distance: 24.4
click at [201, 139] on div "Quantidade 4" at bounding box center [252, 126] width 105 height 45
type input "1"
type input "0,05"
type input "28"
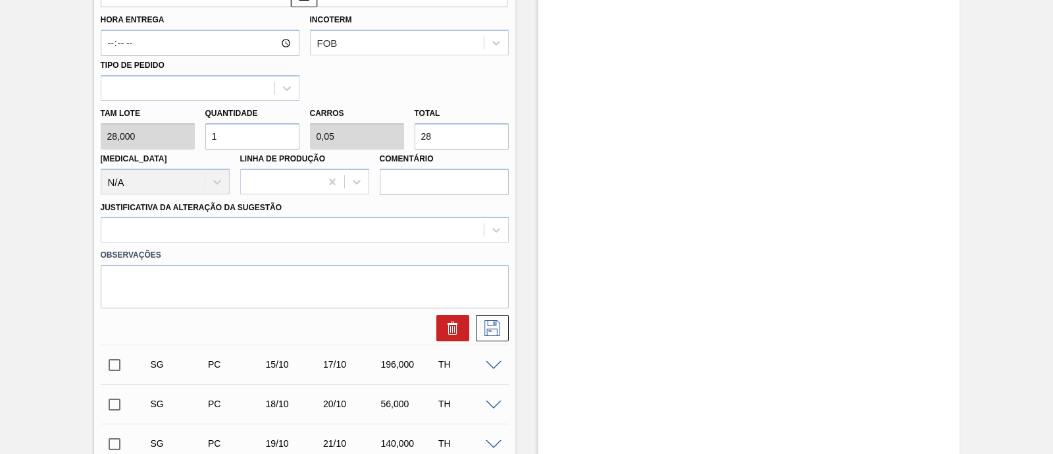
type input "10"
type input "0,5"
type input "280"
type input "10"
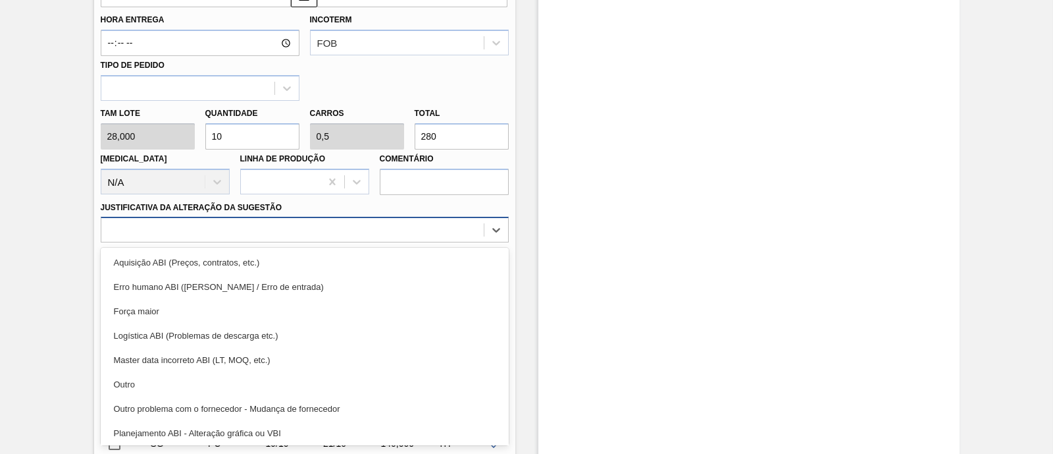
click at [217, 229] on div at bounding box center [292, 230] width 383 height 19
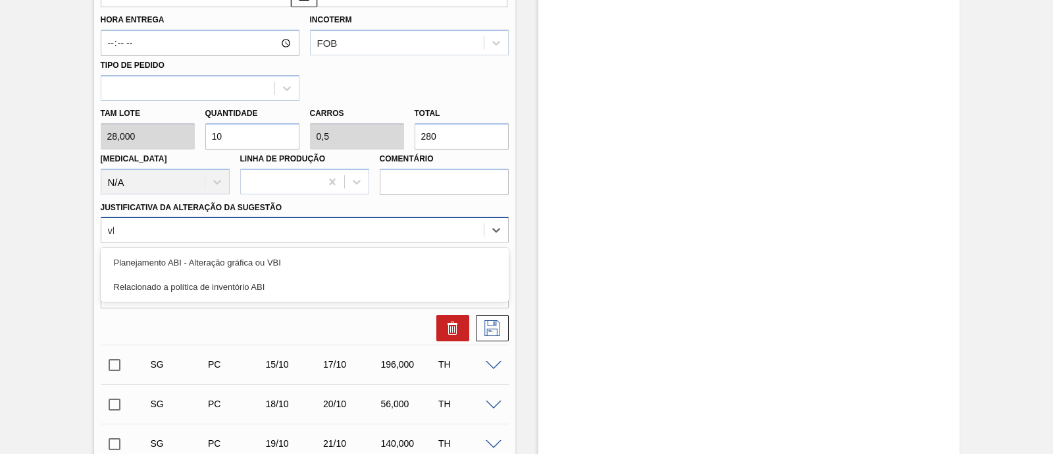
type Sugestão "vbi"
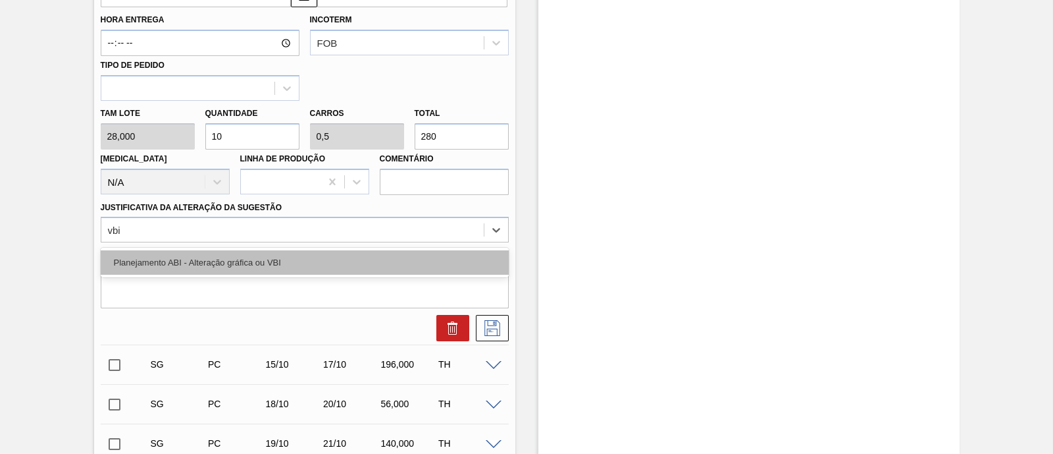
click at [313, 259] on div "Planejamento ABI - Alteração gráfica ou VBI" at bounding box center [305, 262] width 408 height 24
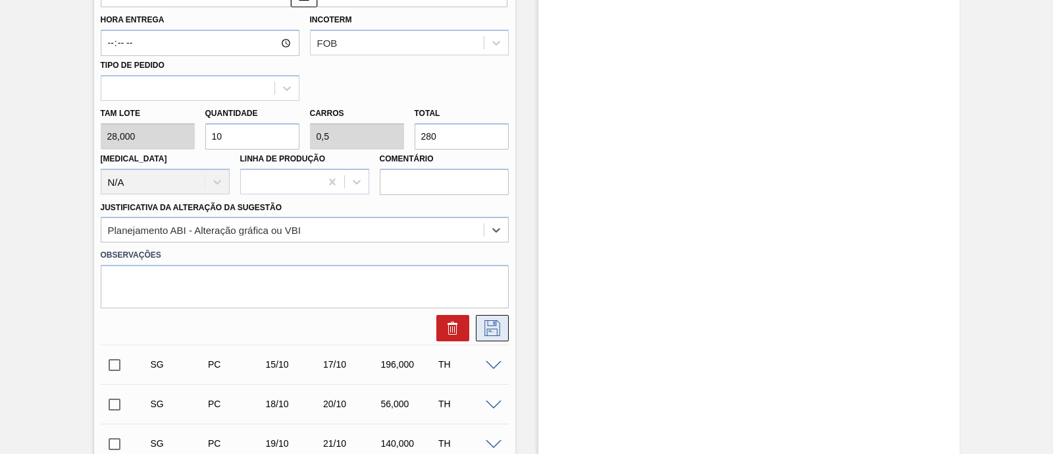
click at [490, 330] on icon at bounding box center [492, 328] width 21 height 16
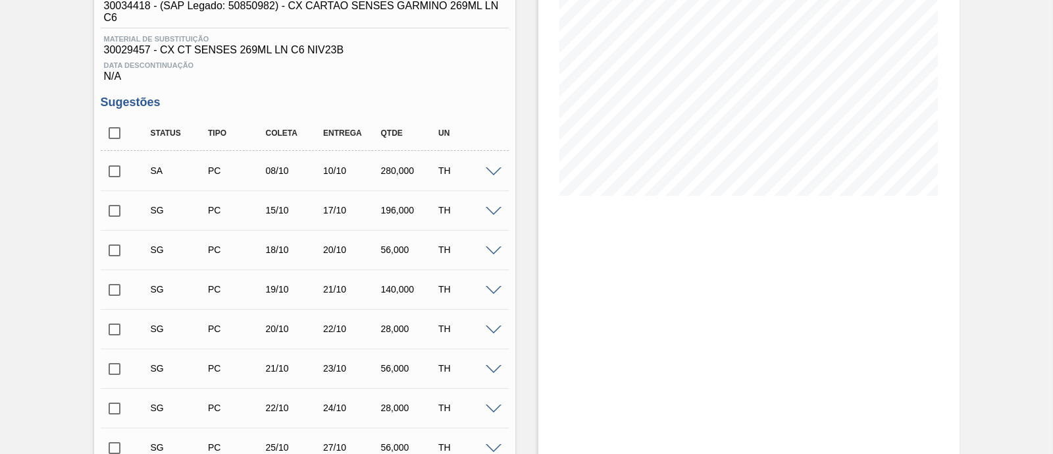
scroll to position [164, 0]
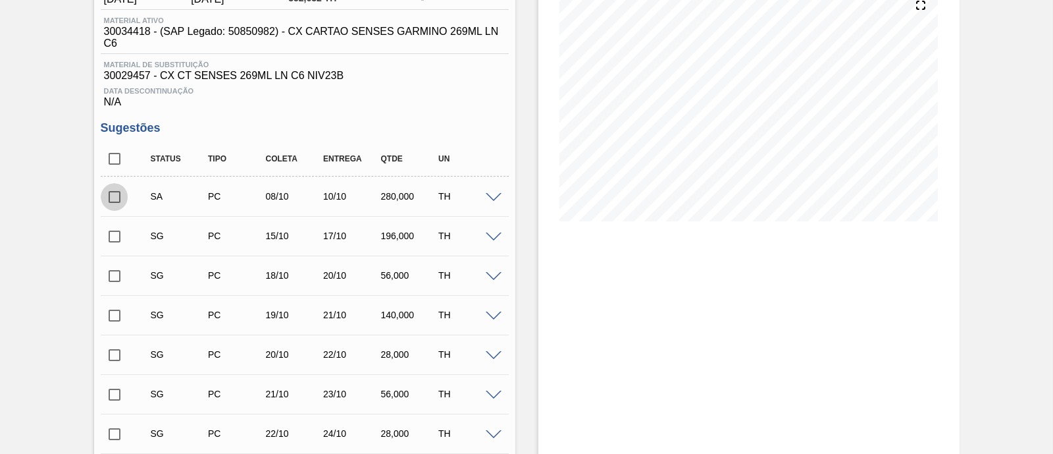
click at [117, 199] on input "checkbox" at bounding box center [115, 197] width 28 height 28
checkbox input "true"
click at [119, 240] on input "checkbox" at bounding box center [115, 237] width 28 height 28
click at [491, 242] on span at bounding box center [494, 237] width 16 height 10
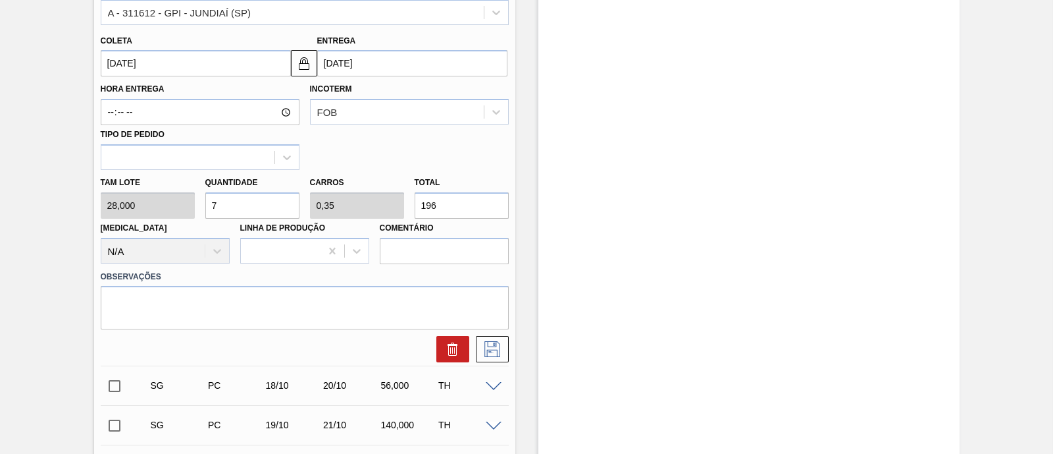
scroll to position [575, 0]
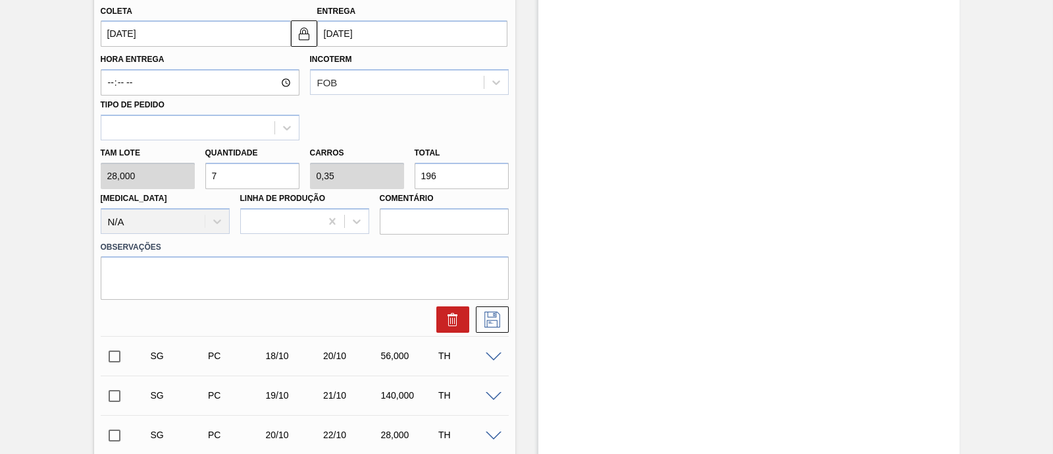
click at [192, 178] on div "Tam lote 28,000 Quantidade 7 Carros 0,35 Total 196 [MEDICAL_DATA] N/A Linha de …" at bounding box center [304, 187] width 419 height 94
checkbox input "false"
type input "1"
type input "0,05"
type input "28"
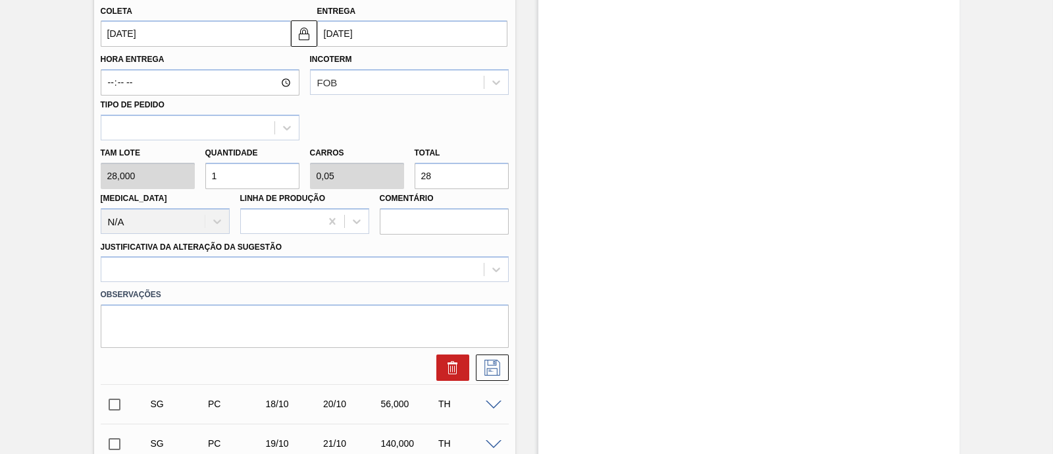
type input "10"
type input "0,5"
type input "280"
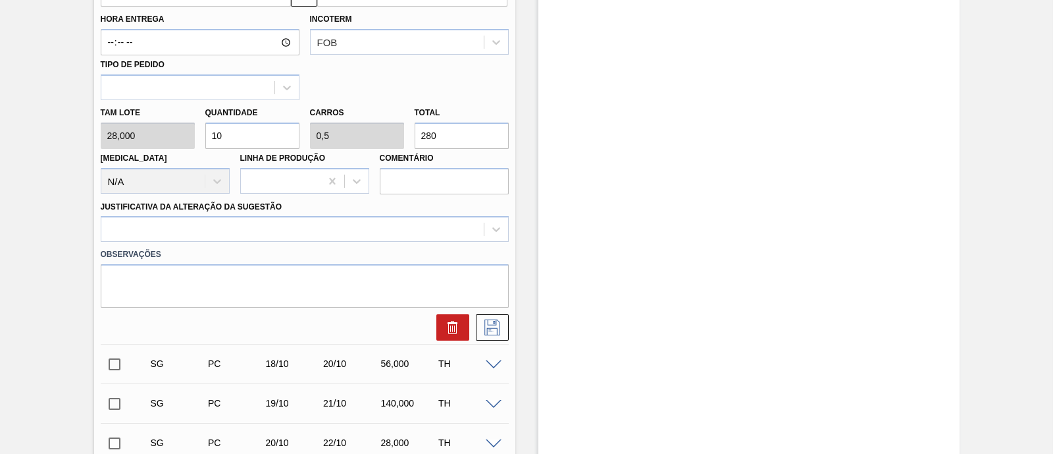
scroll to position [658, 0]
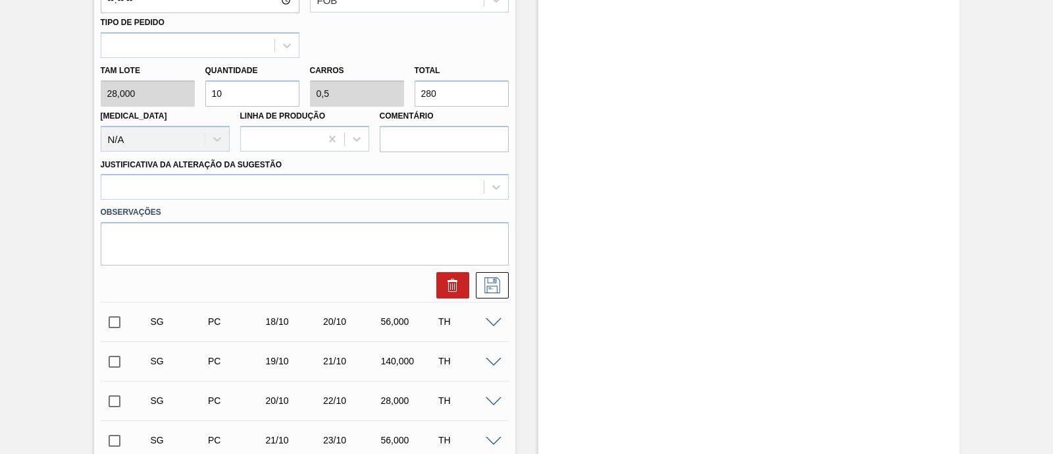
type input "10"
click at [510, 289] on div at bounding box center [304, 285] width 419 height 26
click at [500, 292] on icon at bounding box center [492, 285] width 21 height 16
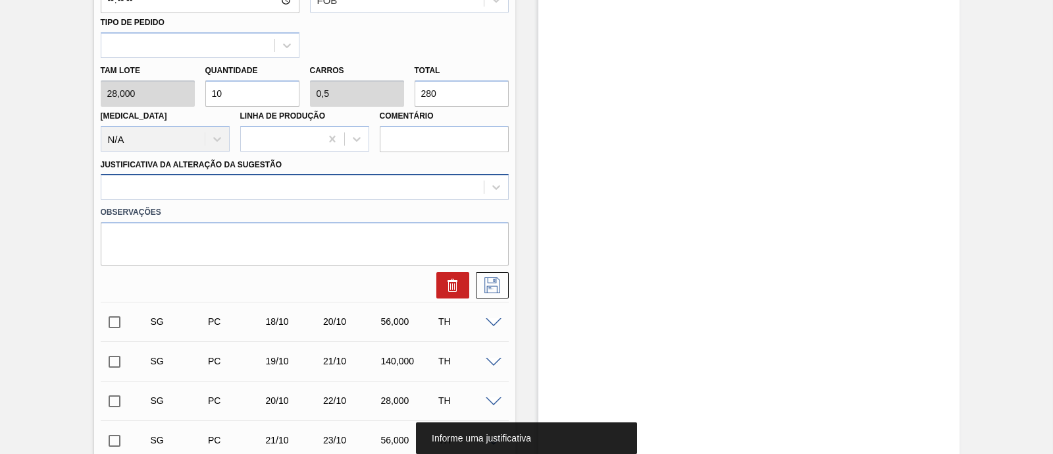
click at [418, 193] on div at bounding box center [292, 187] width 383 height 19
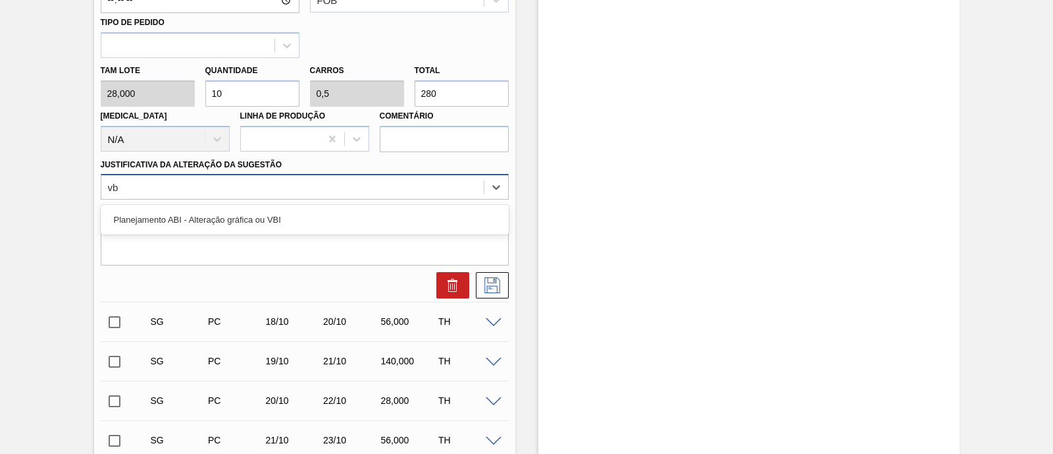
type Sugestão "vbi"
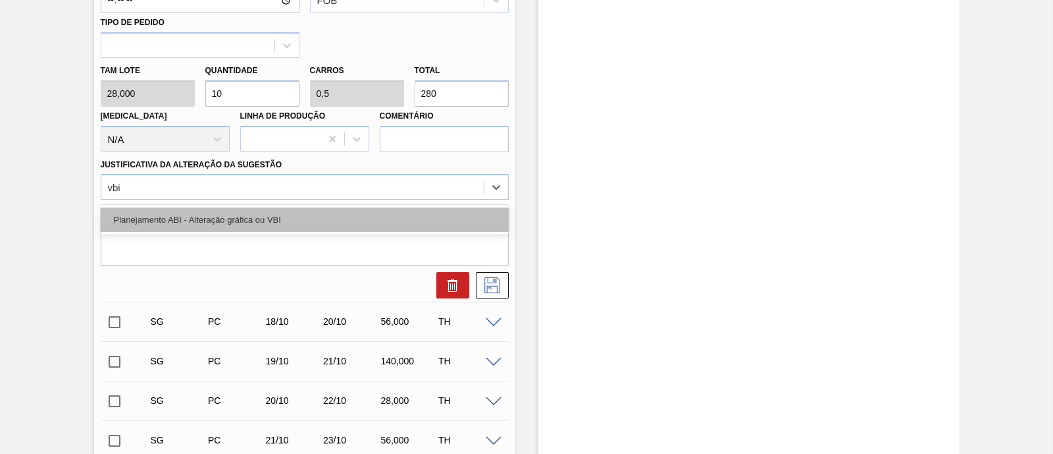
click at [365, 220] on div "Planejamento ABI - Alteração gráfica ou VBI" at bounding box center [305, 219] width 408 height 24
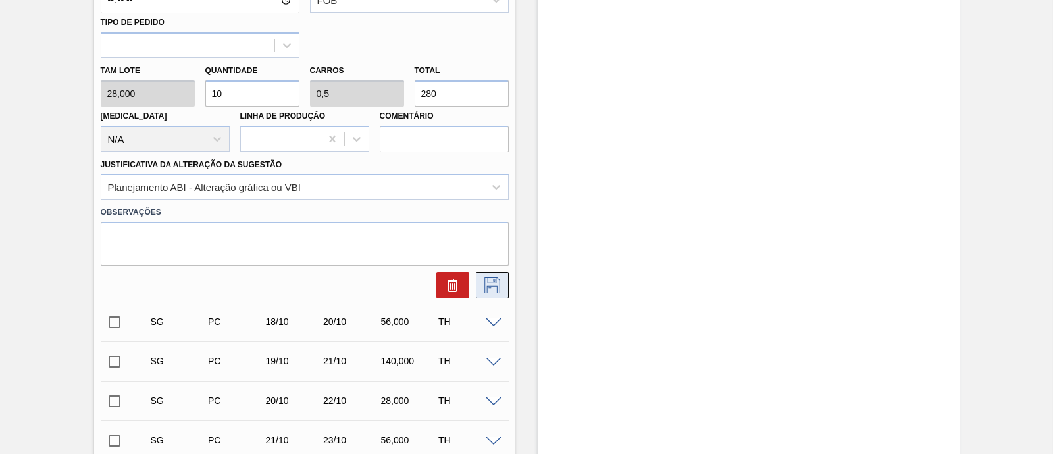
click at [502, 288] on button at bounding box center [492, 285] width 33 height 26
checkbox input "true"
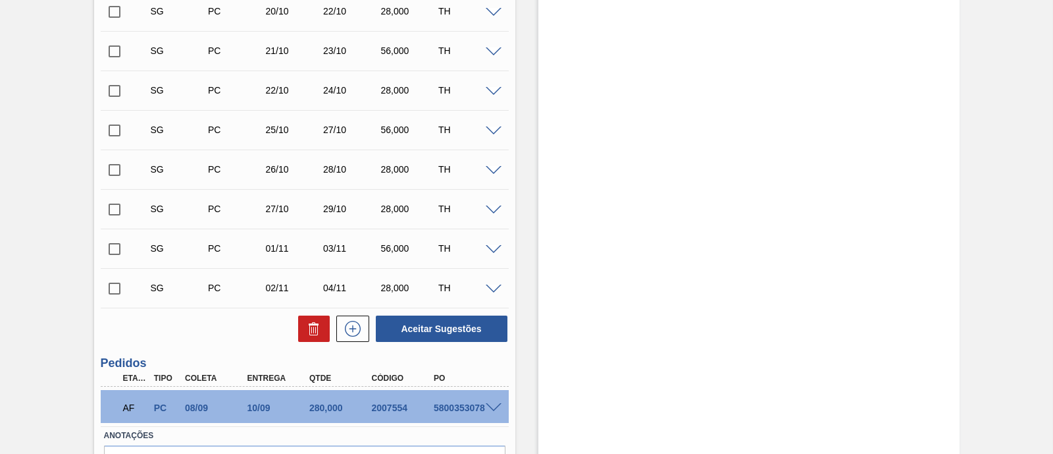
scroll to position [589, 0]
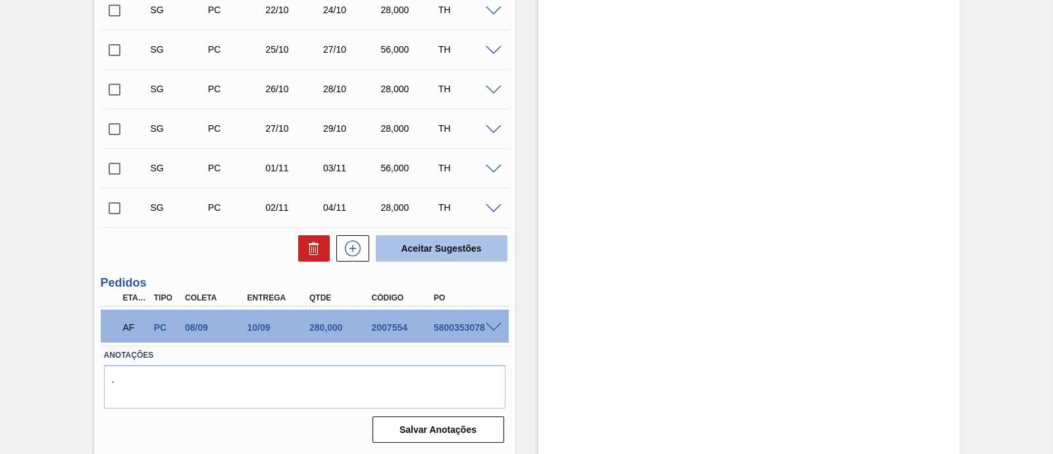
click at [416, 248] on button "Aceitar Sugestões" at bounding box center [442, 248] width 132 height 26
checkbox input "false"
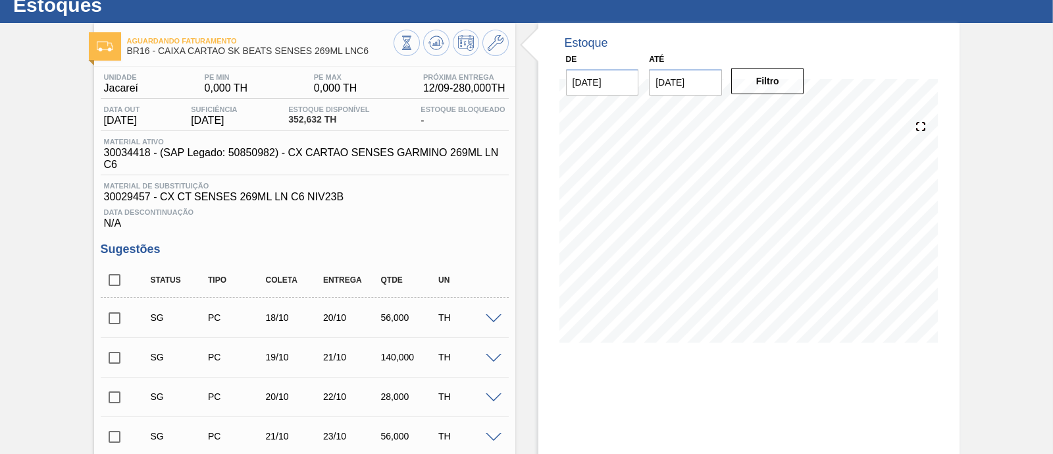
scroll to position [16, 0]
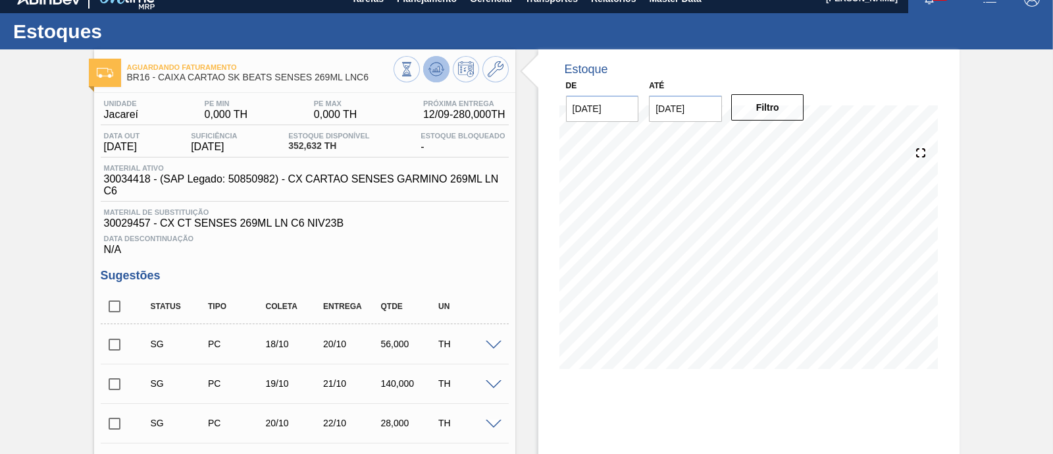
click at [426, 66] on button at bounding box center [436, 69] width 26 height 26
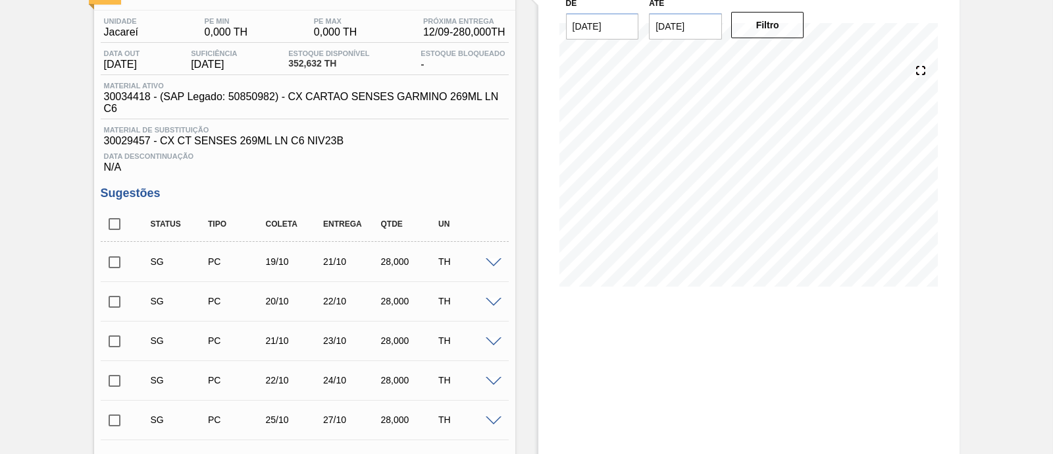
click at [487, 265] on span at bounding box center [494, 263] width 16 height 10
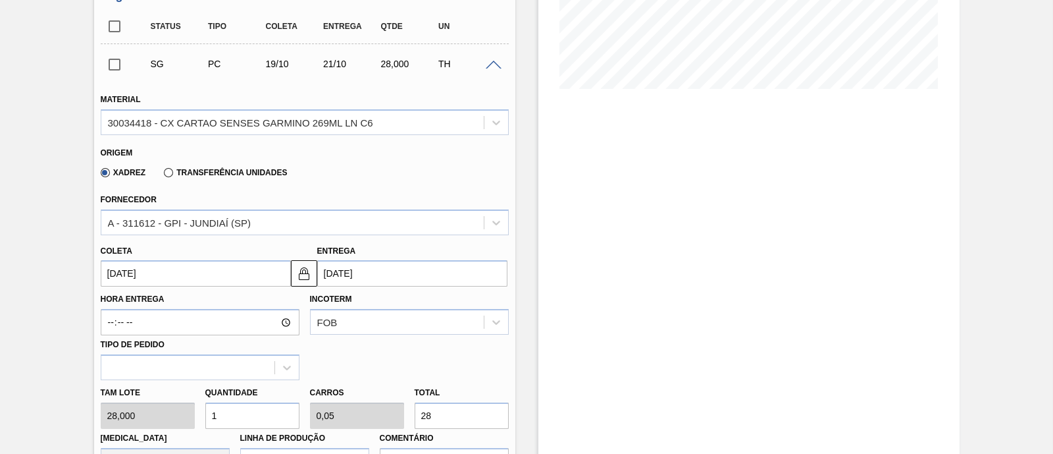
scroll to position [346, 0]
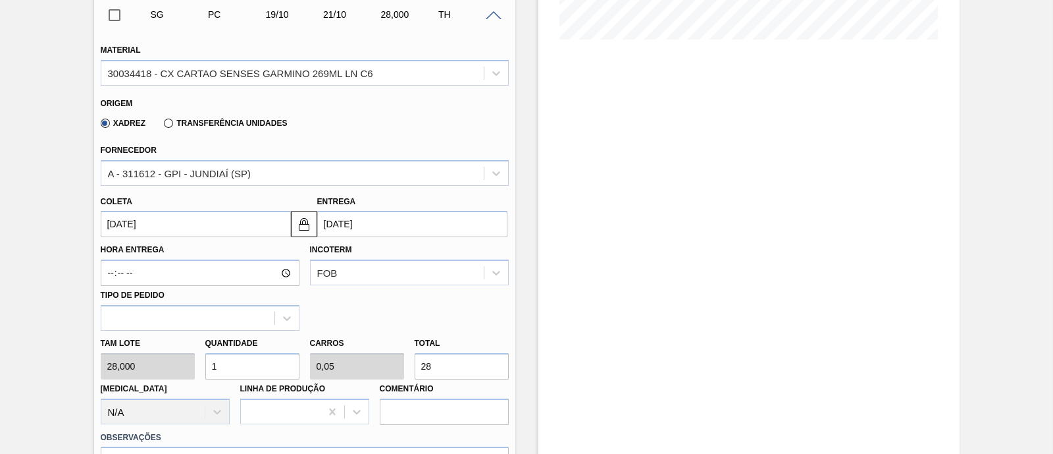
click at [232, 373] on input "1" at bounding box center [252, 366] width 94 height 26
type input "10"
type input "0,5"
type input "280"
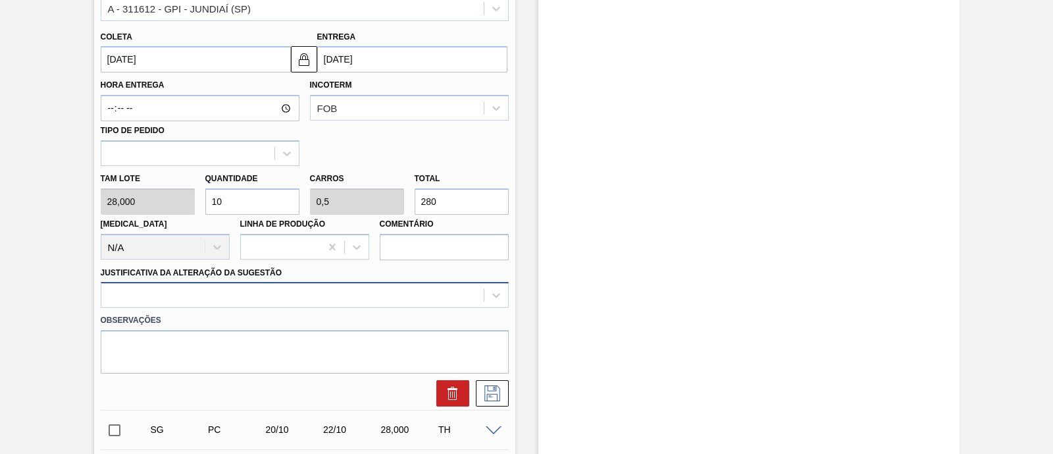
type input "10"
click at [255, 294] on div at bounding box center [305, 295] width 408 height 26
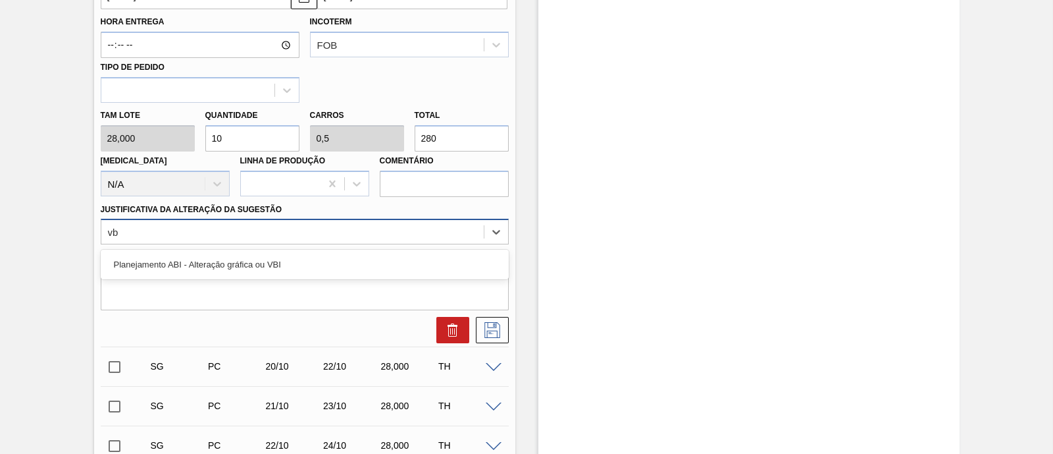
type Sugestão "vbi"
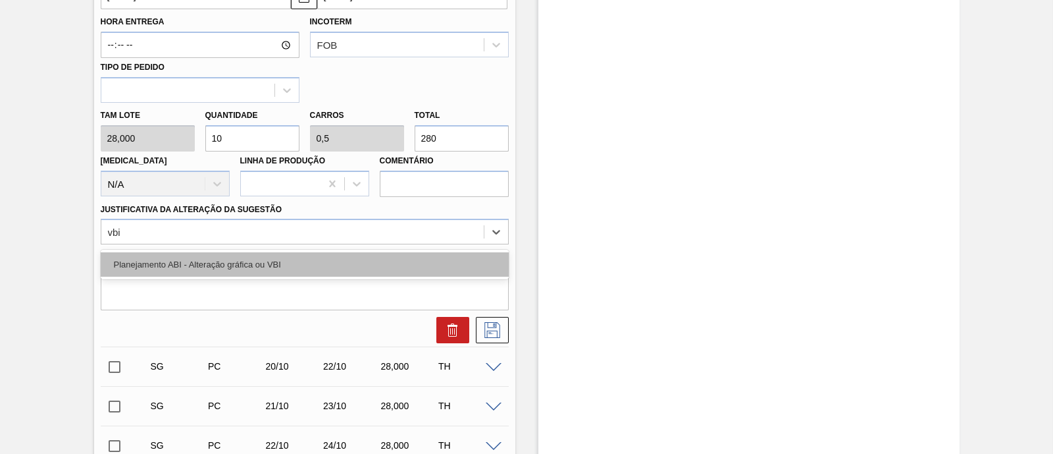
click at [270, 270] on div "Planejamento ABI - Alteração gráfica ou VBI" at bounding box center [305, 264] width 408 height 24
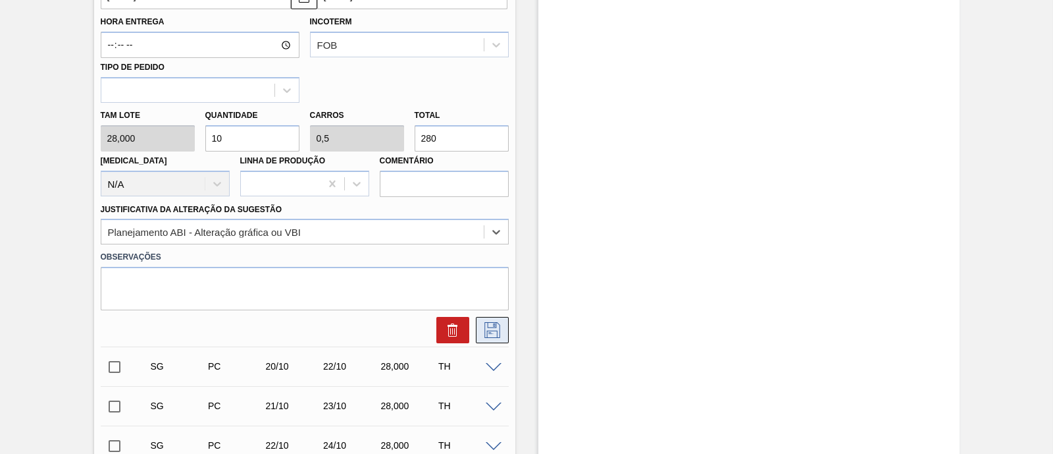
click at [490, 337] on icon at bounding box center [492, 330] width 21 height 16
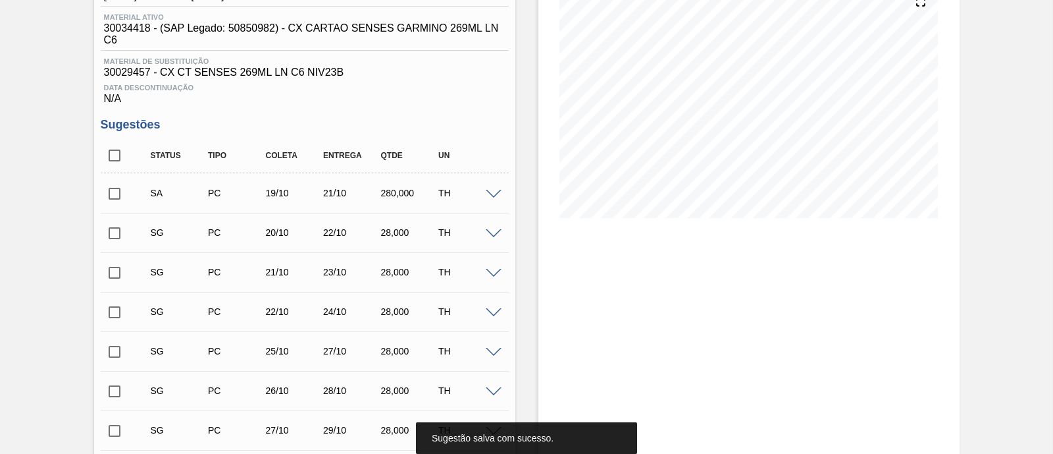
scroll to position [138, 0]
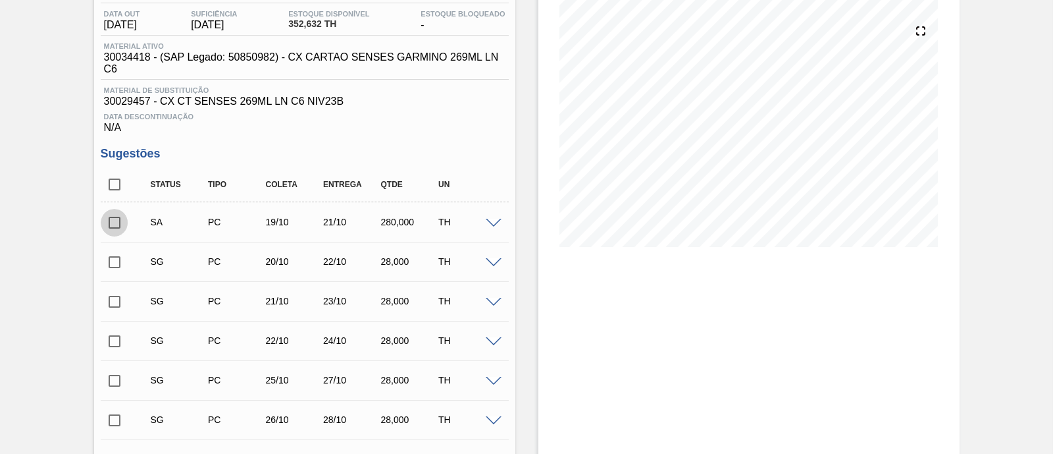
click at [120, 222] on input "checkbox" at bounding box center [115, 223] width 28 height 28
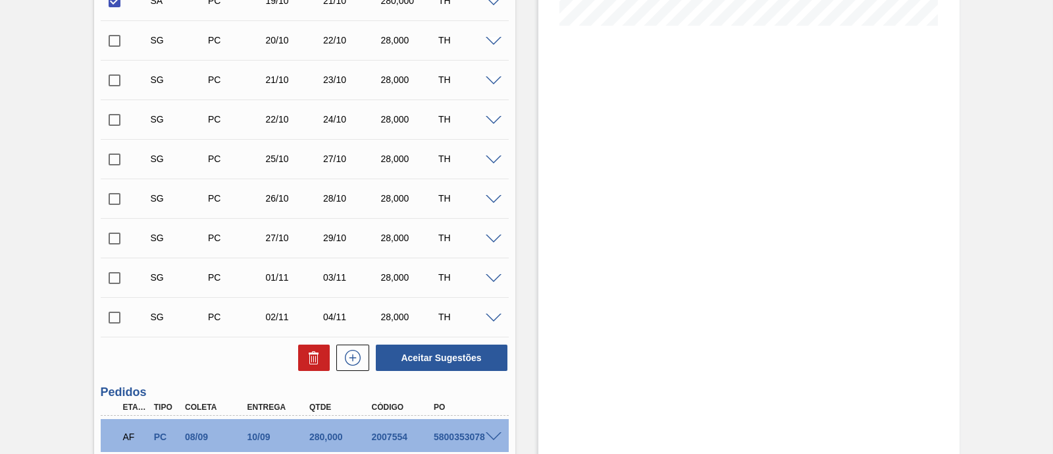
scroll to position [385, 0]
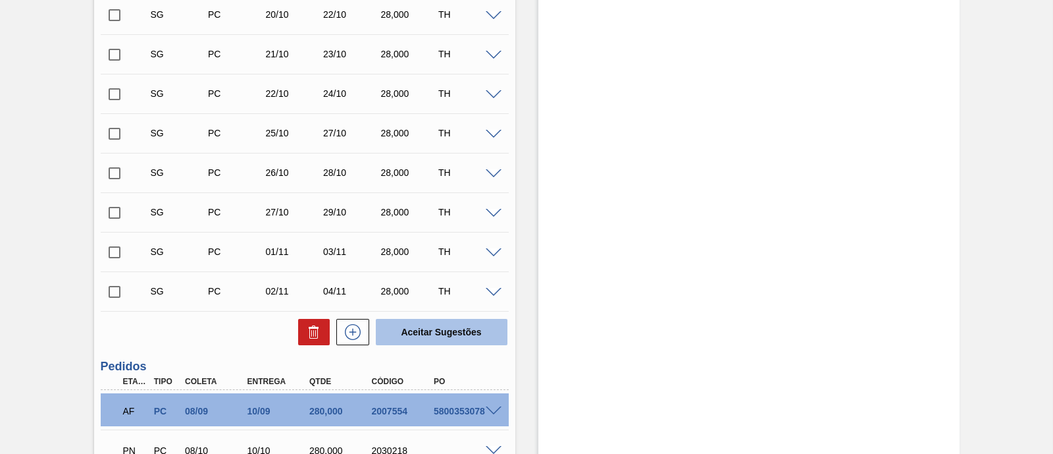
click at [484, 340] on button "Aceitar Sugestões" at bounding box center [442, 332] width 132 height 26
checkbox input "false"
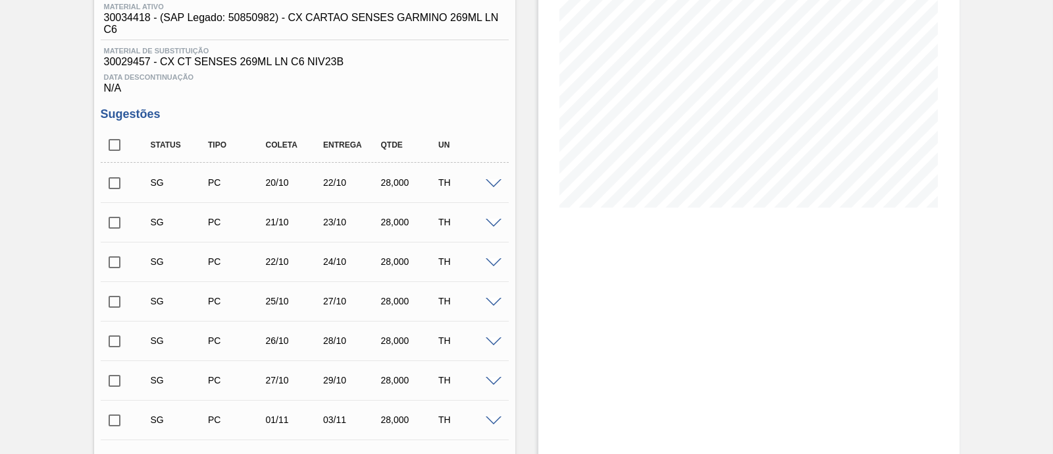
scroll to position [0, 0]
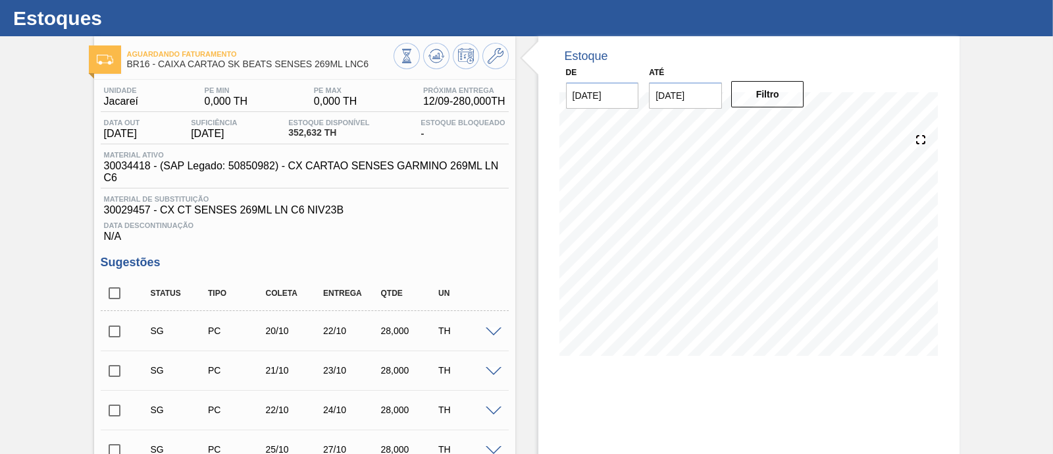
scroll to position [28, 0]
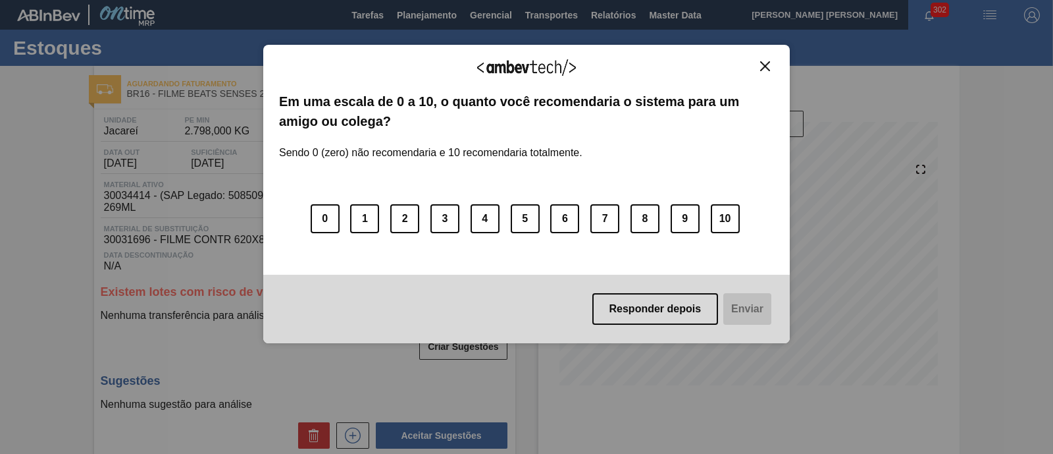
click at [770, 64] on button "Close" at bounding box center [765, 66] width 18 height 11
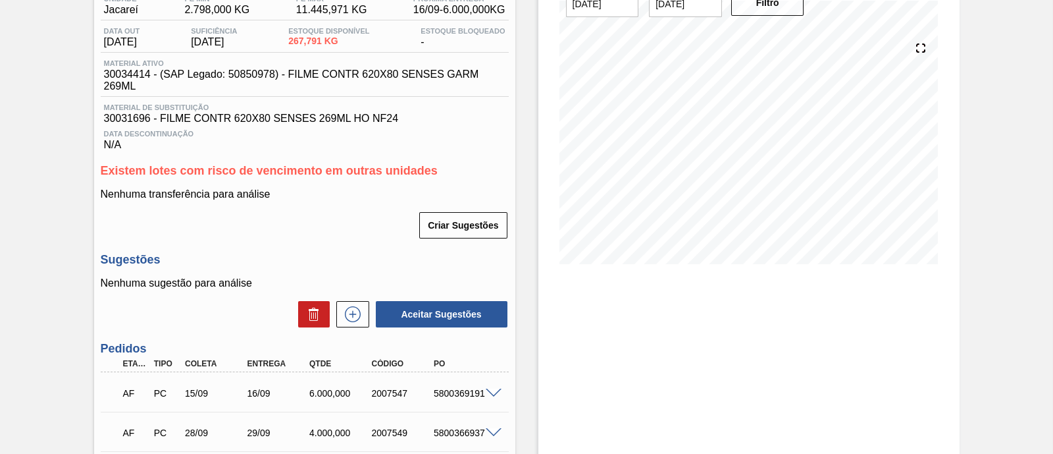
scroll to position [230, 0]
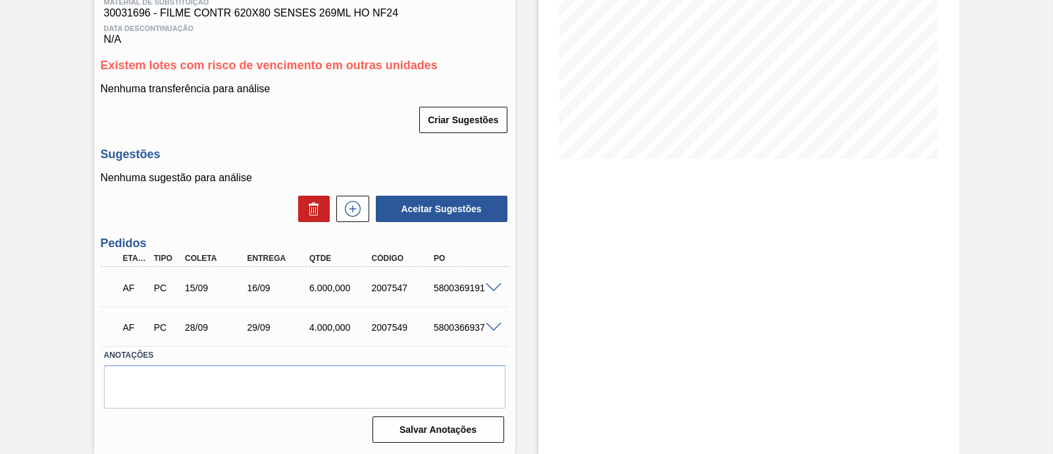
click at [496, 284] on span at bounding box center [494, 288] width 16 height 10
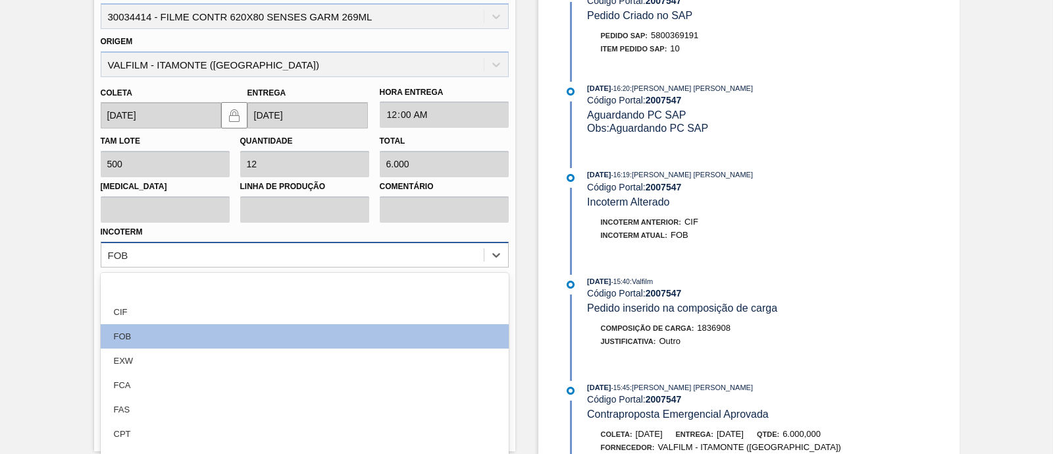
click at [404, 252] on div "Material 30034414 - FILME CONTR 620X80 SENSES GARM 269ML Origem VALFILM - [GEOG…" at bounding box center [305, 140] width 408 height 319
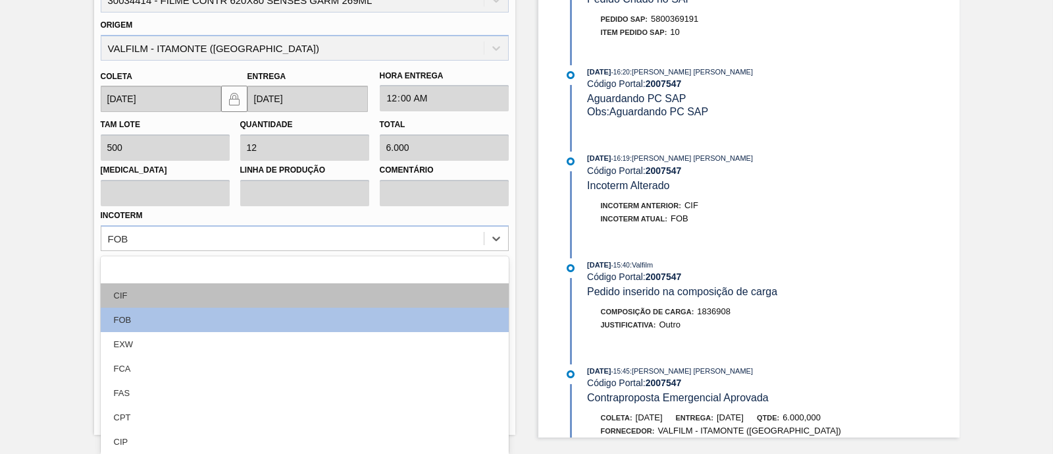
click at [257, 283] on div "CIF" at bounding box center [305, 295] width 408 height 24
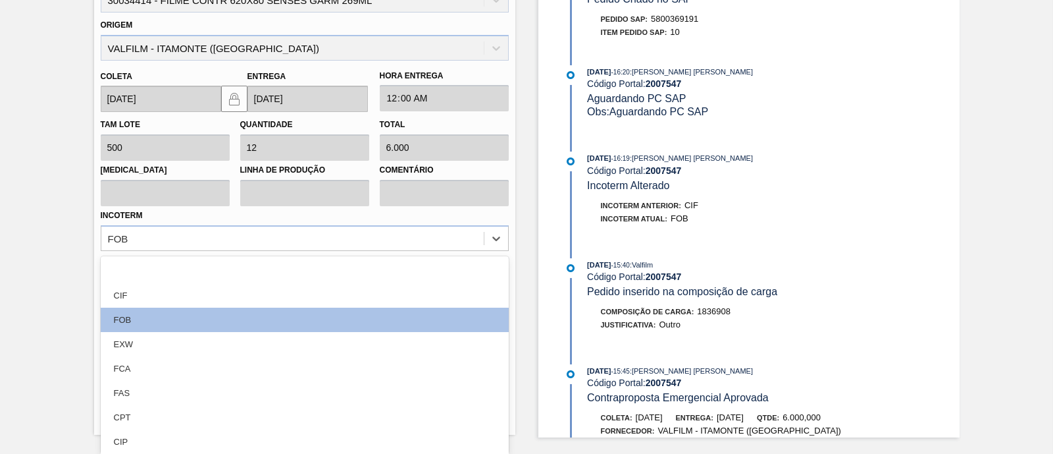
scroll to position [548, 0]
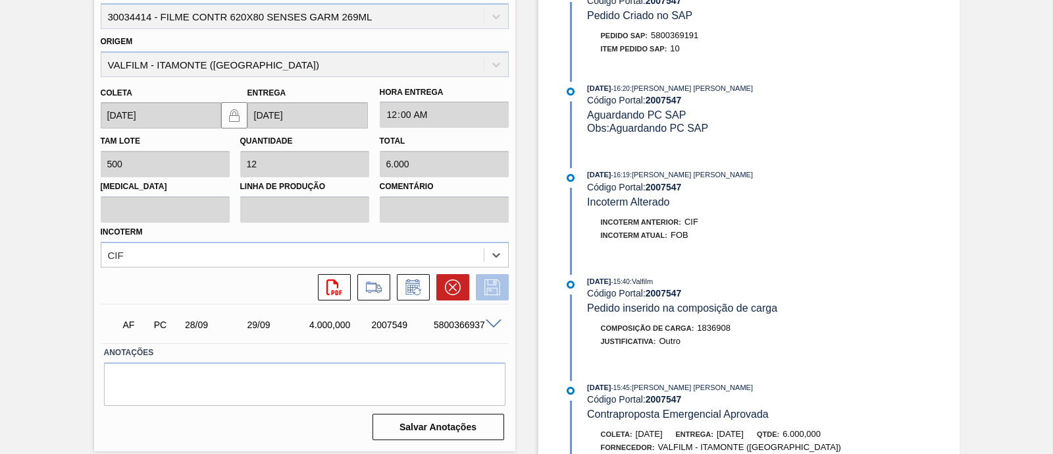
click at [486, 288] on icon at bounding box center [492, 287] width 21 height 16
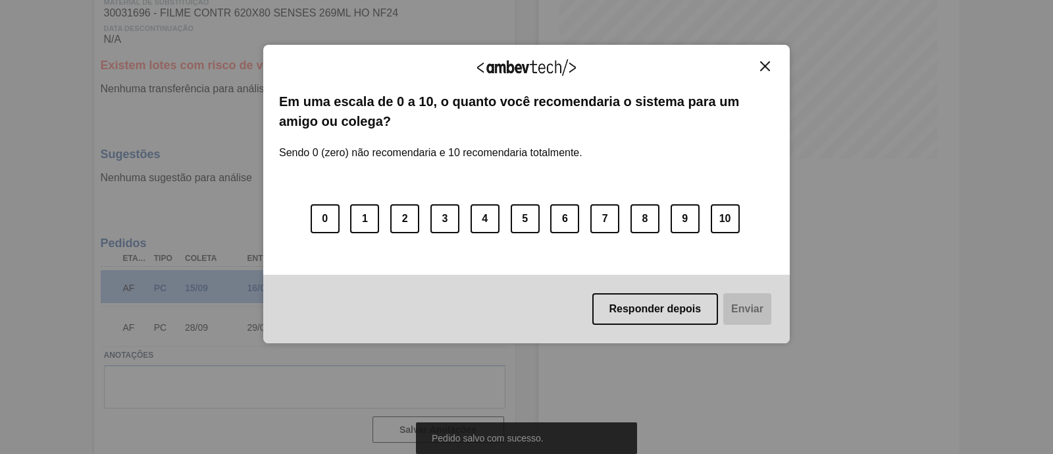
scroll to position [230, 0]
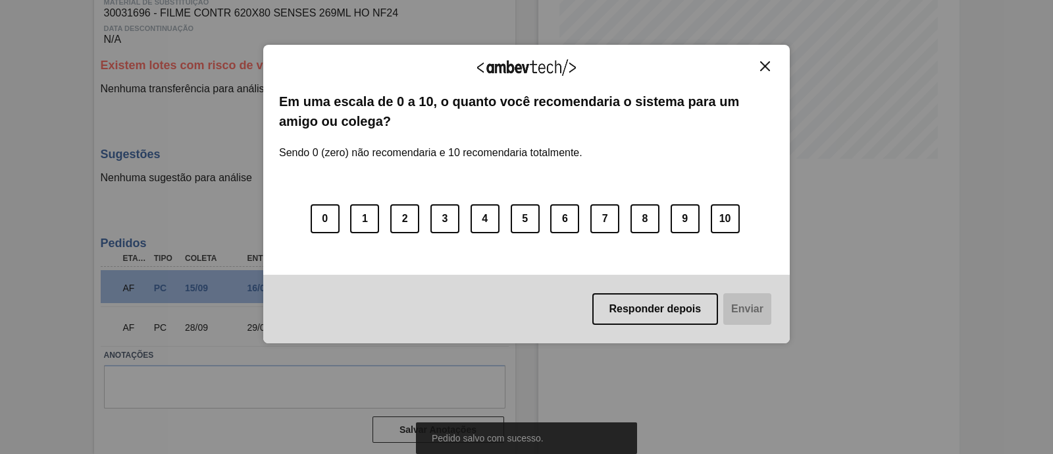
click at [762, 67] on img "Close" at bounding box center [765, 66] width 10 height 10
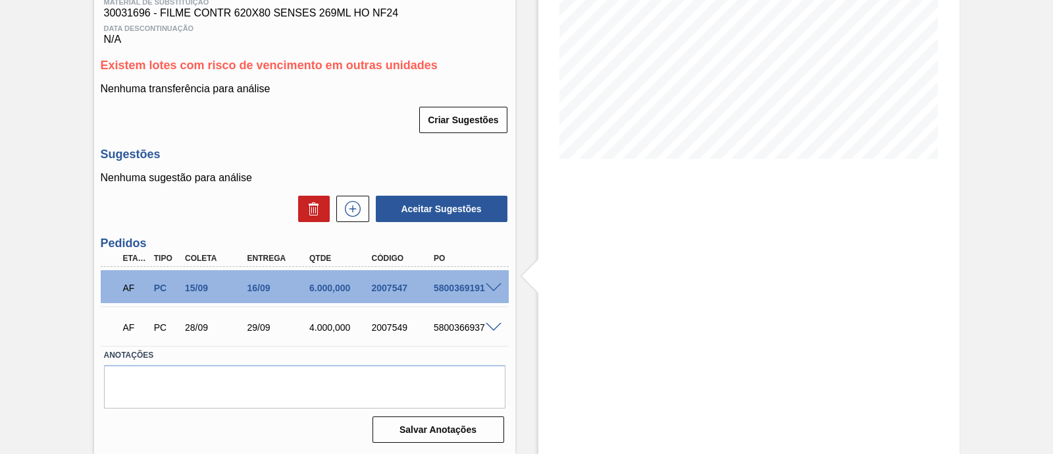
click at [906, 301] on div "Estoque De [DATE] Até [DATE] Filtro 03/10 Projeção de Estoque 6,131.649 [DOMAIN…" at bounding box center [749, 146] width 421 height 614
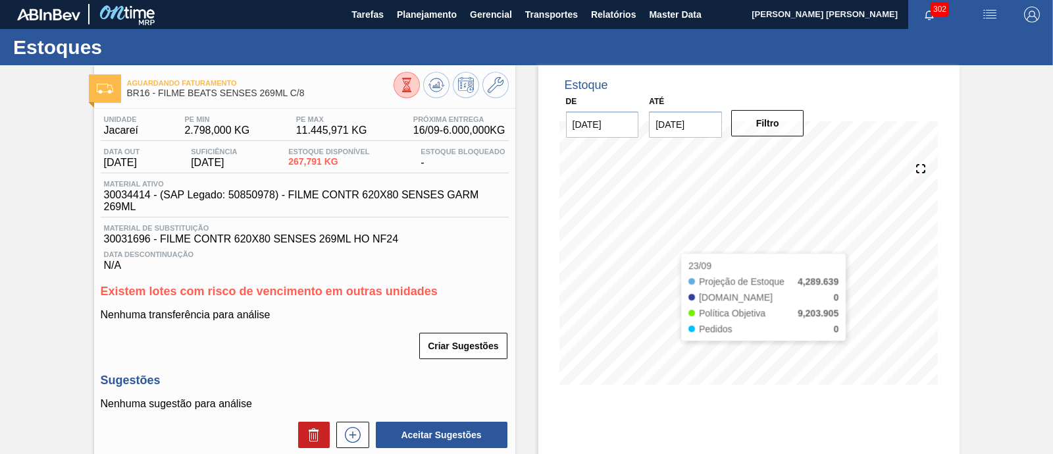
scroll to position [0, 0]
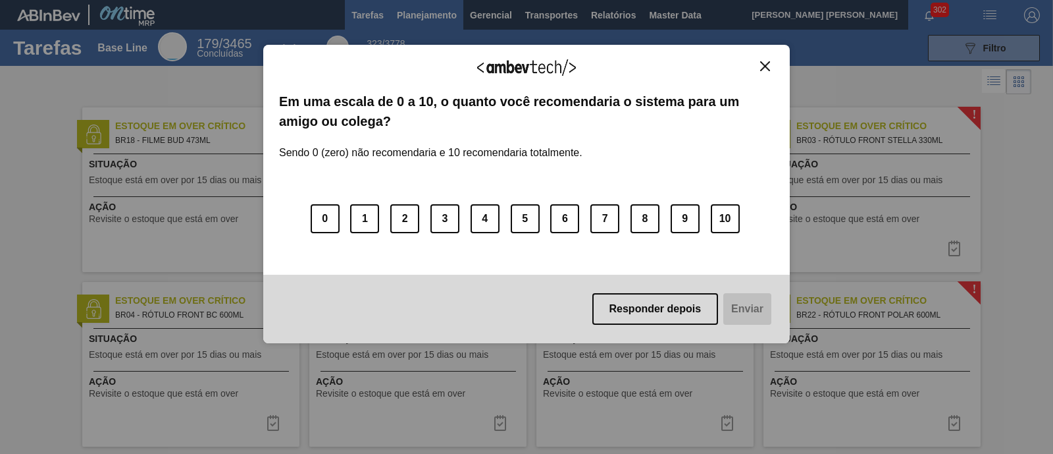
click at [438, 6] on div "Agradecemos seu feedback! Em uma escala de 0 a 10, o quanto você recomendaria o…" at bounding box center [526, 194] width 527 height 417
click at [753, 62] on div "Agradecemos seu feedback!" at bounding box center [526, 76] width 495 height 31
drag, startPoint x: 760, startPoint y: 65, endPoint x: 661, endPoint y: 78, distance: 100.4
click at [760, 66] on img "Close" at bounding box center [765, 66] width 10 height 10
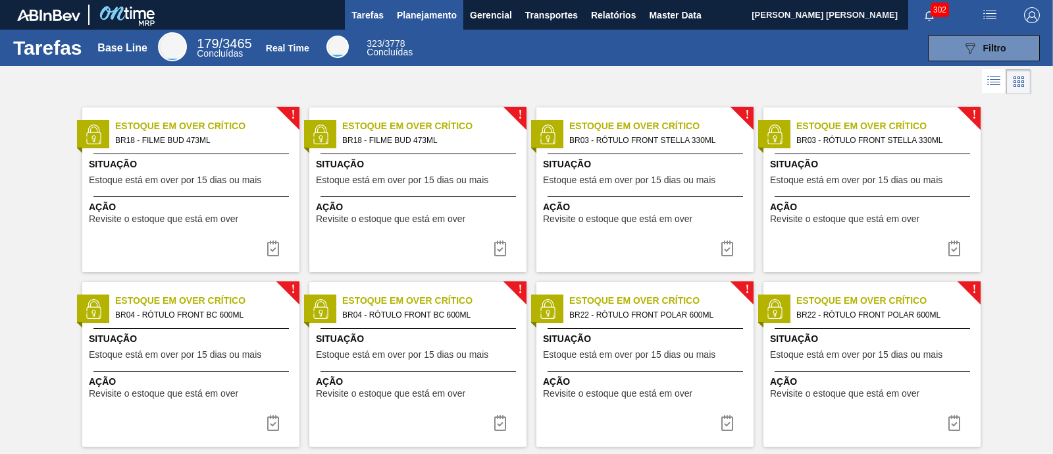
click at [442, 13] on span "Planejamento" at bounding box center [427, 15] width 60 height 16
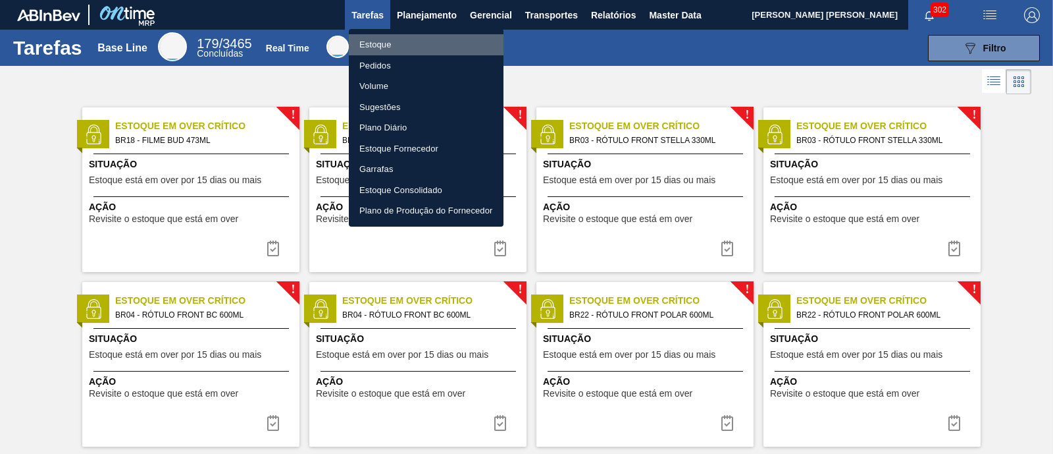
click at [411, 44] on li "Estoque" at bounding box center [426, 44] width 155 height 21
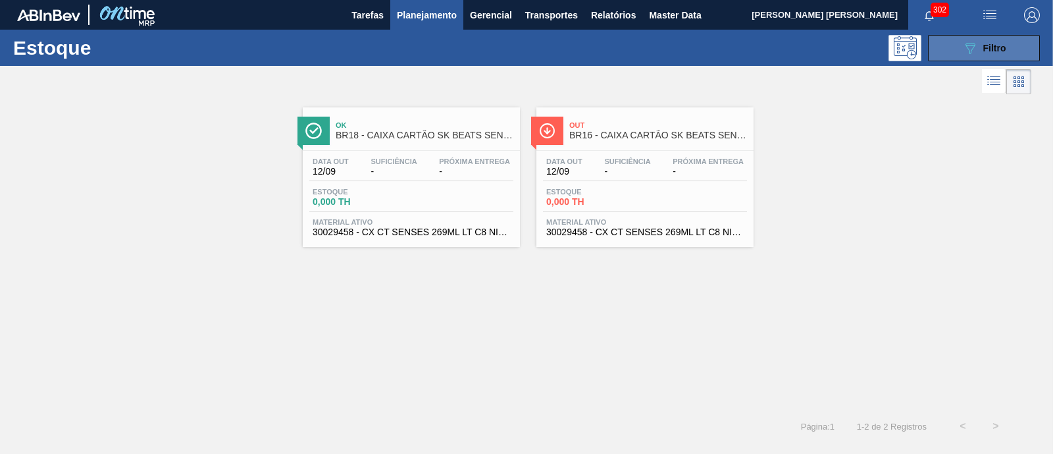
click at [957, 51] on button "089F7B8B-B2A5-4AFE-B5C0-19BA573D28AC Filtro" at bounding box center [984, 48] width 112 height 26
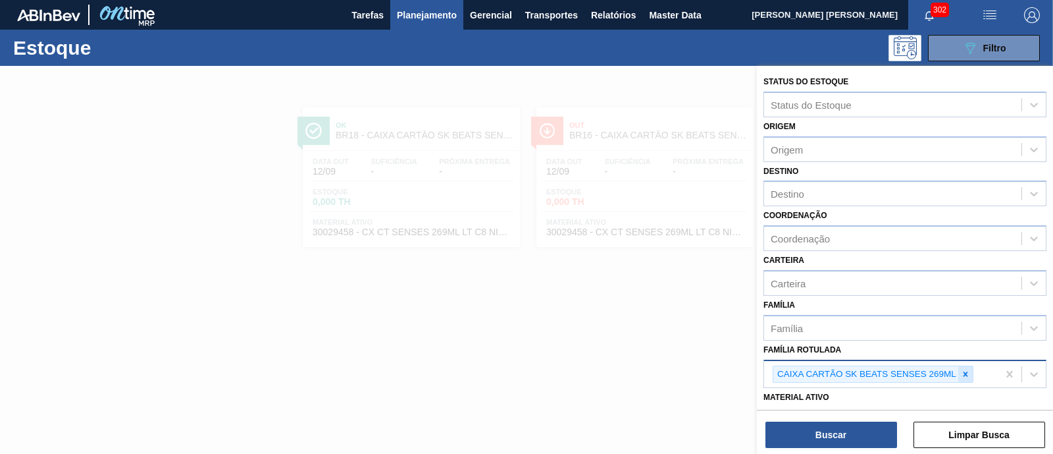
click at [968, 377] on div at bounding box center [966, 374] width 14 height 16
click at [959, 371] on div "Família Rotulada" at bounding box center [892, 372] width 257 height 19
type Rotulada "zimb"
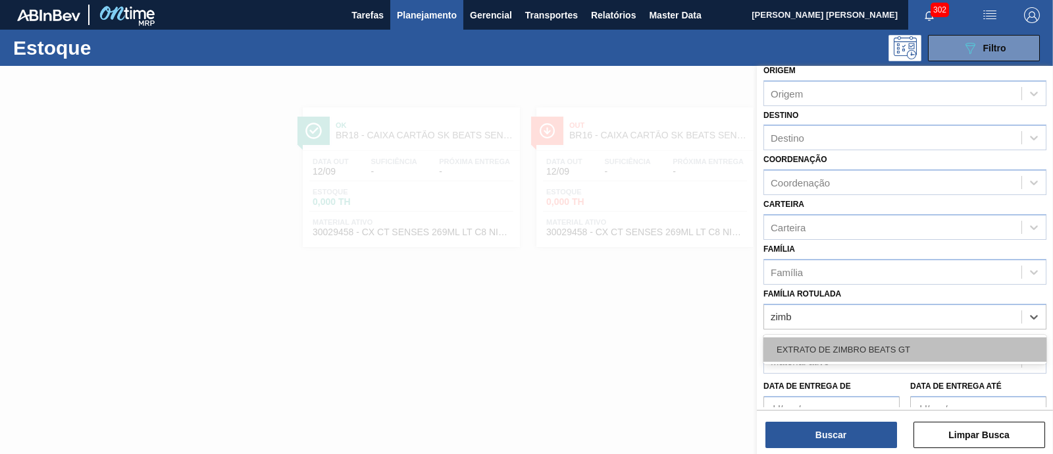
scroll to position [82, 0]
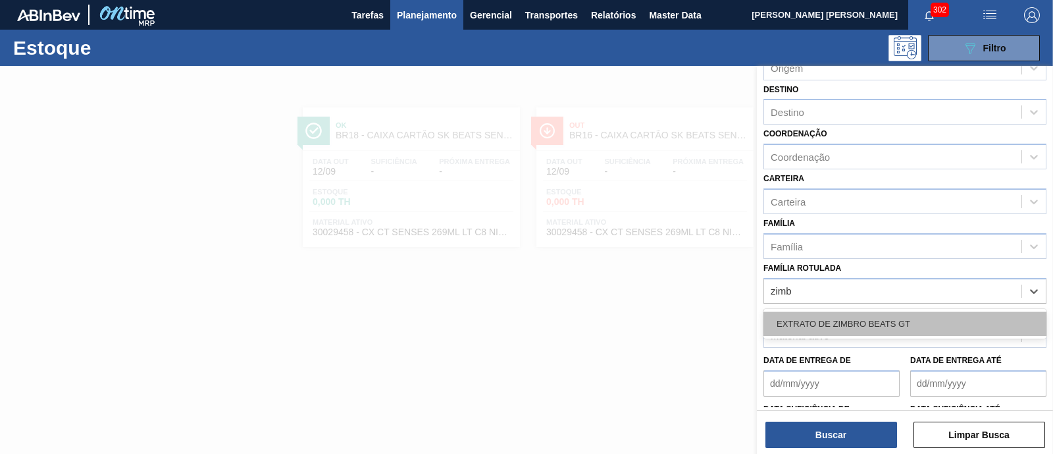
click at [925, 316] on div "EXTRATO DE ZIMBRO BEATS GT" at bounding box center [905, 323] width 283 height 24
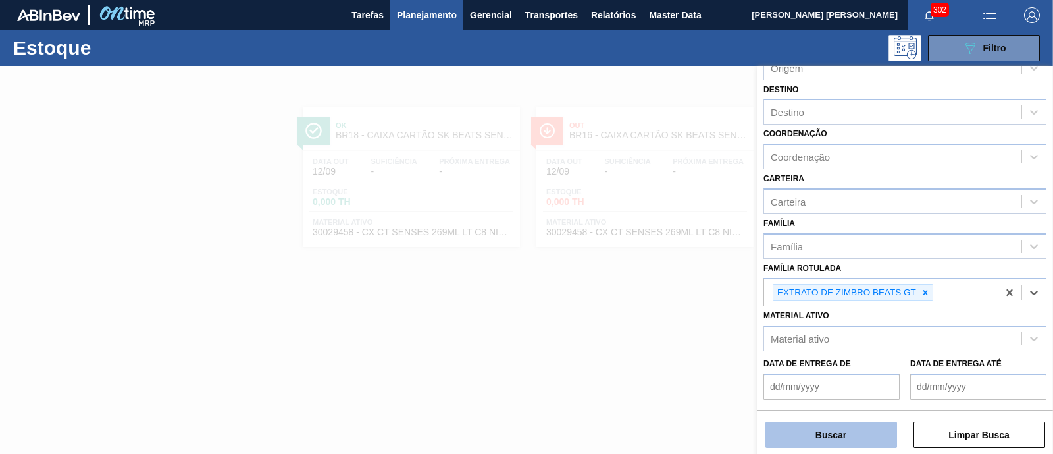
click at [849, 429] on button "Buscar" at bounding box center [832, 434] width 132 height 26
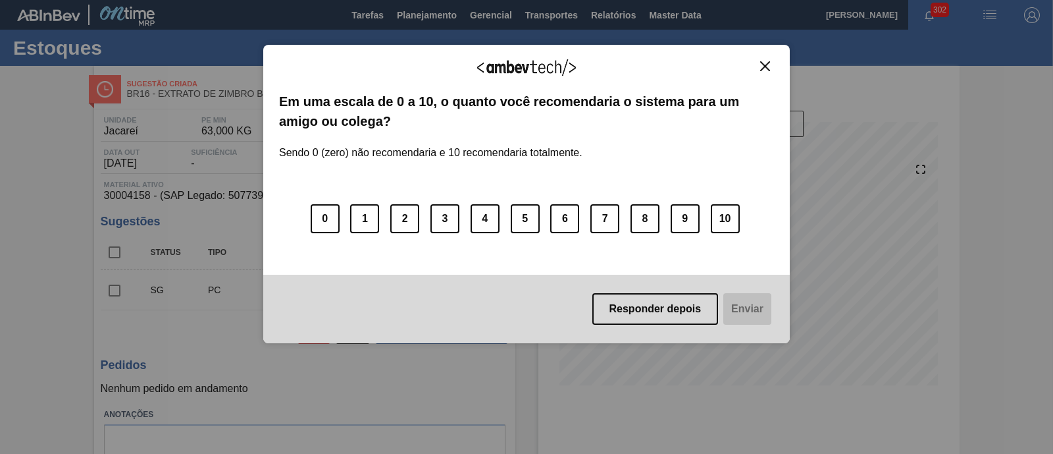
click at [760, 65] on img "Close" at bounding box center [765, 66] width 10 height 10
click at [764, 65] on img "Close" at bounding box center [765, 66] width 10 height 10
